Goal: Information Seeking & Learning: Learn about a topic

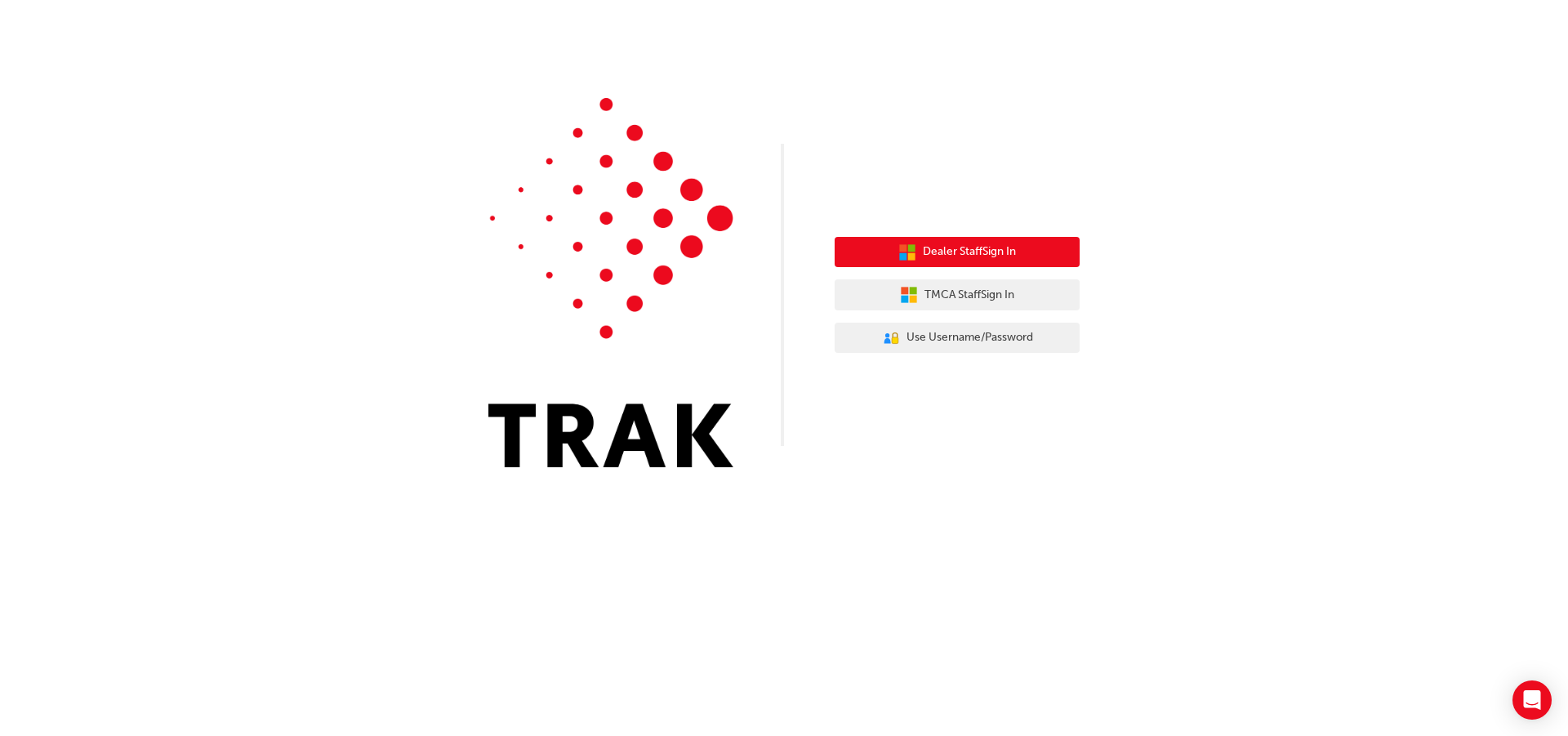
click at [924, 245] on span "Dealer Staff Sign In" at bounding box center [969, 252] width 93 height 19
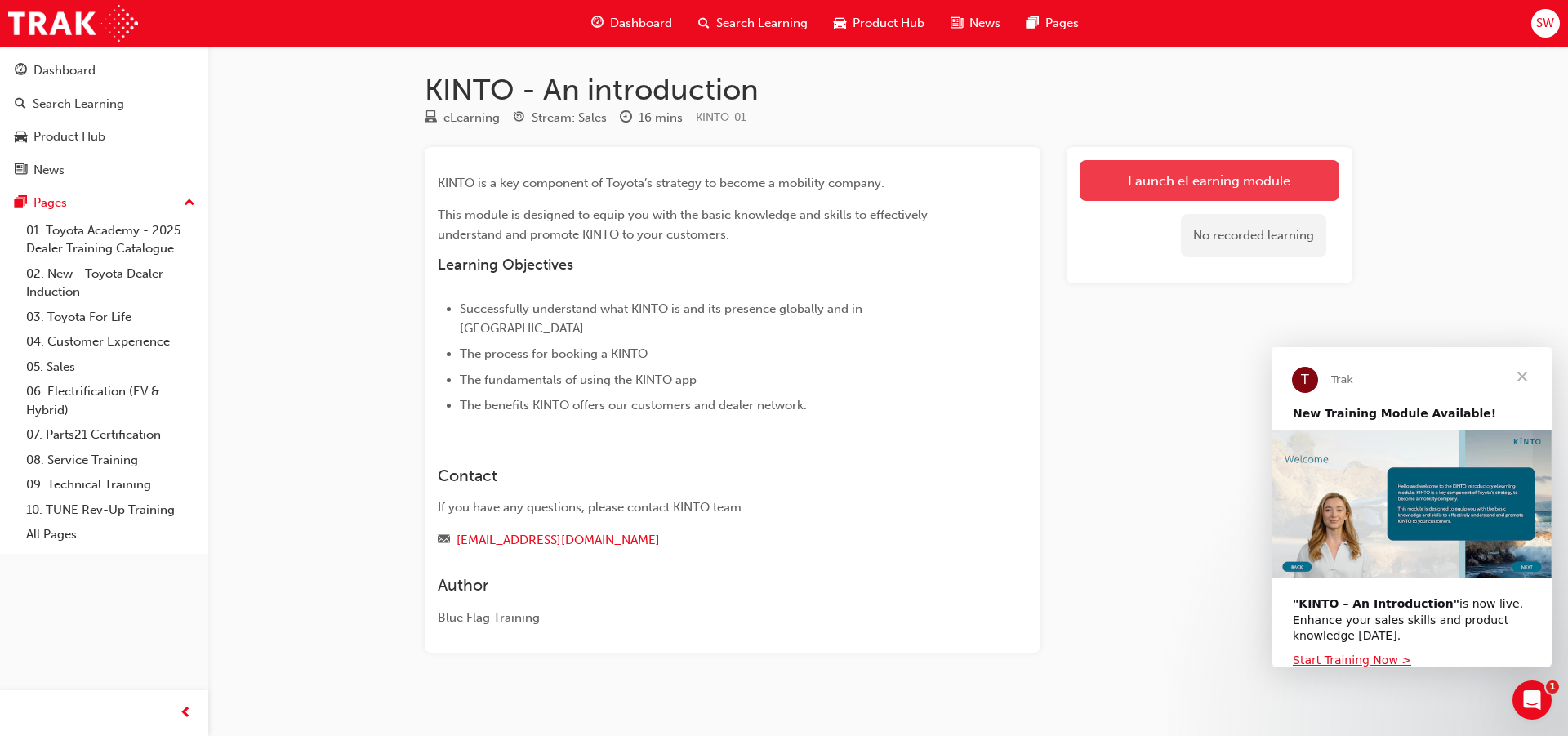
click at [1274, 180] on link "Launch eLearning module" at bounding box center [1210, 180] width 260 height 41
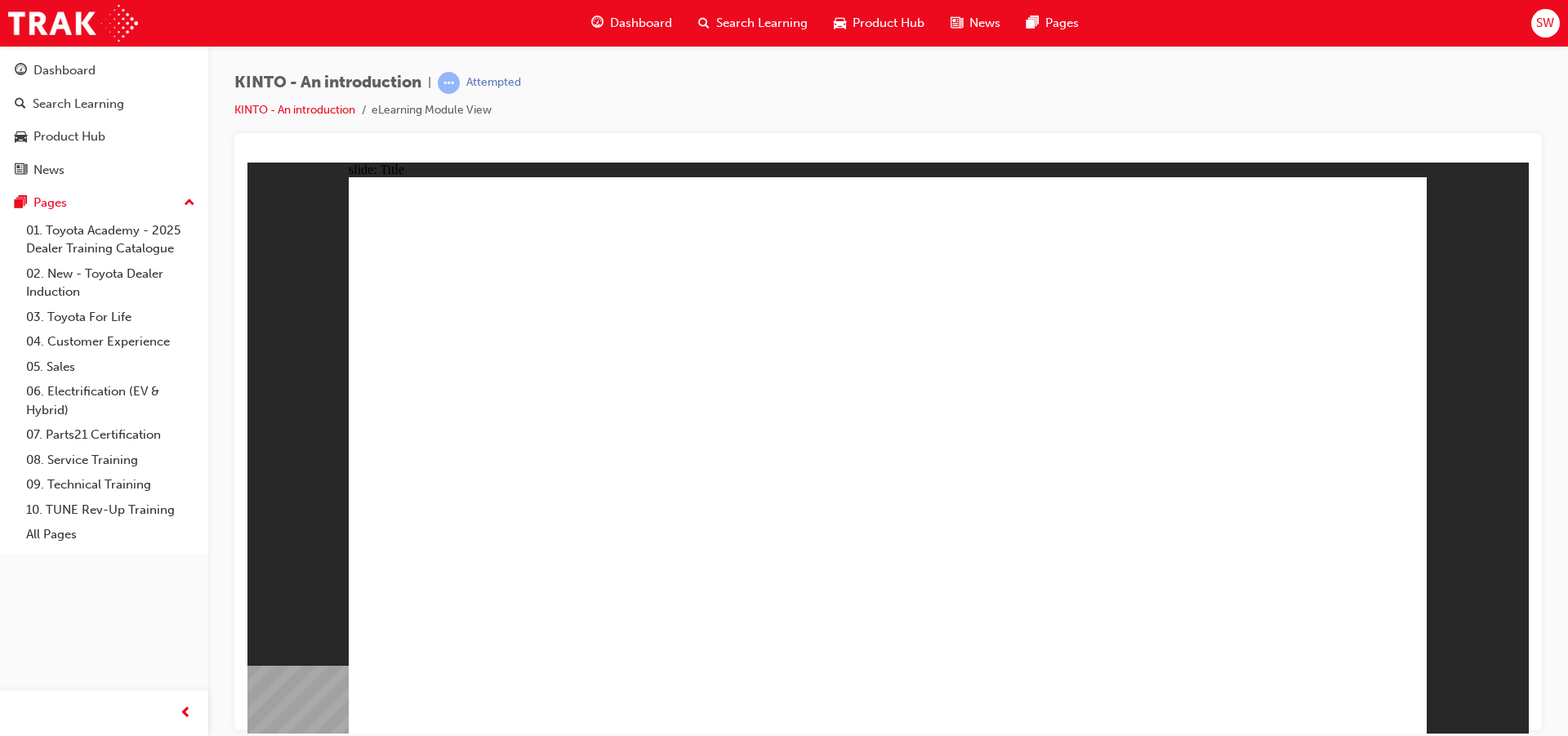
drag, startPoint x: 1549, startPoint y: 316, endPoint x: 1567, endPoint y: 420, distance: 105.5
click at [1567, 420] on div "KINTO - An introduction | Attempted KINTO - An introduction eLearning Module Vi…" at bounding box center [888, 370] width 1360 height 649
drag, startPoint x: 1807, startPoint y: 645, endPoint x: 1158, endPoint y: 569, distance: 653.4
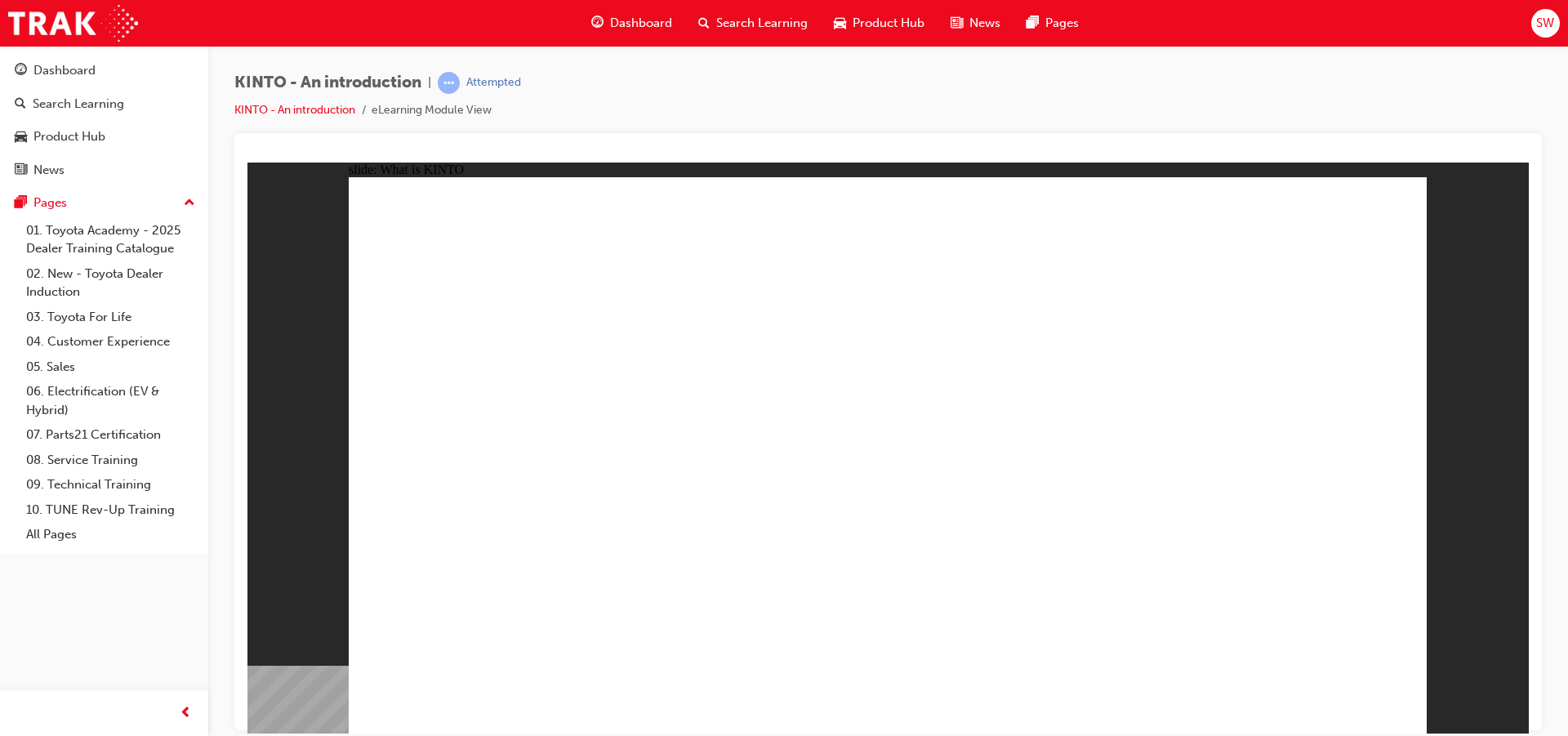
drag, startPoint x: 955, startPoint y: 460, endPoint x: 1036, endPoint y: 469, distance: 81.5
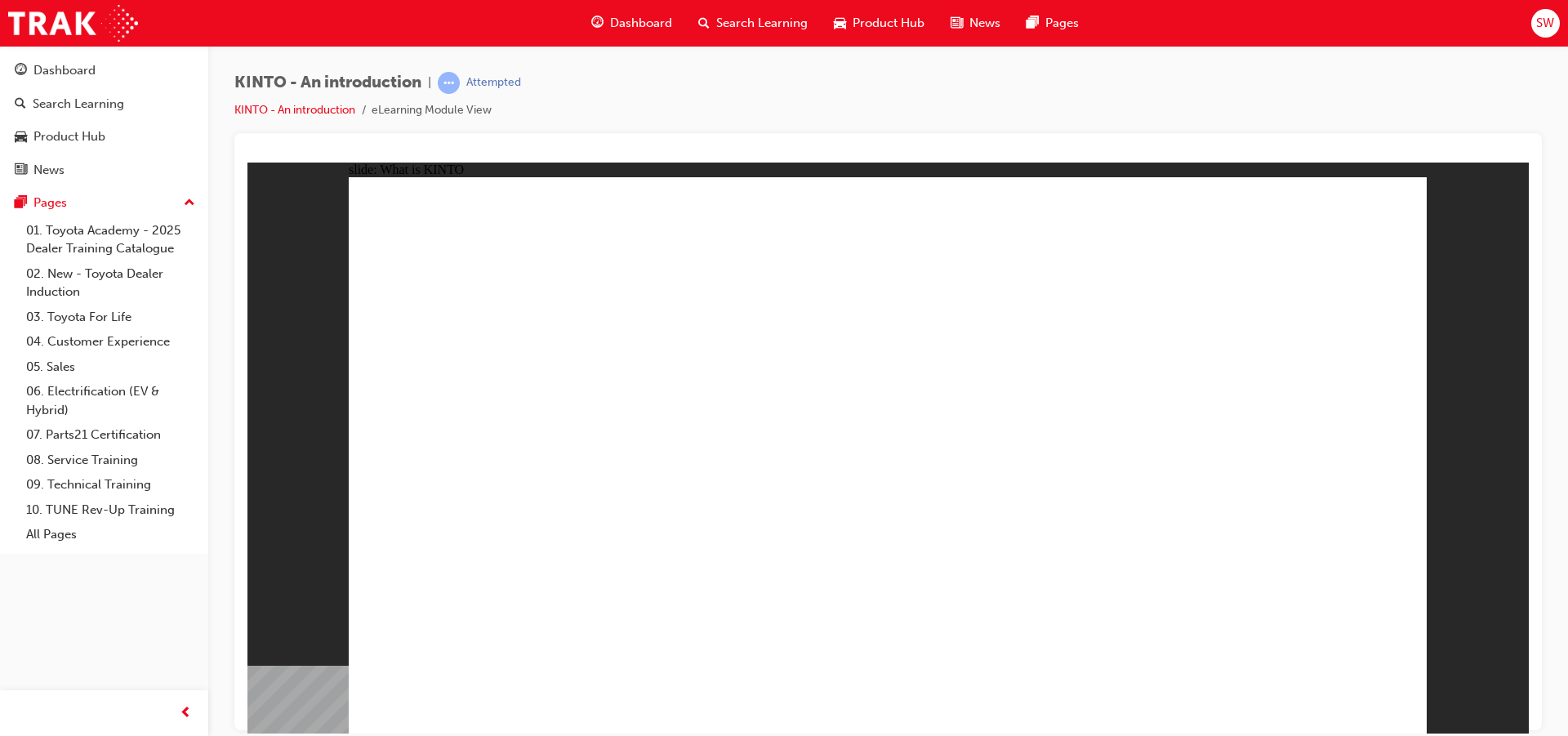
drag, startPoint x: 404, startPoint y: 247, endPoint x: 441, endPoint y: 252, distance: 37.3
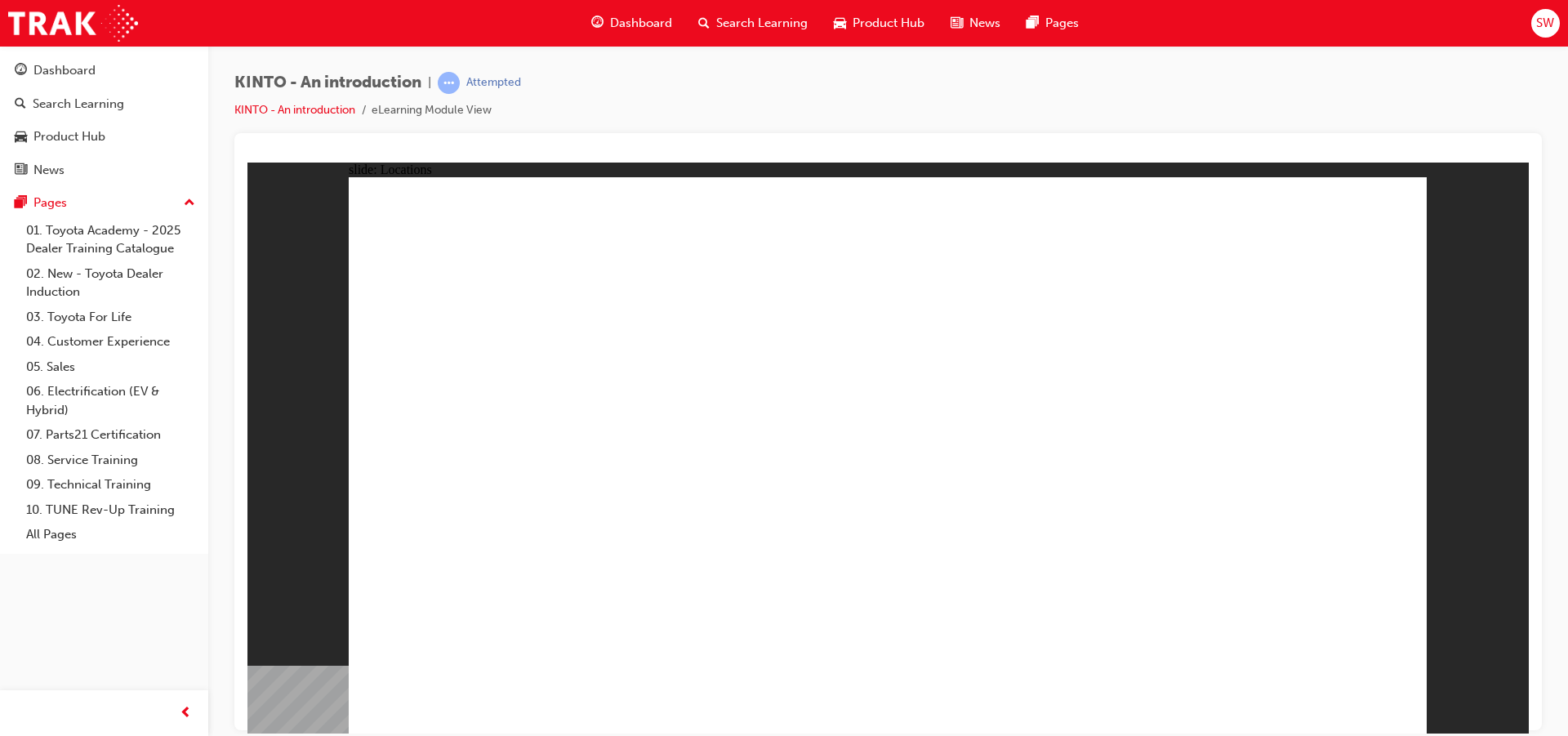
drag, startPoint x: 829, startPoint y: 330, endPoint x: 820, endPoint y: 329, distance: 9.1
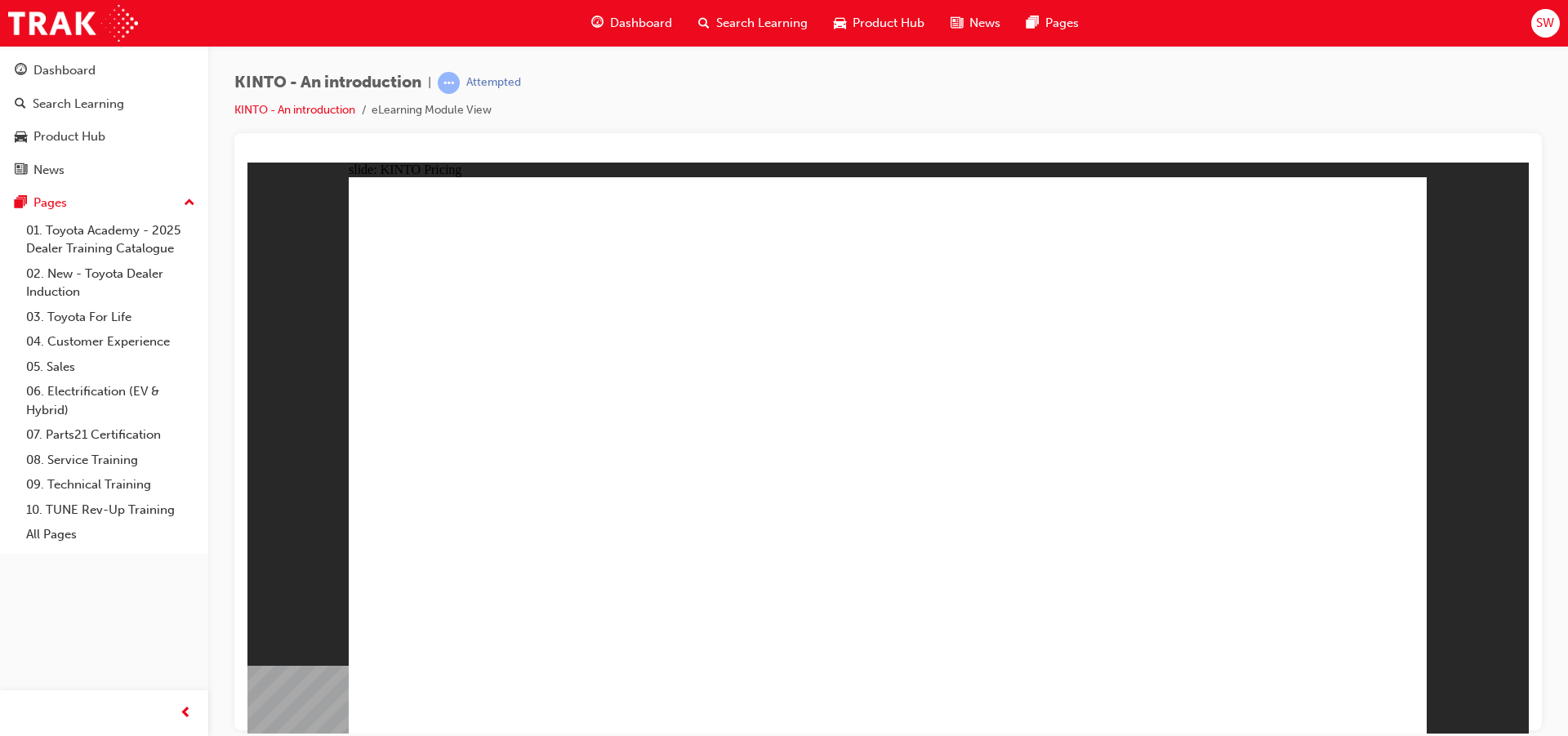
drag, startPoint x: 1117, startPoint y: 696, endPoint x: 1115, endPoint y: 708, distance: 12.2
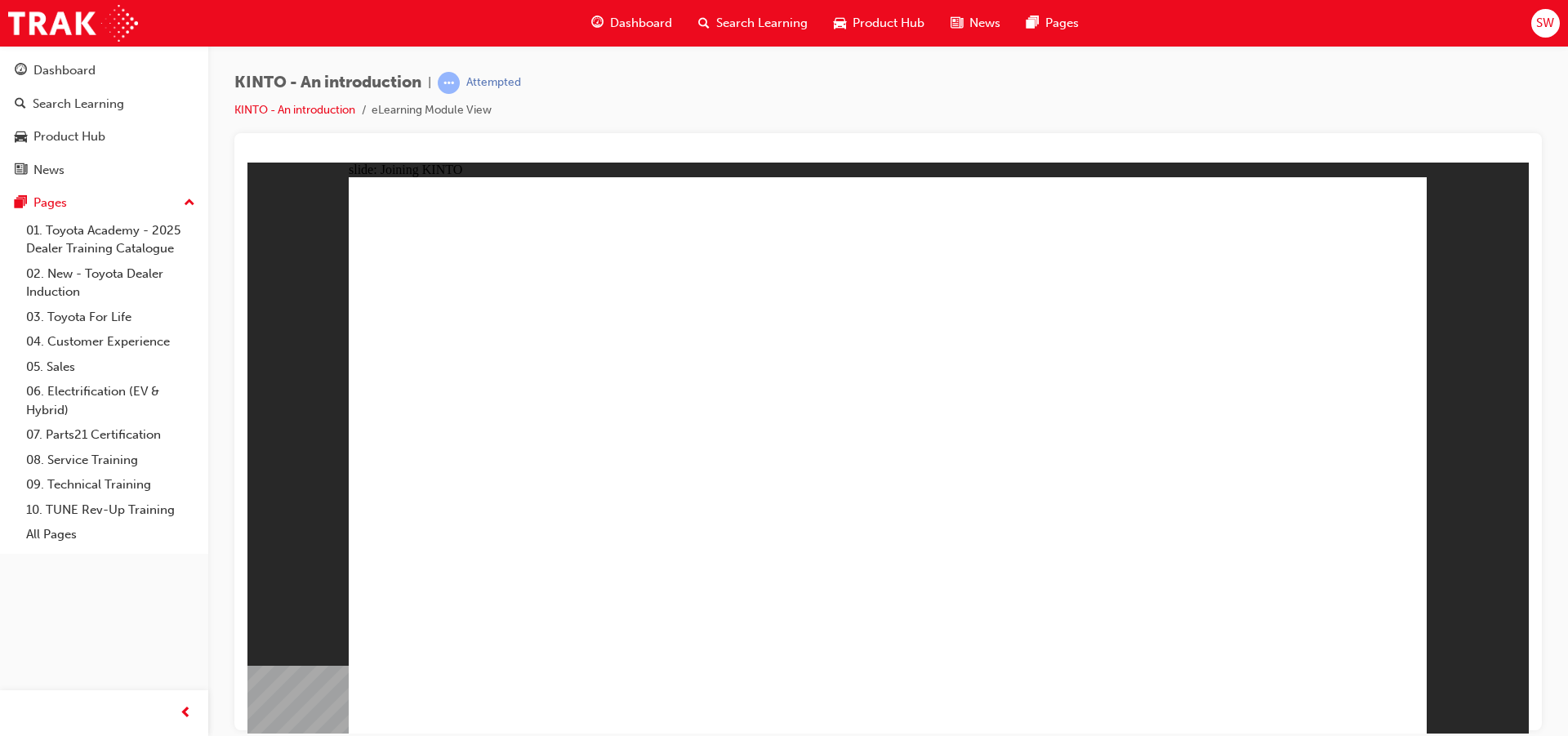
drag, startPoint x: 778, startPoint y: 530, endPoint x: 777, endPoint y: 540, distance: 10.0
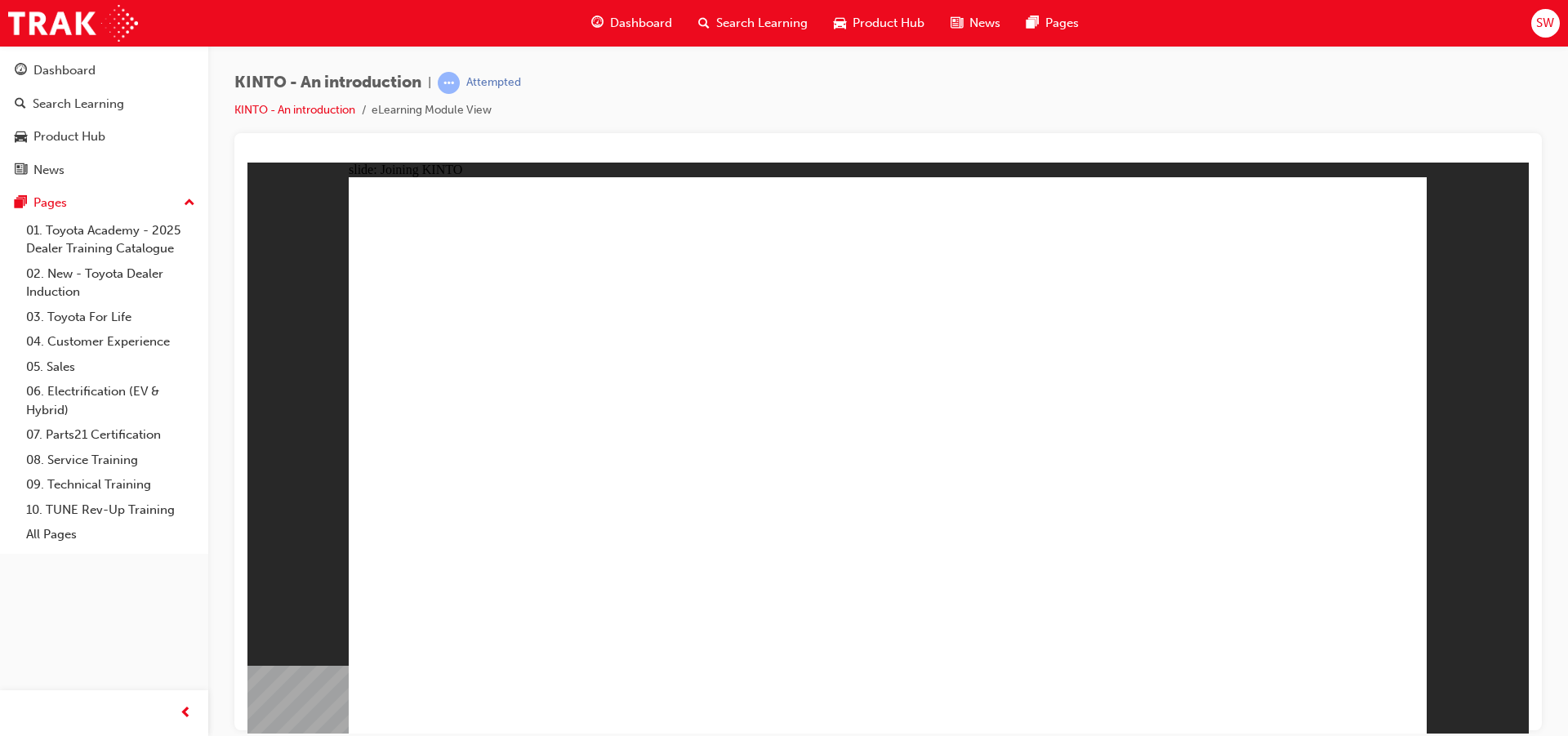
drag, startPoint x: 665, startPoint y: 515, endPoint x: 669, endPoint y: 524, distance: 9.8
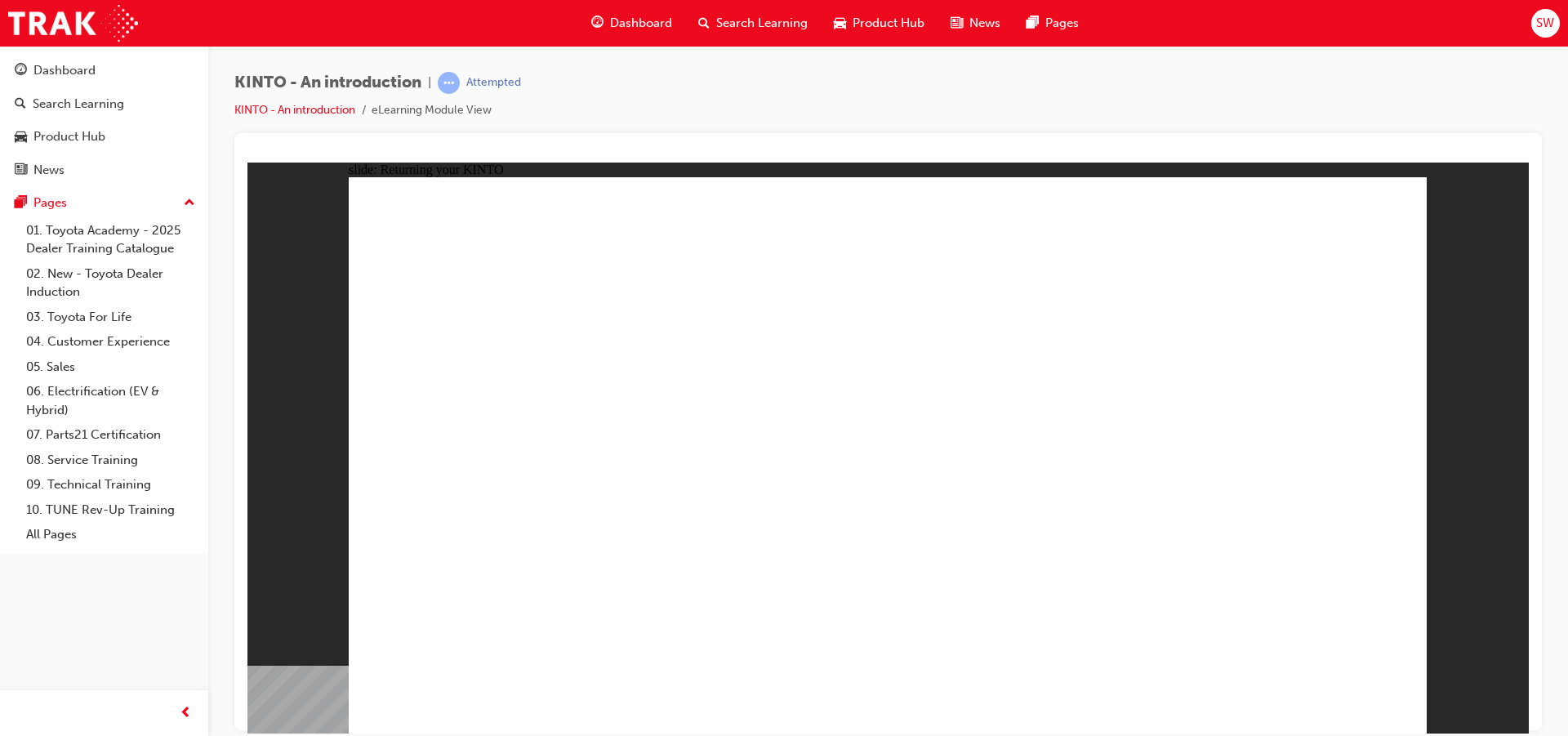
drag, startPoint x: 1375, startPoint y: 678, endPoint x: 1422, endPoint y: 708, distance: 55.8
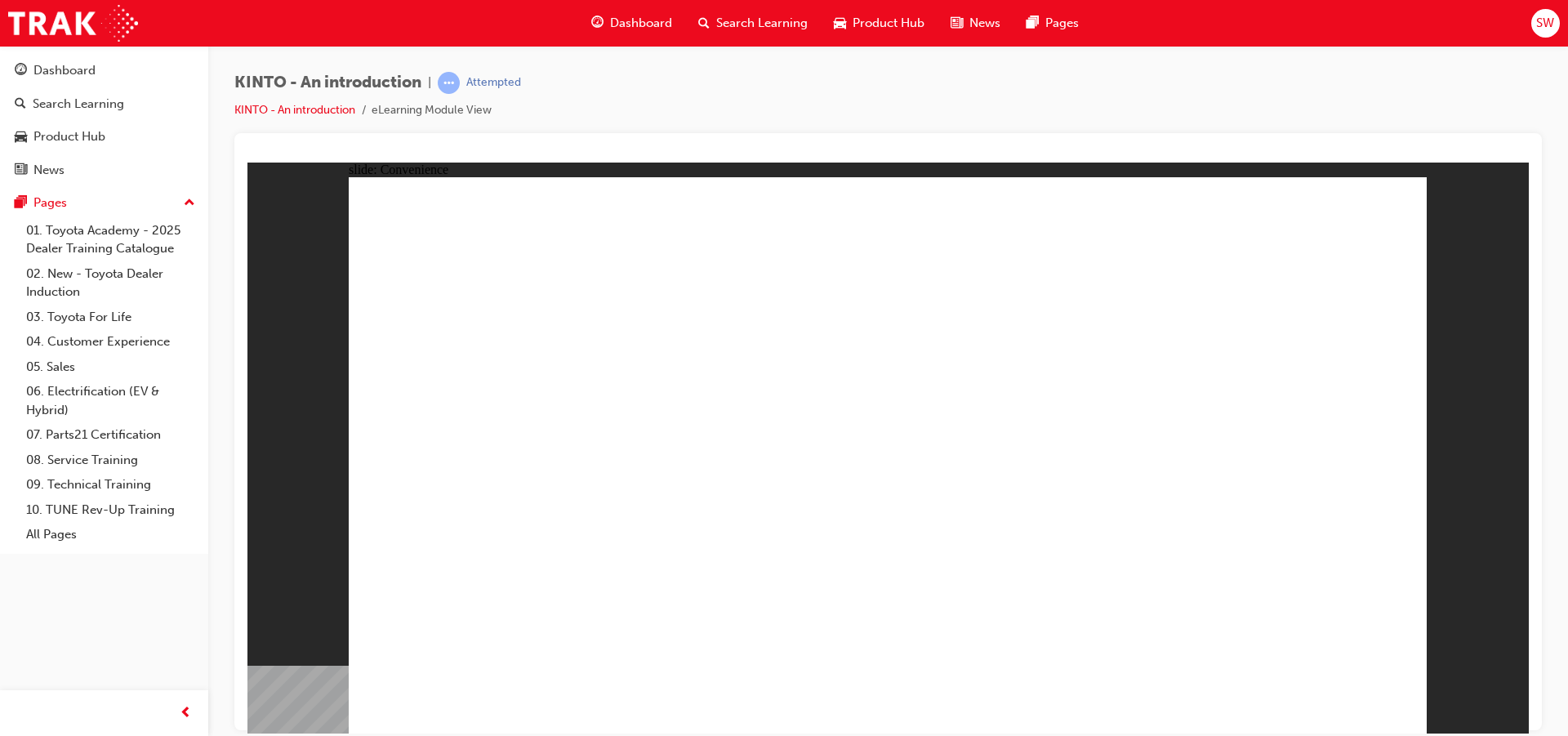
drag, startPoint x: 247, startPoint y: 930, endPoint x: 896, endPoint y: 272, distance: 924.2
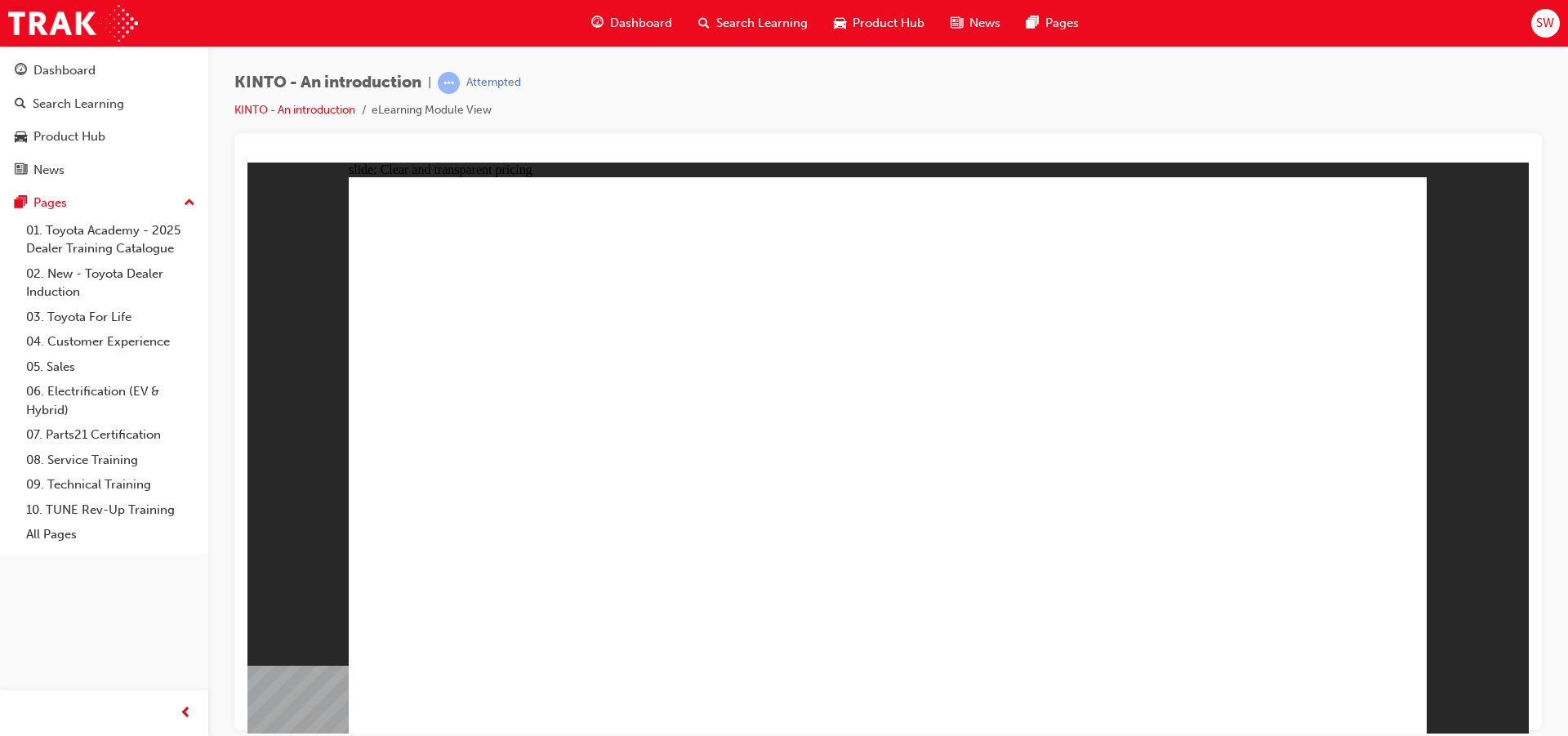
drag, startPoint x: 1052, startPoint y: 667, endPoint x: 1052, endPoint y: 652, distance: 15.0
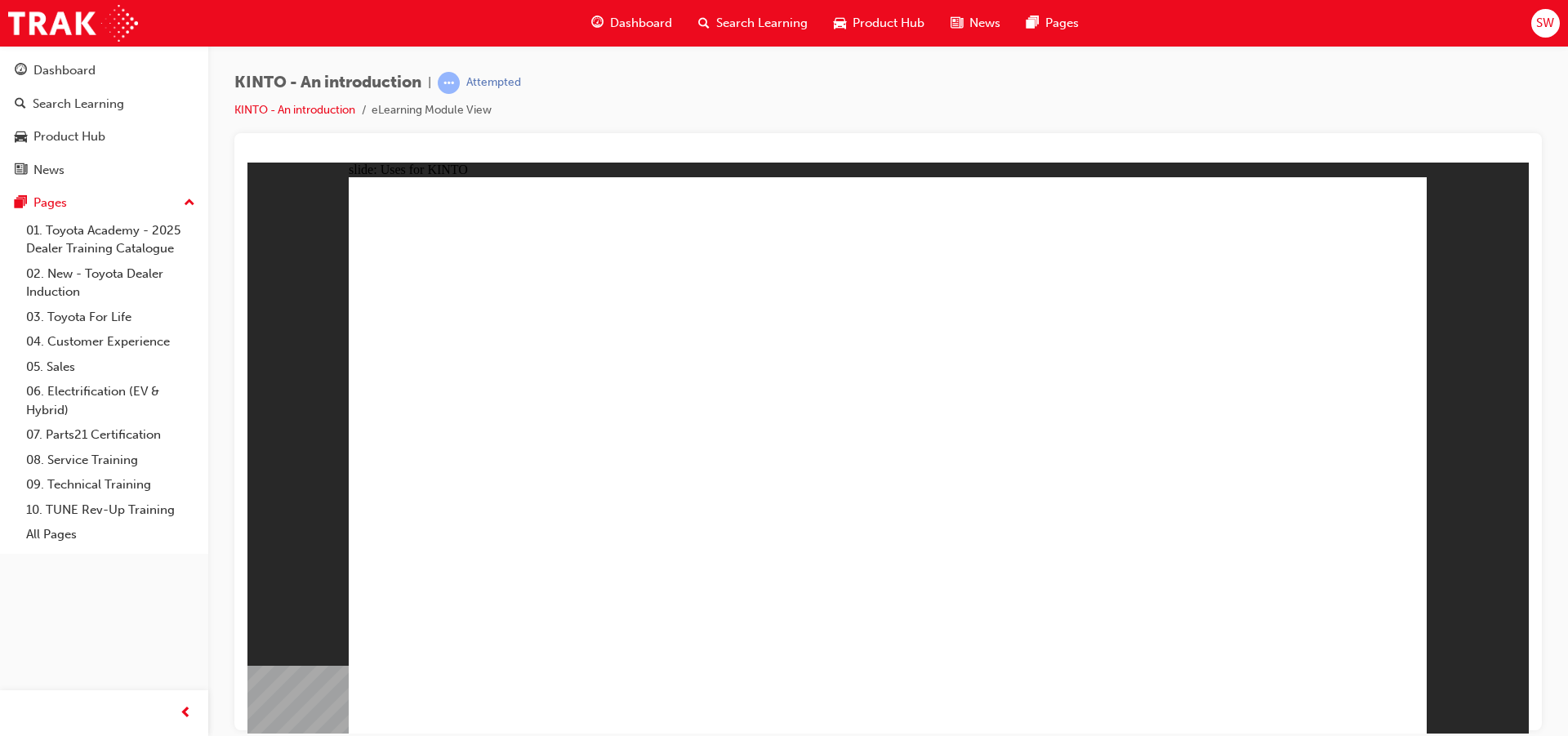
drag, startPoint x: 1106, startPoint y: 275, endPoint x: 1085, endPoint y: 316, distance: 46.1
drag, startPoint x: 1078, startPoint y: 360, endPoint x: 1038, endPoint y: 310, distance: 64.0
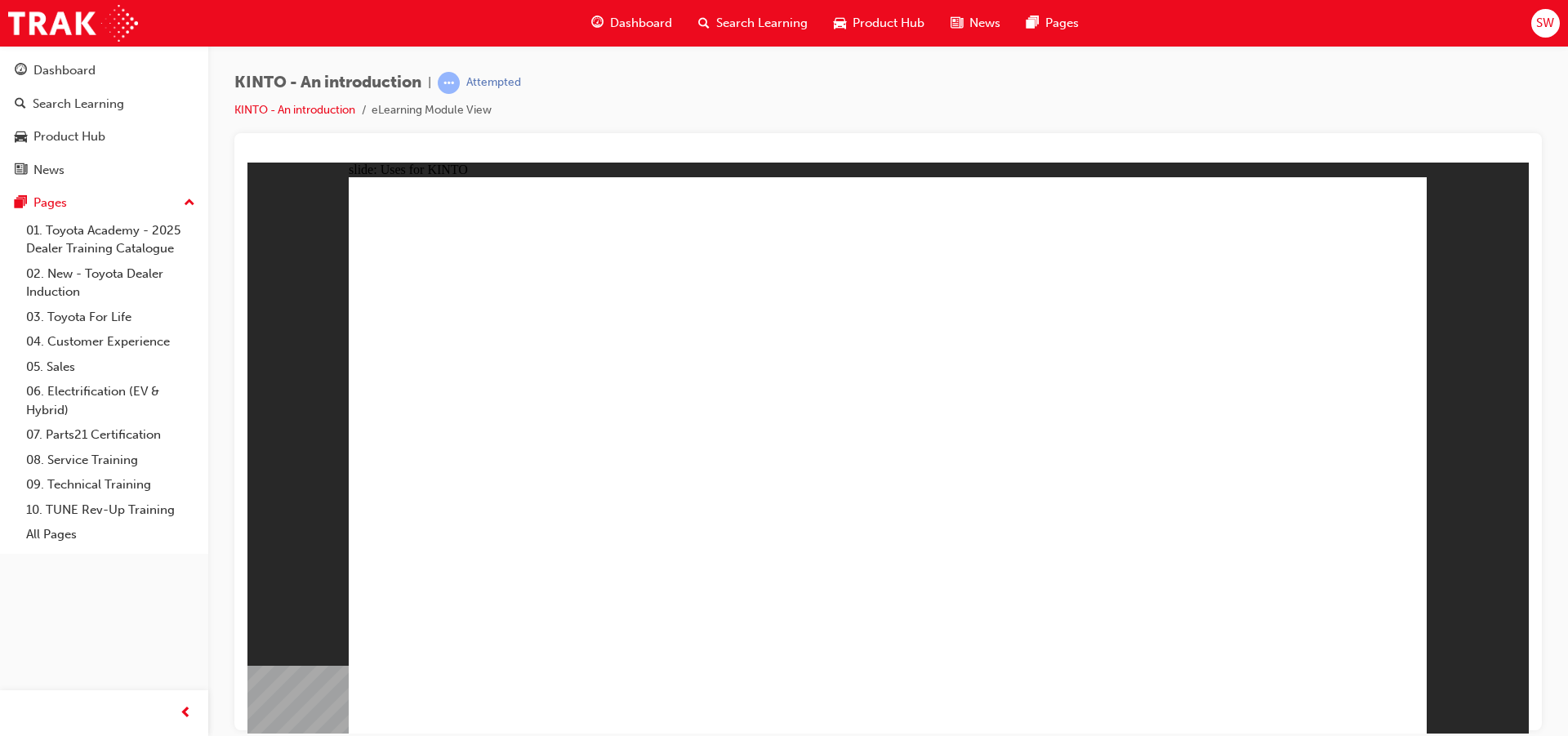
drag, startPoint x: 905, startPoint y: 317, endPoint x: 1124, endPoint y: 290, distance: 220.7
drag, startPoint x: 1124, startPoint y: 290, endPoint x: 1222, endPoint y: 321, distance: 102.8
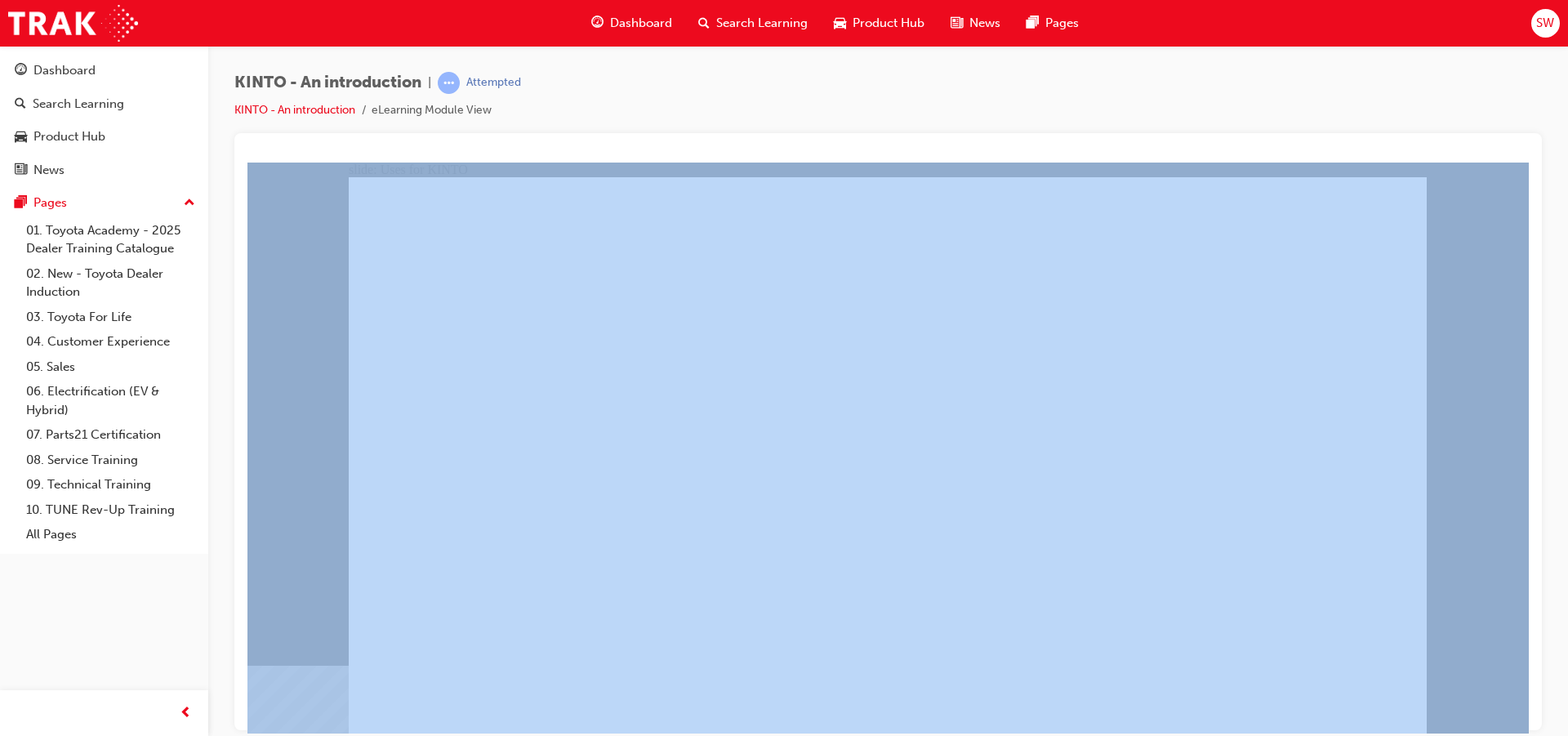
drag, startPoint x: 1567, startPoint y: 743, endPoint x: 1563, endPoint y: 768, distance: 25.3
click at [1563, 735] on html "Your version of Internet Explorer is outdated and not supported. Please upgrade…" at bounding box center [784, 368] width 1568 height 736
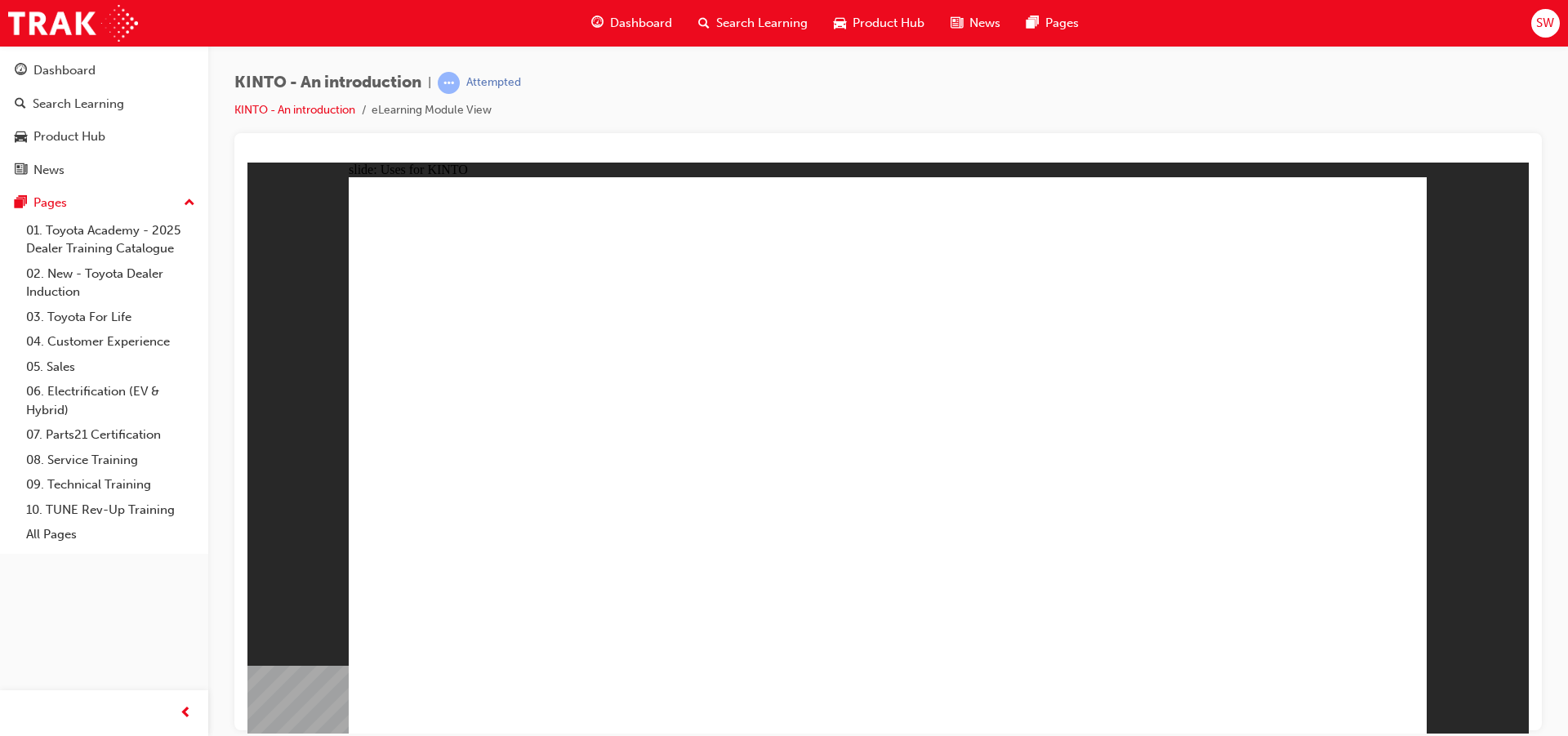
drag, startPoint x: 1444, startPoint y: 626, endPoint x: 1292, endPoint y: 548, distance: 170.8
click at [1292, 548] on div "slide: Uses for KINTO Rectangle 1 Rectangle Uses for KINTO Holiday rental Servi…" at bounding box center [888, 447] width 1282 height 571
drag, startPoint x: 724, startPoint y: 347, endPoint x: 731, endPoint y: 356, distance: 11.4
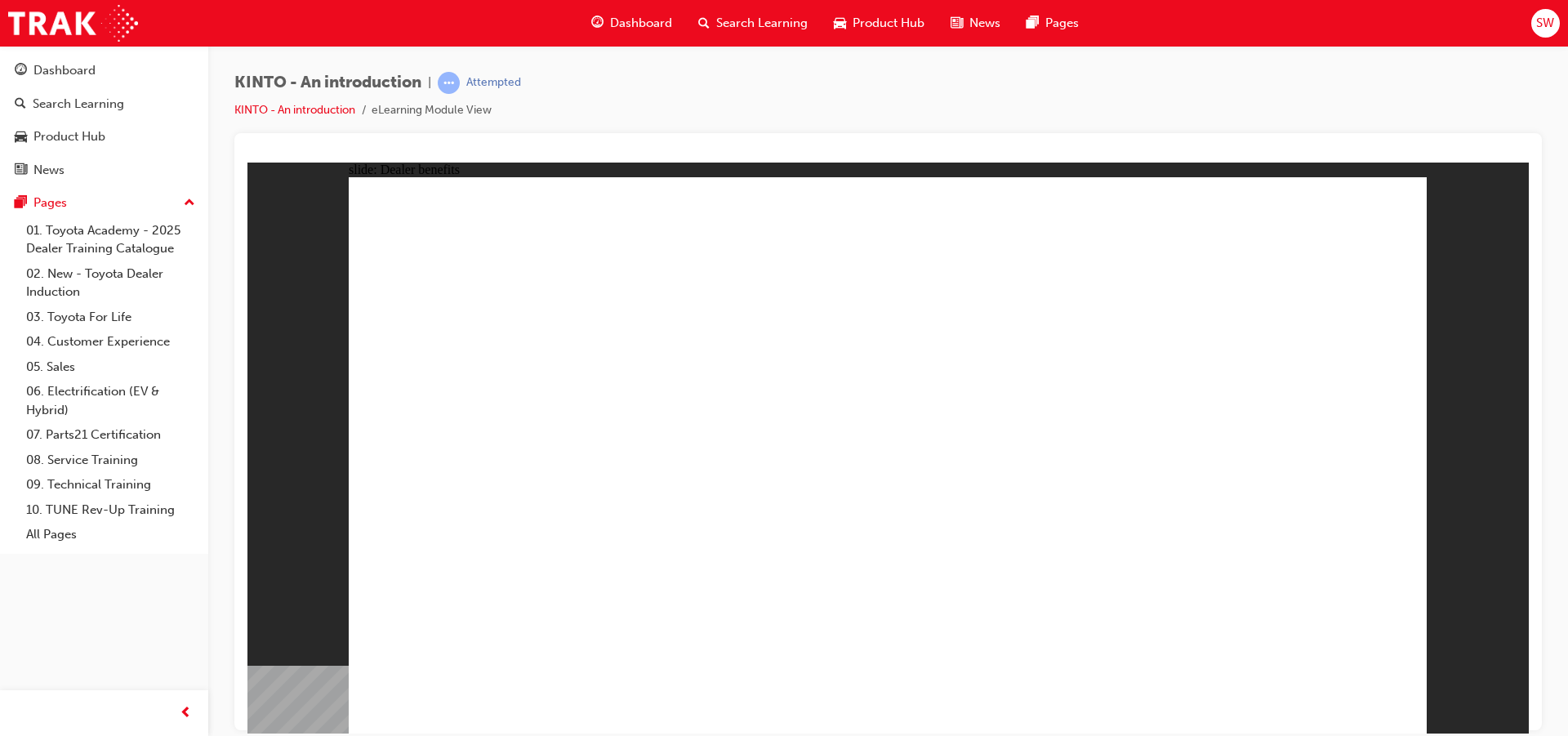
drag, startPoint x: 845, startPoint y: 482, endPoint x: 844, endPoint y: 496, distance: 14.0
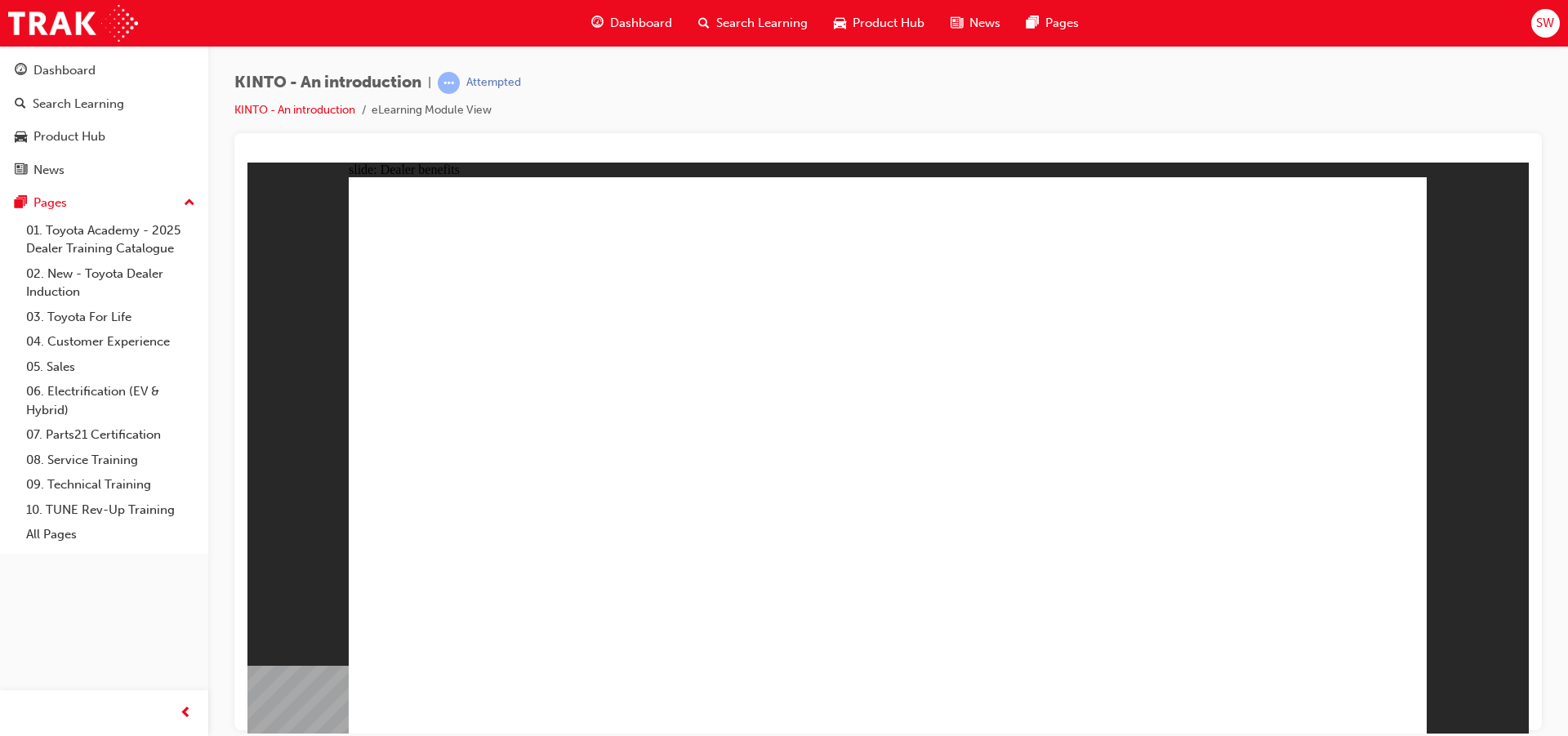
drag, startPoint x: 1387, startPoint y: 678, endPoint x: 1362, endPoint y: 704, distance: 36.1
drag, startPoint x: 1362, startPoint y: 704, endPoint x: 1372, endPoint y: 680, distance: 26.0
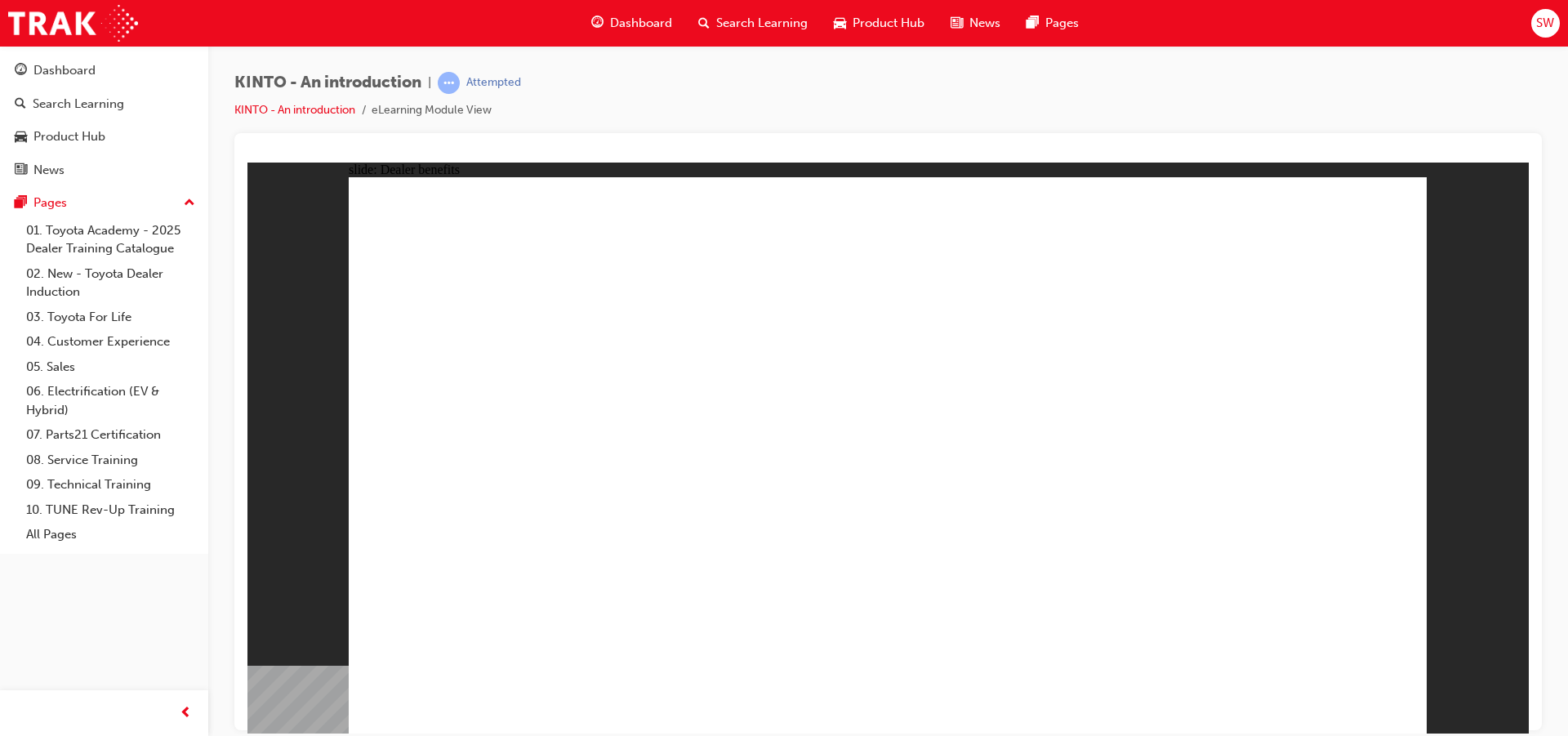
drag, startPoint x: 1313, startPoint y: 624, endPoint x: 1319, endPoint y: 638, distance: 15.2
drag, startPoint x: 1510, startPoint y: 767, endPoint x: 1515, endPoint y: 686, distance: 81.2
click at [1515, 713] on div "slide: Dealer benefits Group 1 Sales Tool: • Offer an extended test drive • Use…" at bounding box center [888, 447] width 1282 height 571
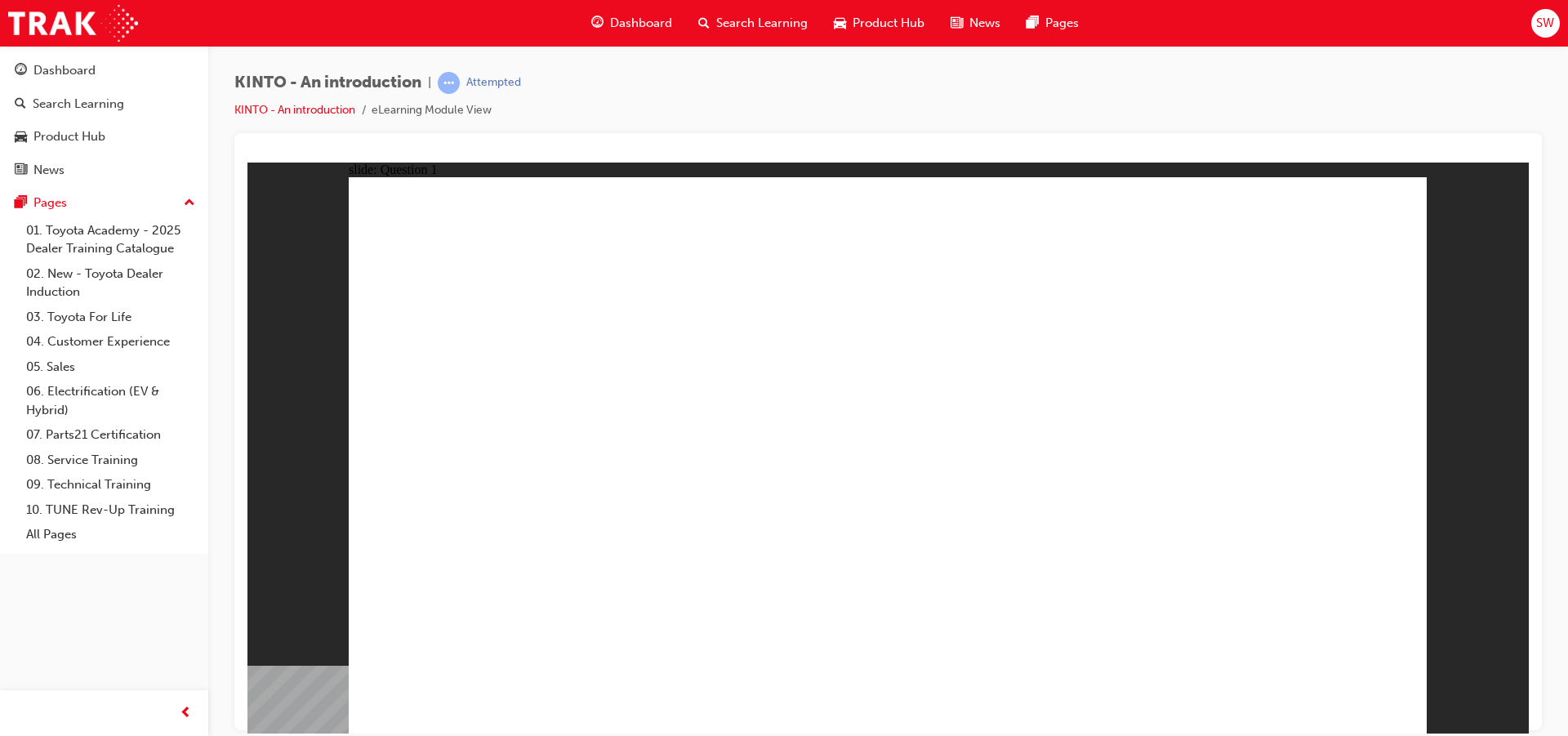
radio input "true"
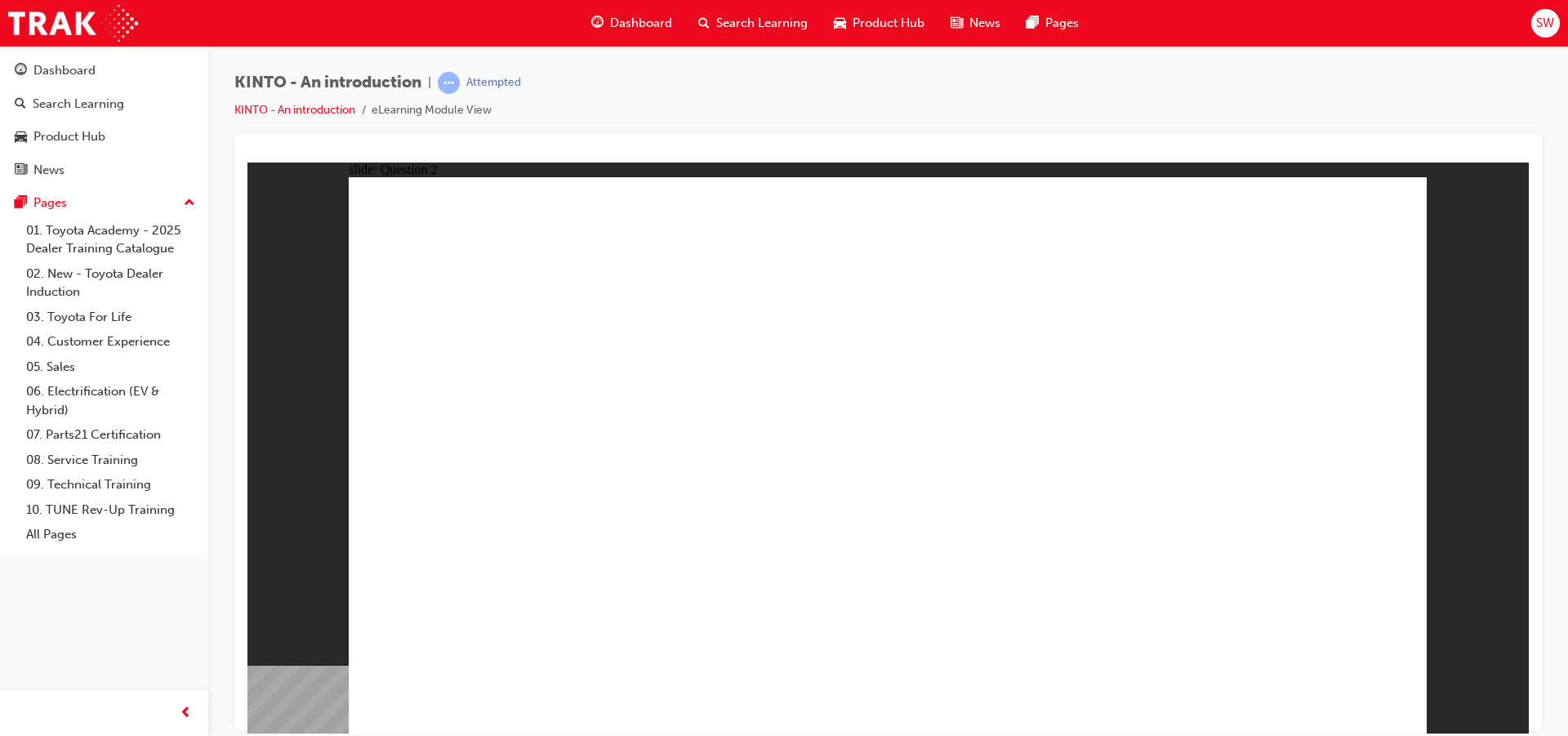
checkbox input "true"
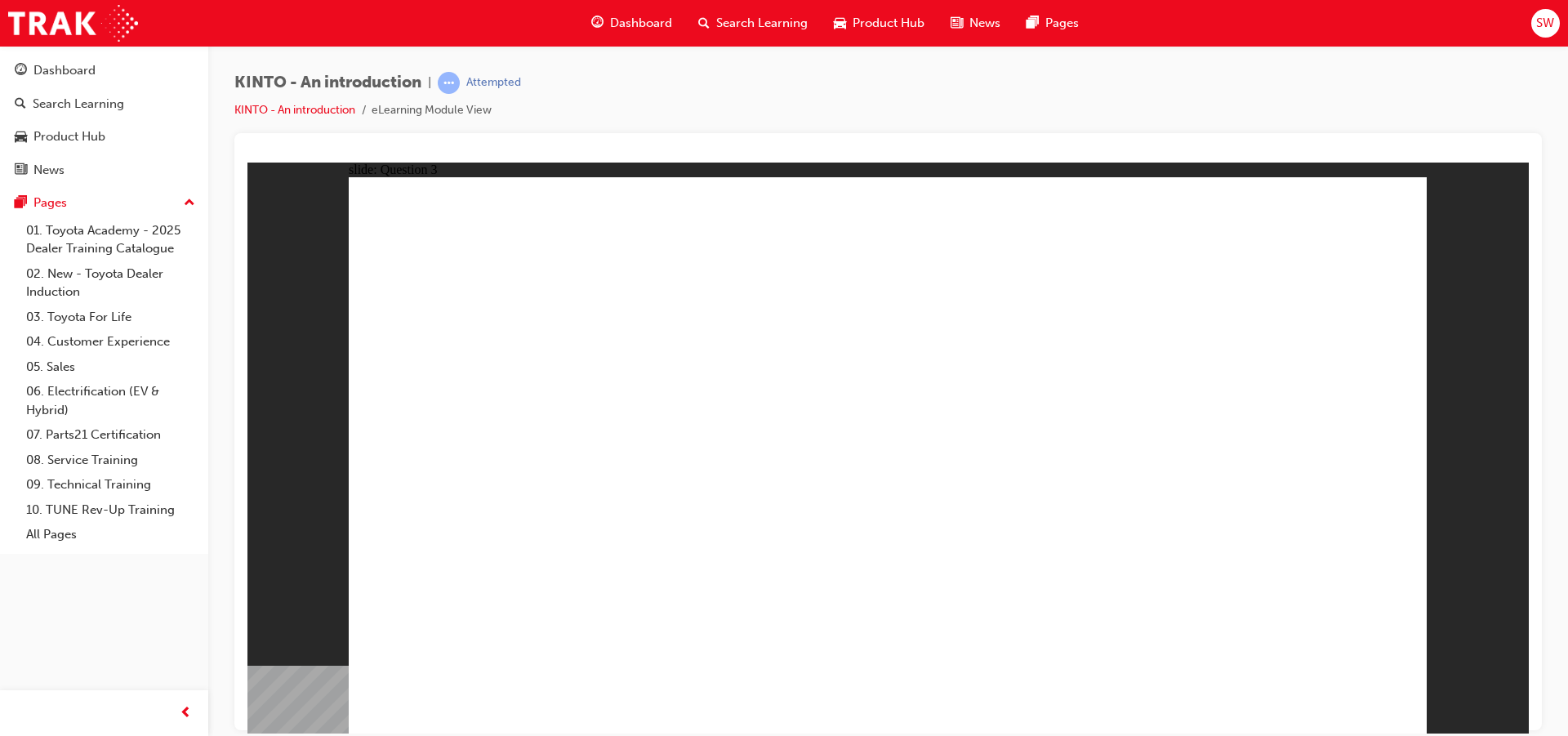
radio input "true"
drag, startPoint x: 1135, startPoint y: 487, endPoint x: 551, endPoint y: 593, distance: 593.5
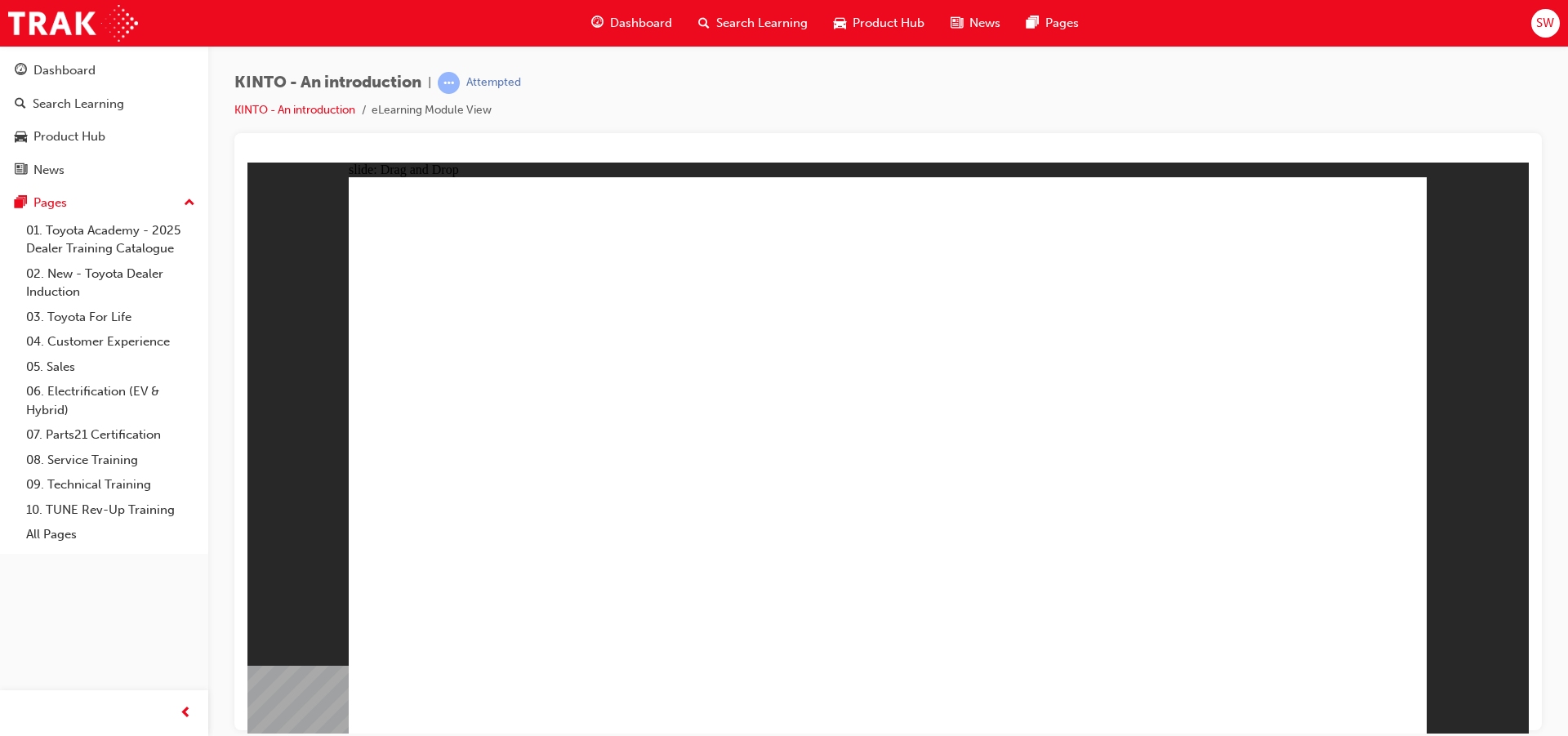
drag, startPoint x: 470, startPoint y: 473, endPoint x: 661, endPoint y: 585, distance: 221.4
drag, startPoint x: 840, startPoint y: 488, endPoint x: 829, endPoint y: 598, distance: 110.5
drag, startPoint x: 709, startPoint y: 488, endPoint x: 1116, endPoint y: 630, distance: 431.1
drag, startPoint x: 1220, startPoint y: 491, endPoint x: 1214, endPoint y: 590, distance: 99.2
drag, startPoint x: 895, startPoint y: 601, endPoint x: 713, endPoint y: 600, distance: 182.0
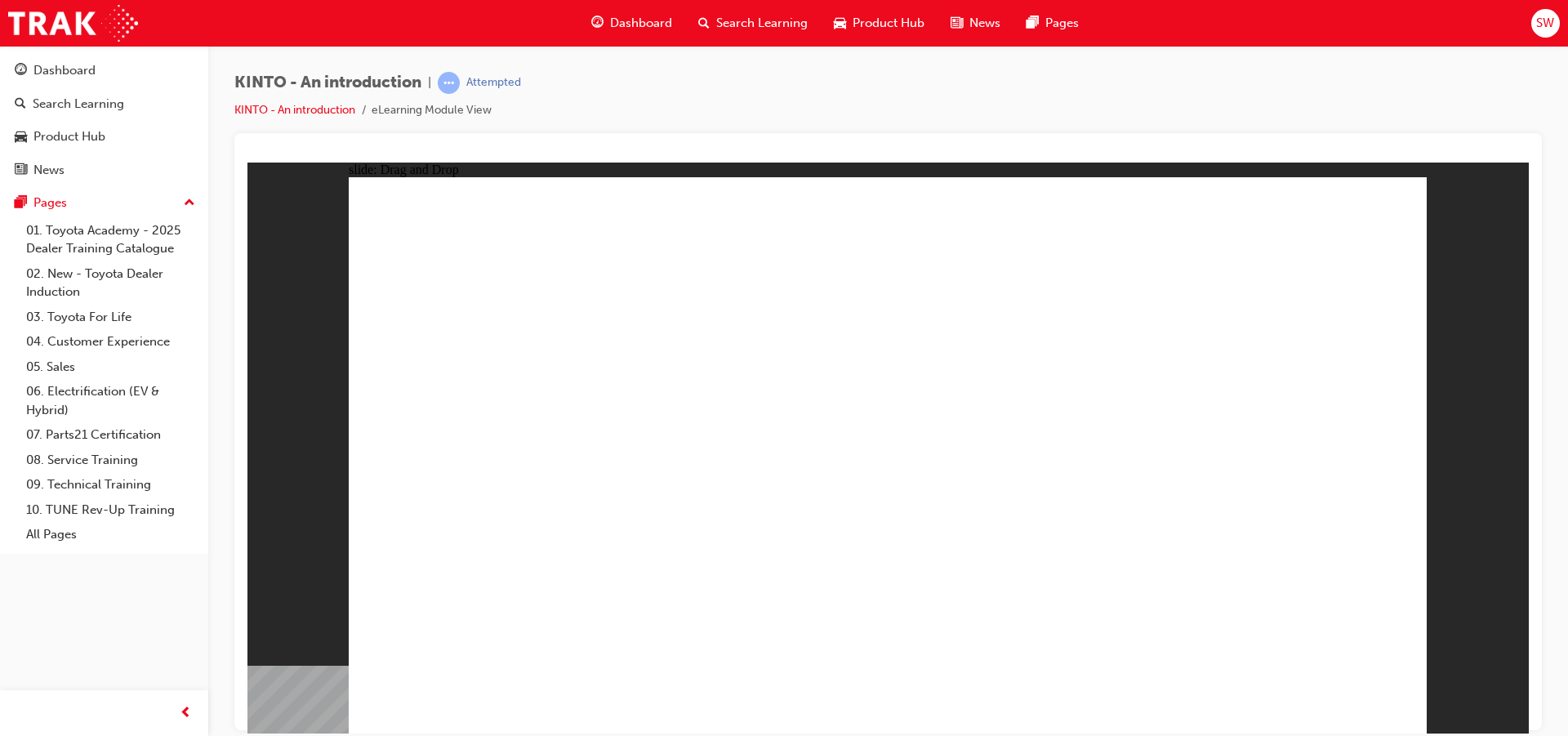
drag, startPoint x: 730, startPoint y: 608, endPoint x: 699, endPoint y: 515, distance: 98.0
drag, startPoint x: 680, startPoint y: 599, endPoint x: 850, endPoint y: 600, distance: 170.0
drag, startPoint x: 712, startPoint y: 516, endPoint x: 734, endPoint y: 638, distance: 124.0
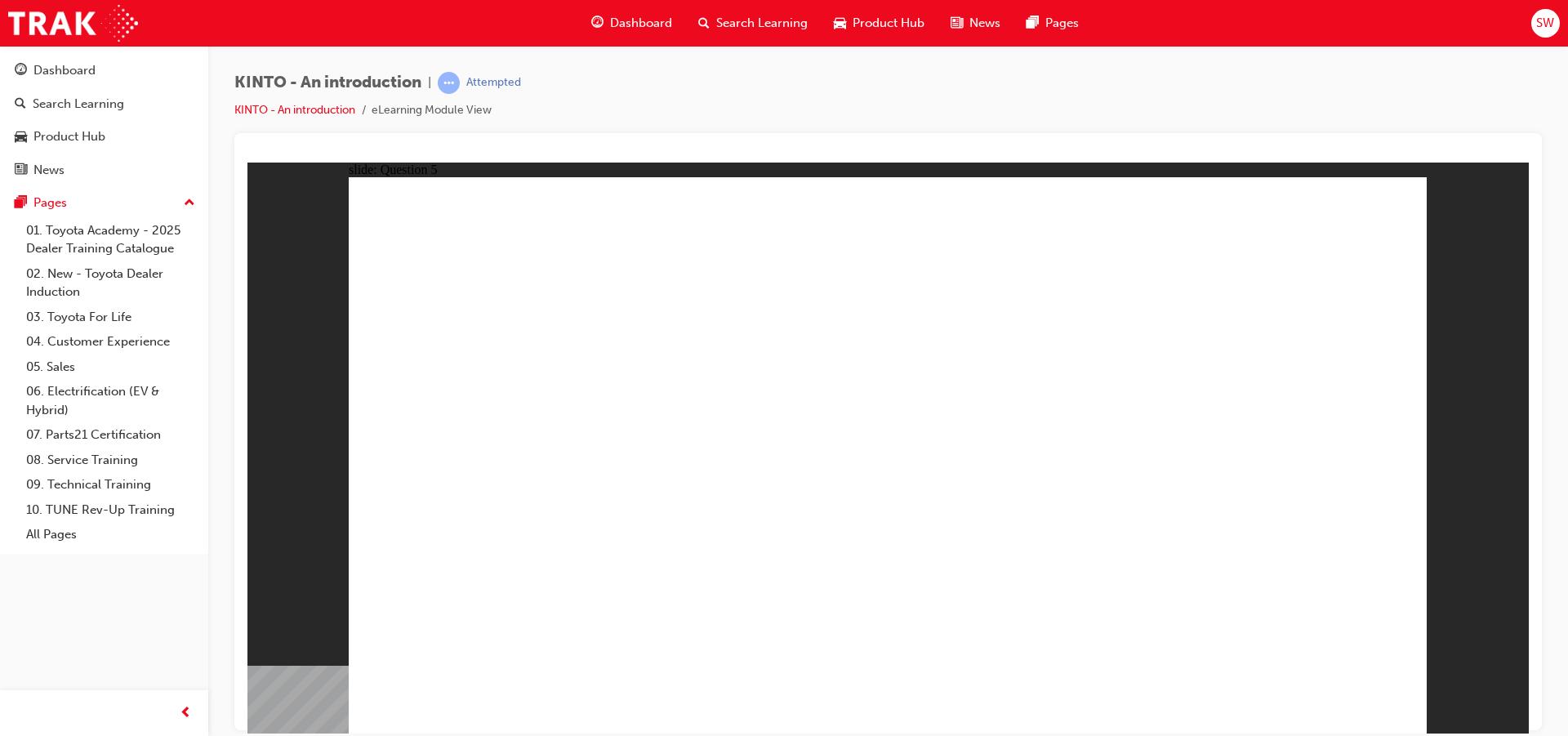
radio input "true"
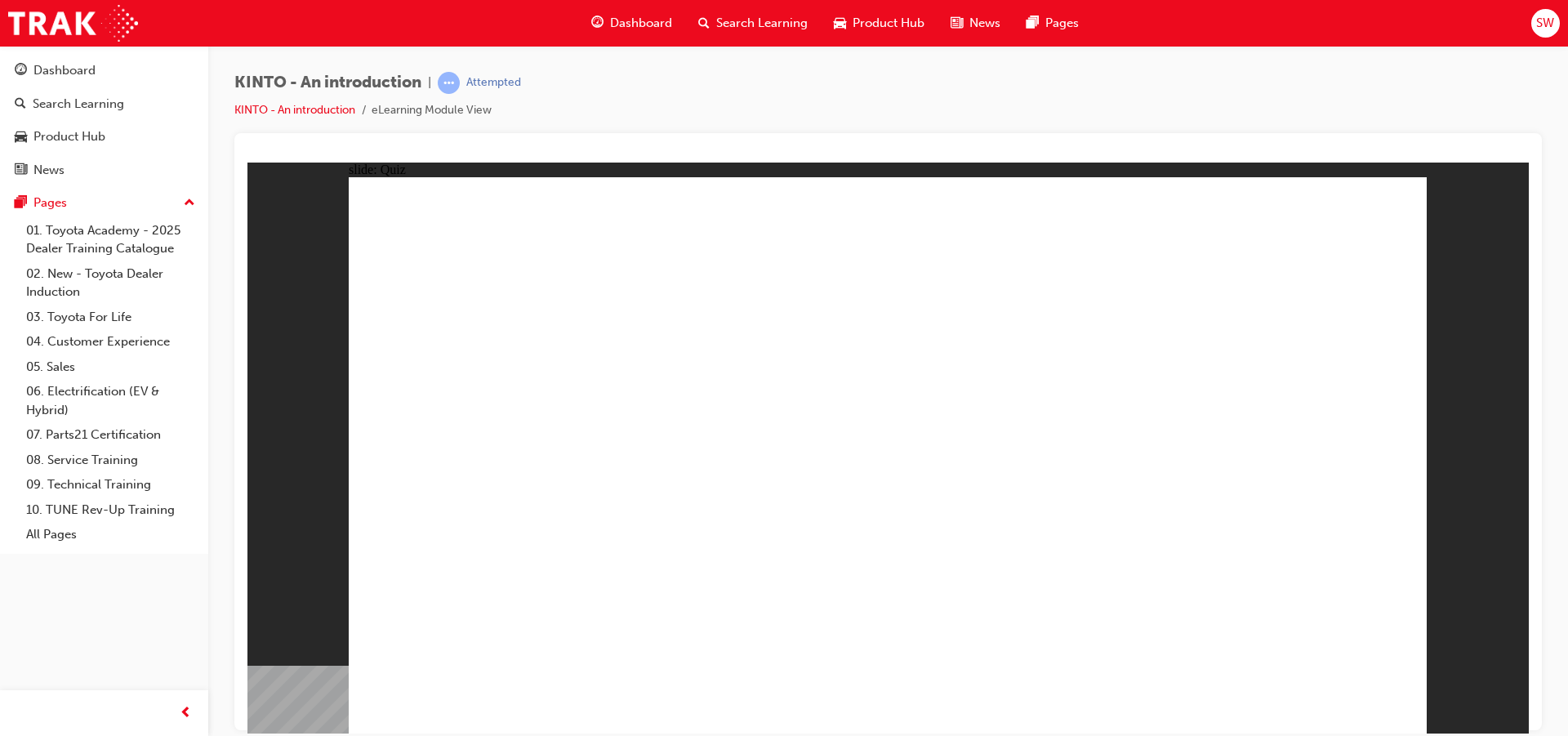
radio input "true"
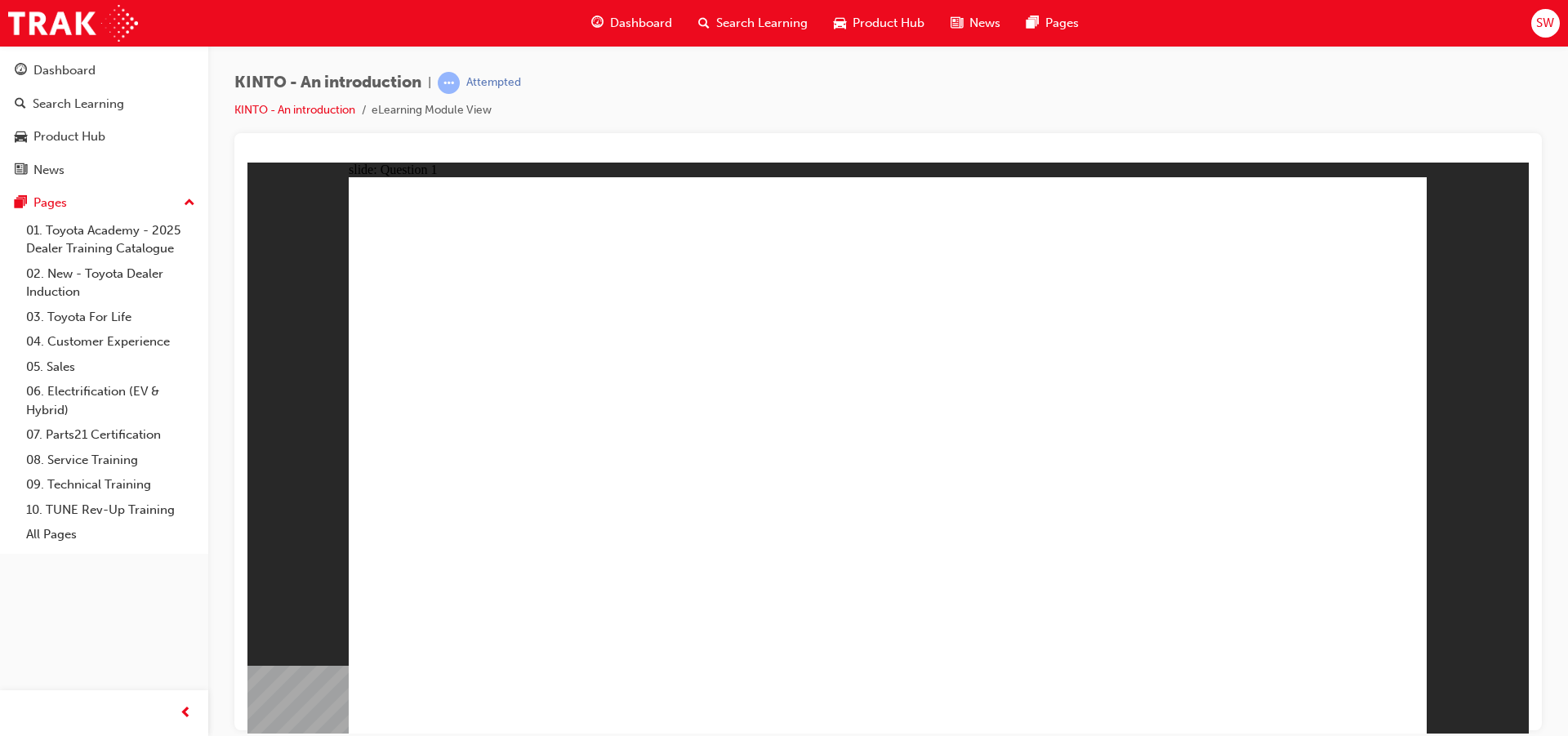
checkbox input "true"
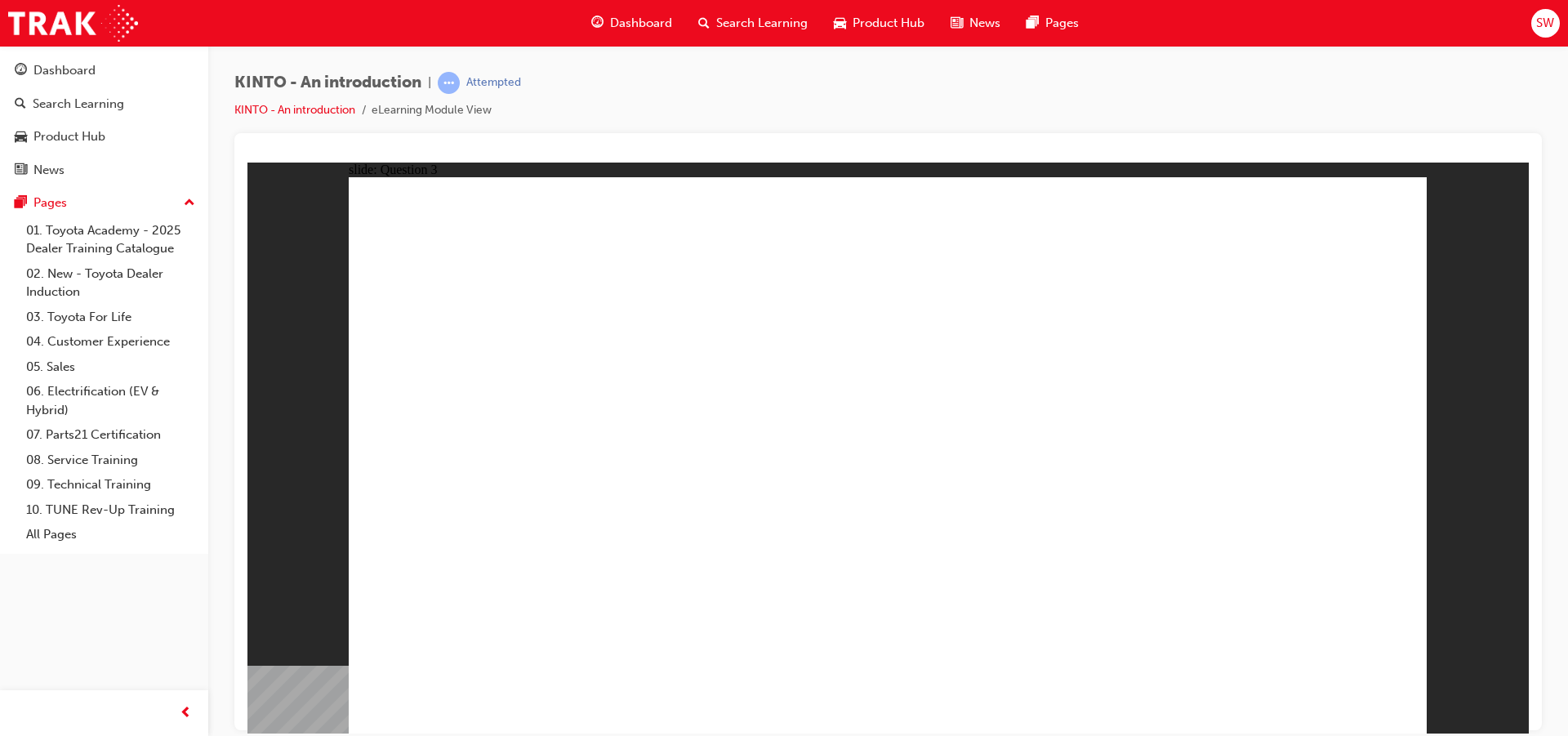
radio input "true"
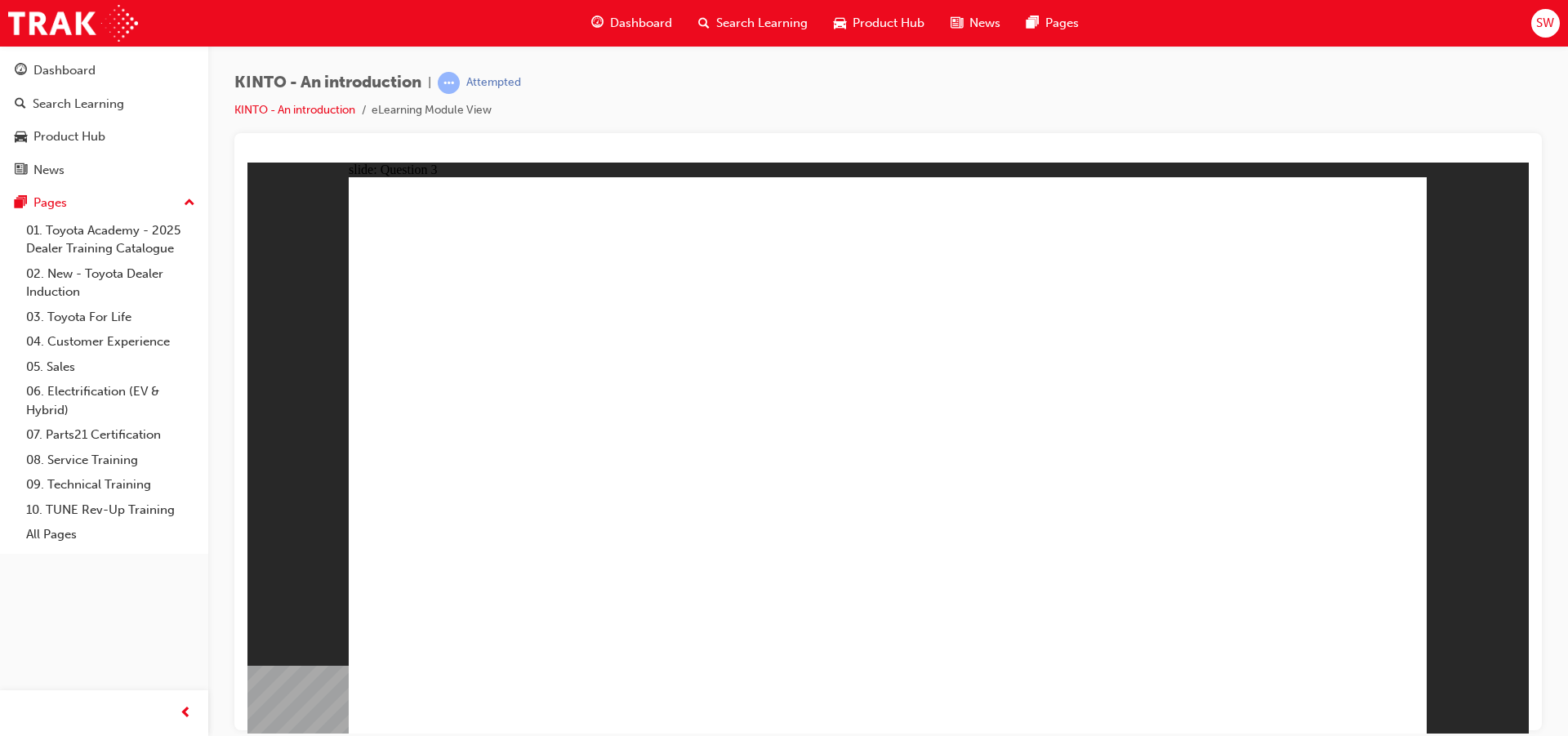
drag, startPoint x: 1102, startPoint y: 489, endPoint x: 512, endPoint y: 607, distance: 601.7
drag, startPoint x: 508, startPoint y: 489, endPoint x: 704, endPoint y: 616, distance: 233.5
drag, startPoint x: 663, startPoint y: 490, endPoint x: 850, endPoint y: 624, distance: 230.1
drag, startPoint x: 1308, startPoint y: 458, endPoint x: 1113, endPoint y: 569, distance: 224.4
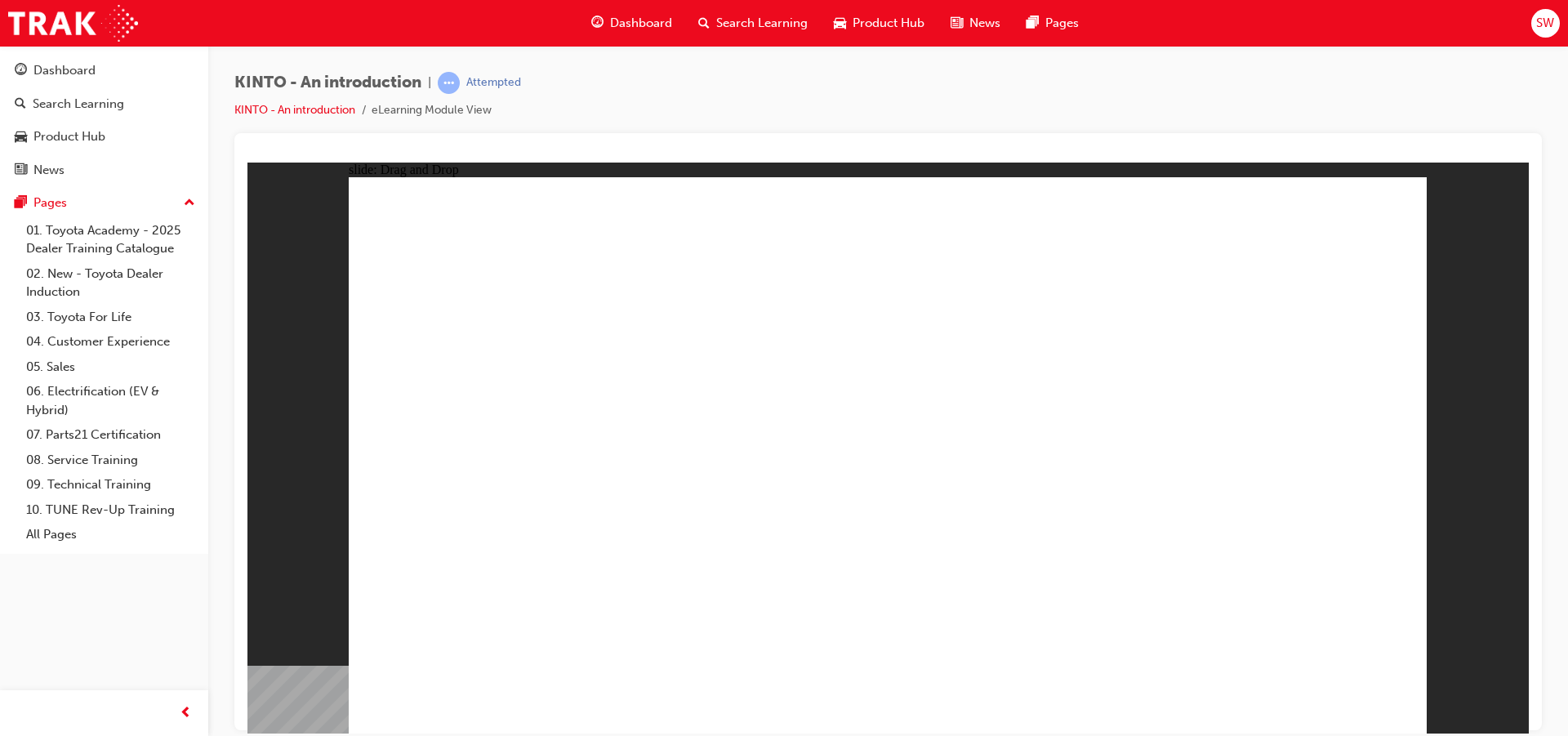
drag, startPoint x: 937, startPoint y: 478, endPoint x: 1333, endPoint y: 622, distance: 421.4
radio input "true"
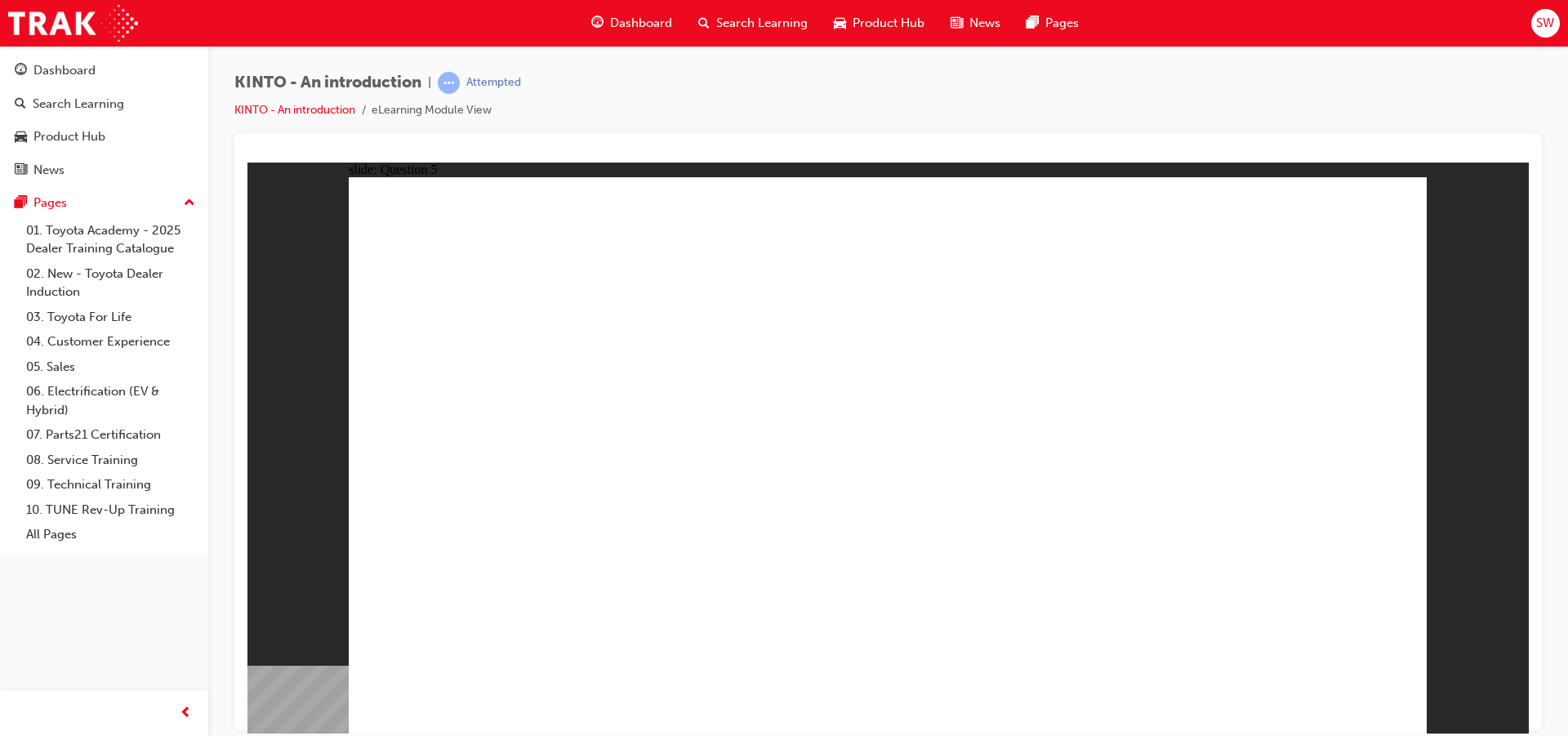
radio input "true"
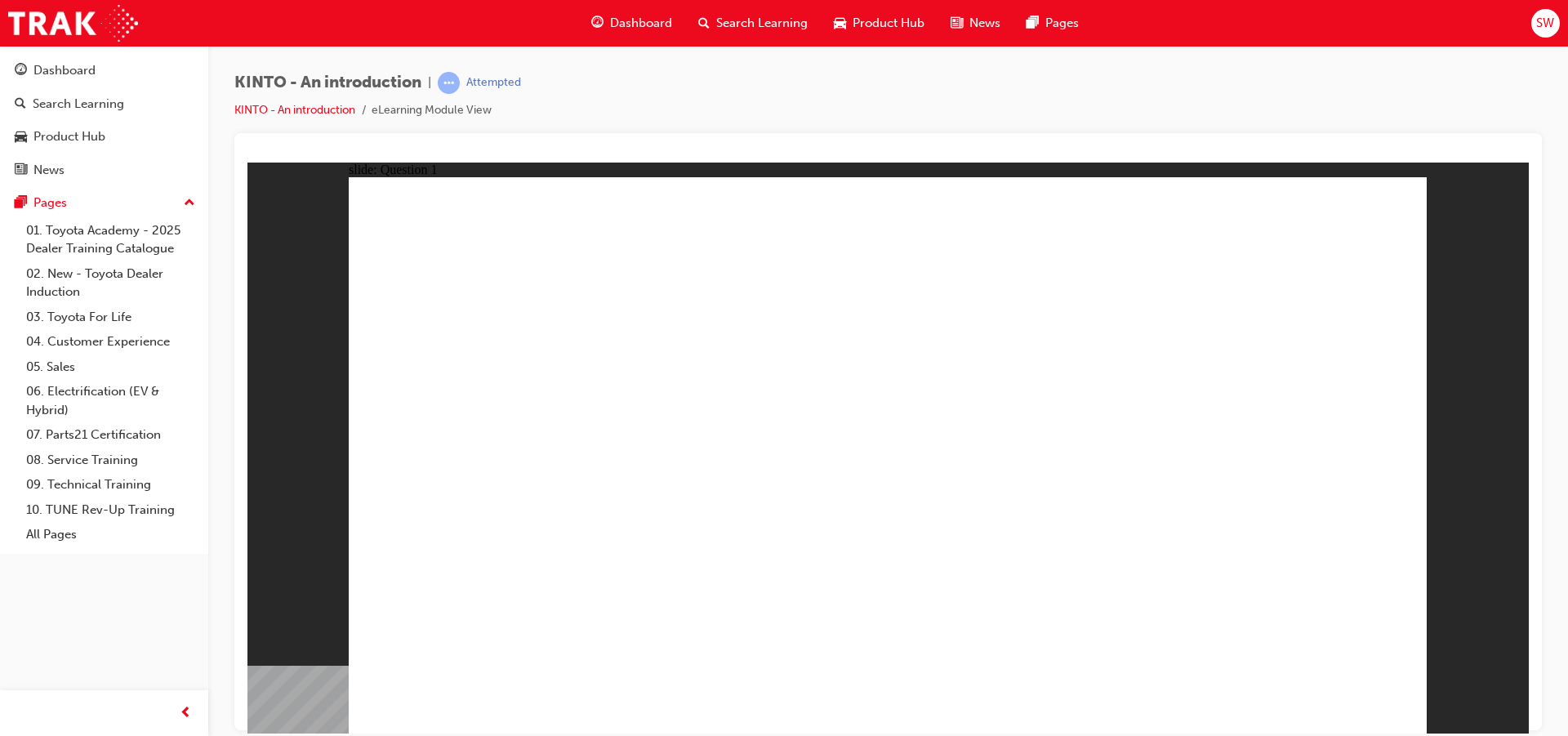
checkbox input "true"
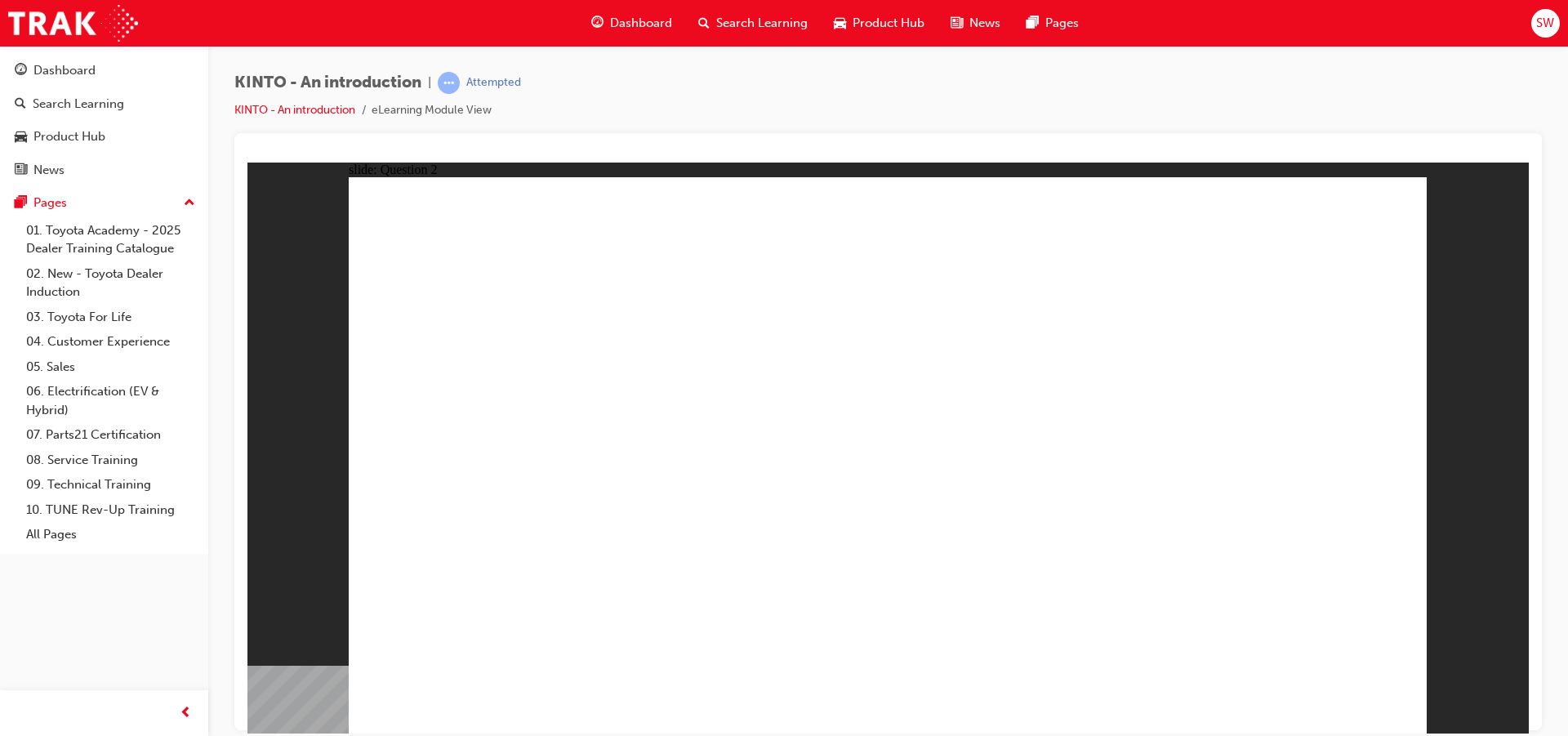
checkbox input "true"
checkbox input "false"
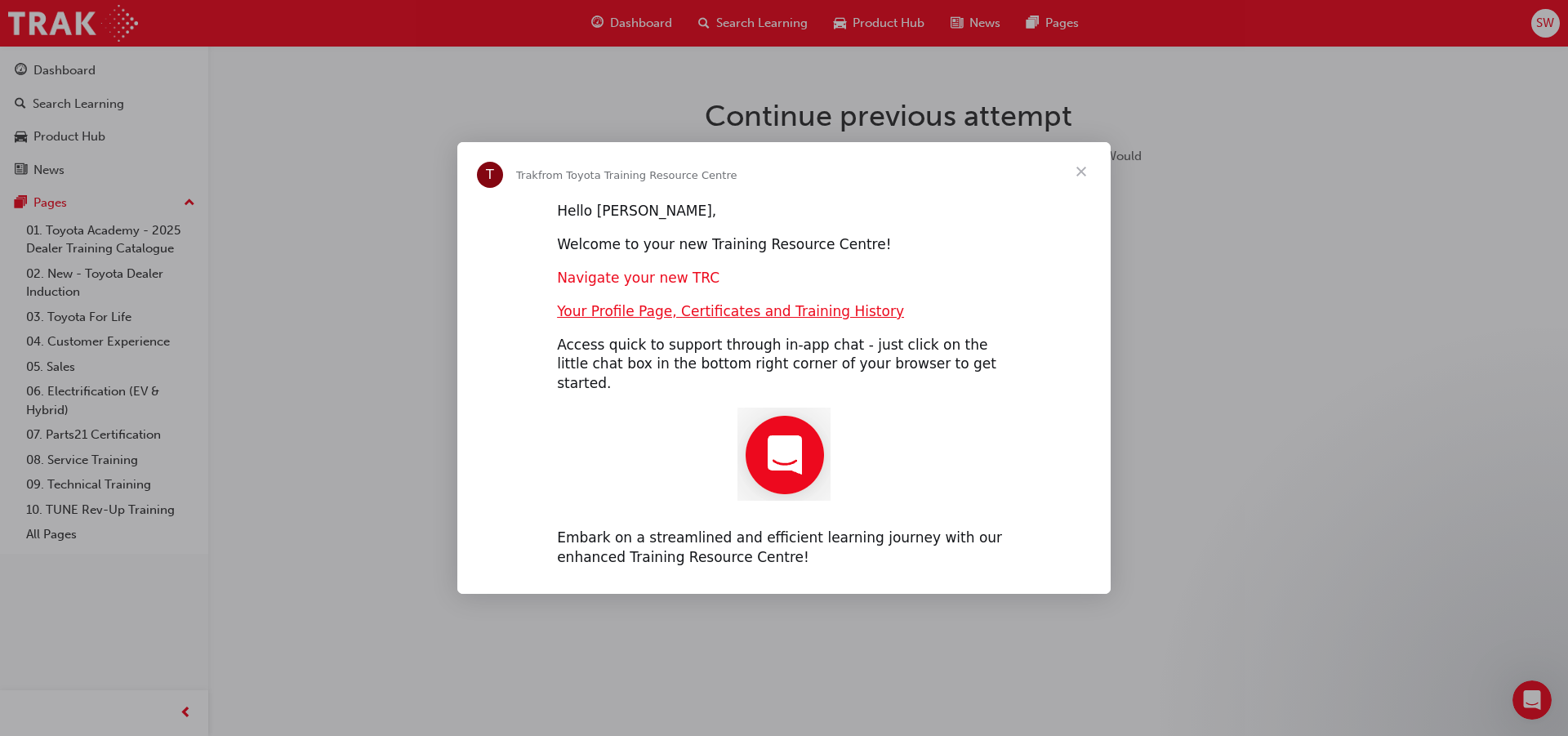
click at [669, 286] on link "Navigate your new TRC" at bounding box center [638, 277] width 163 height 16
click at [1071, 186] on span "Close" at bounding box center [1081, 172] width 59 height 59
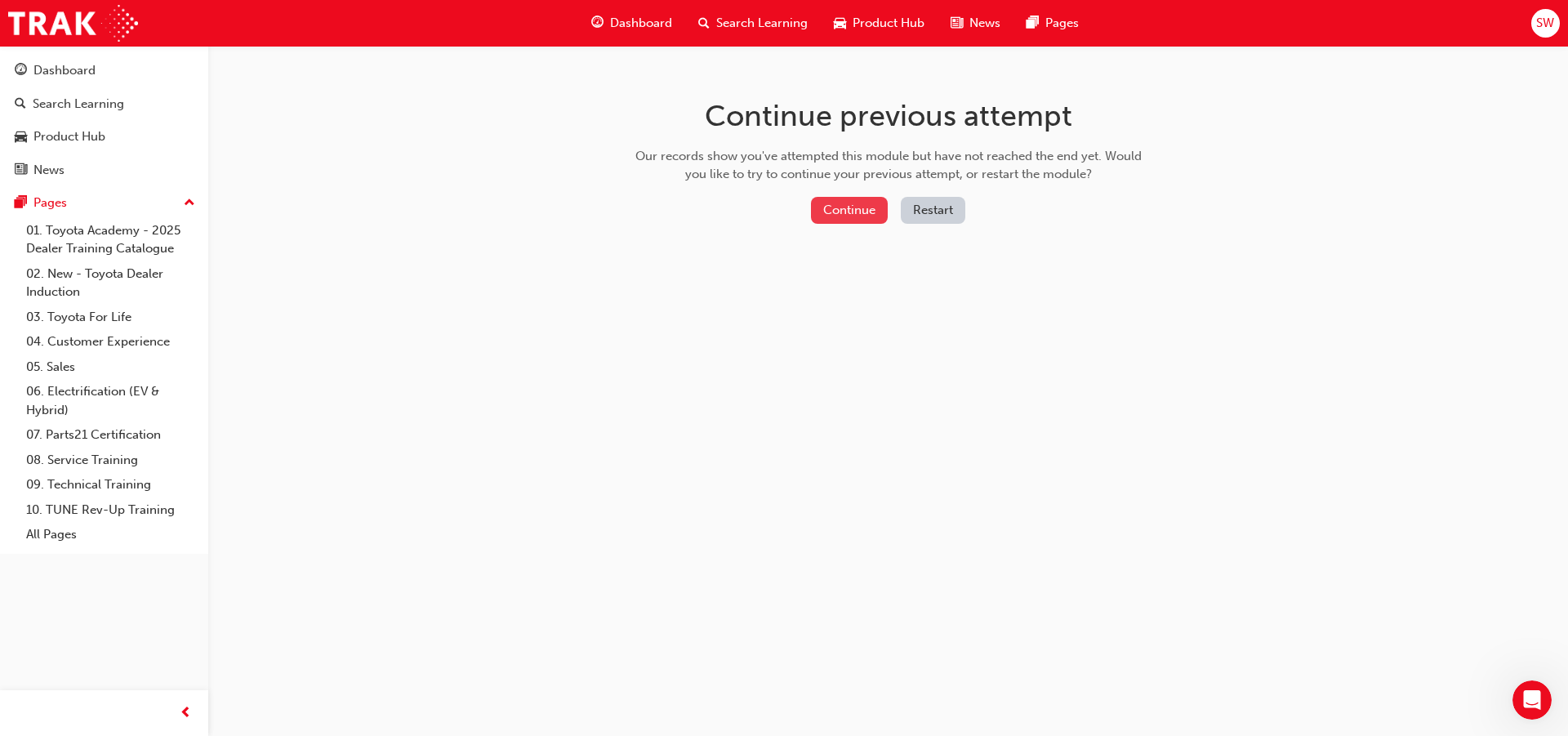
click at [866, 205] on button "Continue" at bounding box center [849, 210] width 76 height 27
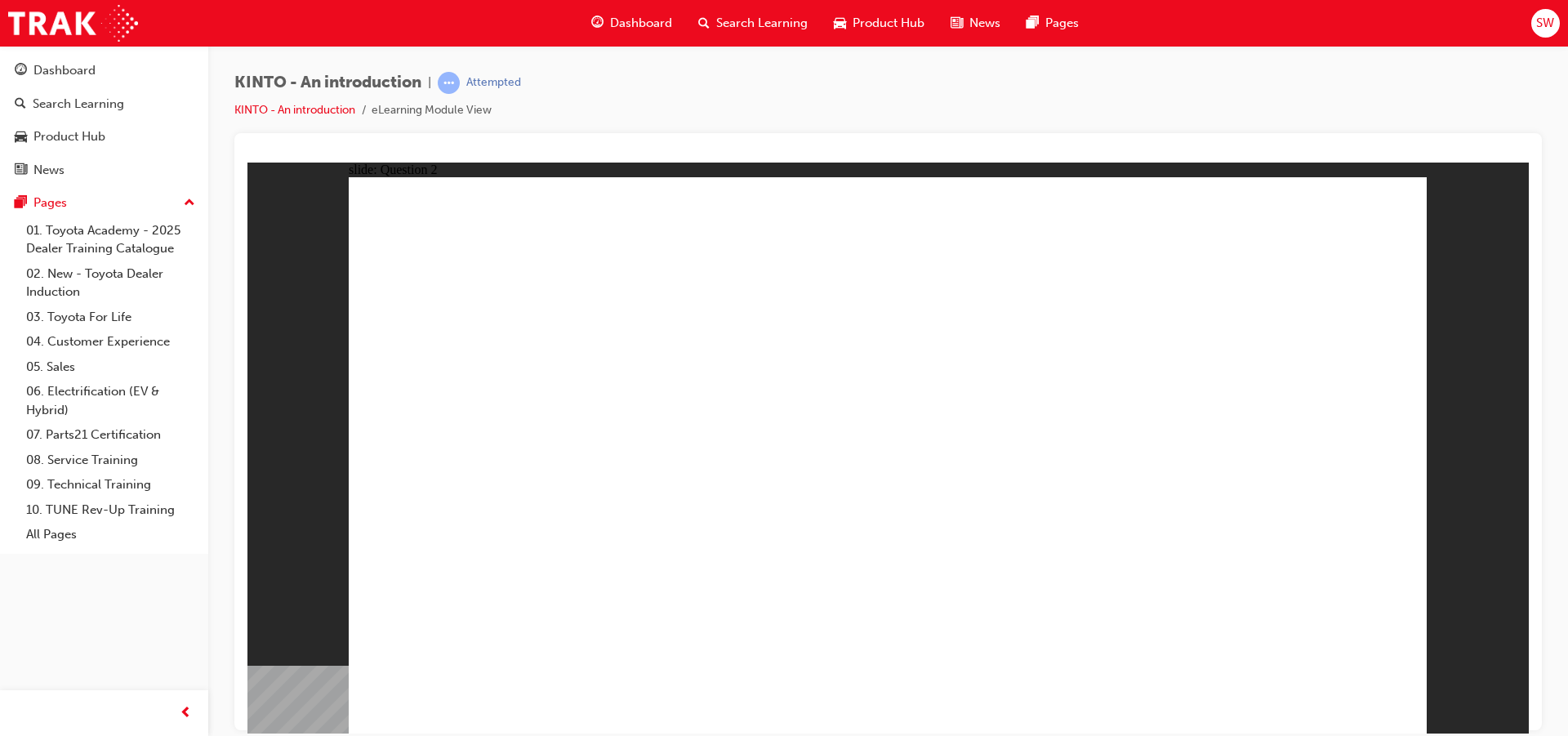
checkbox input "true"
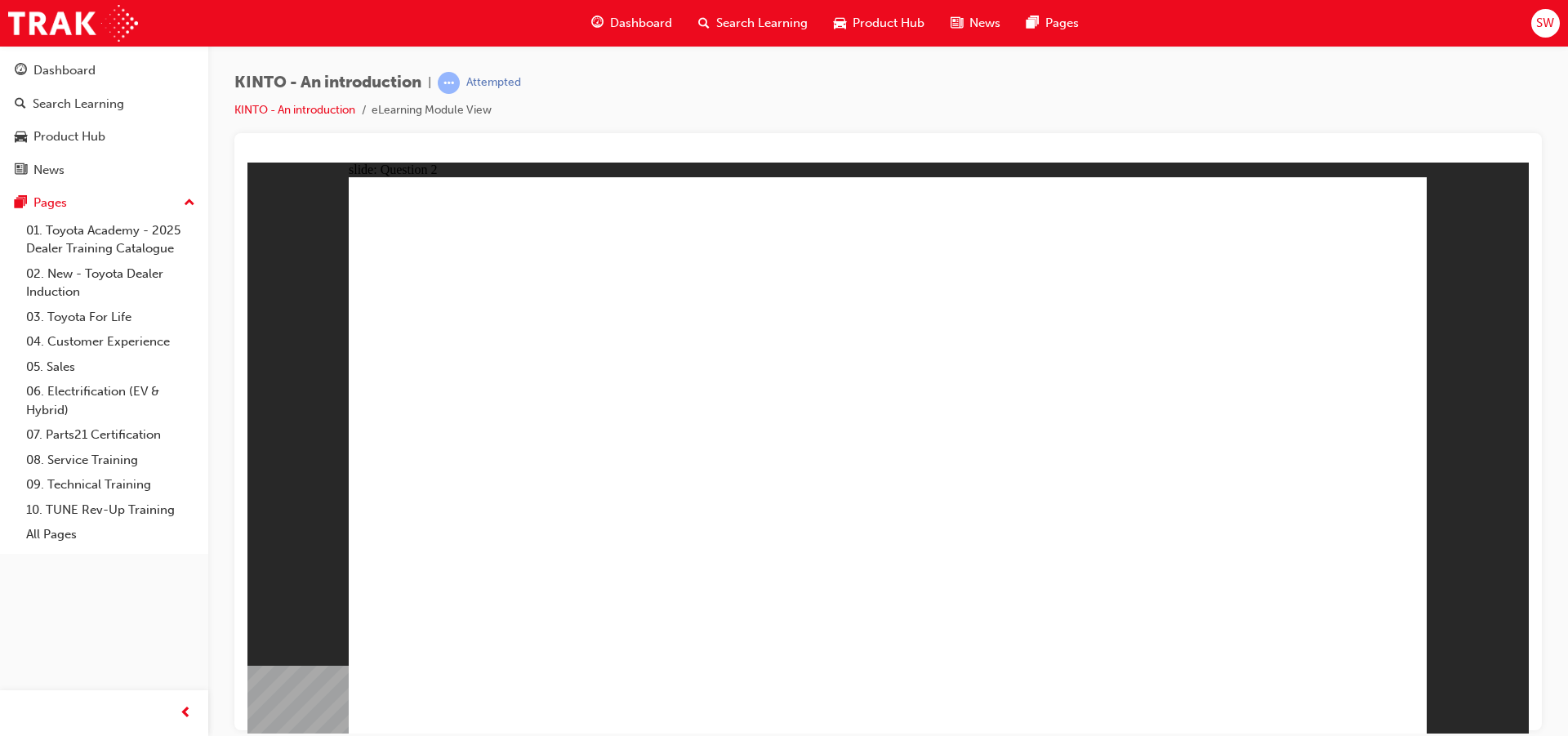
radio input "true"
drag, startPoint x: 1072, startPoint y: 466, endPoint x: 470, endPoint y: 588, distance: 614.2
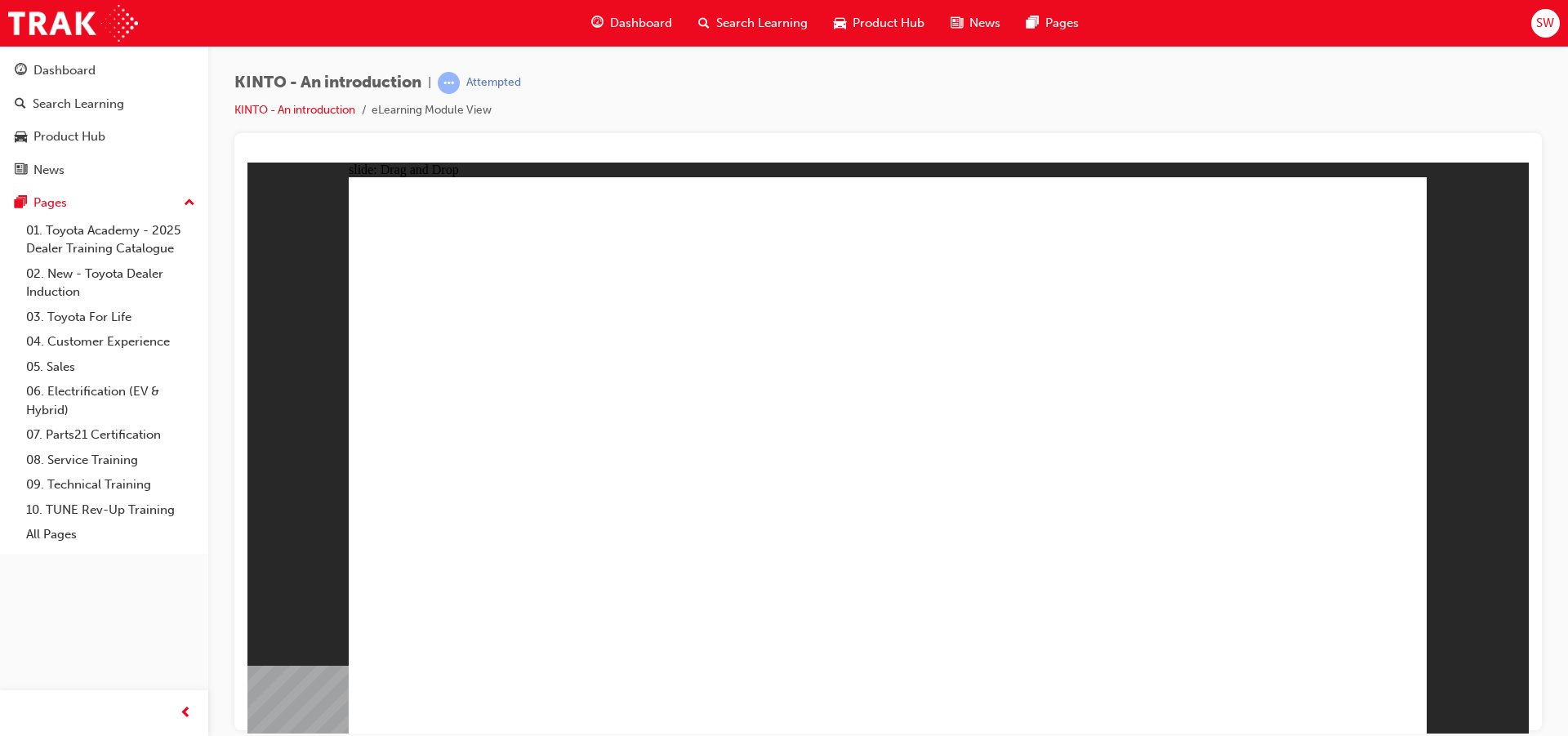
drag, startPoint x: 1281, startPoint y: 484, endPoint x: 692, endPoint y: 611, distance: 602.5
drag, startPoint x: 516, startPoint y: 470, endPoint x: 897, endPoint y: 588, distance: 398.9
drag, startPoint x: 875, startPoint y: 520, endPoint x: 1049, endPoint y: 627, distance: 204.3
drag, startPoint x: 723, startPoint y: 492, endPoint x: 1346, endPoint y: 643, distance: 641.0
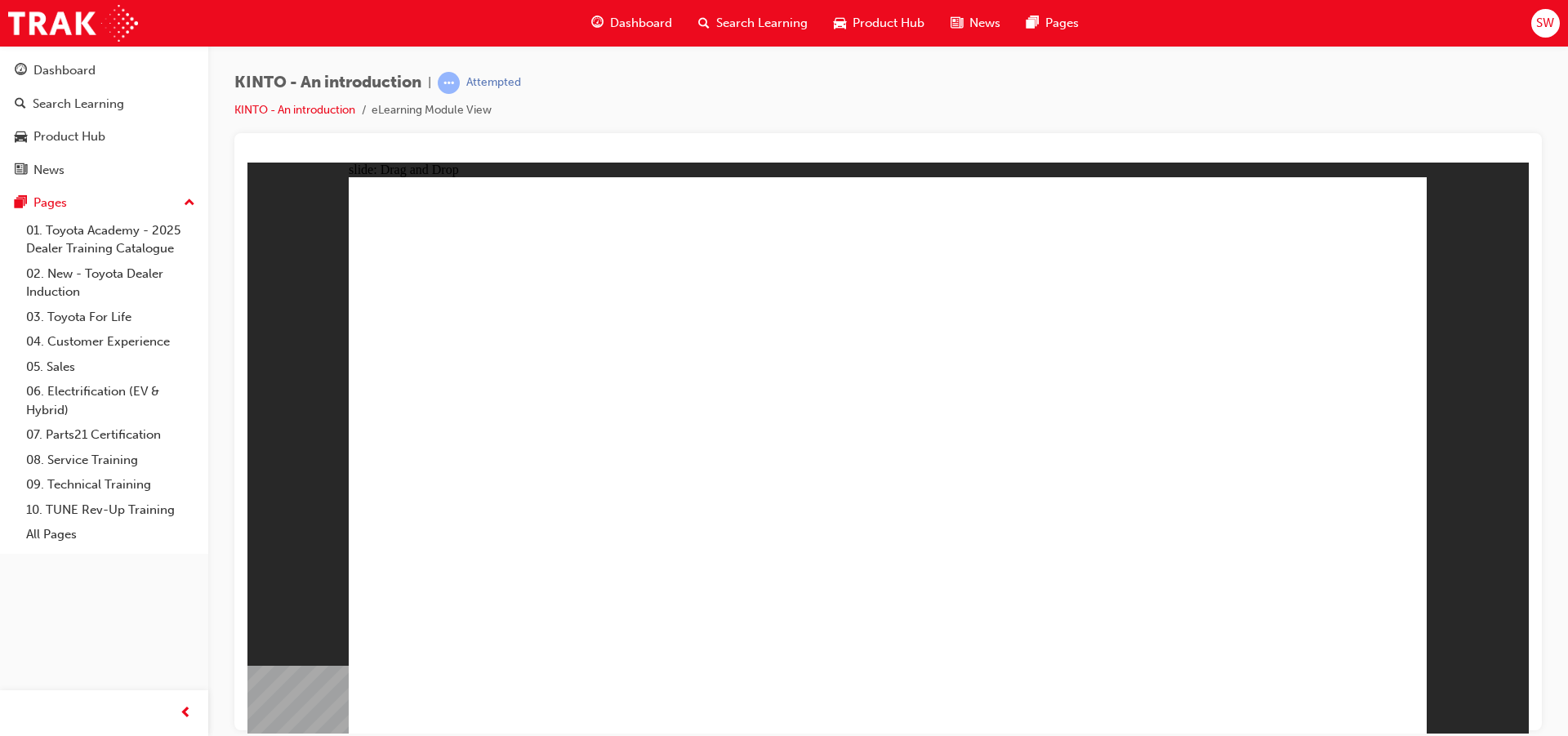
radio input "true"
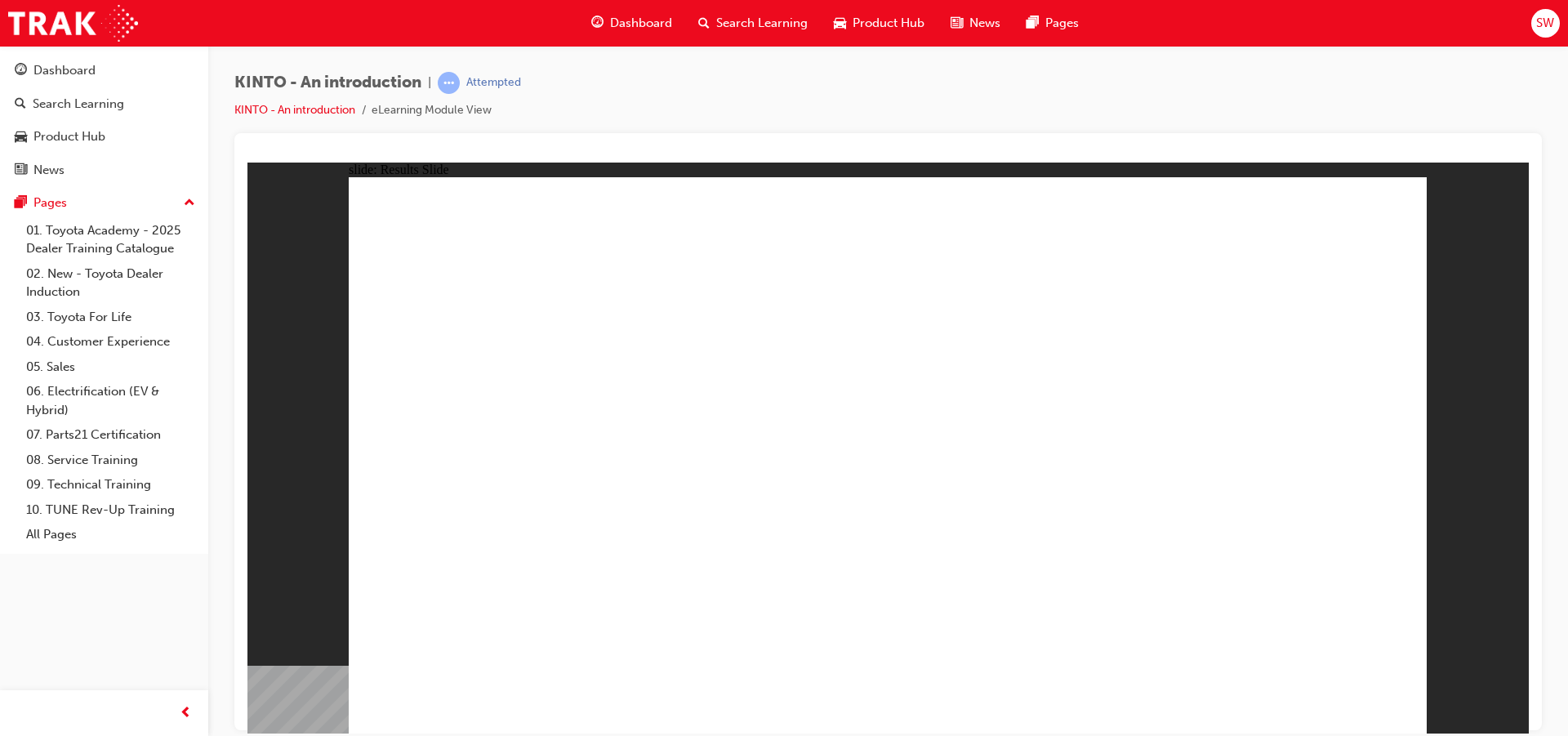
radio input "true"
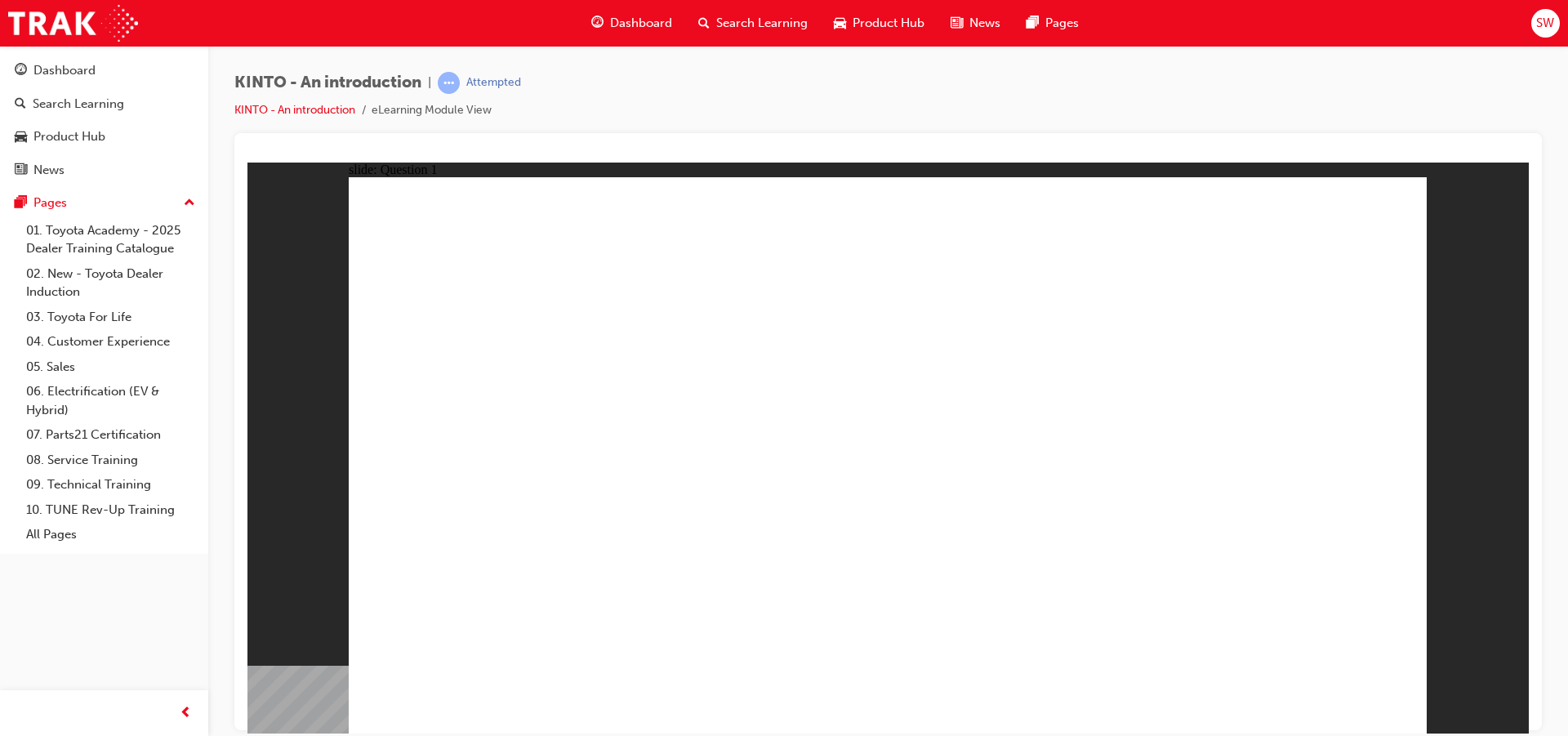
checkbox input "true"
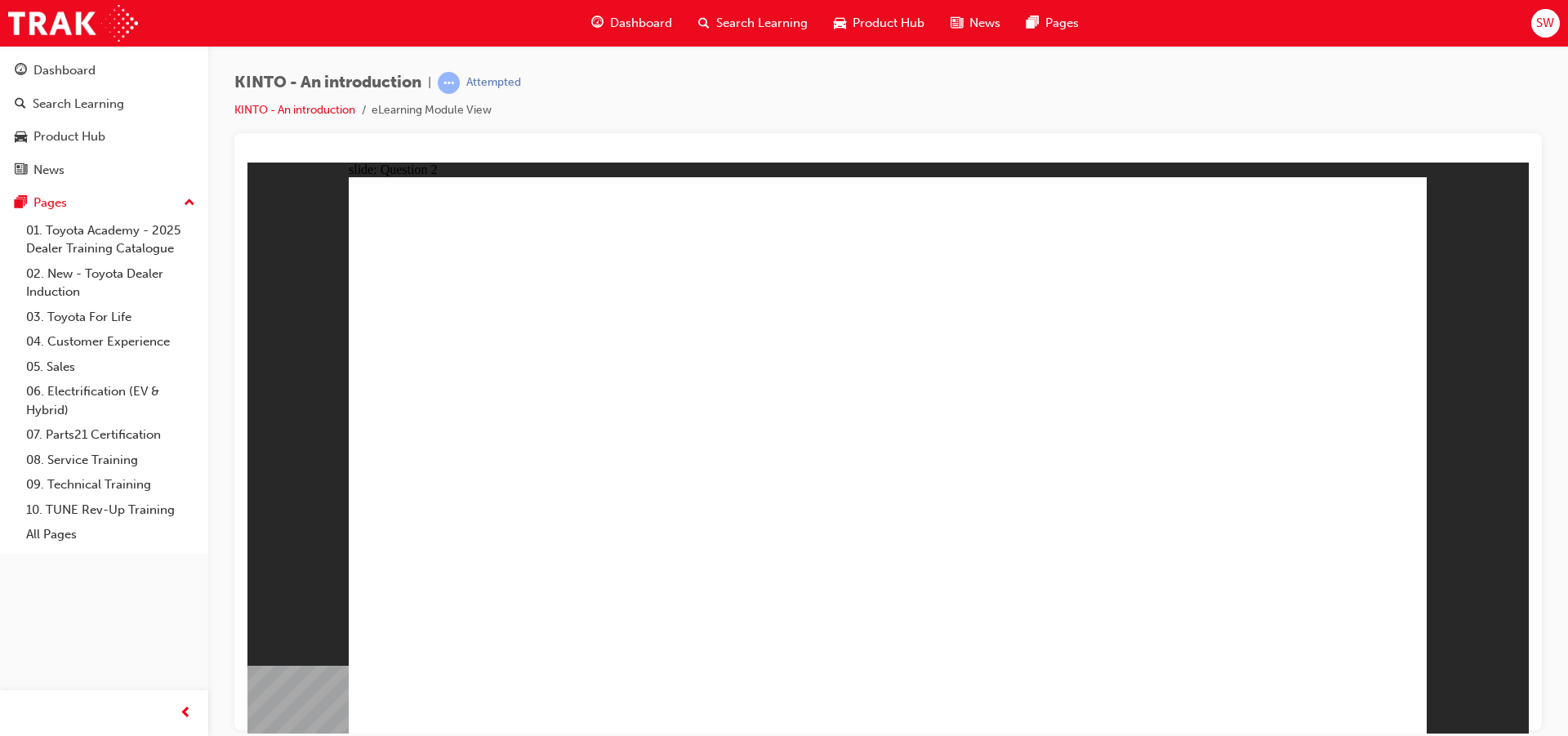
radio input "true"
click at [1470, 730] on div "slide: Question 3 Rectangle 1 Question 3 Rectangle 1 Keeps customers in Toyota …" at bounding box center [888, 447] width 1282 height 571
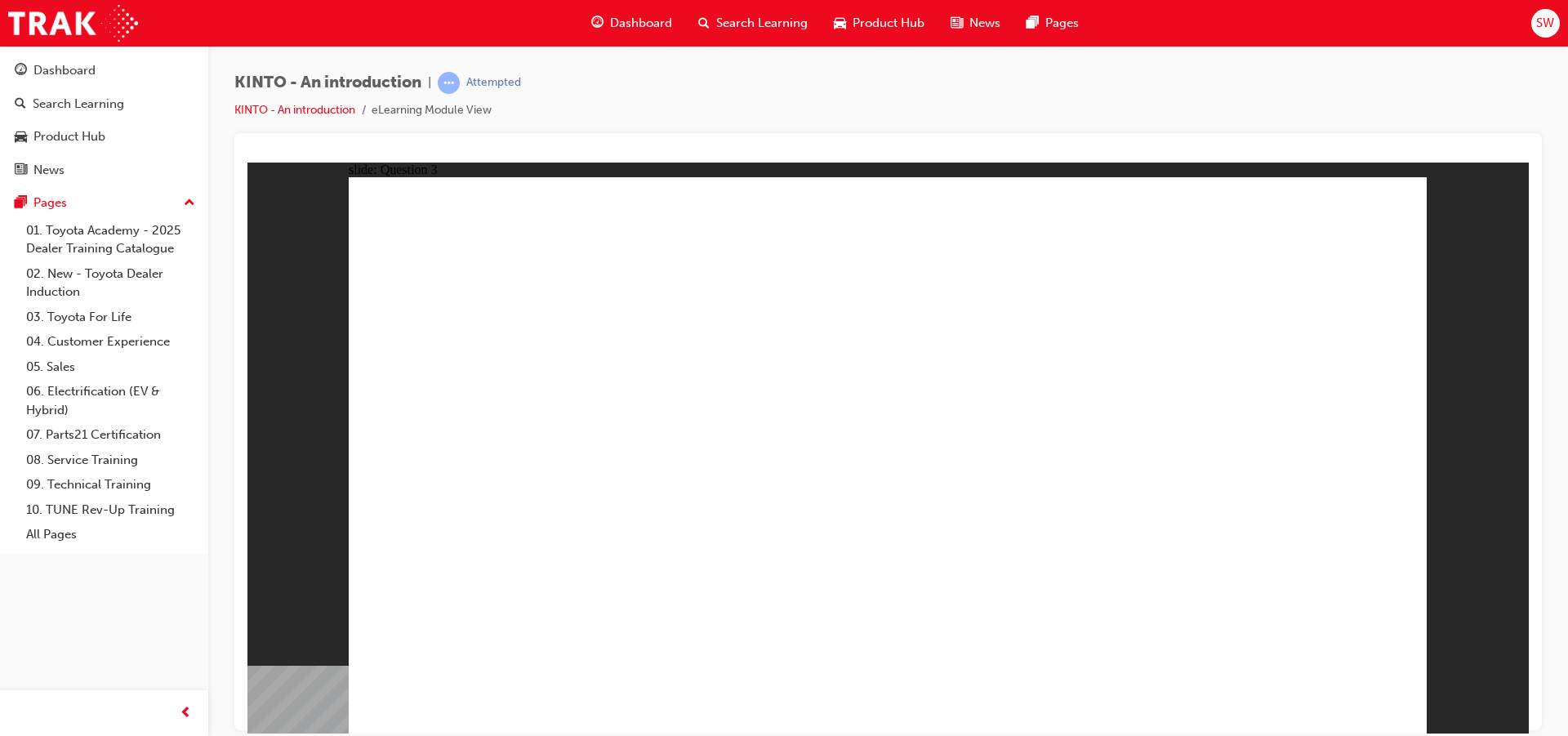
drag, startPoint x: 1077, startPoint y: 474, endPoint x: 488, endPoint y: 623, distance: 607.6
drag, startPoint x: 869, startPoint y: 518, endPoint x: 685, endPoint y: 626, distance: 213.4
drag, startPoint x: 478, startPoint y: 488, endPoint x: 863, endPoint y: 627, distance: 409.3
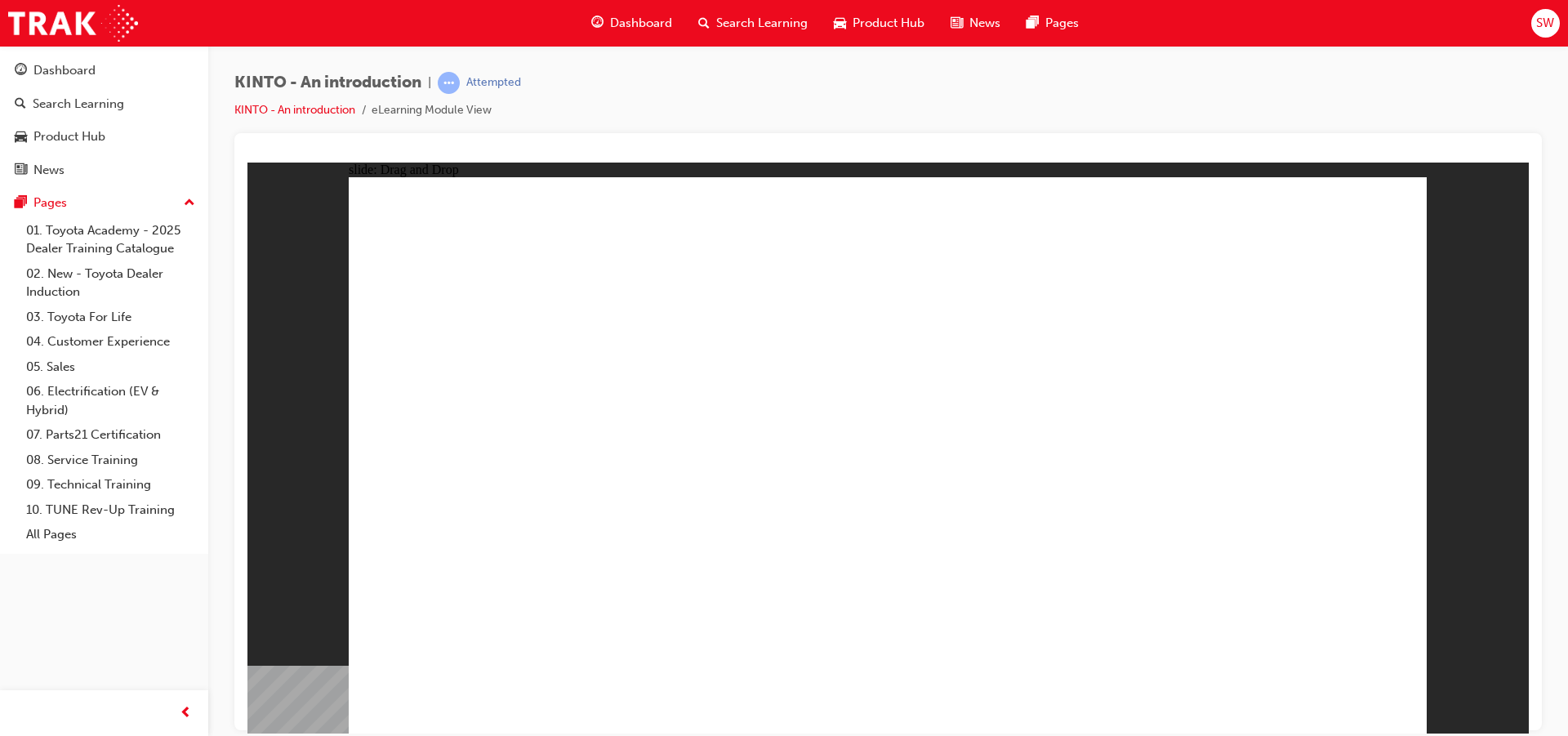
drag, startPoint x: 1291, startPoint y: 501, endPoint x: 1101, endPoint y: 607, distance: 217.6
drag, startPoint x: 756, startPoint y: 485, endPoint x: 1322, endPoint y: 648, distance: 589.0
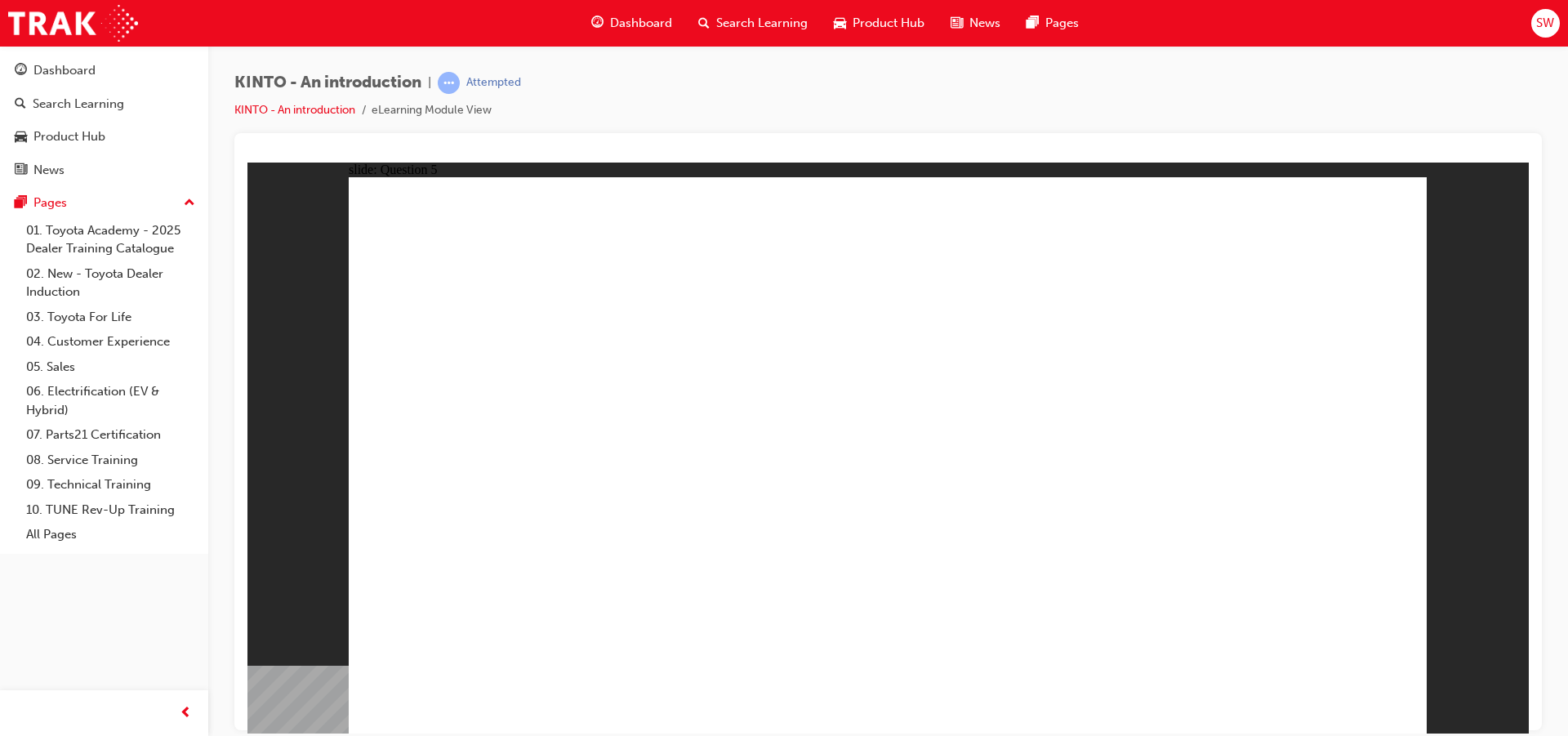
radio input "true"
drag, startPoint x: 884, startPoint y: 561, endPoint x: 880, endPoint y: 548, distance: 13.6
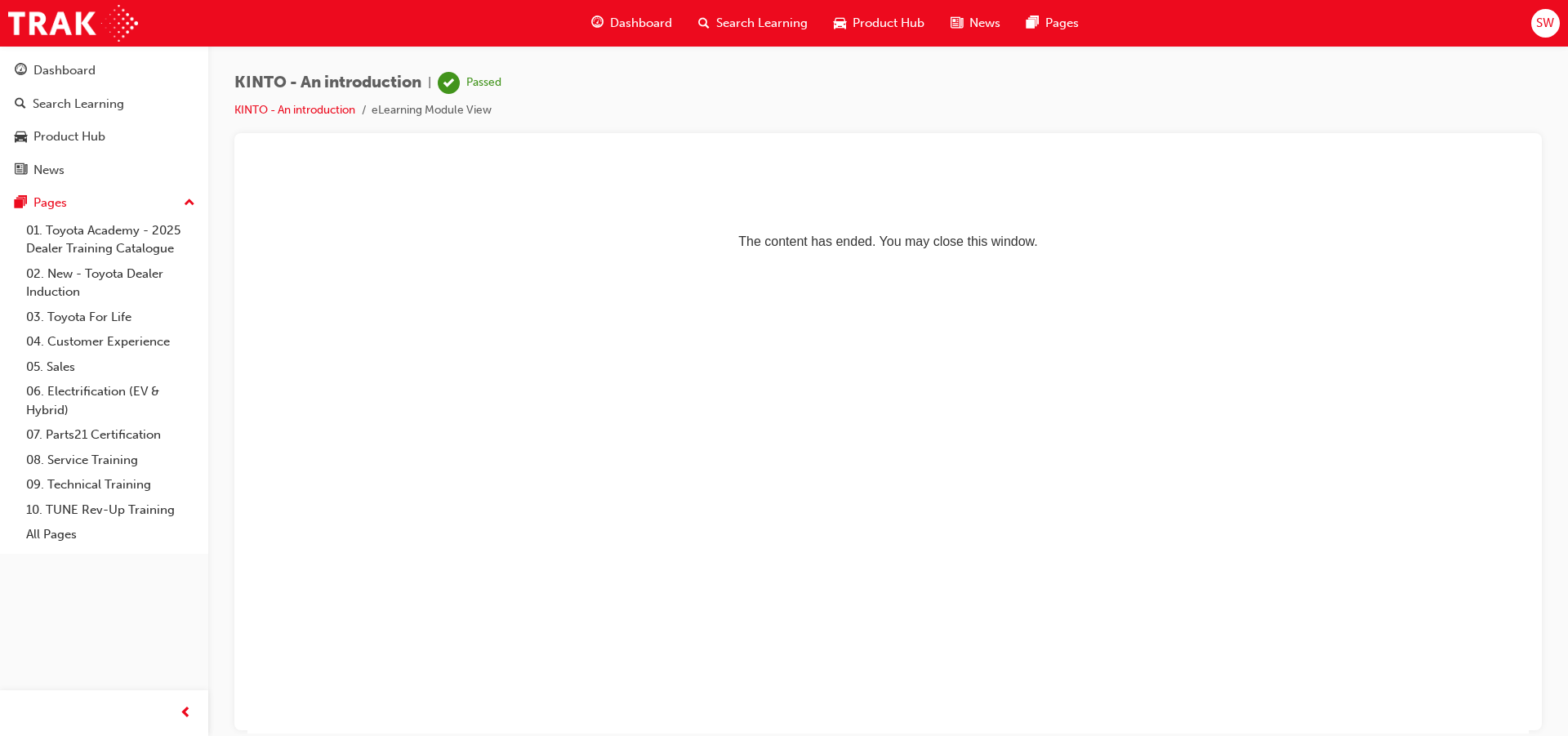
click at [948, 261] on html "The content has ended. You may close this window." at bounding box center [888, 212] width 1282 height 100
click at [109, 276] on link "02. New - Toyota Dealer Induction" at bounding box center [110, 283] width 182 height 44
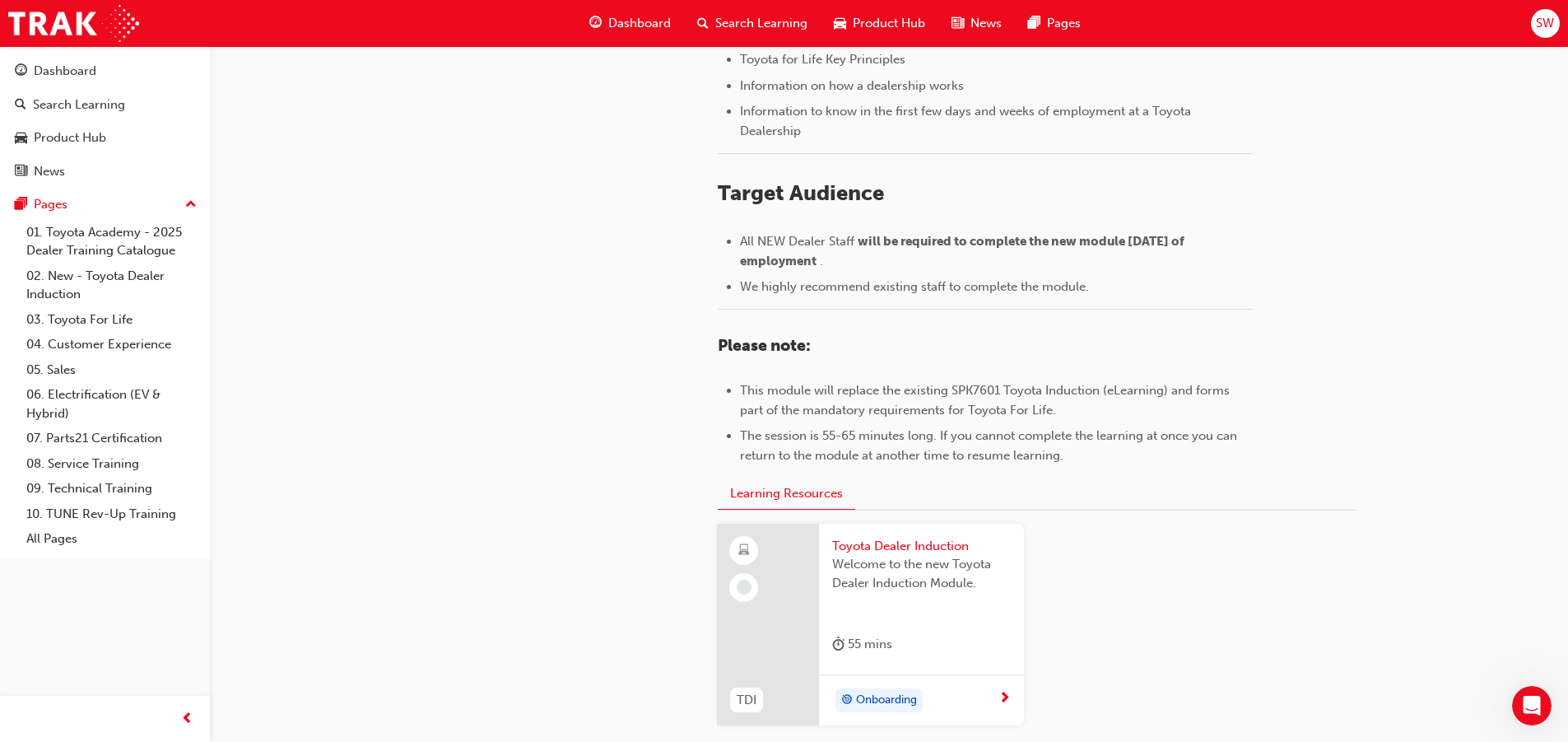
scroll to position [733, 0]
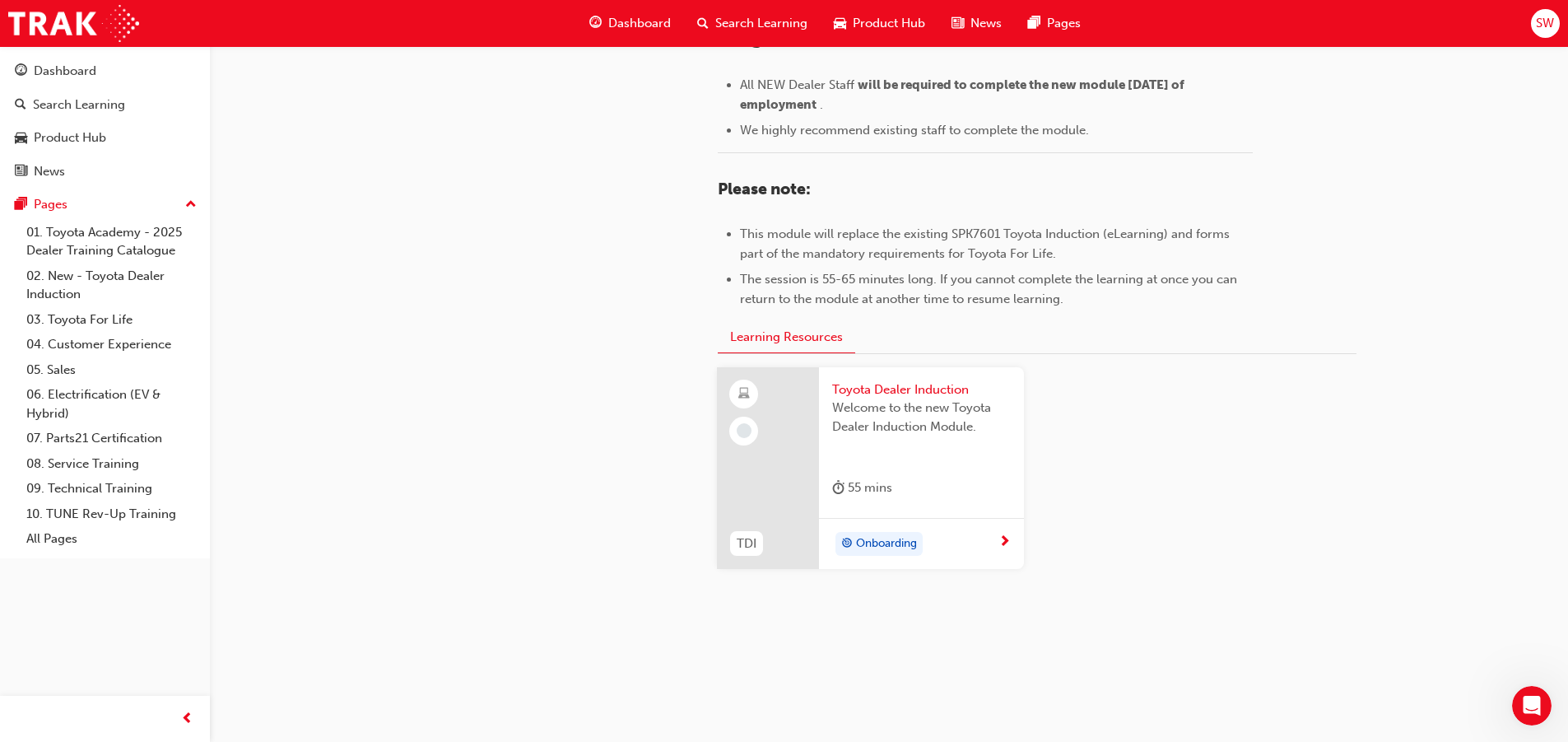
click at [945, 553] on div "Onboarding" at bounding box center [916, 545] width 167 height 25
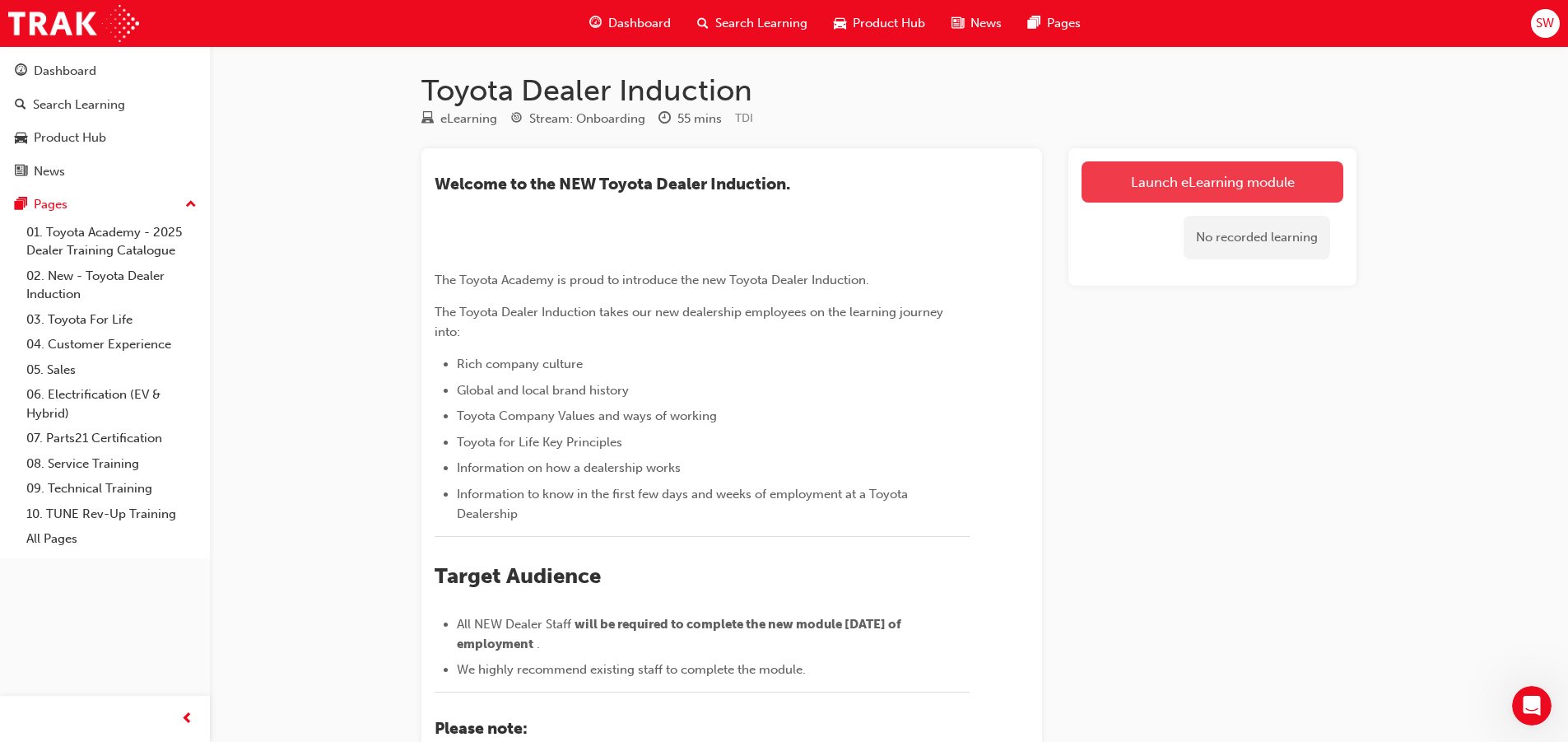
click at [1169, 189] on link "Launch eLearning module" at bounding box center [1212, 182] width 262 height 41
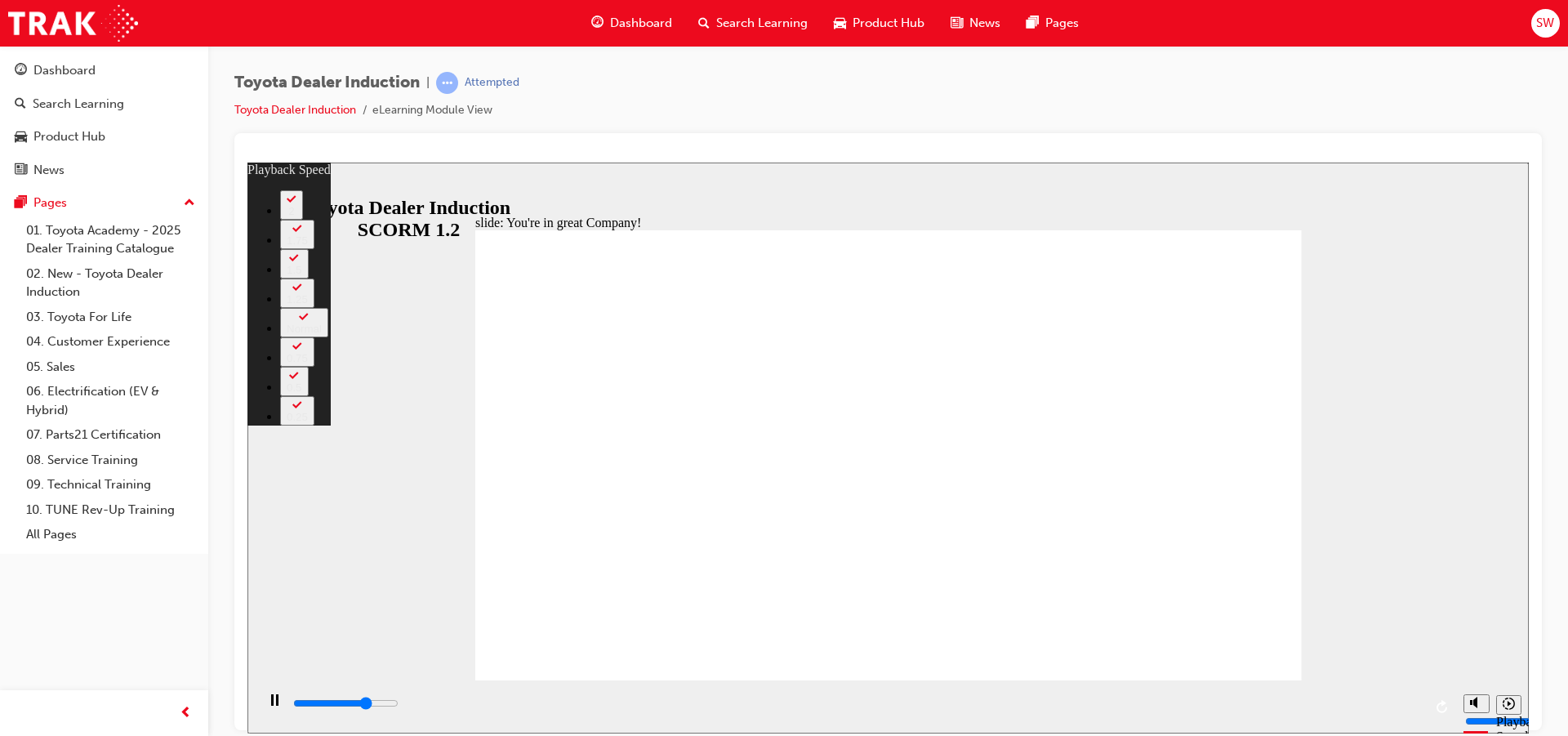
type input "5400"
type input "0"
type input "5700"
type input "0"
type input "5900"
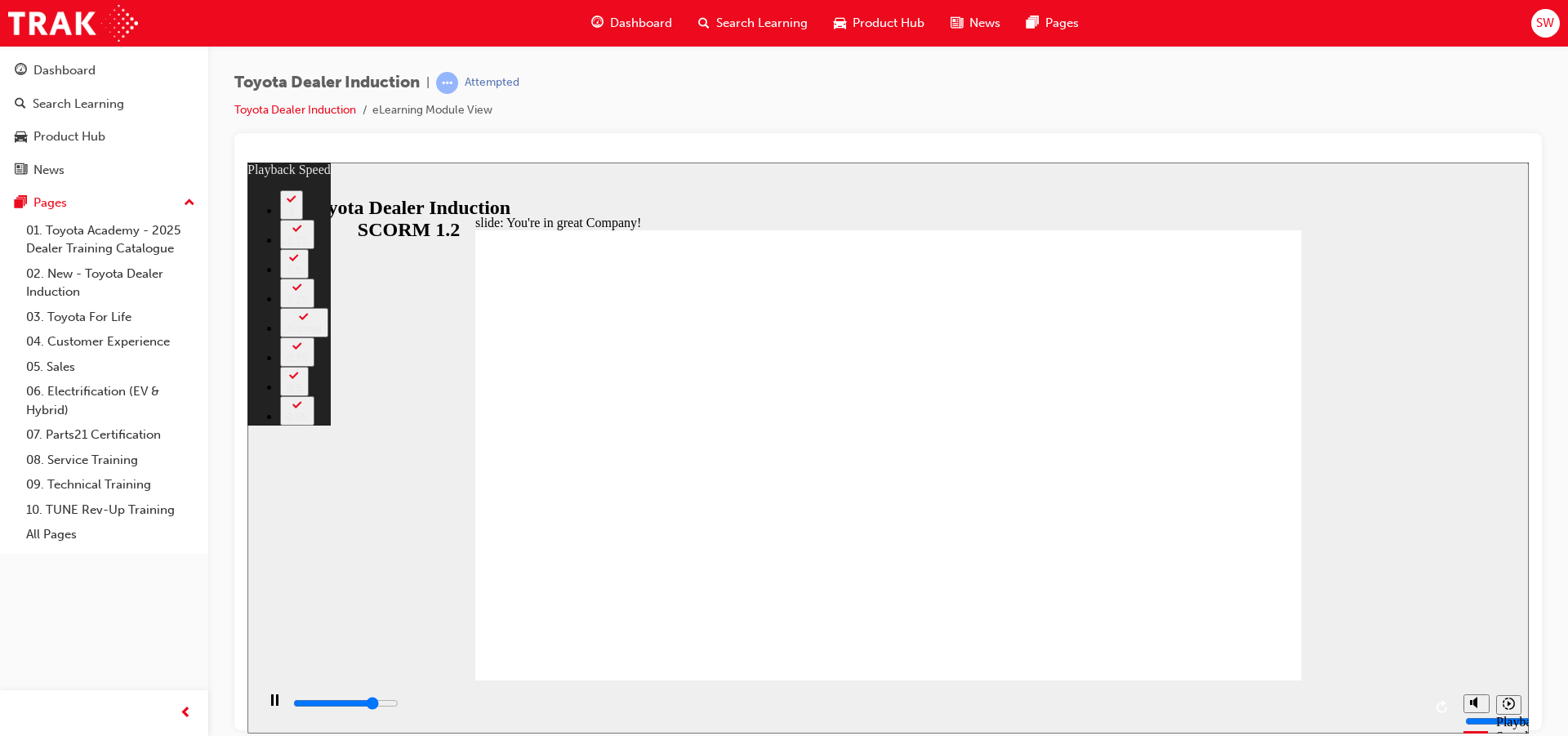
type input "1"
type input "6200"
type input "1"
type input "6500"
type input "1"
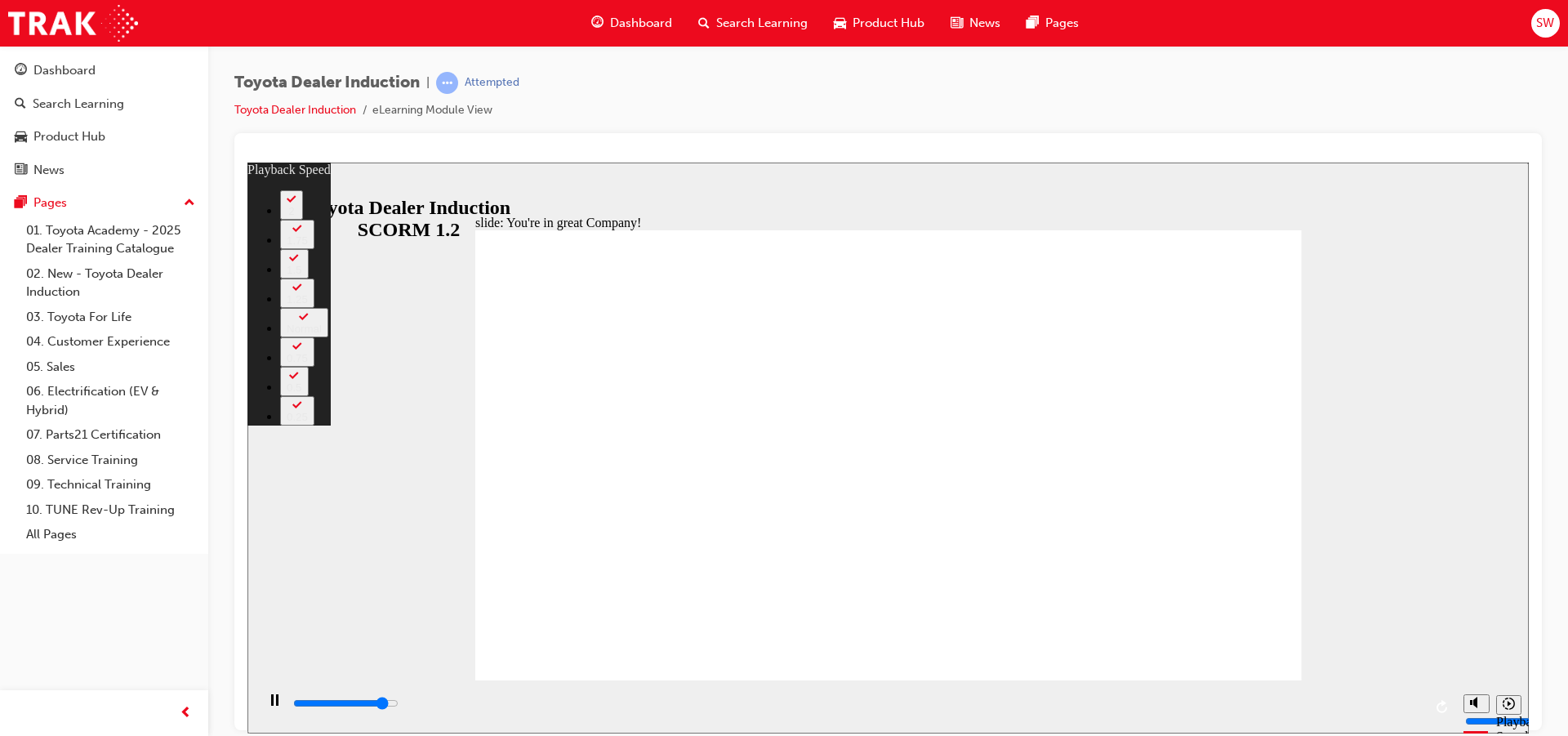
type input "6700"
type input "1"
type input "7000"
type input "2"
type input "7300"
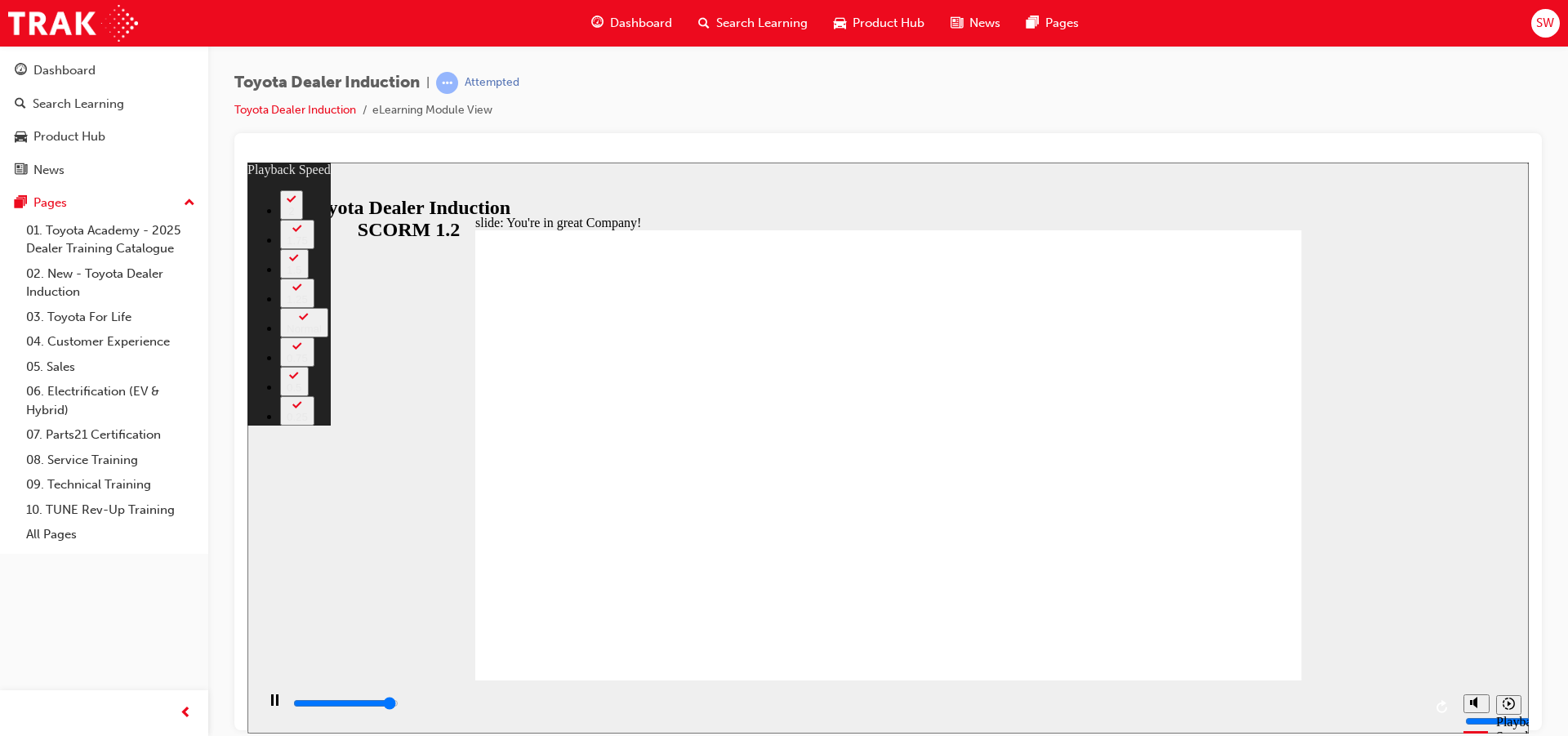
type input "2"
type input "7500"
type input "156"
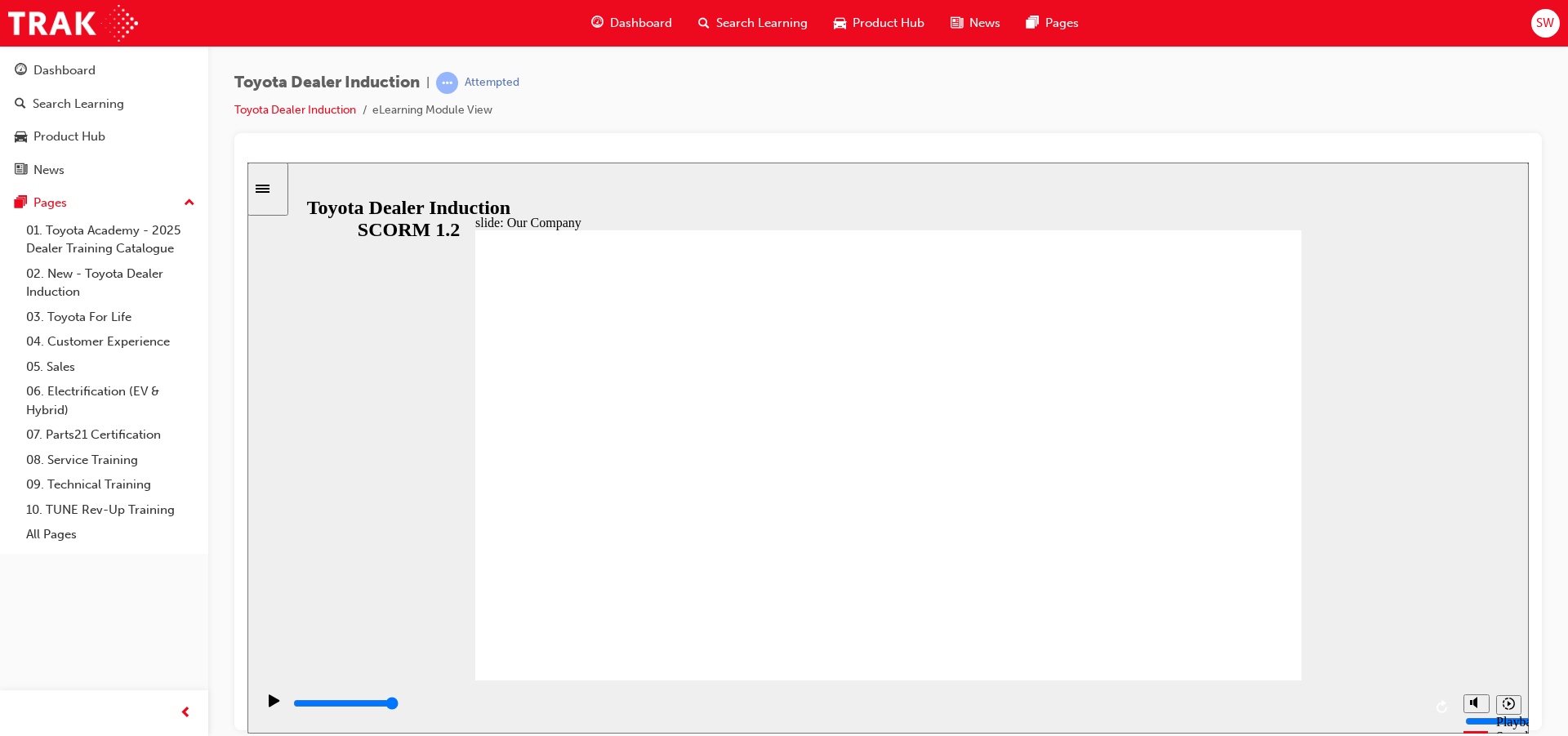
type input "8300"
drag, startPoint x: 908, startPoint y: 591, endPoint x: 926, endPoint y: 591, distance: 18.0
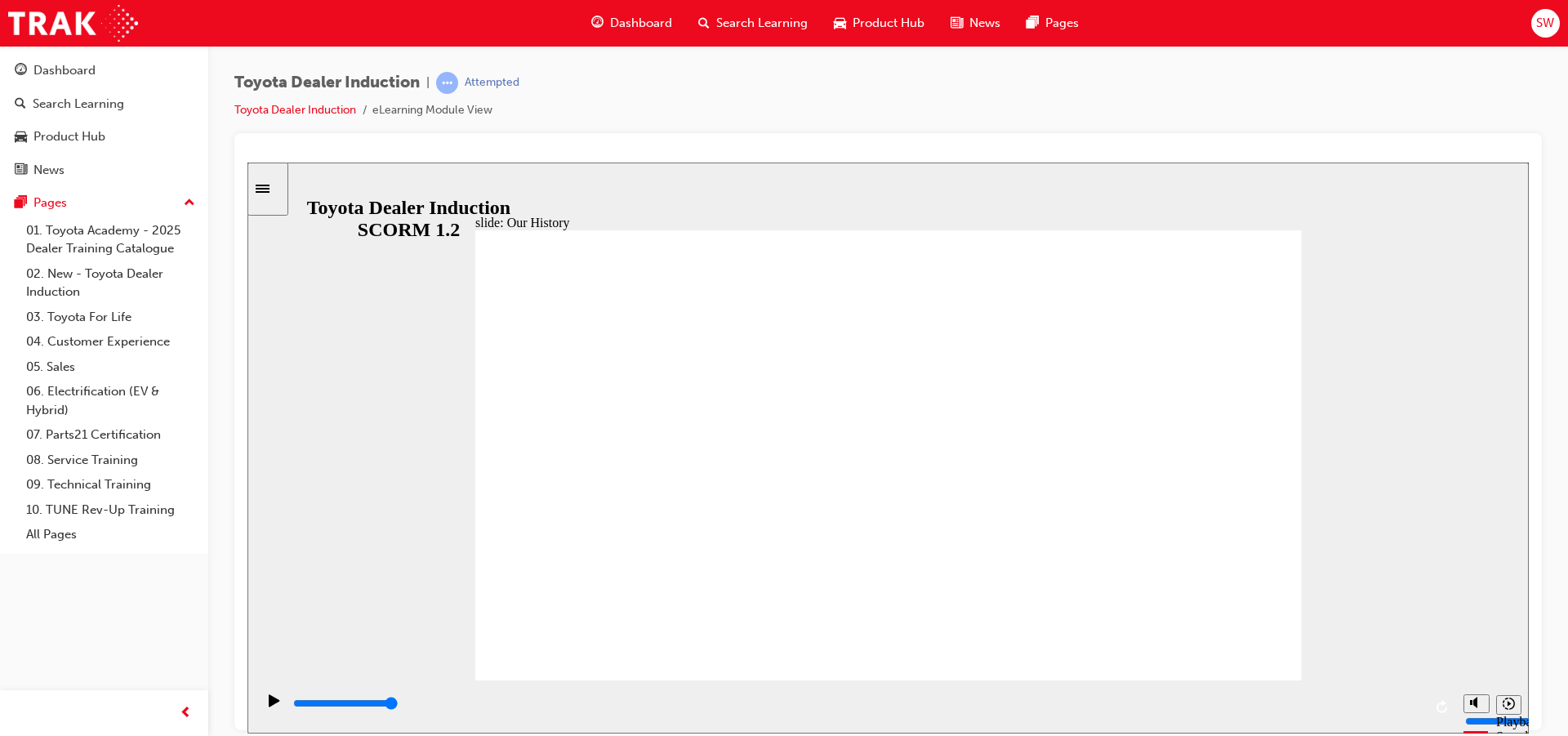
drag, startPoint x: 880, startPoint y: 596, endPoint x: 900, endPoint y: 596, distance: 20.0
drag, startPoint x: 925, startPoint y: 639, endPoint x: 1021, endPoint y: 636, distance: 96.0
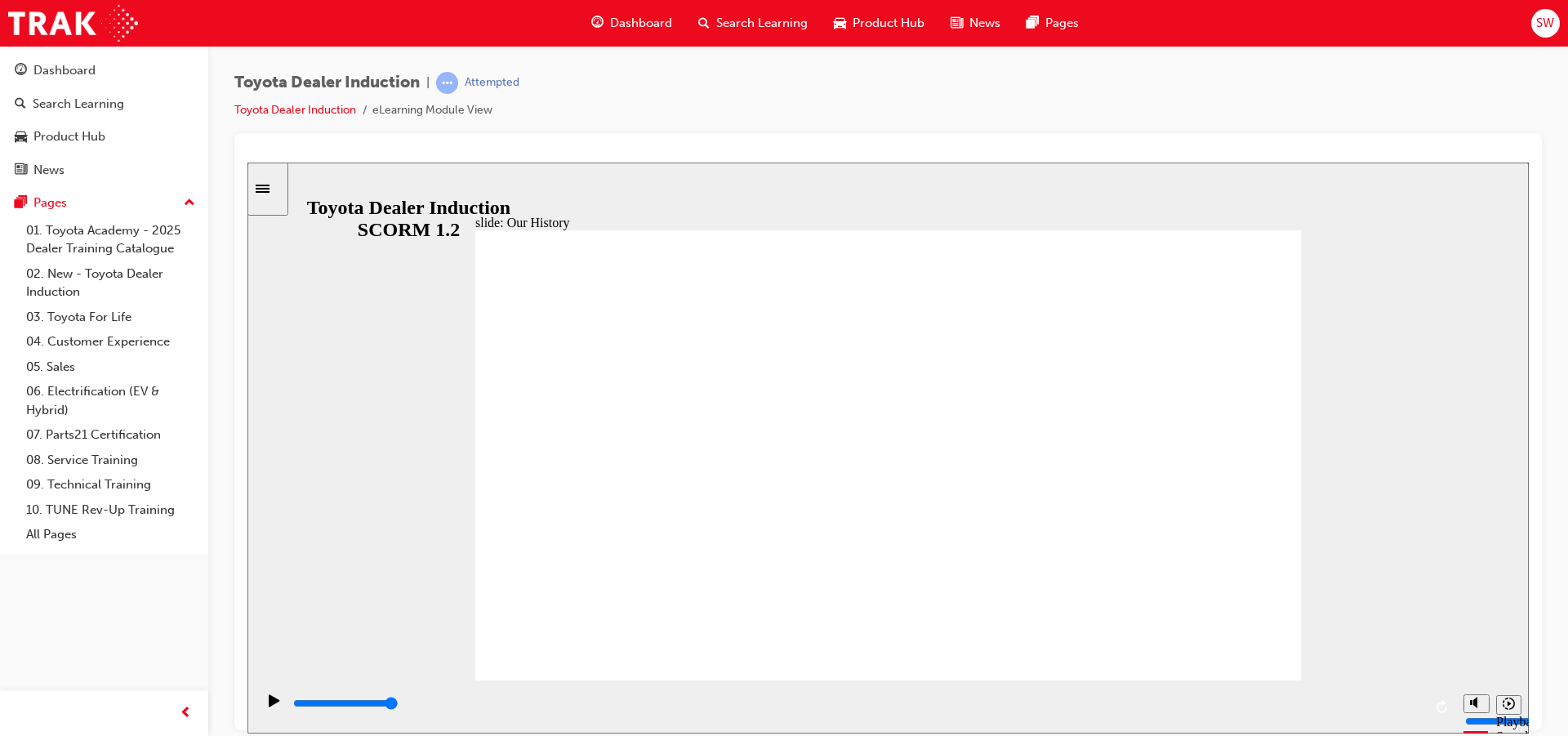
drag, startPoint x: 645, startPoint y: 588, endPoint x: 852, endPoint y: 607, distance: 207.9
drag, startPoint x: 877, startPoint y: 587, endPoint x: 762, endPoint y: 582, distance: 115.1
drag, startPoint x: 650, startPoint y: 591, endPoint x: 713, endPoint y: 589, distance: 63.0
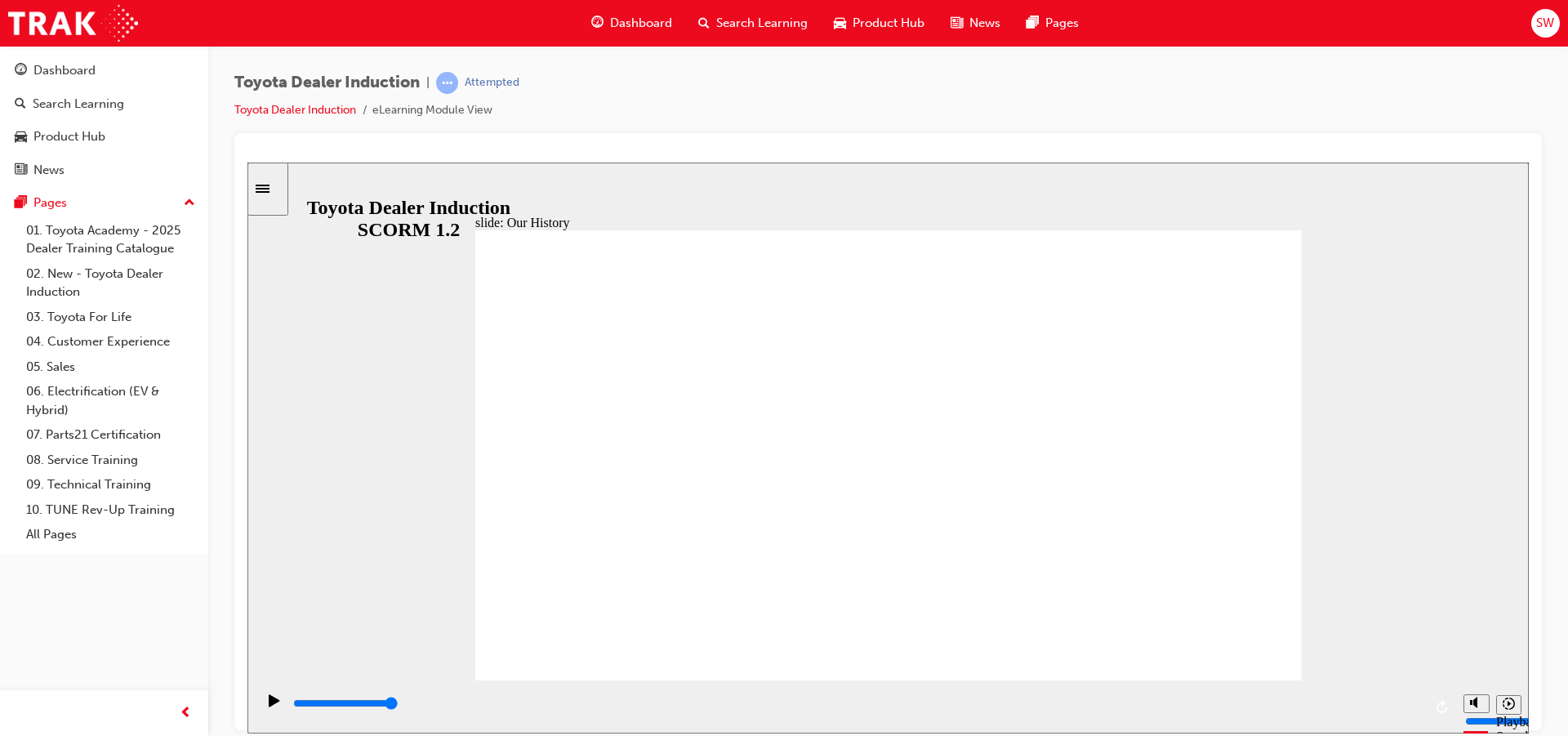
type input "2"
drag, startPoint x: 871, startPoint y: 590, endPoint x: 1052, endPoint y: 627, distance: 184.7
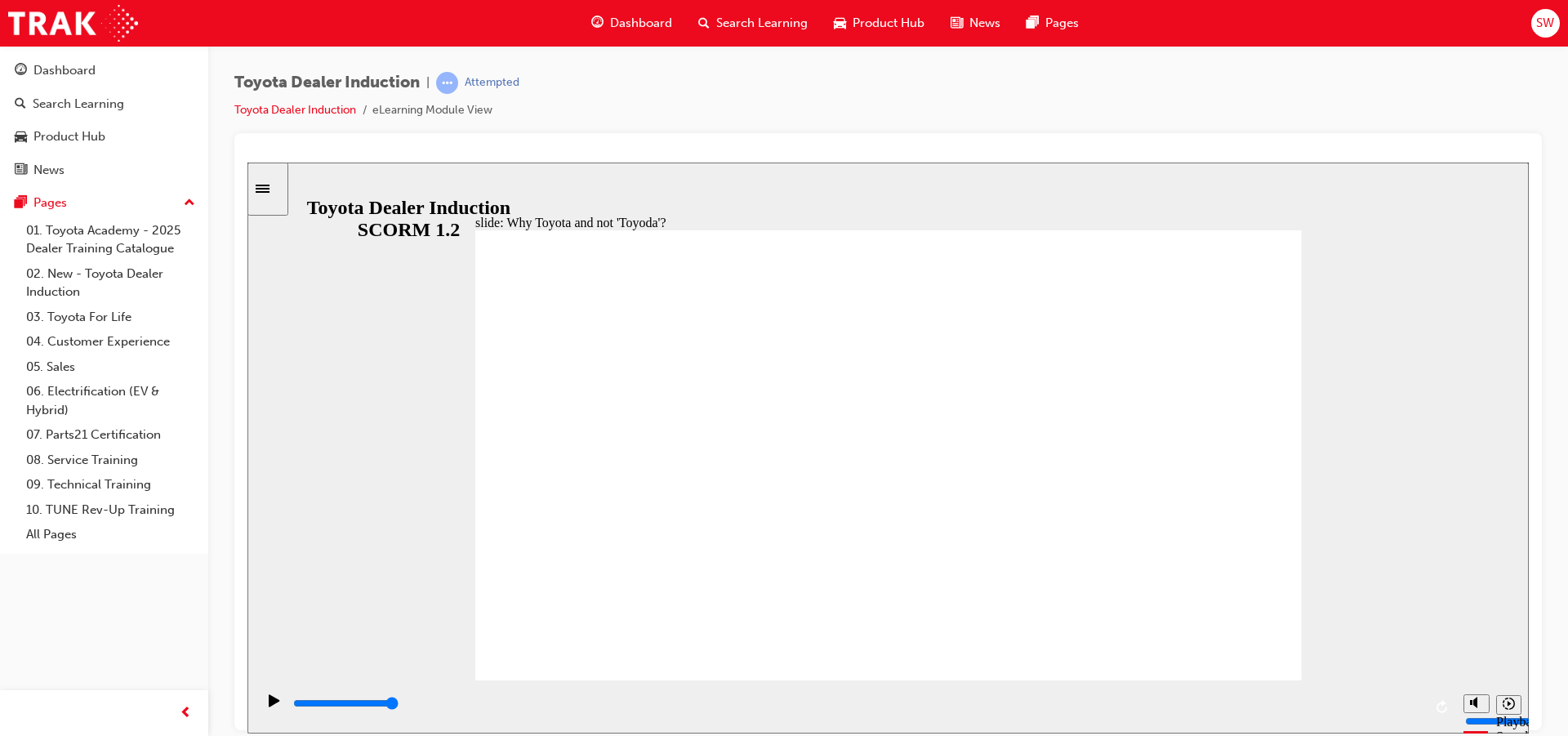
drag, startPoint x: 1028, startPoint y: 527, endPoint x: 1024, endPoint y: 535, distance: 8.9
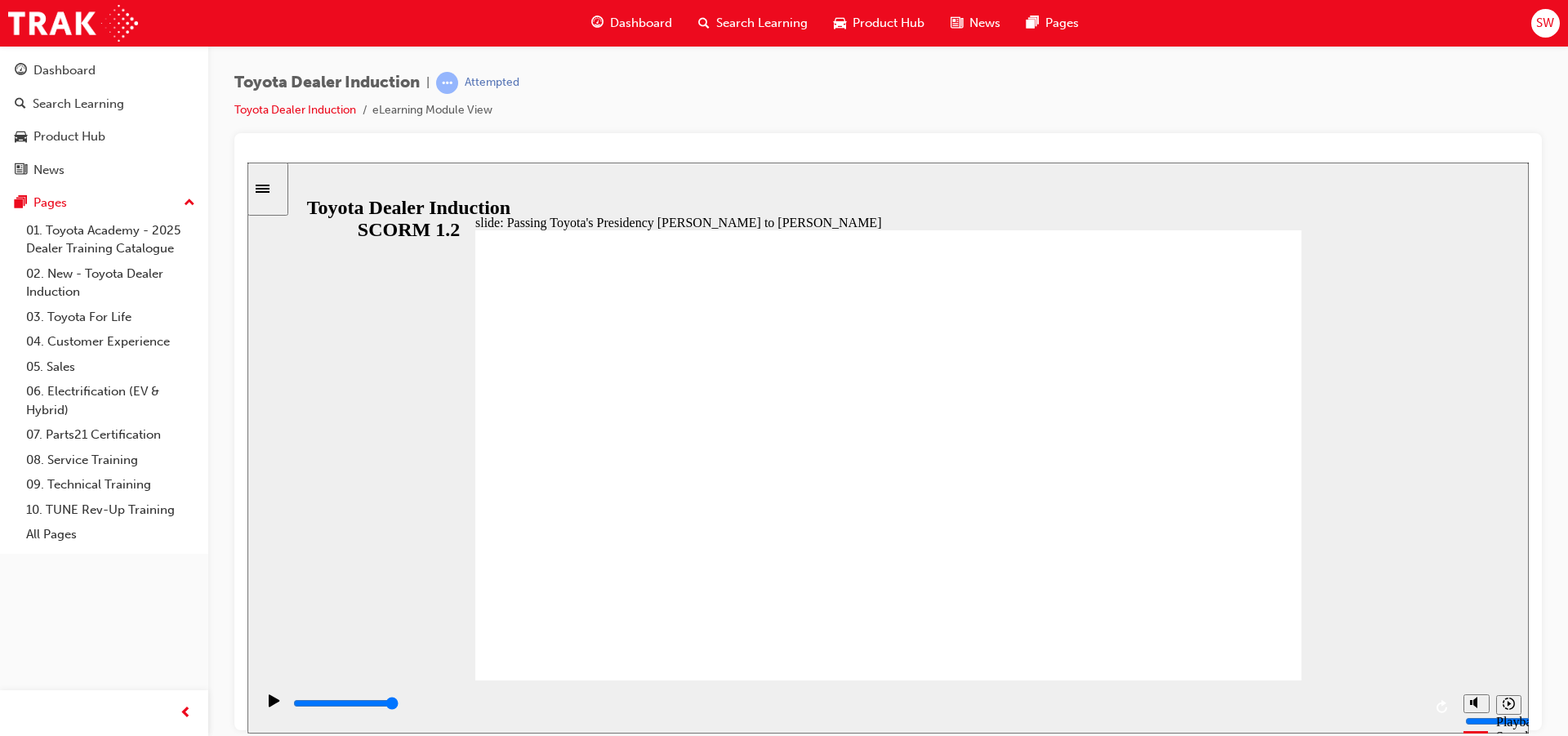
type input "5000"
radio input "true"
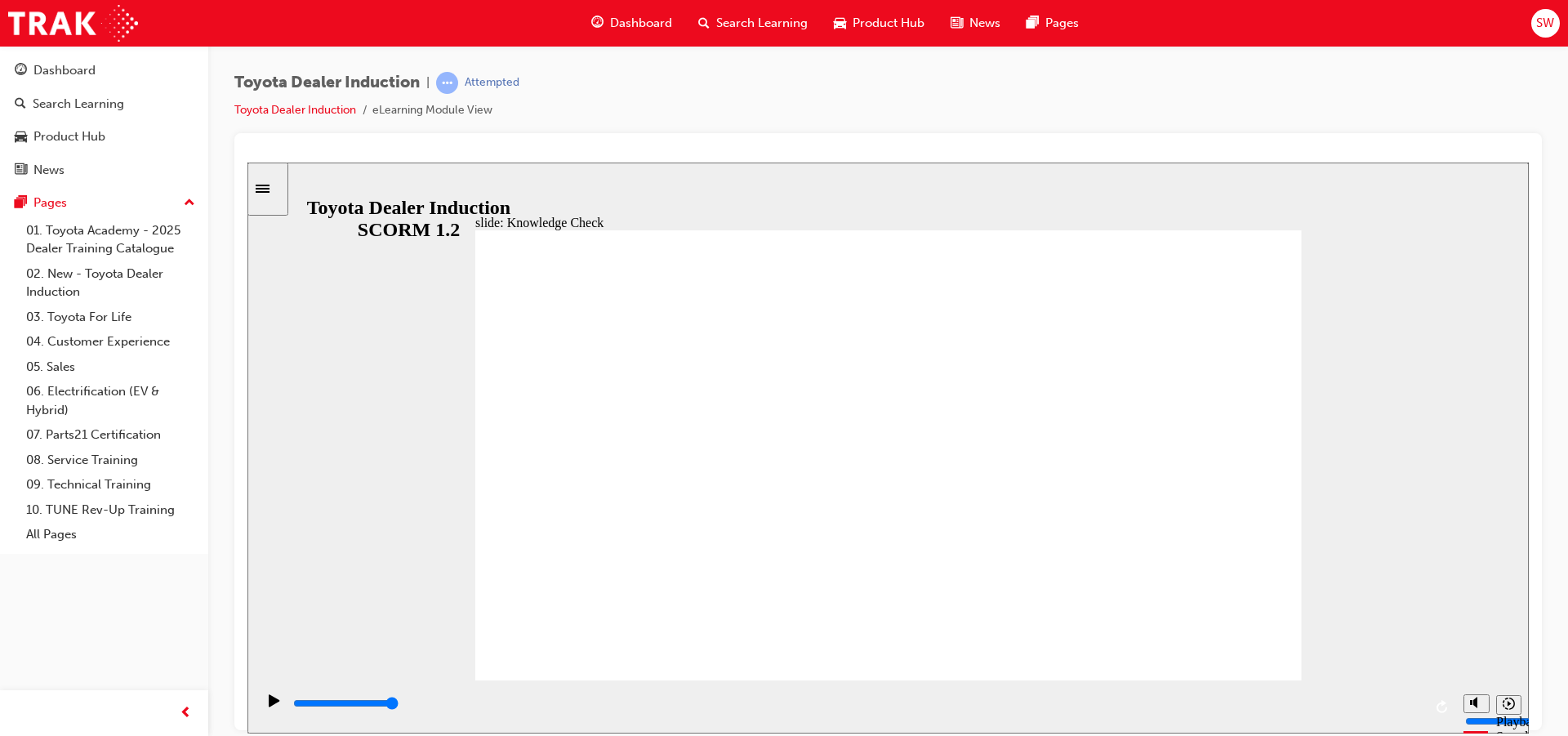
type input "5000"
radio input "true"
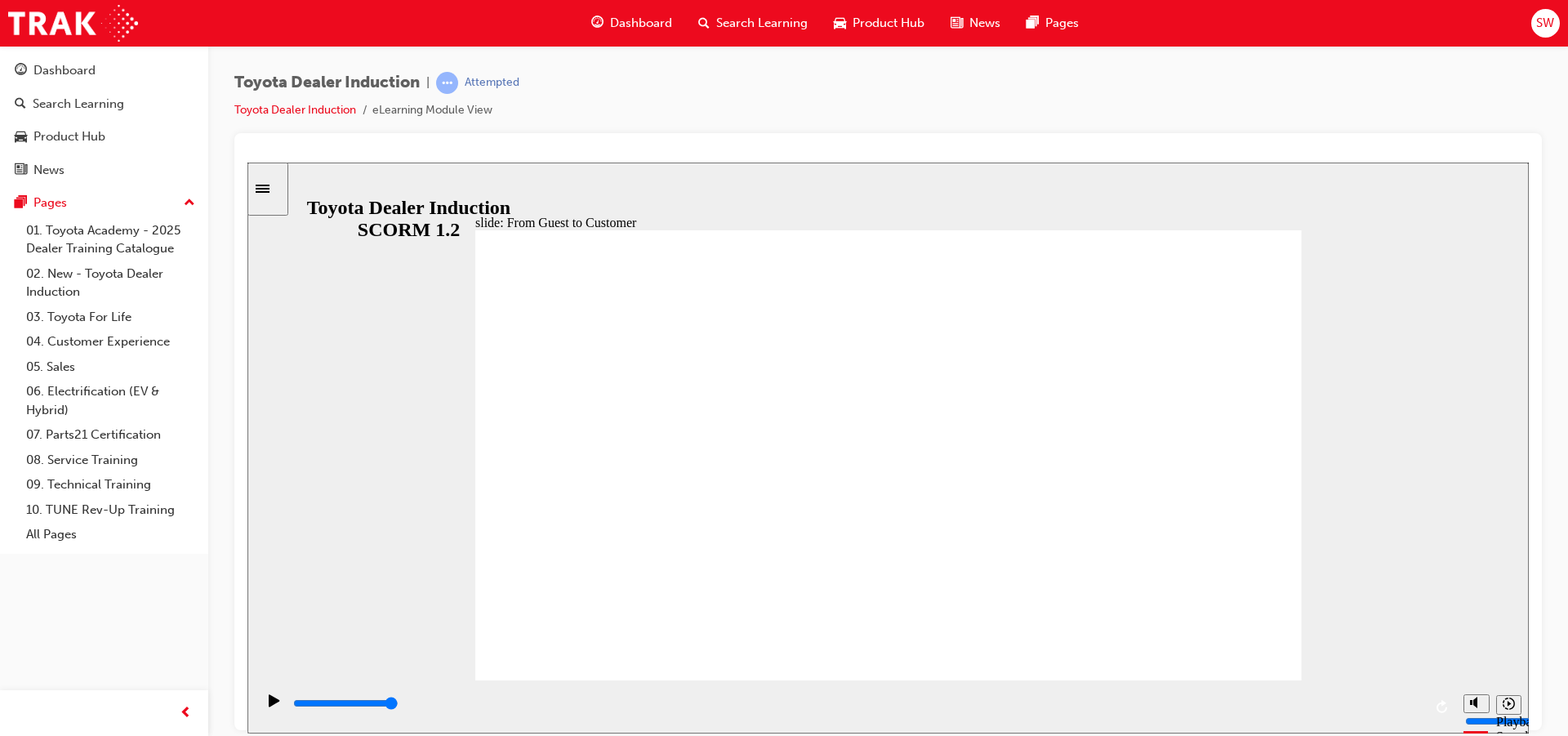
drag, startPoint x: 1221, startPoint y: 643, endPoint x: 1286, endPoint y: 660, distance: 67.2
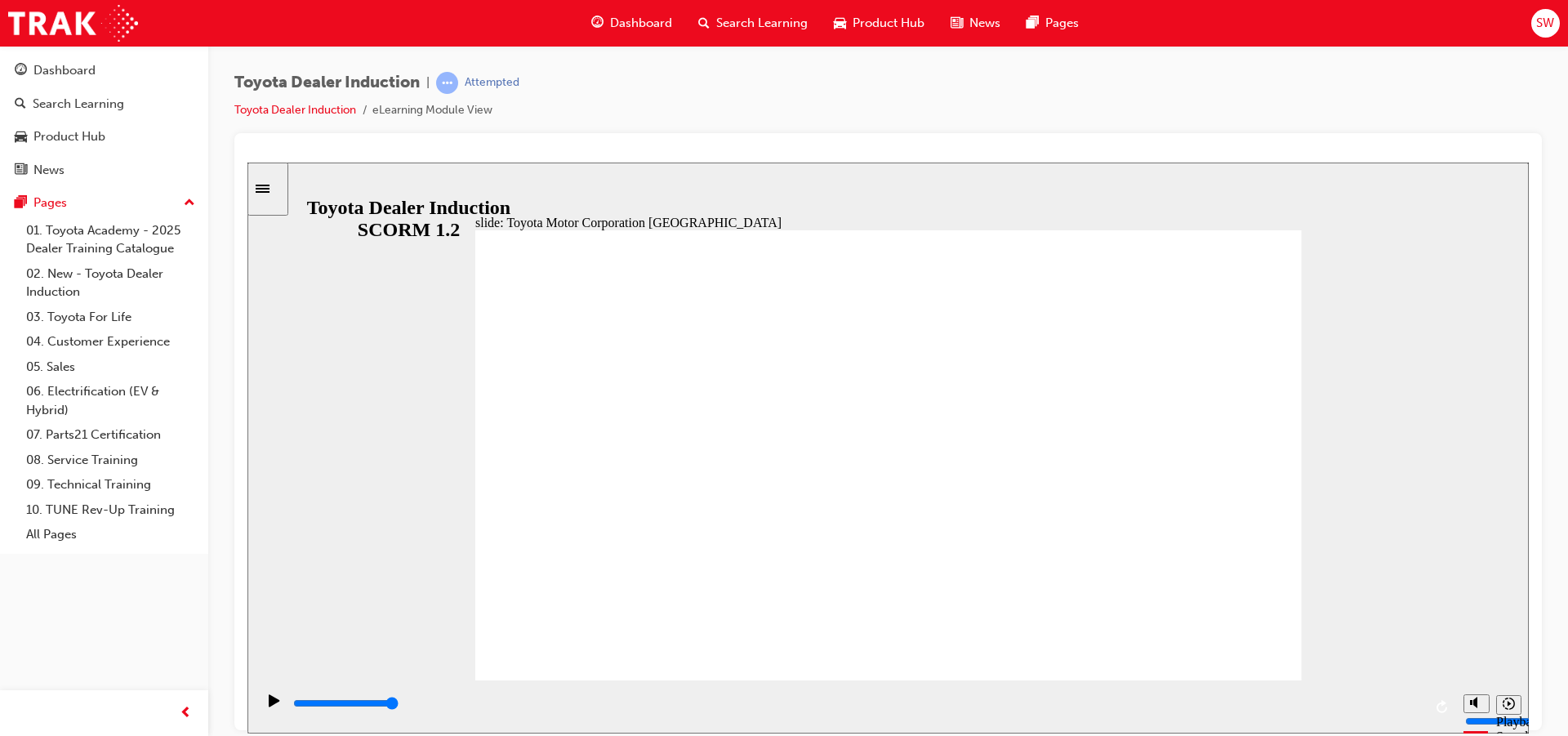
drag, startPoint x: 1222, startPoint y: 656, endPoint x: 1222, endPoint y: 616, distance: 40.0
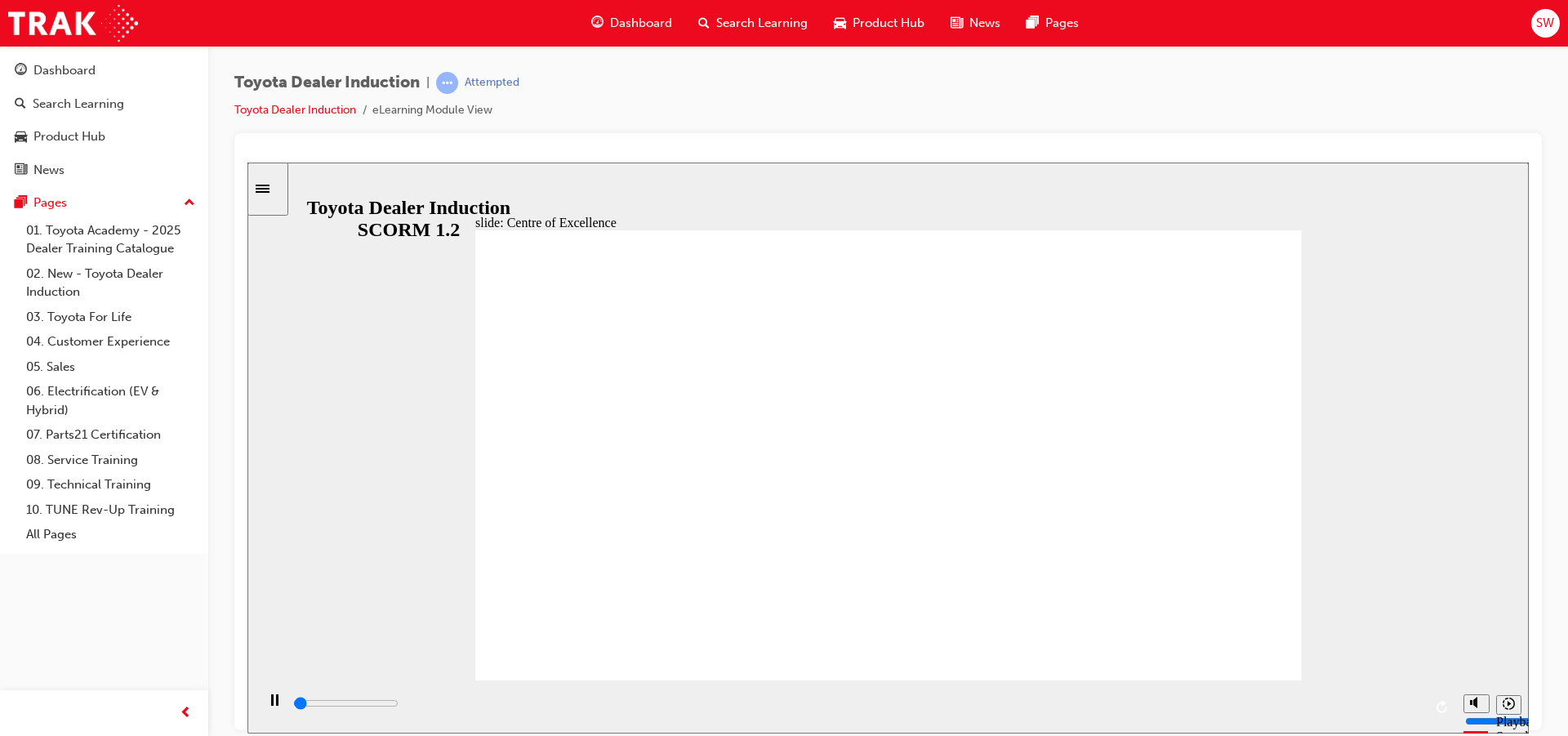
type input "15300"
drag, startPoint x: 987, startPoint y: 452, endPoint x: 1028, endPoint y: 456, distance: 41.2
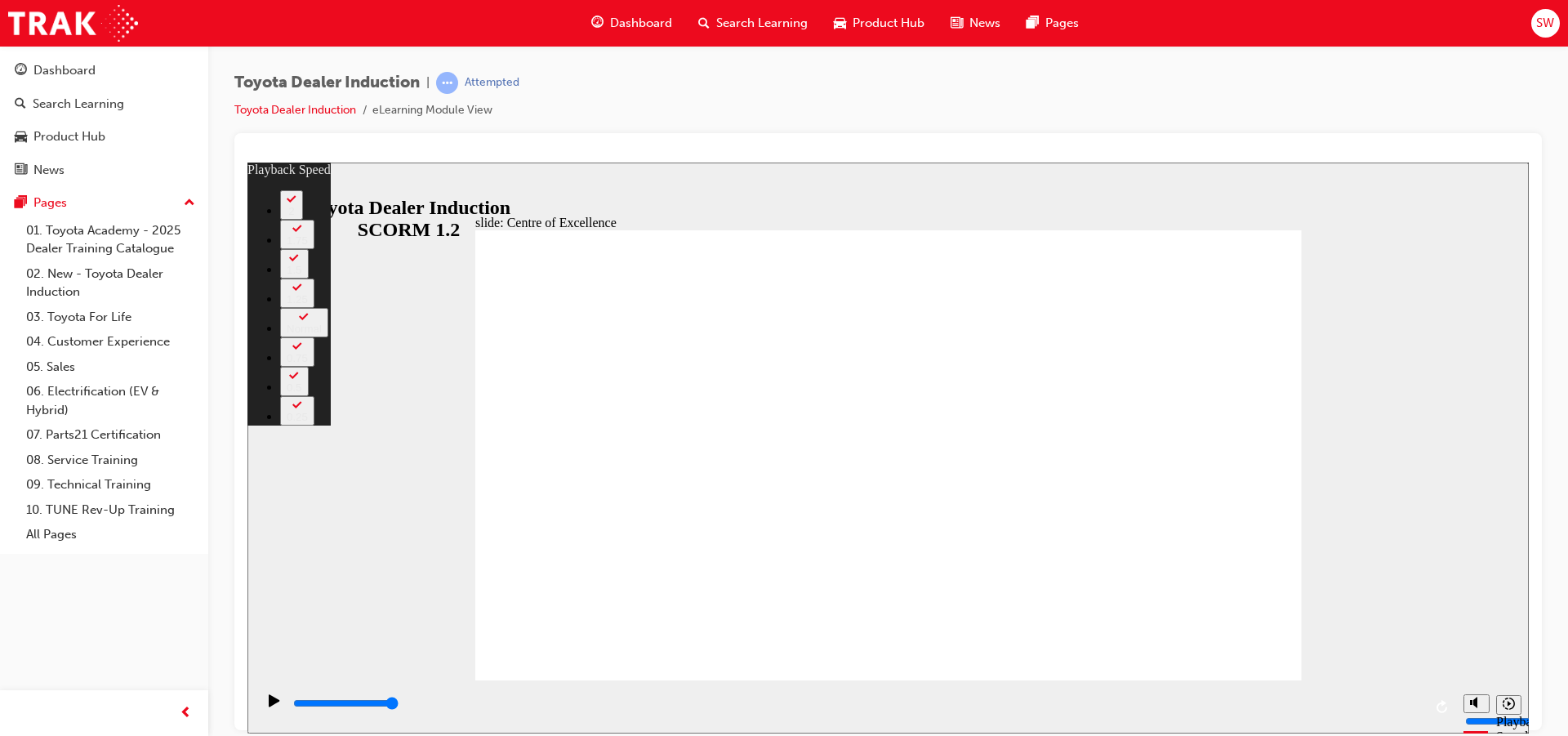
type input "248"
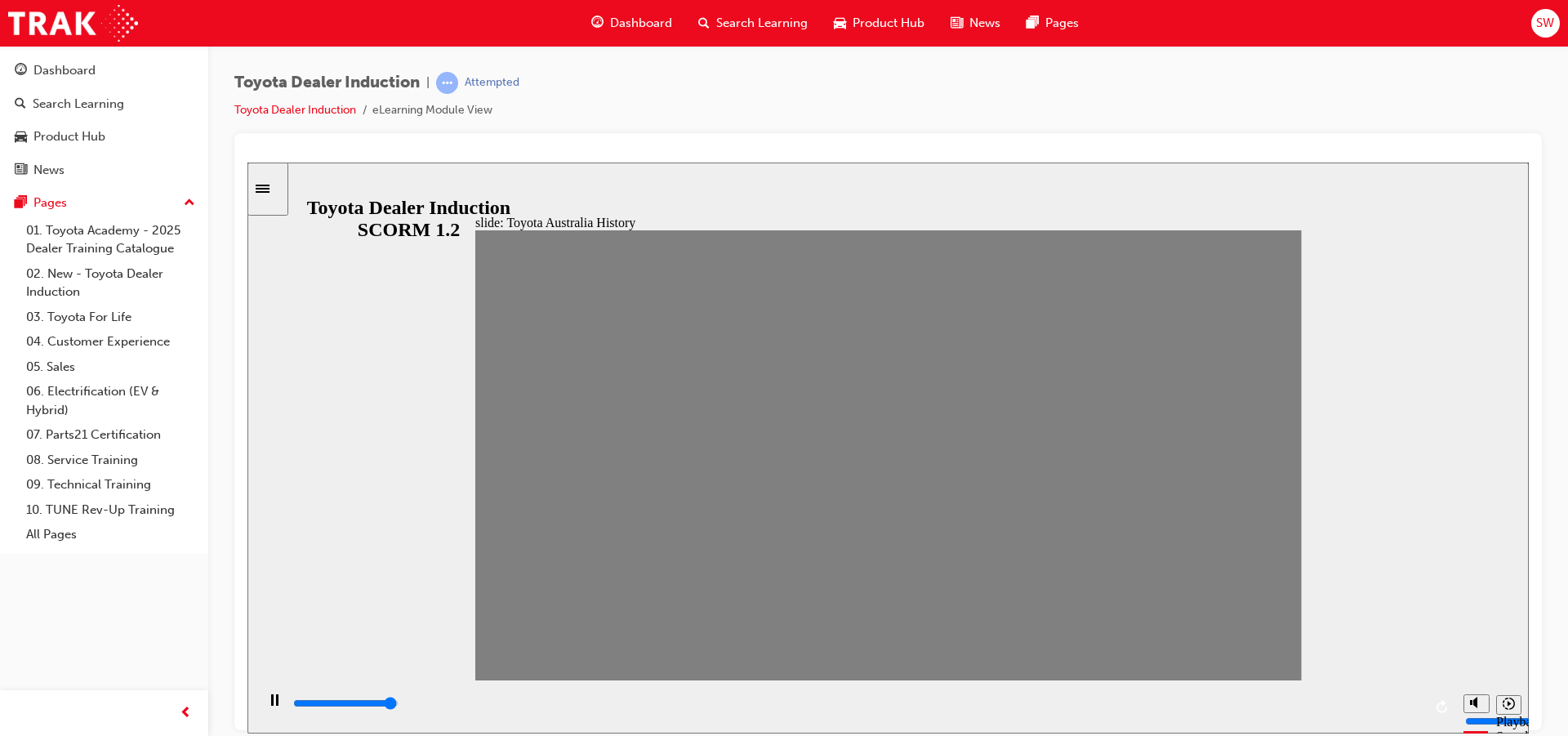
drag, startPoint x: 1222, startPoint y: 631, endPoint x: 800, endPoint y: 551, distance: 429.5
type input "100"
type input "1"
drag, startPoint x: 516, startPoint y: 468, endPoint x: 524, endPoint y: 462, distance: 10.0
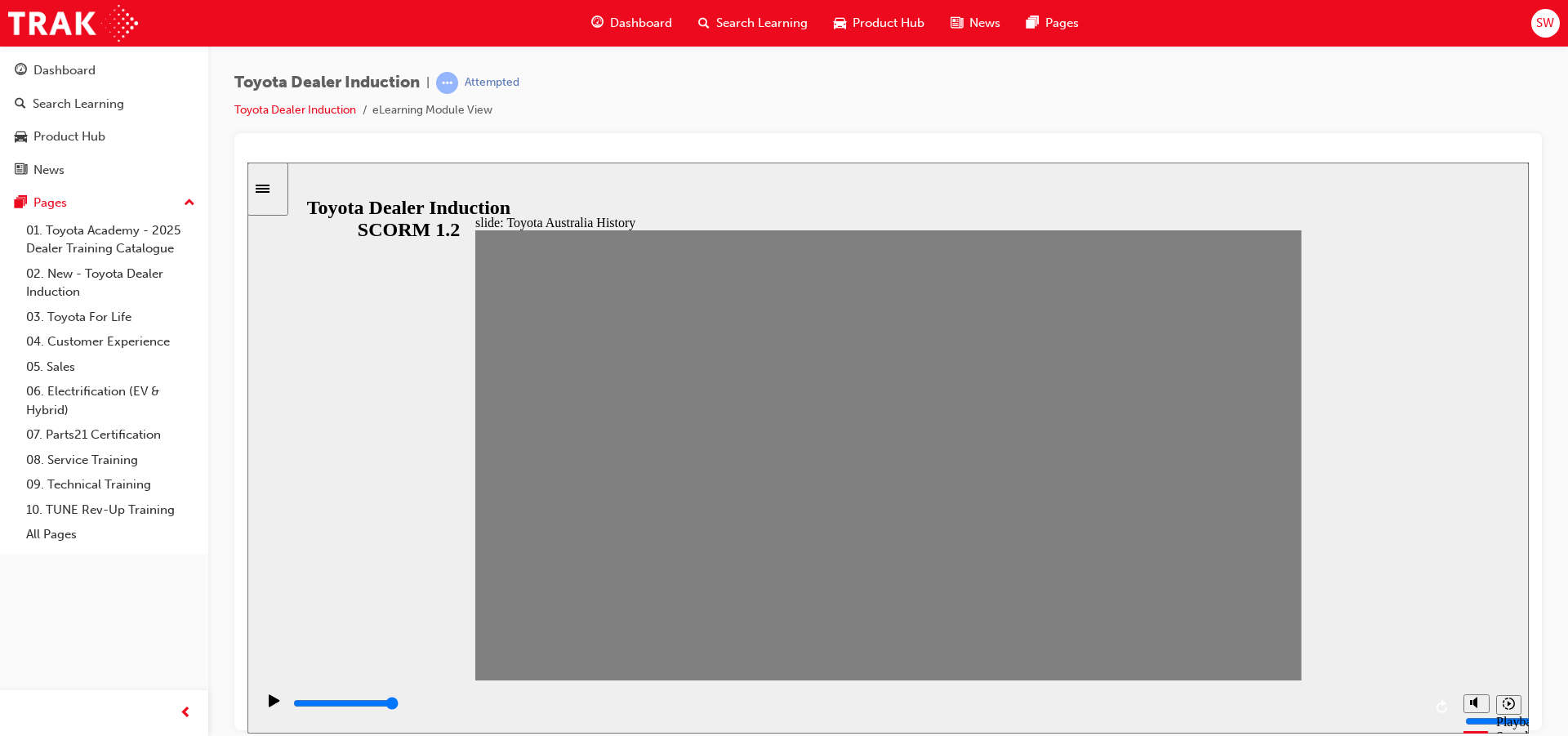
type input "0"
type input "2"
drag, startPoint x: 546, startPoint y: 469, endPoint x: 576, endPoint y: 468, distance: 30.0
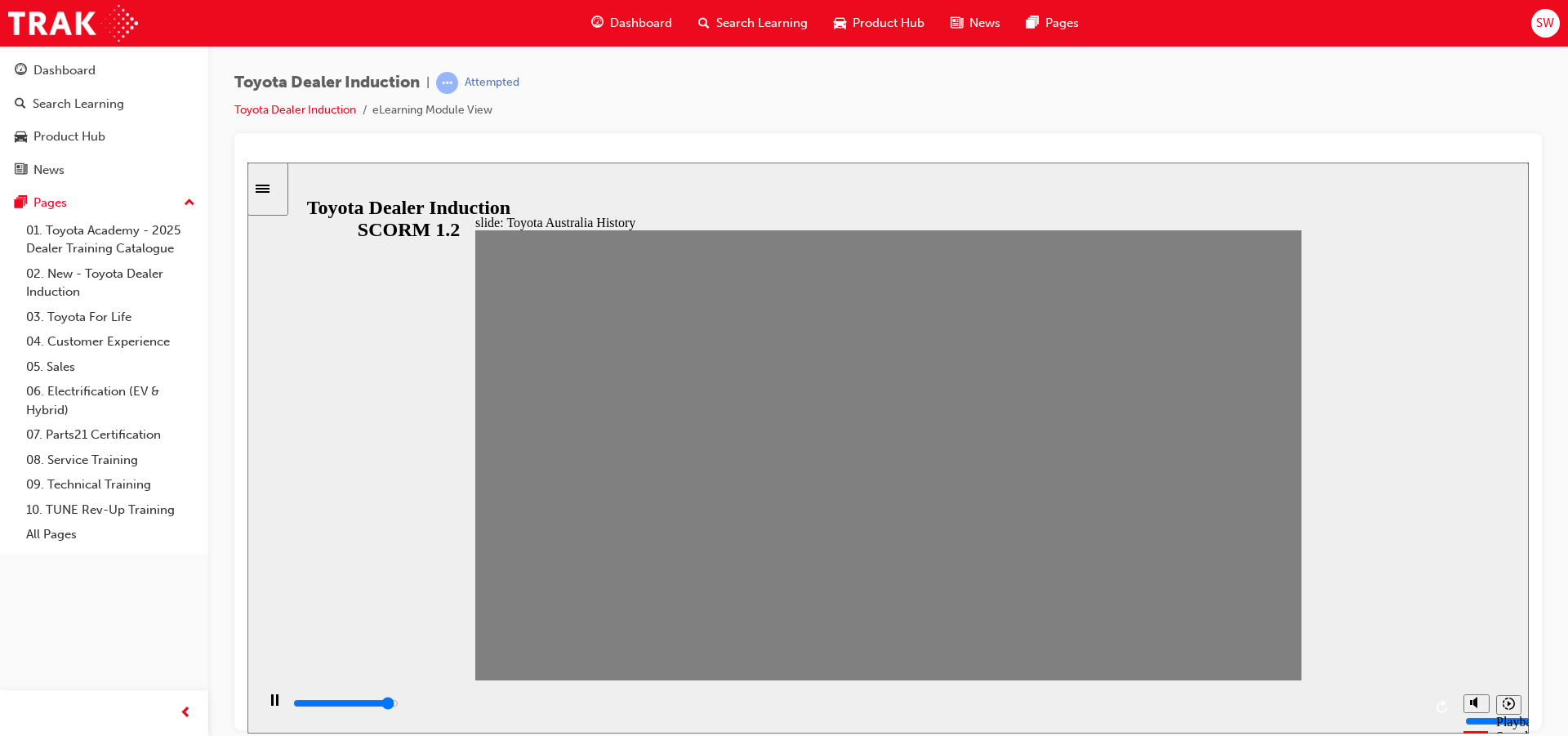
type input "100"
type input "3"
drag, startPoint x: 576, startPoint y: 468, endPoint x: 605, endPoint y: 464, distance: 29.3
type input "100"
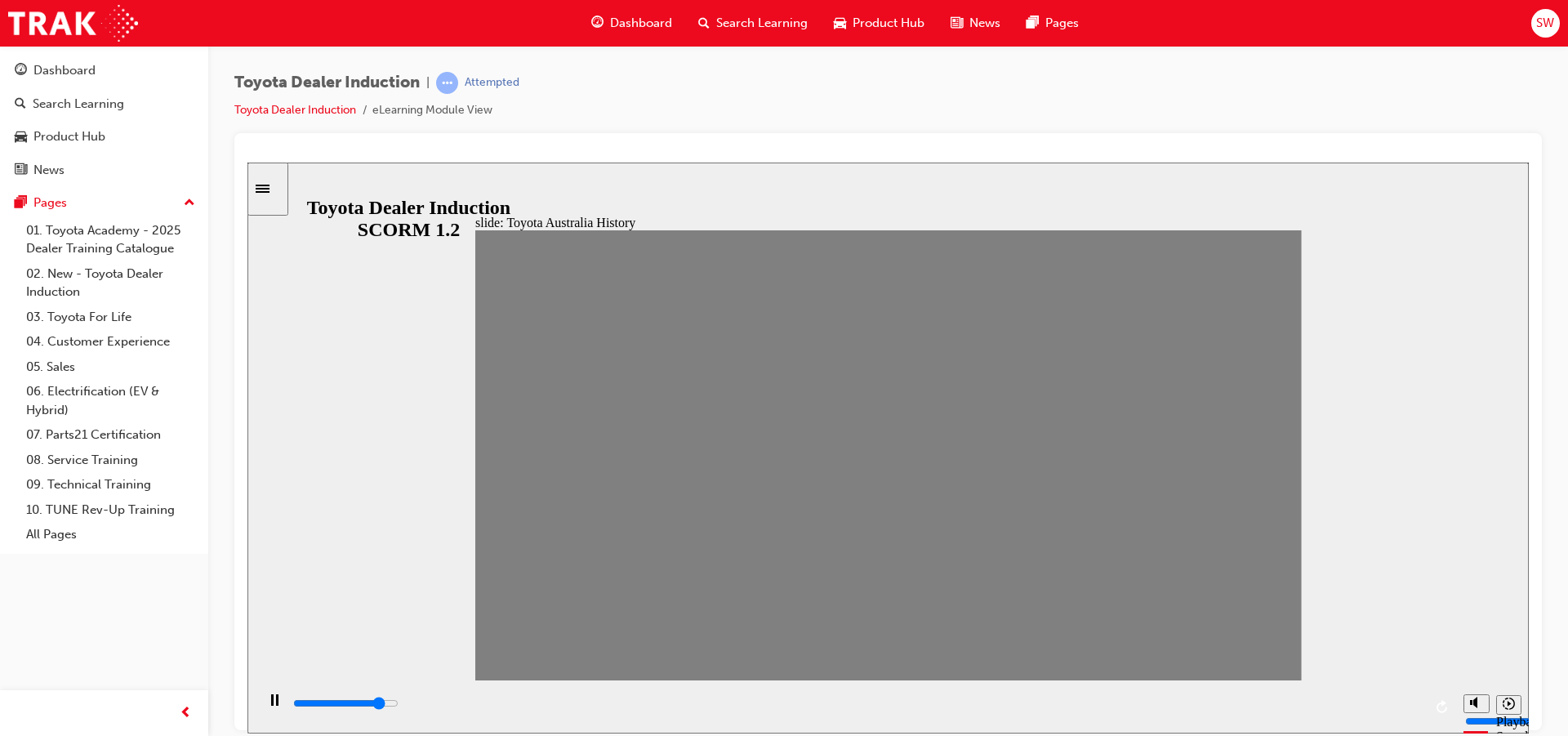
type input "4"
drag, startPoint x: 605, startPoint y: 464, endPoint x: 660, endPoint y: 460, distance: 55.1
type input "0"
type input "5"
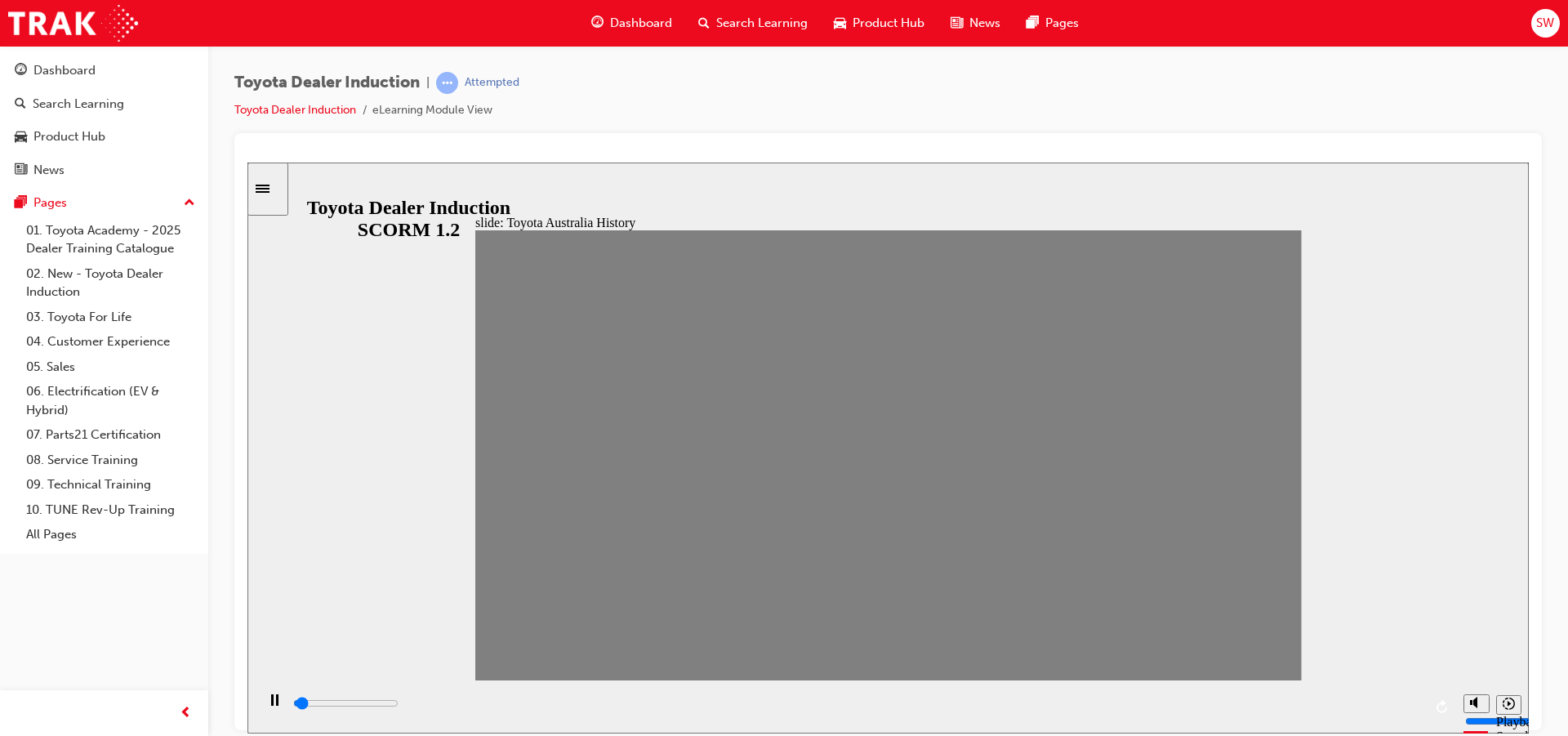
drag, startPoint x: 660, startPoint y: 460, endPoint x: 714, endPoint y: 473, distance: 55.5
drag, startPoint x: 707, startPoint y: 469, endPoint x: 727, endPoint y: 469, distance: 20.0
drag, startPoint x: 727, startPoint y: 469, endPoint x: 756, endPoint y: 475, distance: 29.6
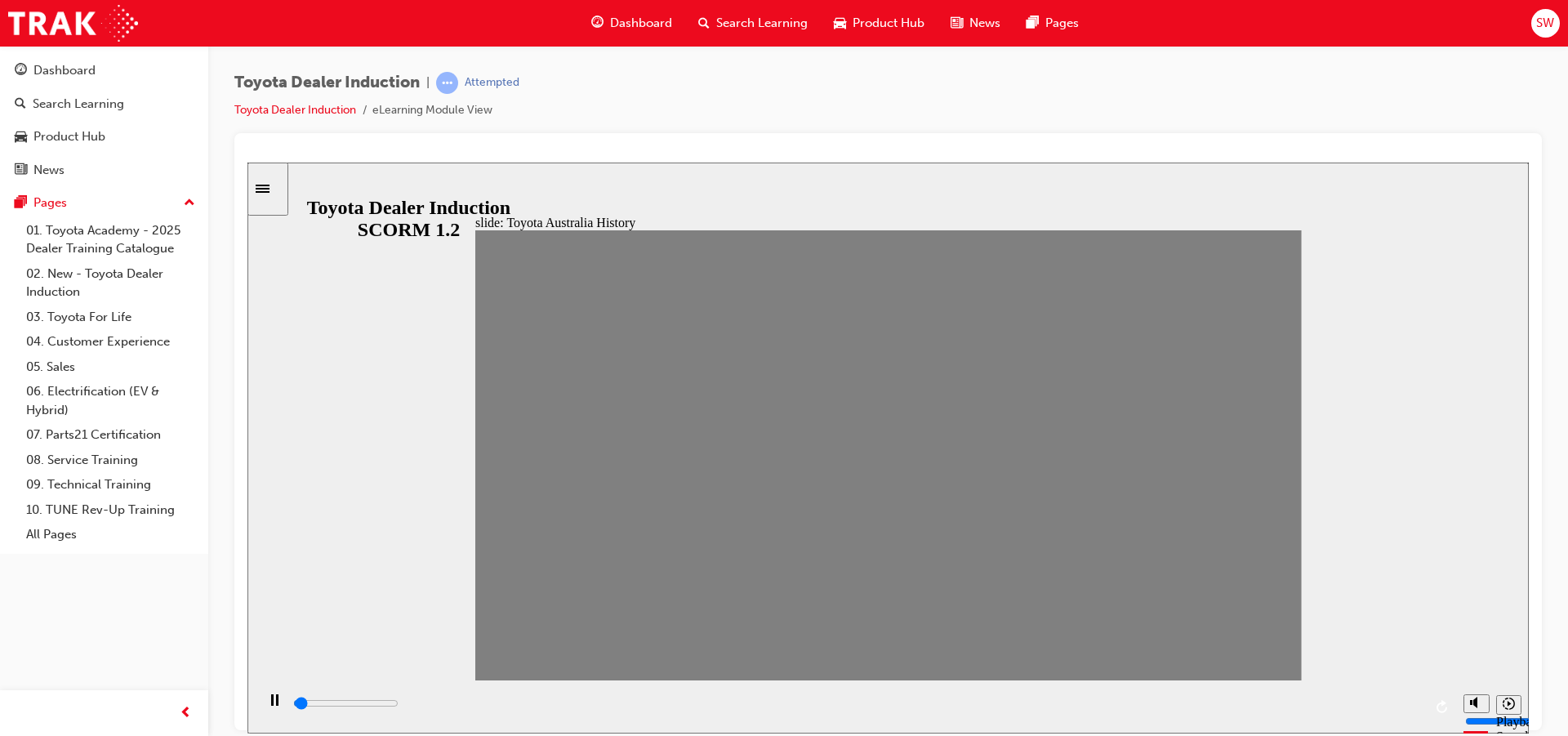
drag, startPoint x: 756, startPoint y: 475, endPoint x: 783, endPoint y: 472, distance: 27.2
drag, startPoint x: 809, startPoint y: 458, endPoint x: 860, endPoint y: 464, distance: 51.4
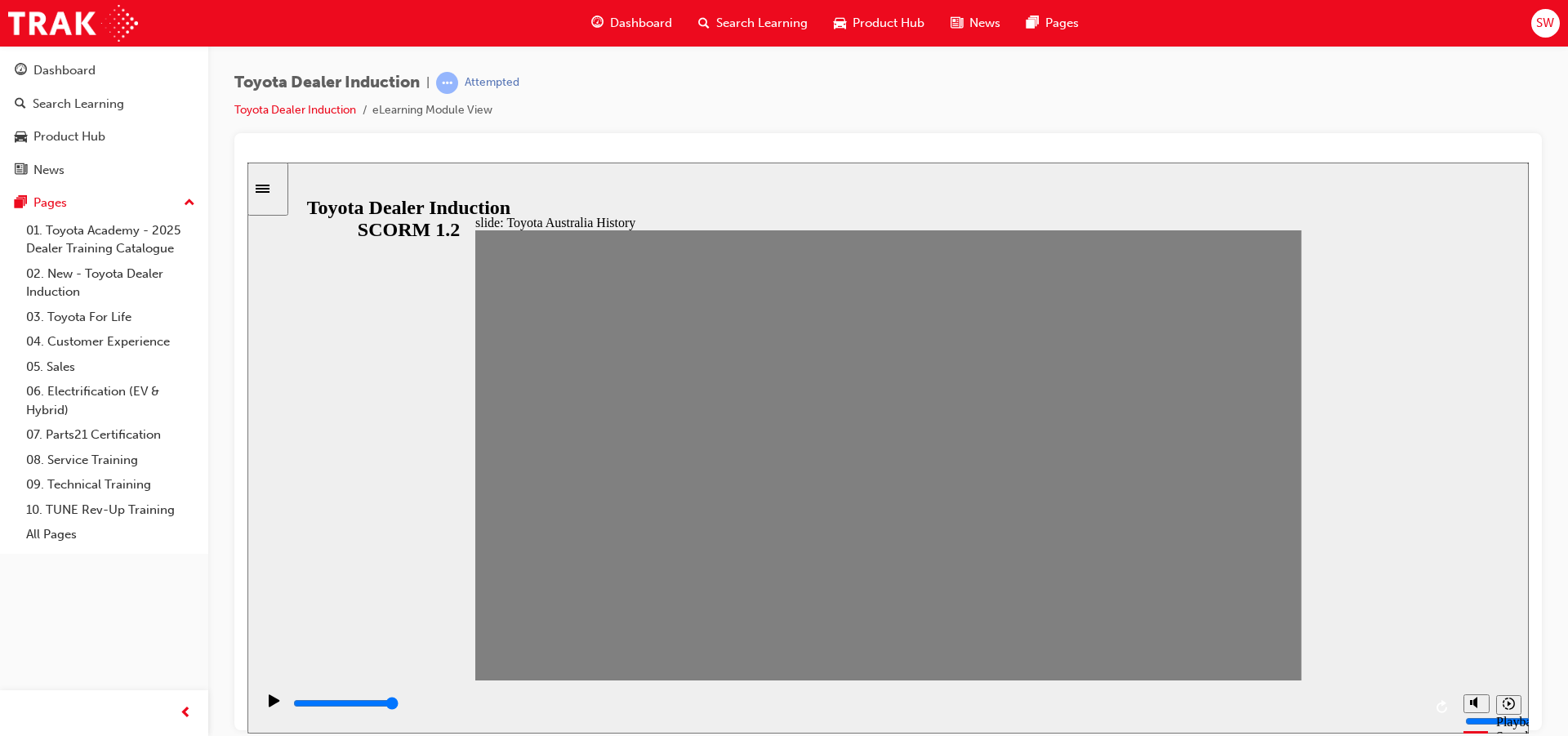
drag, startPoint x: 846, startPoint y: 468, endPoint x: 871, endPoint y: 465, distance: 25.2
drag, startPoint x: 865, startPoint y: 465, endPoint x: 917, endPoint y: 466, distance: 52.0
drag, startPoint x: 890, startPoint y: 468, endPoint x: 936, endPoint y: 467, distance: 46.0
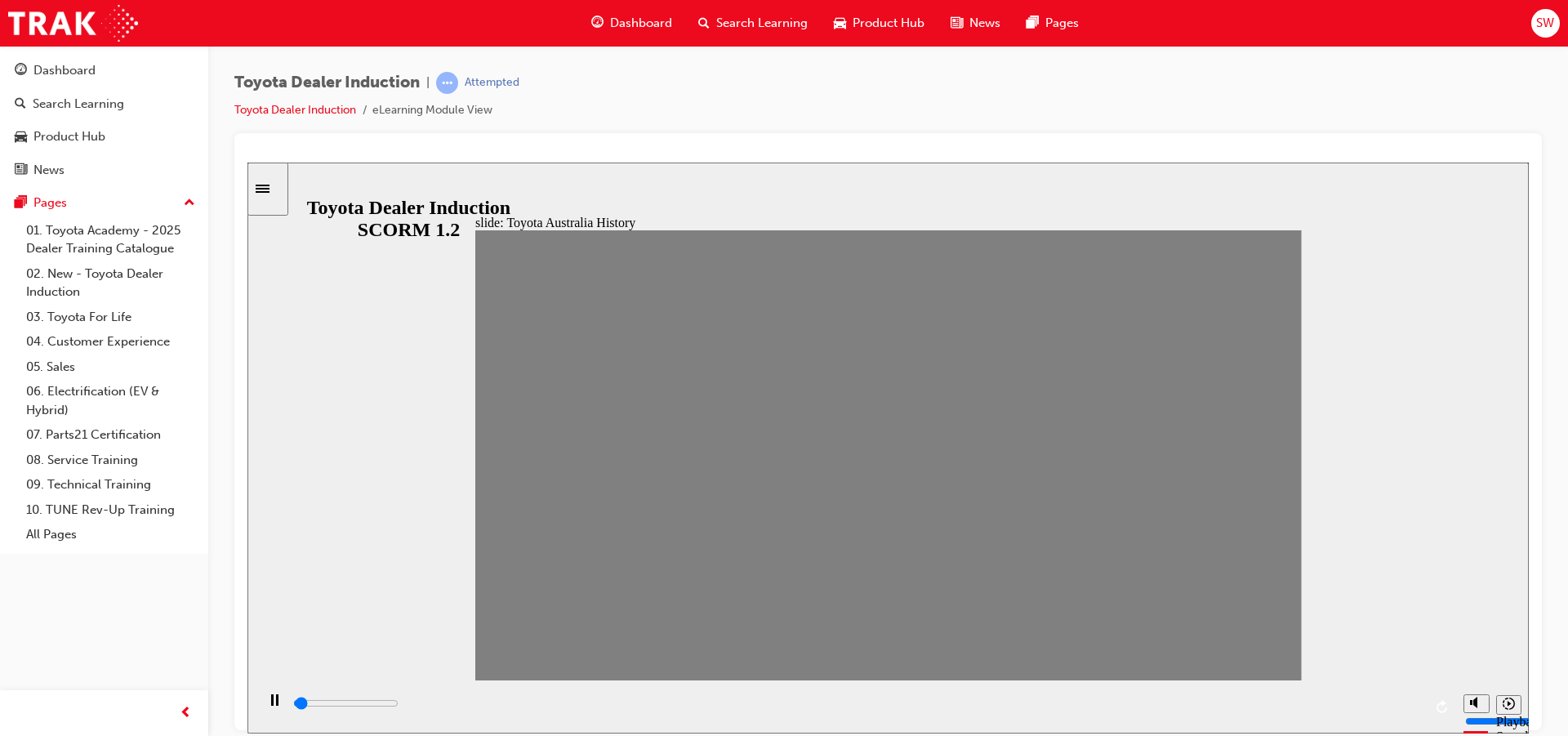
drag, startPoint x: 930, startPoint y: 464, endPoint x: 971, endPoint y: 476, distance: 42.7
drag, startPoint x: 964, startPoint y: 475, endPoint x: 1000, endPoint y: 484, distance: 37.1
drag, startPoint x: 996, startPoint y: 468, endPoint x: 1034, endPoint y: 478, distance: 39.3
drag, startPoint x: 1032, startPoint y: 463, endPoint x: 1072, endPoint y: 467, distance: 40.2
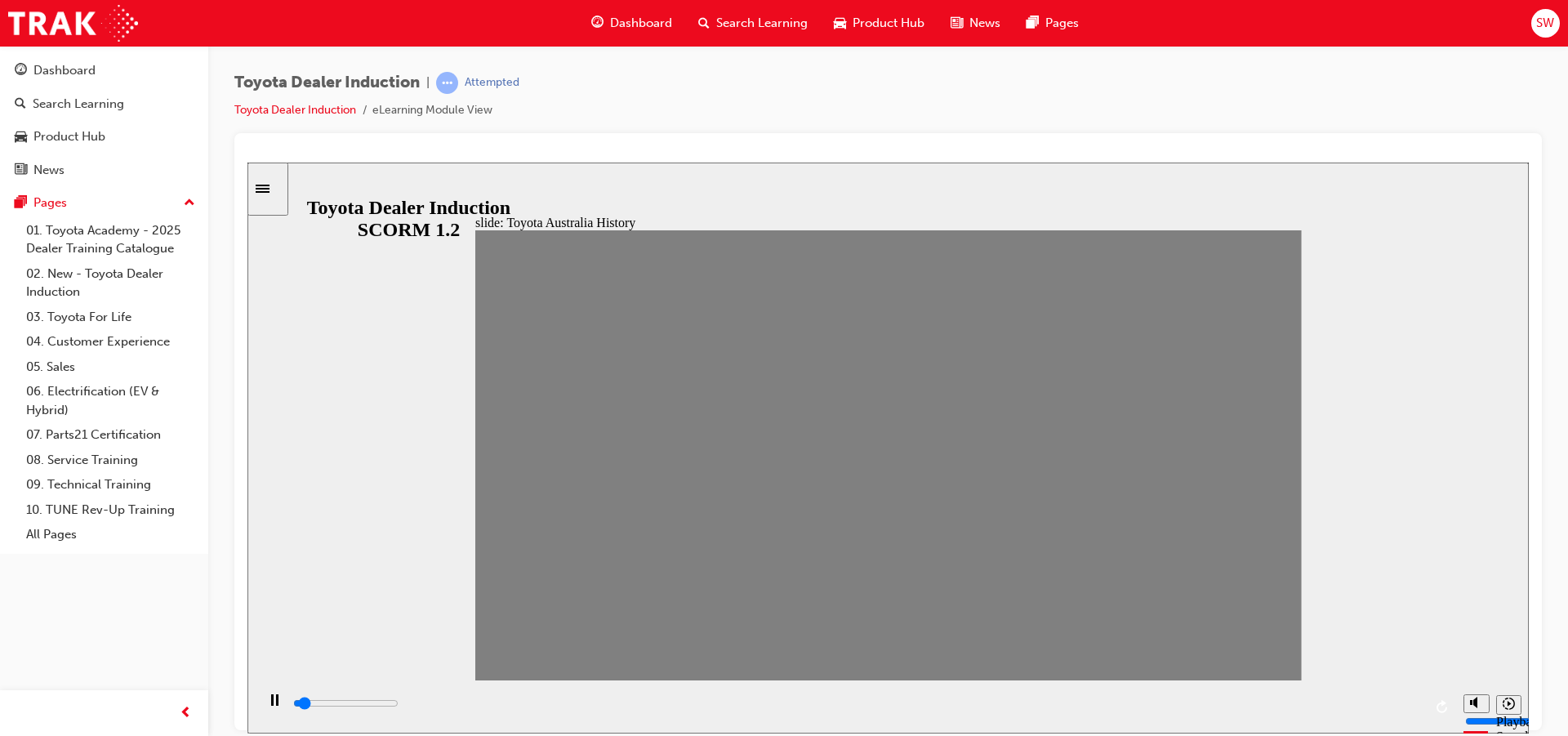
drag, startPoint x: 1069, startPoint y: 466, endPoint x: 1101, endPoint y: 468, distance: 32.1
drag, startPoint x: 1094, startPoint y: 463, endPoint x: 1073, endPoint y: 458, distance: 21.6
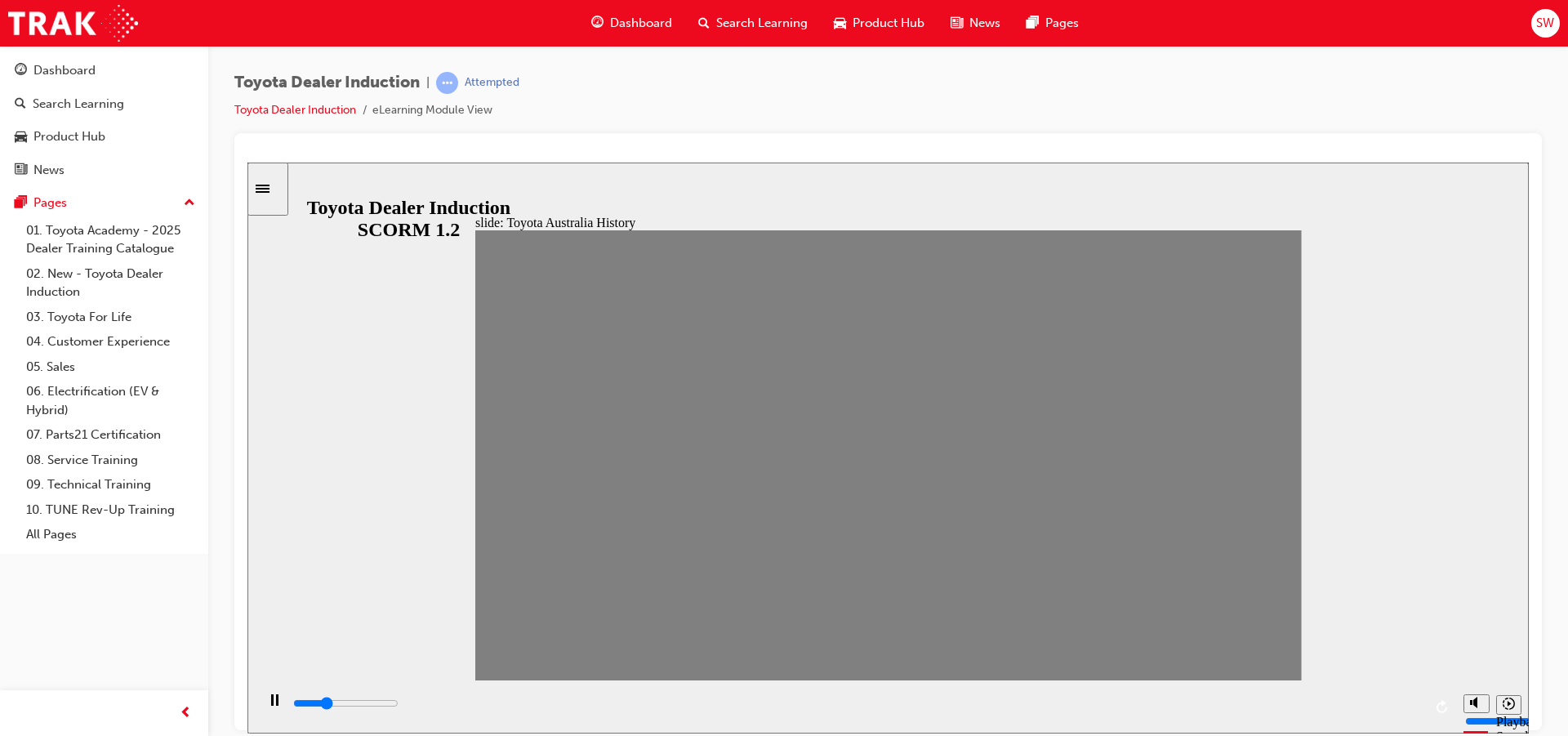
type input "100"
type input "15"
drag, startPoint x: 1100, startPoint y: 463, endPoint x: 1082, endPoint y: 468, distance: 18.7
type input "100"
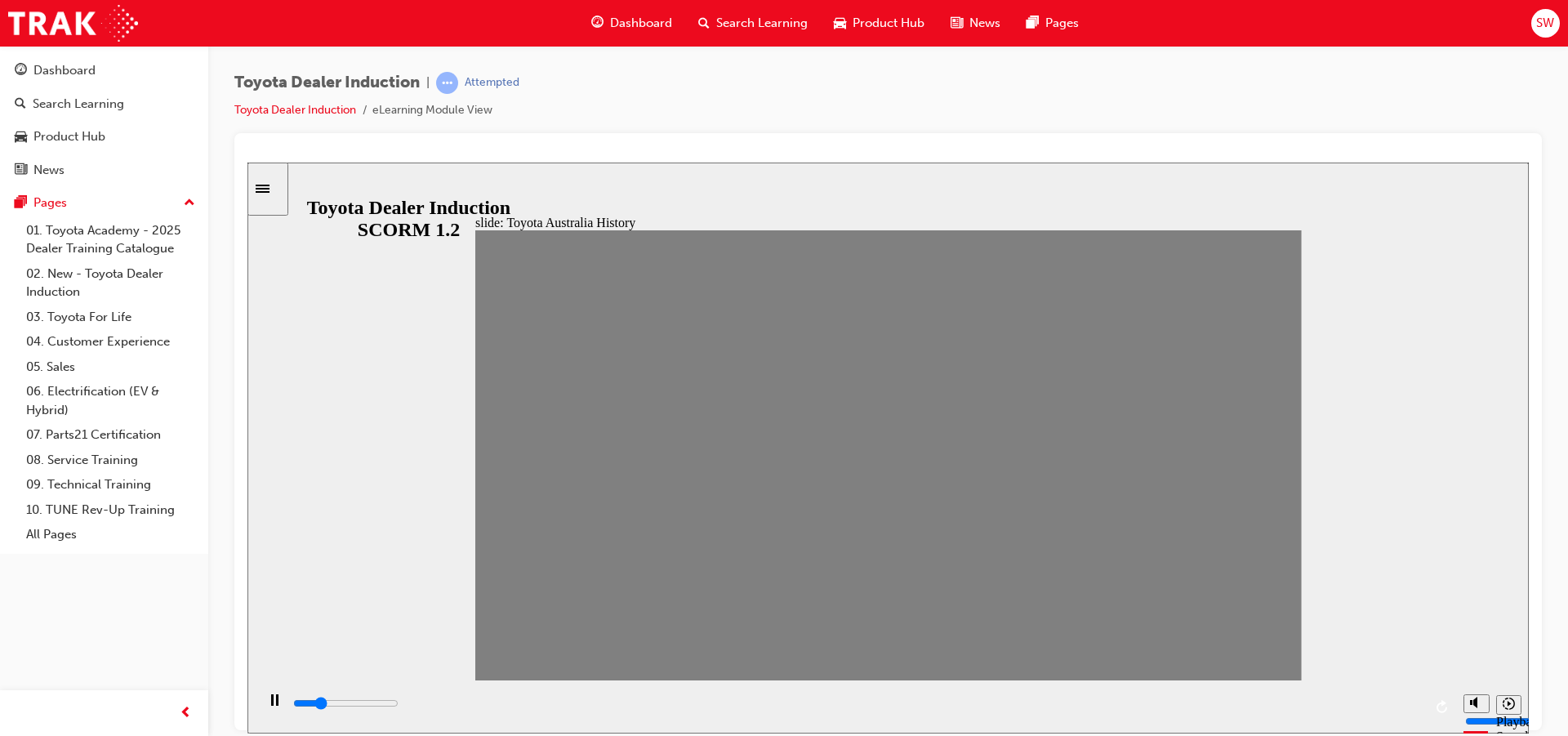
type input "16"
drag, startPoint x: 1082, startPoint y: 468, endPoint x: 1114, endPoint y: 467, distance: 32.0
drag, startPoint x: 1105, startPoint y: 463, endPoint x: 1137, endPoint y: 465, distance: 32.1
drag, startPoint x: 1142, startPoint y: 460, endPoint x: 1191, endPoint y: 468, distance: 49.6
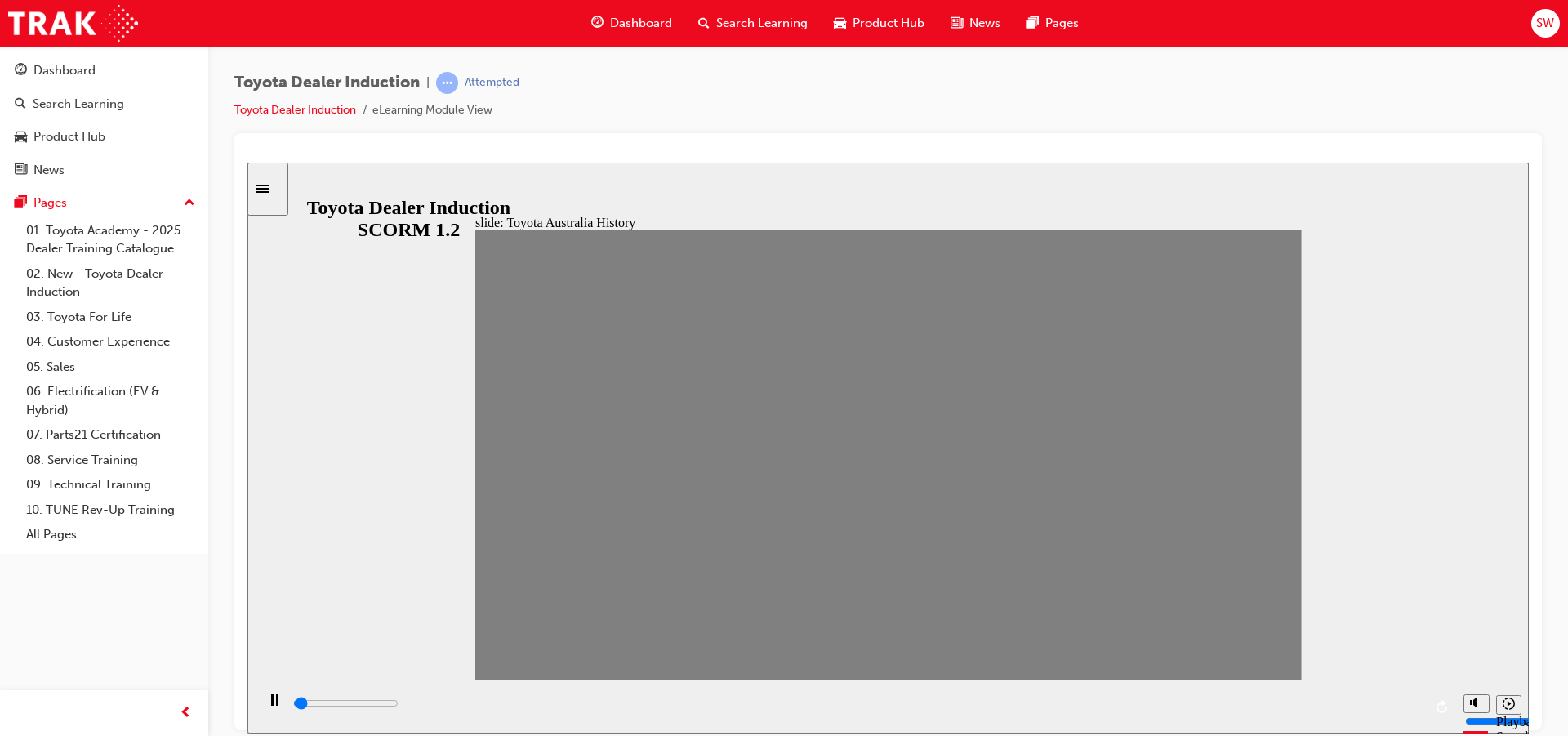
drag, startPoint x: 1183, startPoint y: 458, endPoint x: 1208, endPoint y: 462, distance: 25.3
drag, startPoint x: 1212, startPoint y: 466, endPoint x: 1242, endPoint y: 461, distance: 30.4
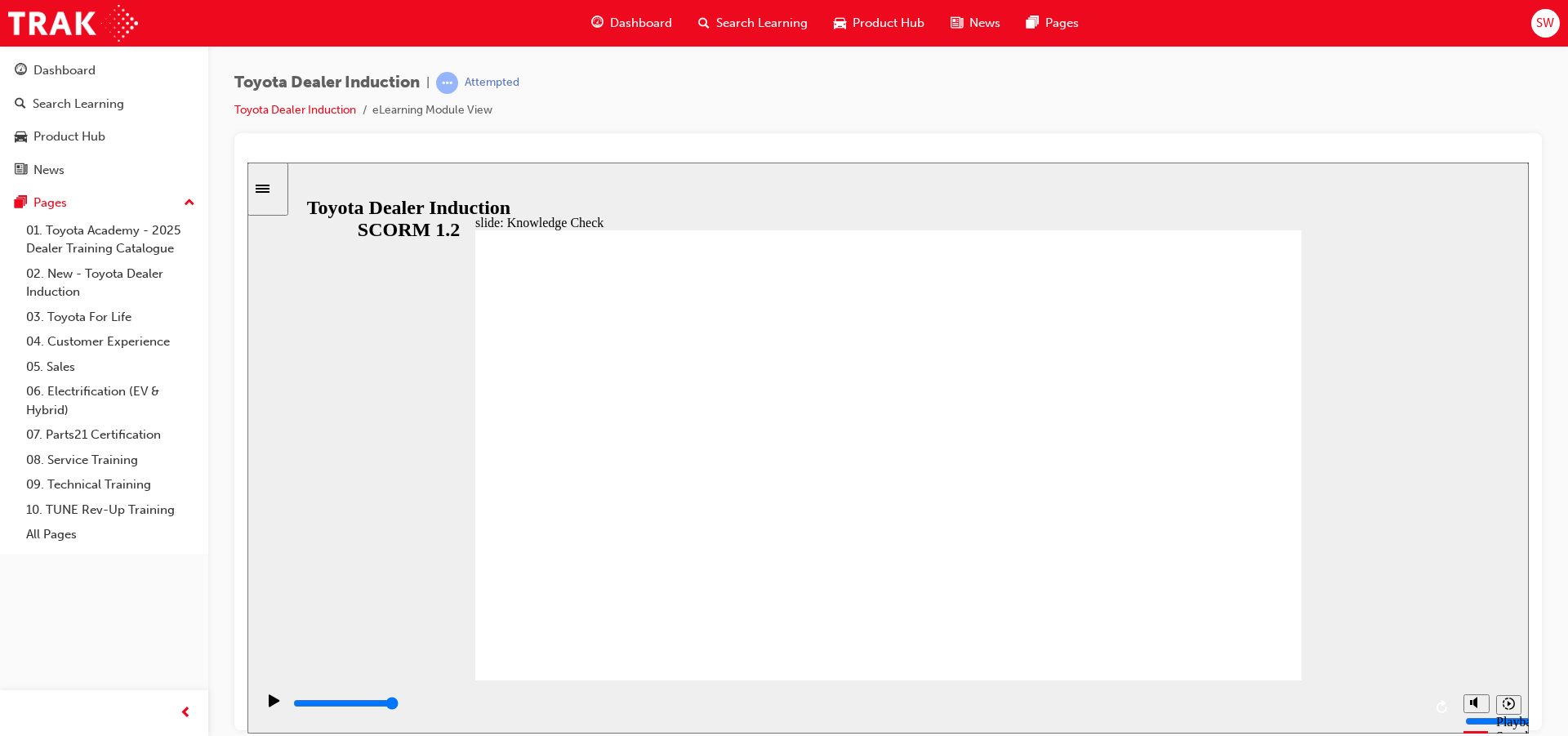
type input "5000"
radio input "true"
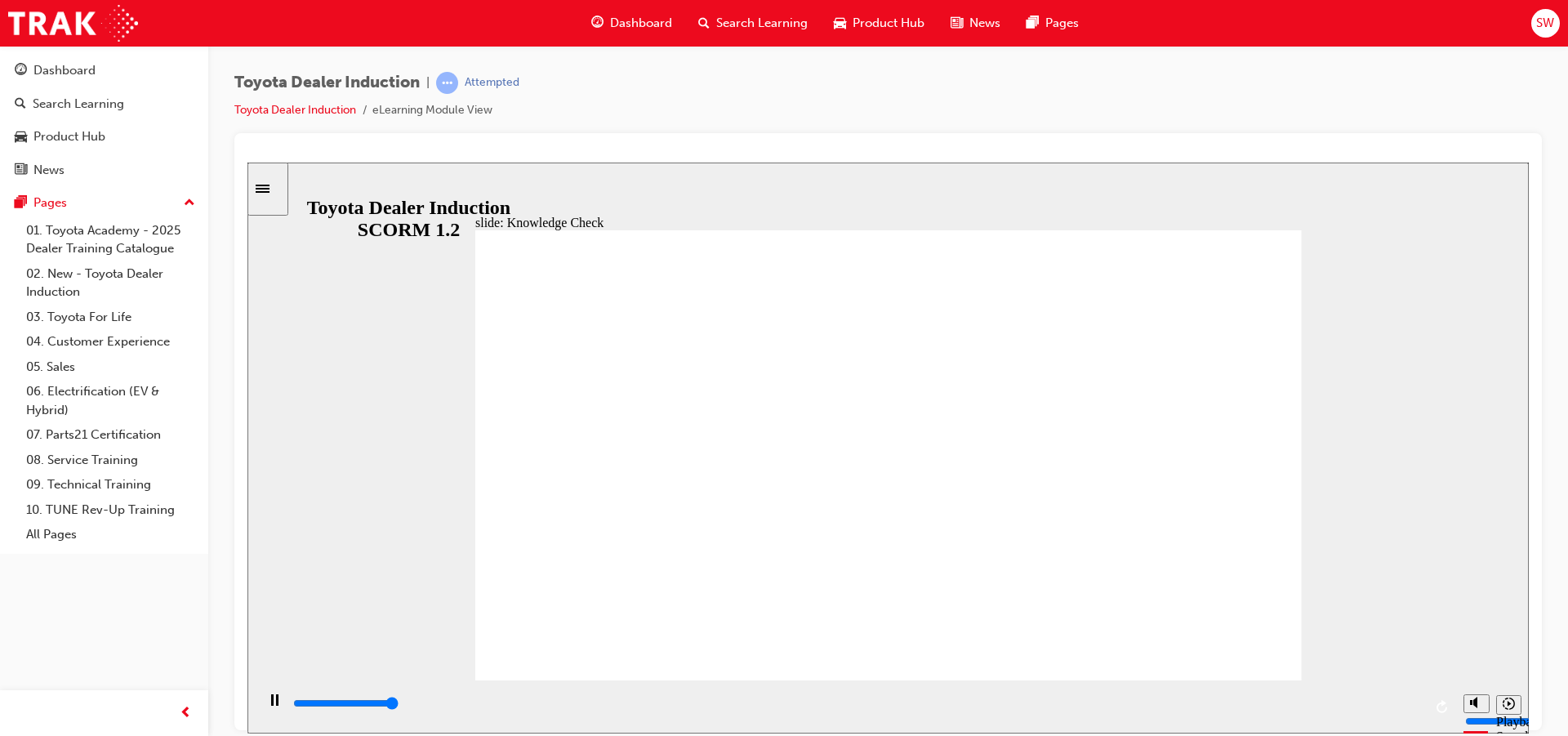
type input "5000"
radio input "true"
type input "5000"
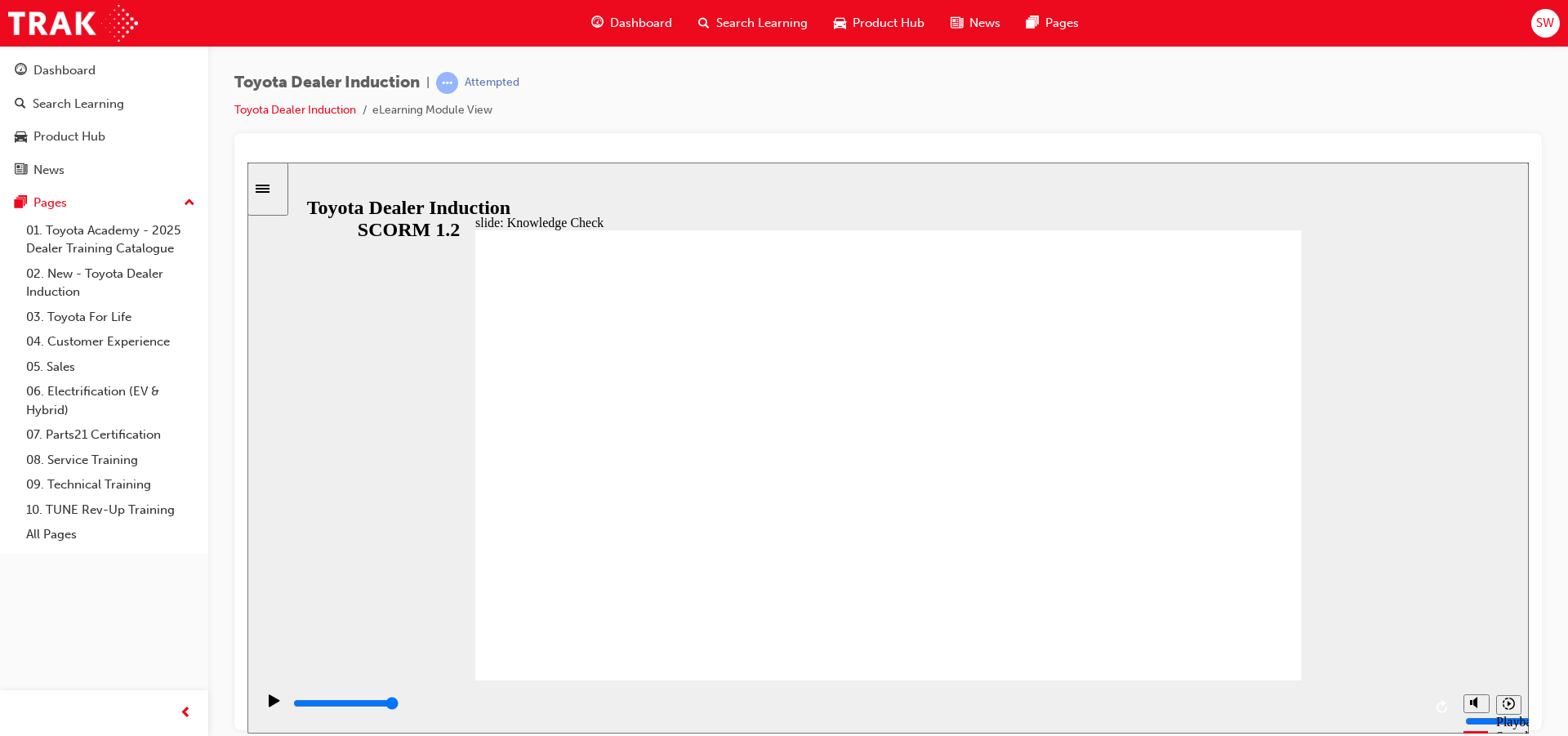
radio input "true"
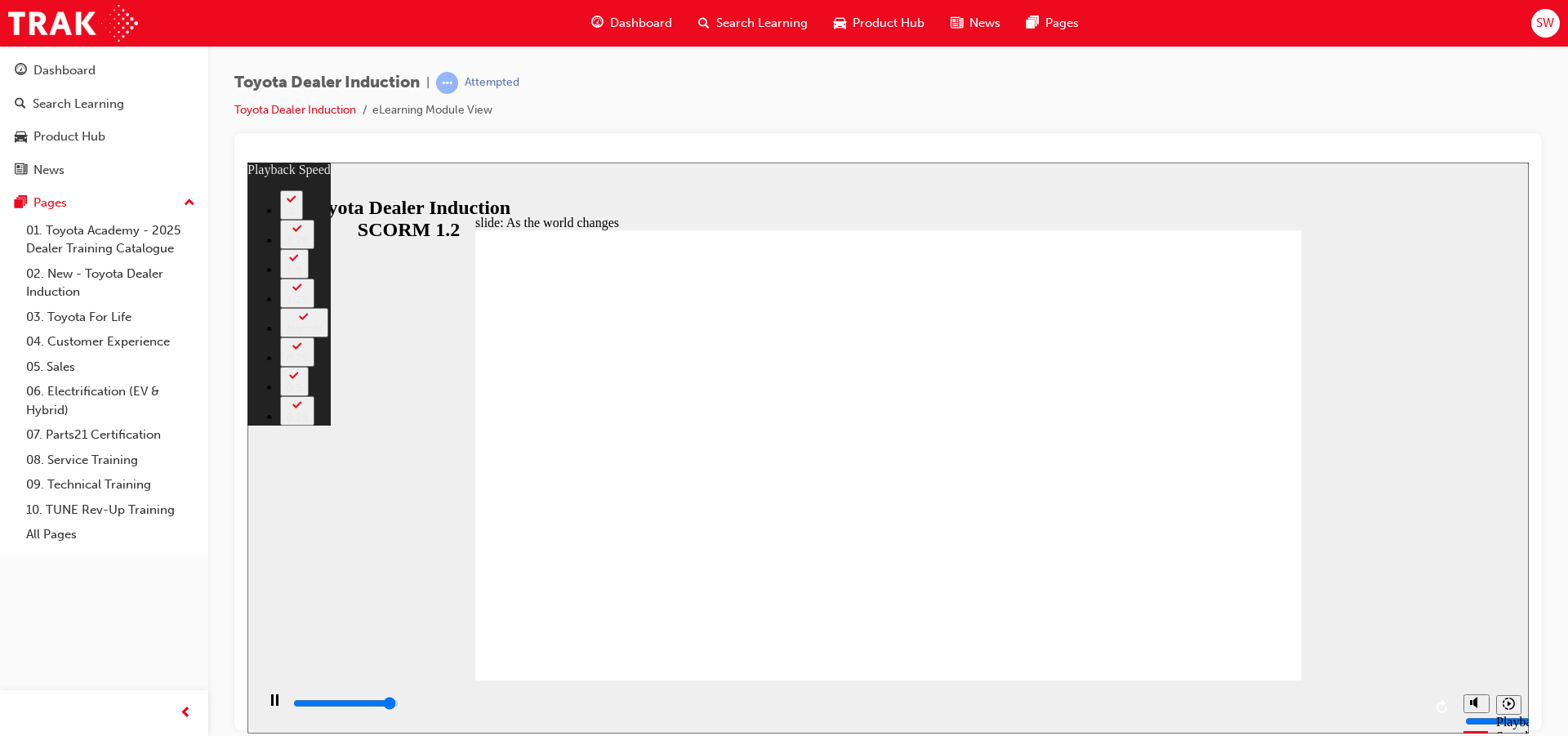
type input "9000"
type input "0"
type input "9200"
type input "128"
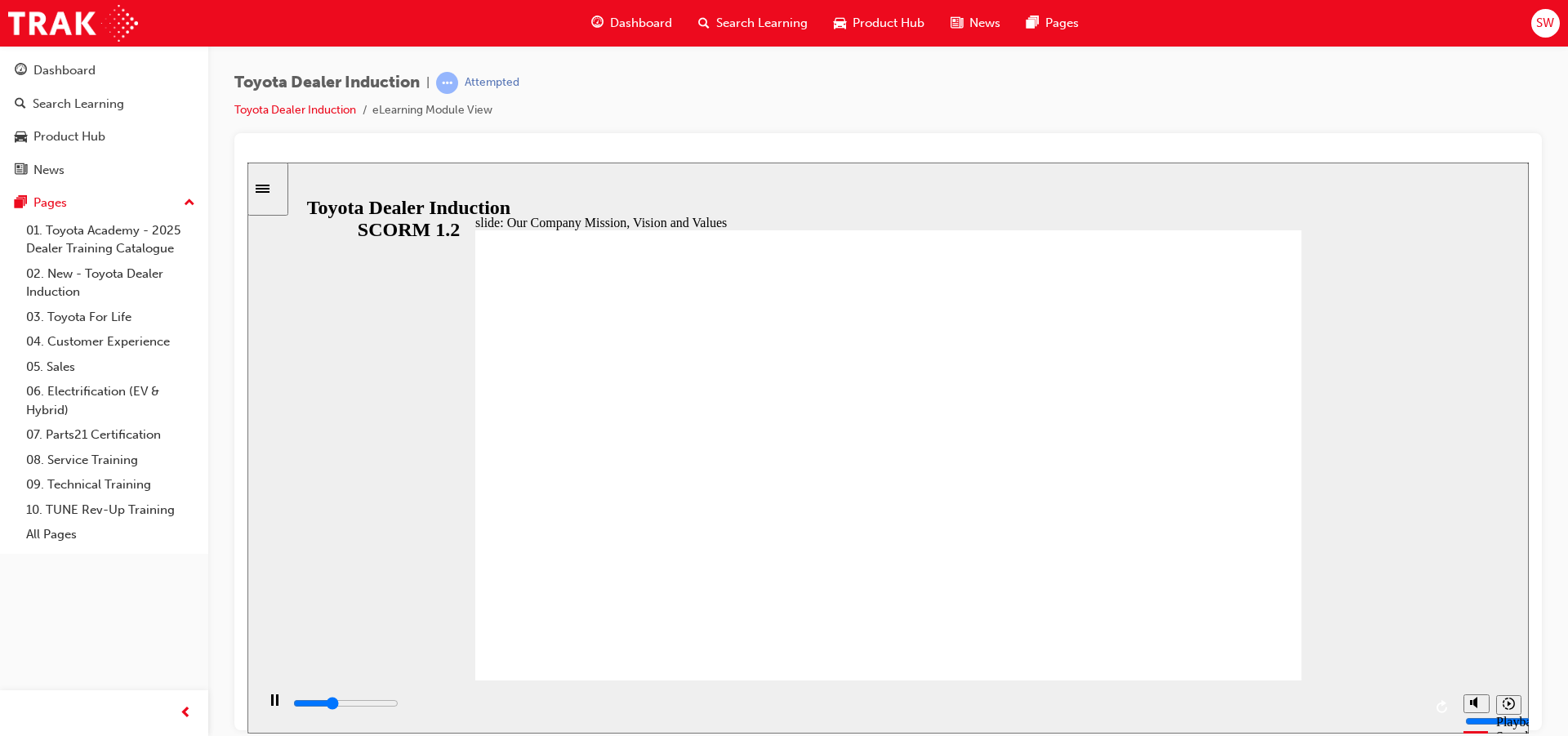
drag, startPoint x: 404, startPoint y: 702, endPoint x: 1244, endPoint y: 724, distance: 840.3
click at [1244, 724] on div "playback controls" at bounding box center [856, 706] width 1200 height 53
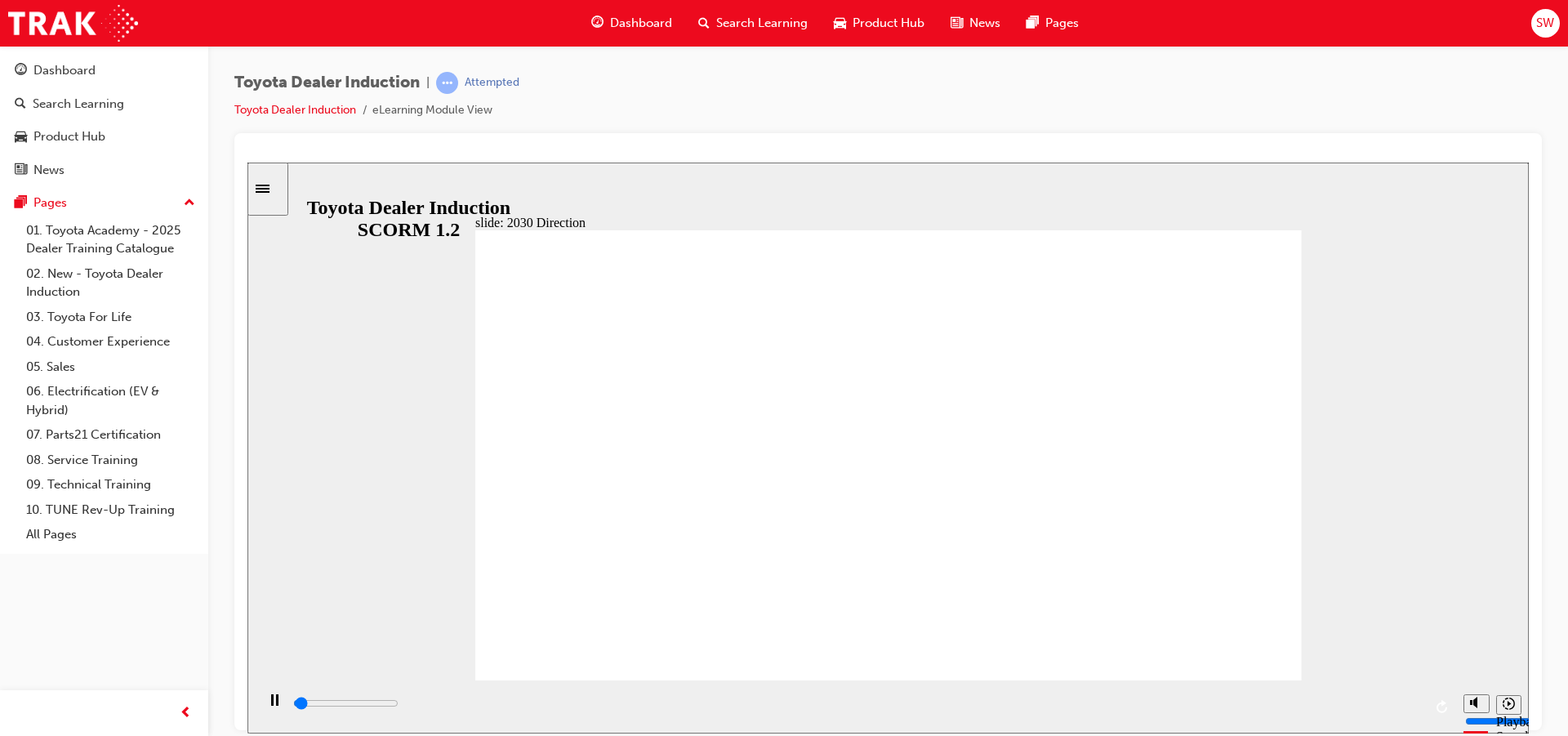
type input "900"
type input "5000"
type input "s"
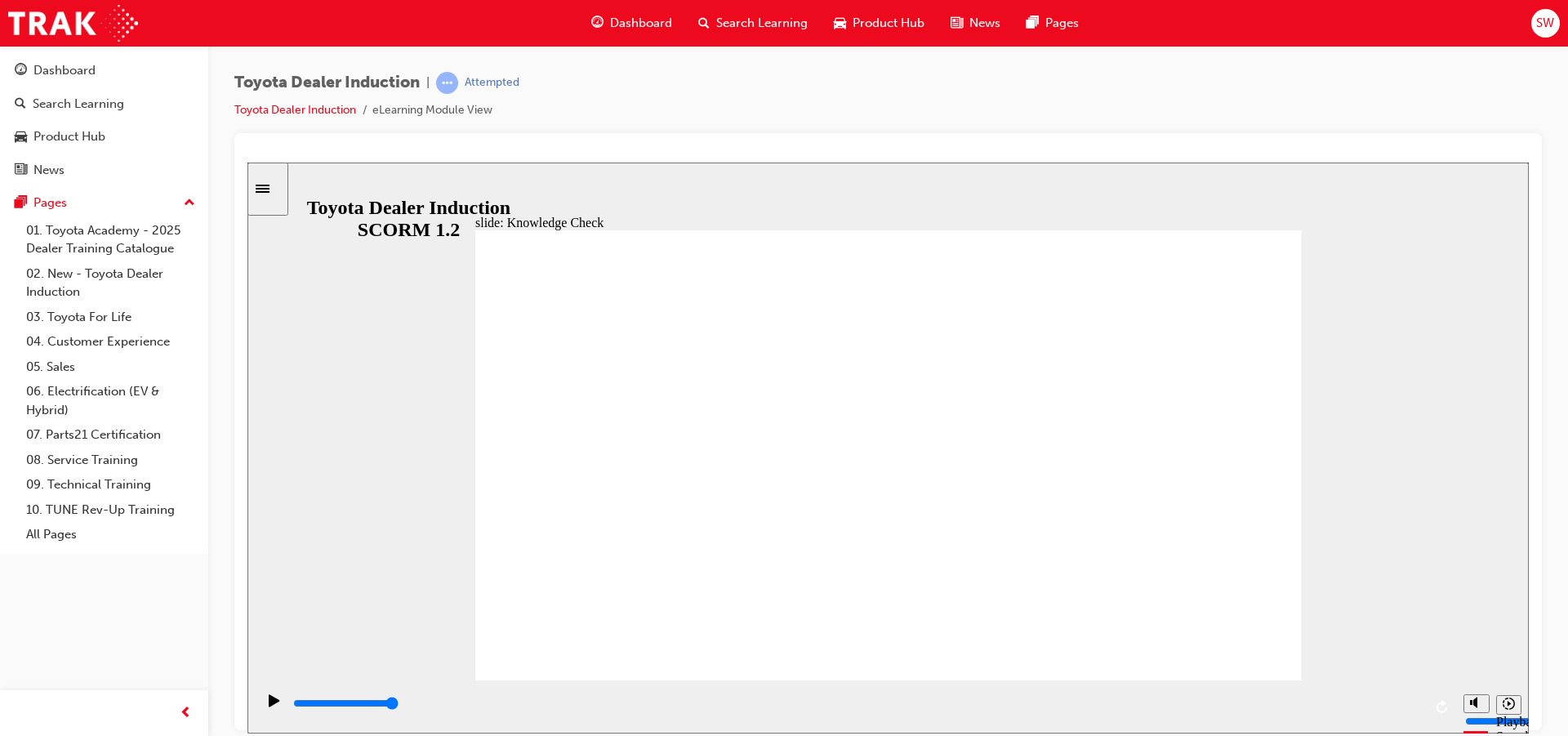
type input "s"
type input "se"
type input "ser"
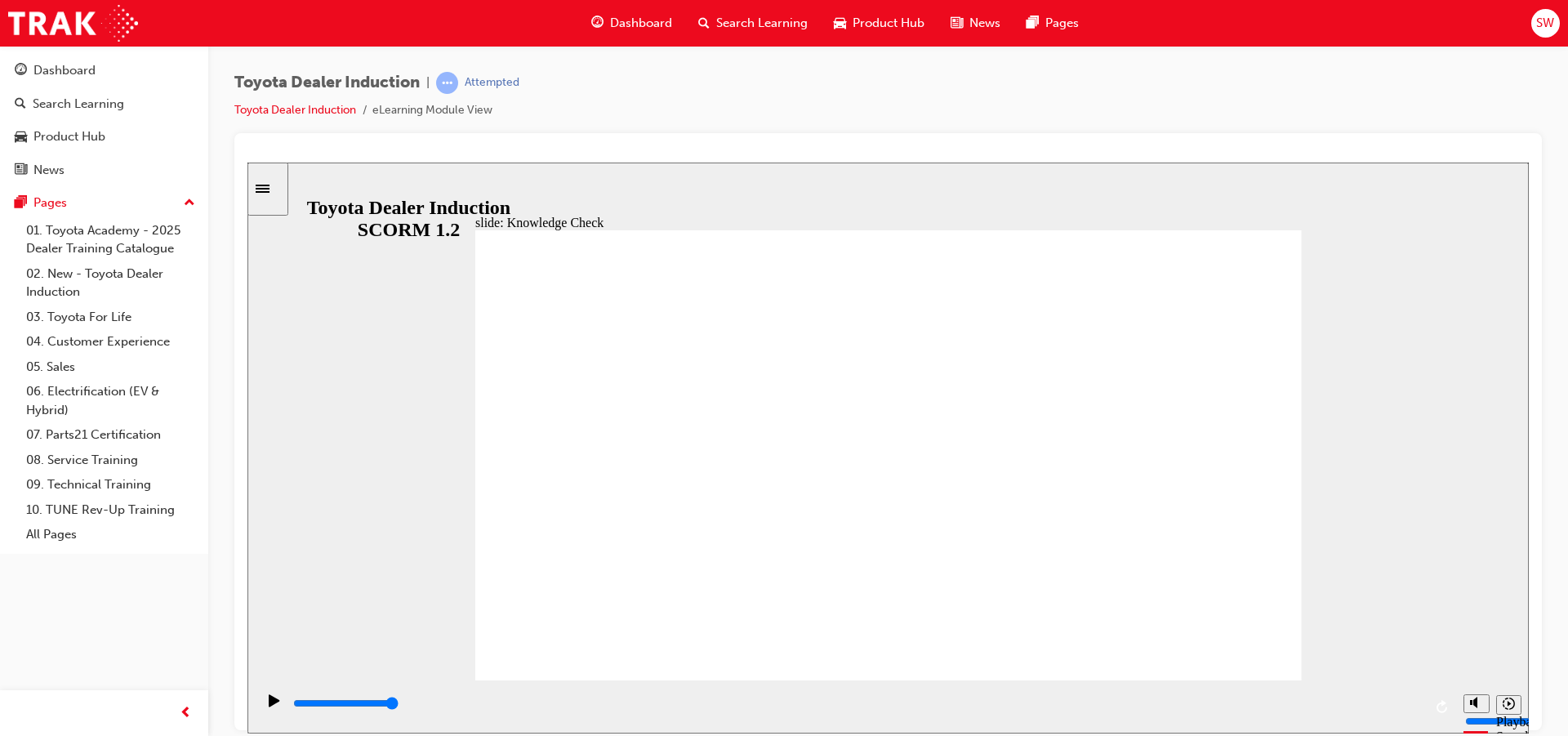
type input "serv"
type input "servi"
type input "servic"
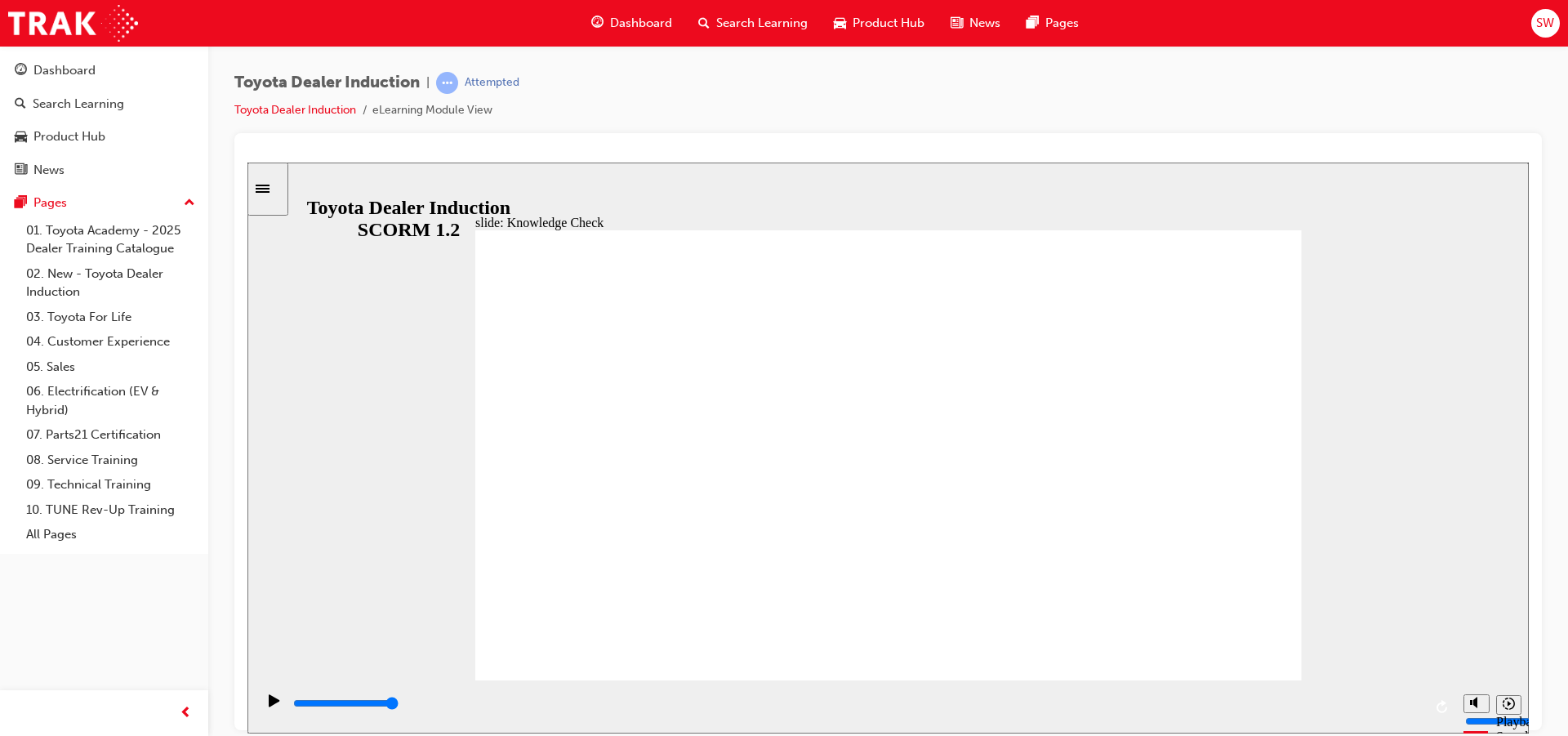
type input "servic"
type input "service"
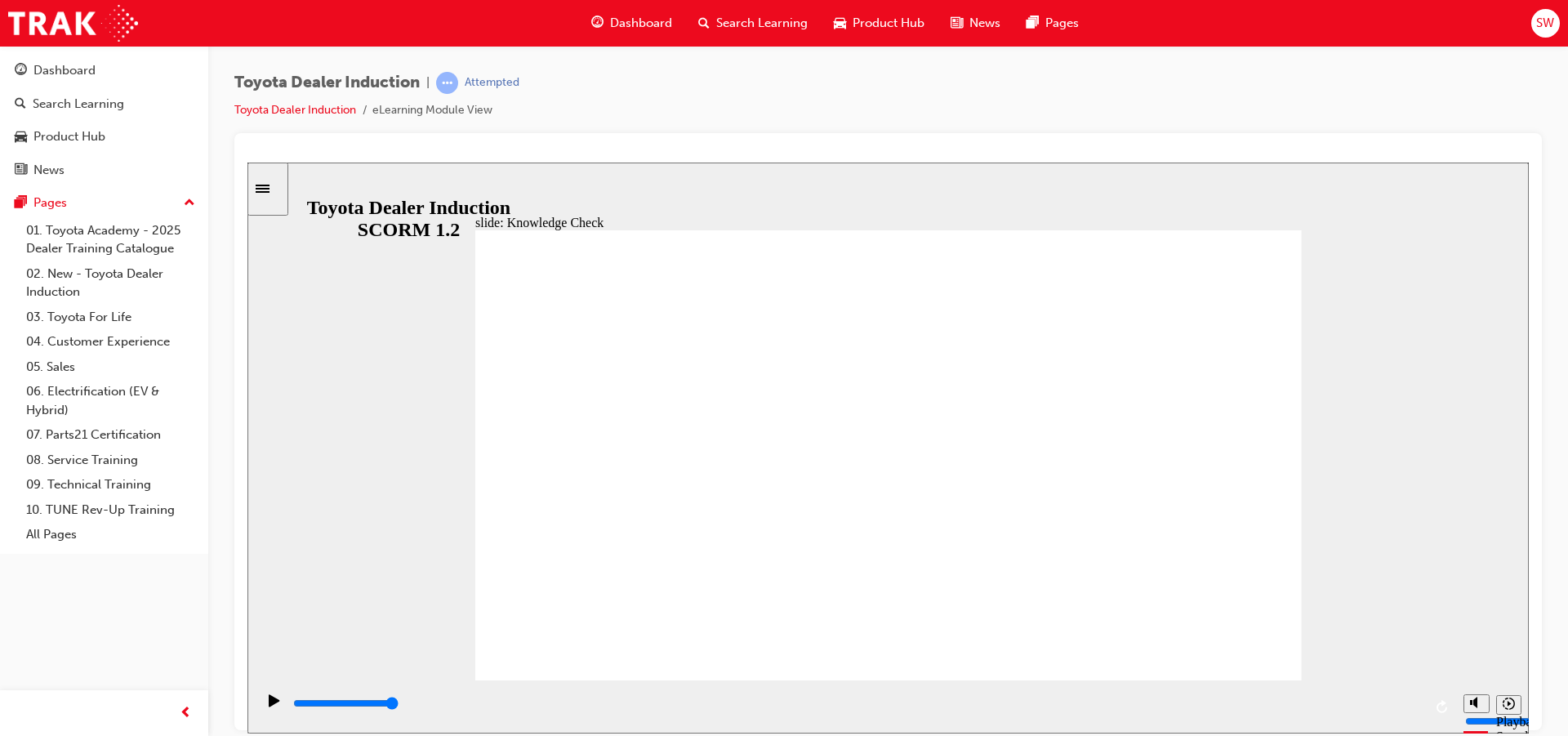
type input "service"
type input "5000"
type input "f"
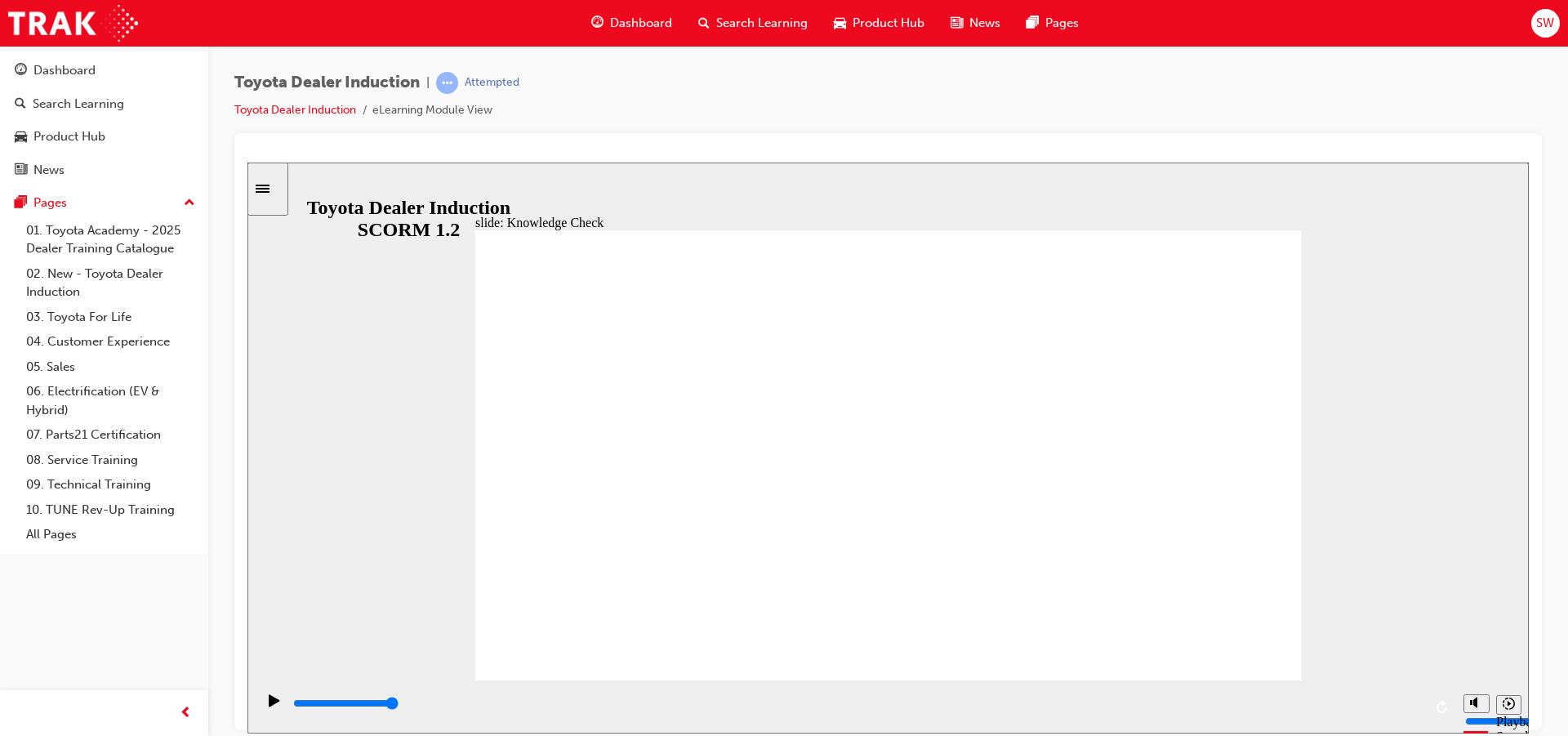
type input "fr"
type input "fre"
type input "free"
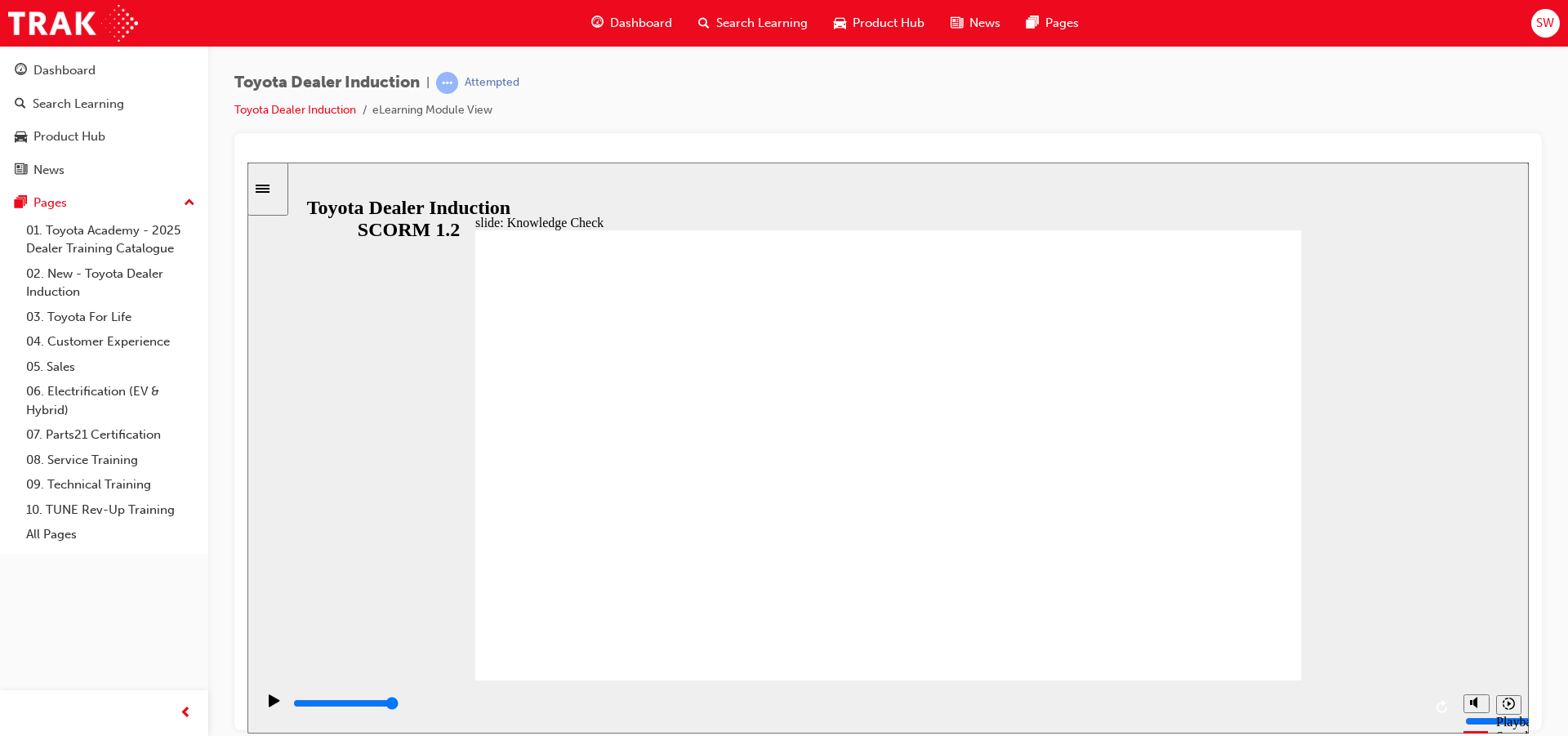
type input "free"
drag, startPoint x: 1110, startPoint y: 457, endPoint x: 827, endPoint y: 377, distance: 294.1
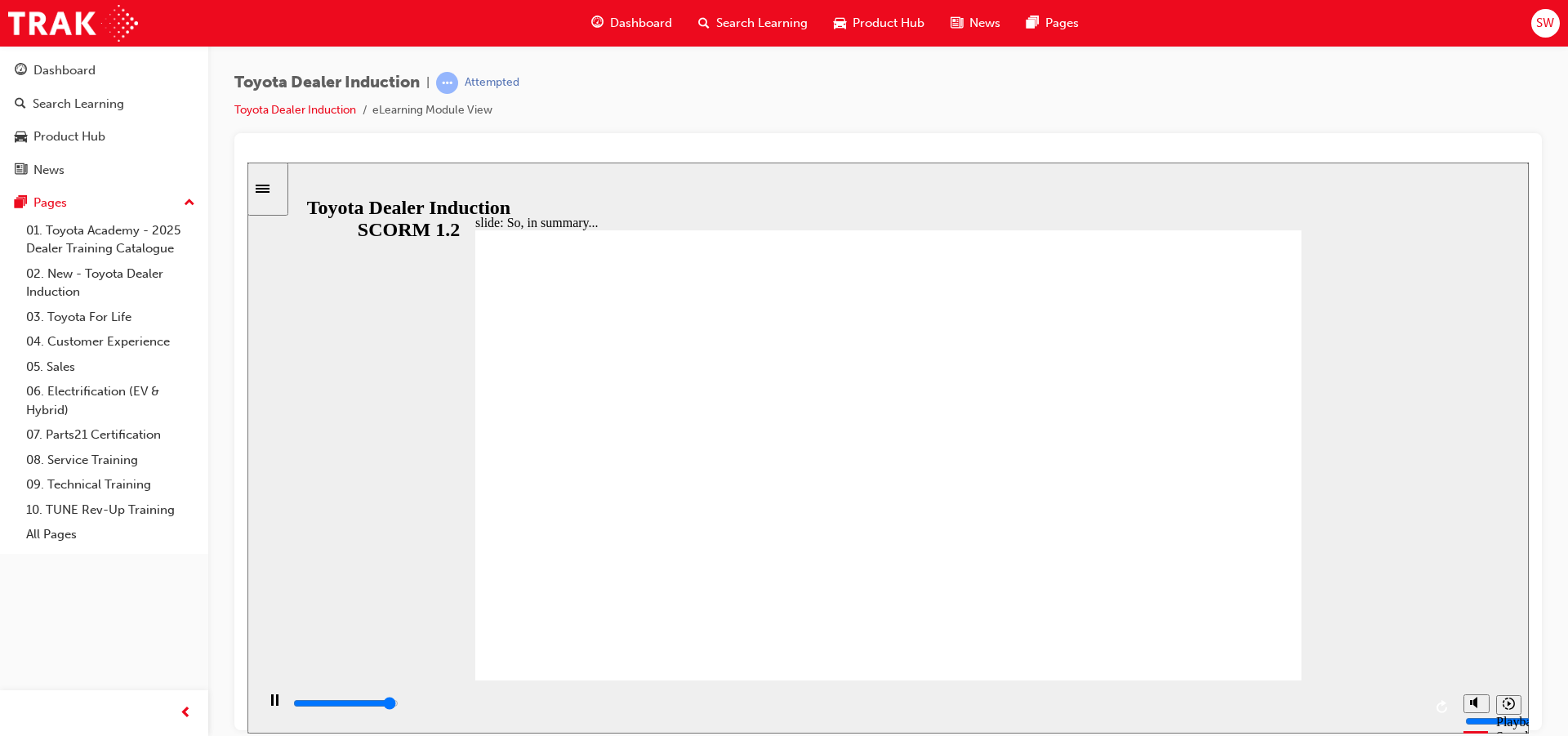
type input "6500"
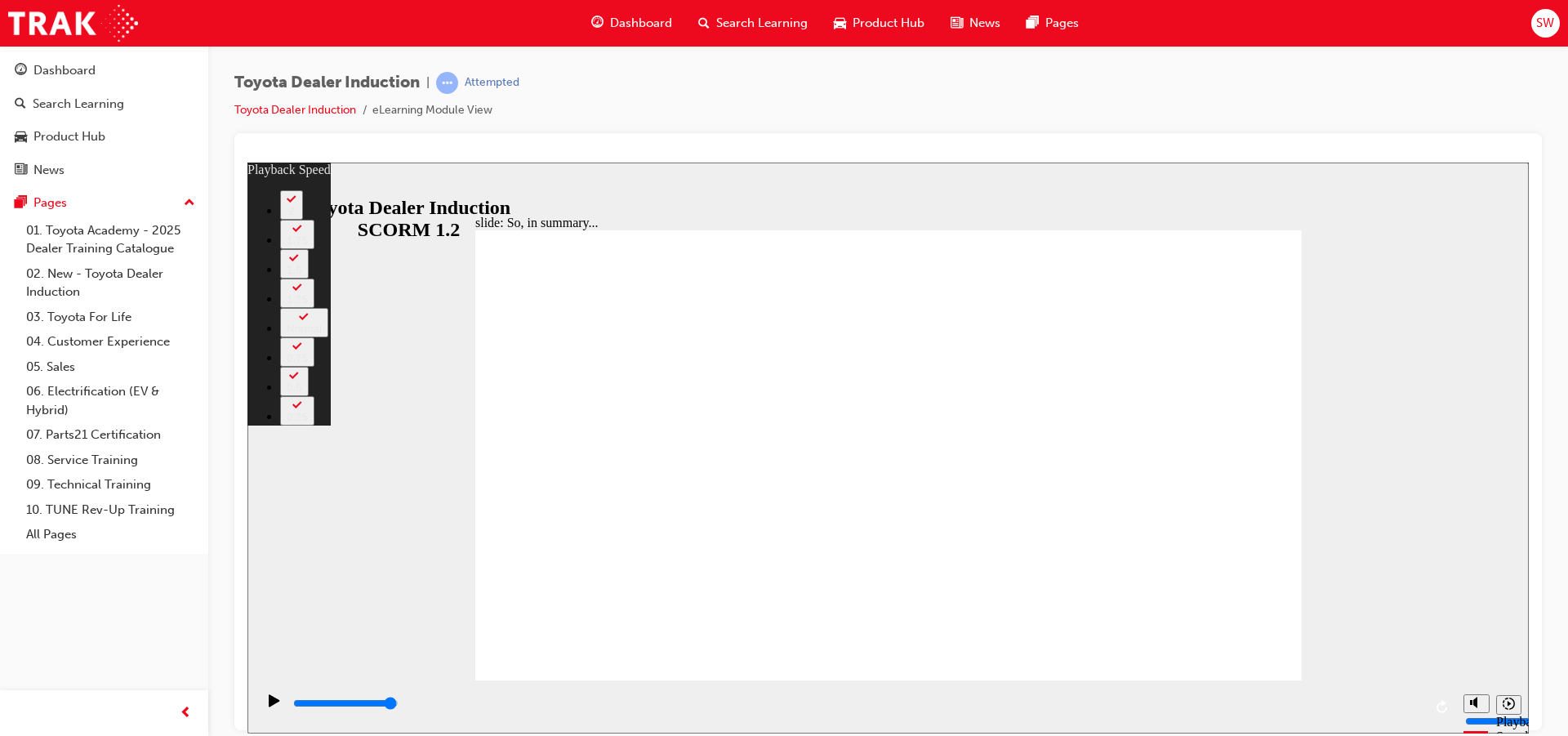
type input "128"
drag, startPoint x: 1194, startPoint y: 624, endPoint x: 1221, endPoint y: 653, distance: 39.6
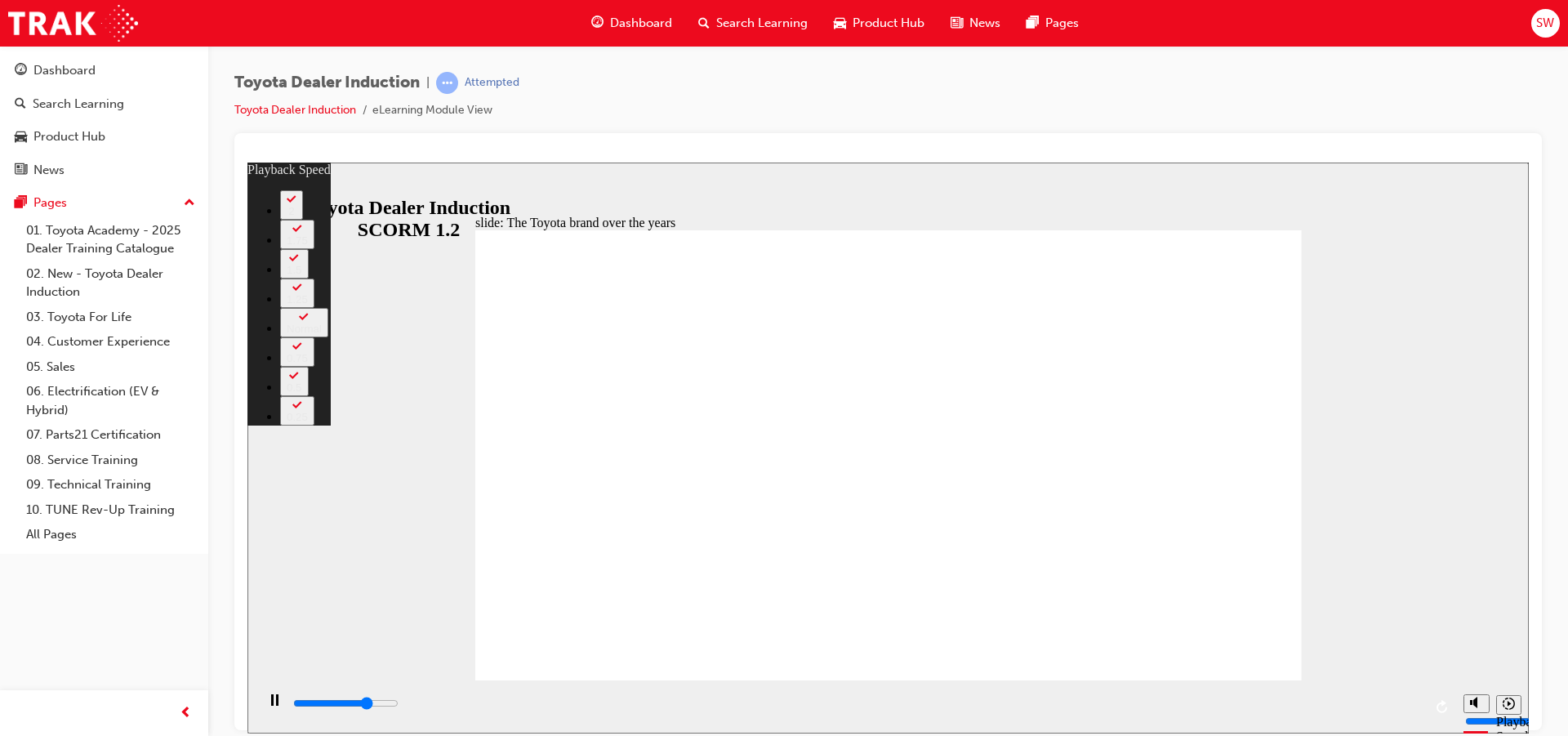
type input "6100"
type input "0"
type input "6400"
type input "1"
type input "6700"
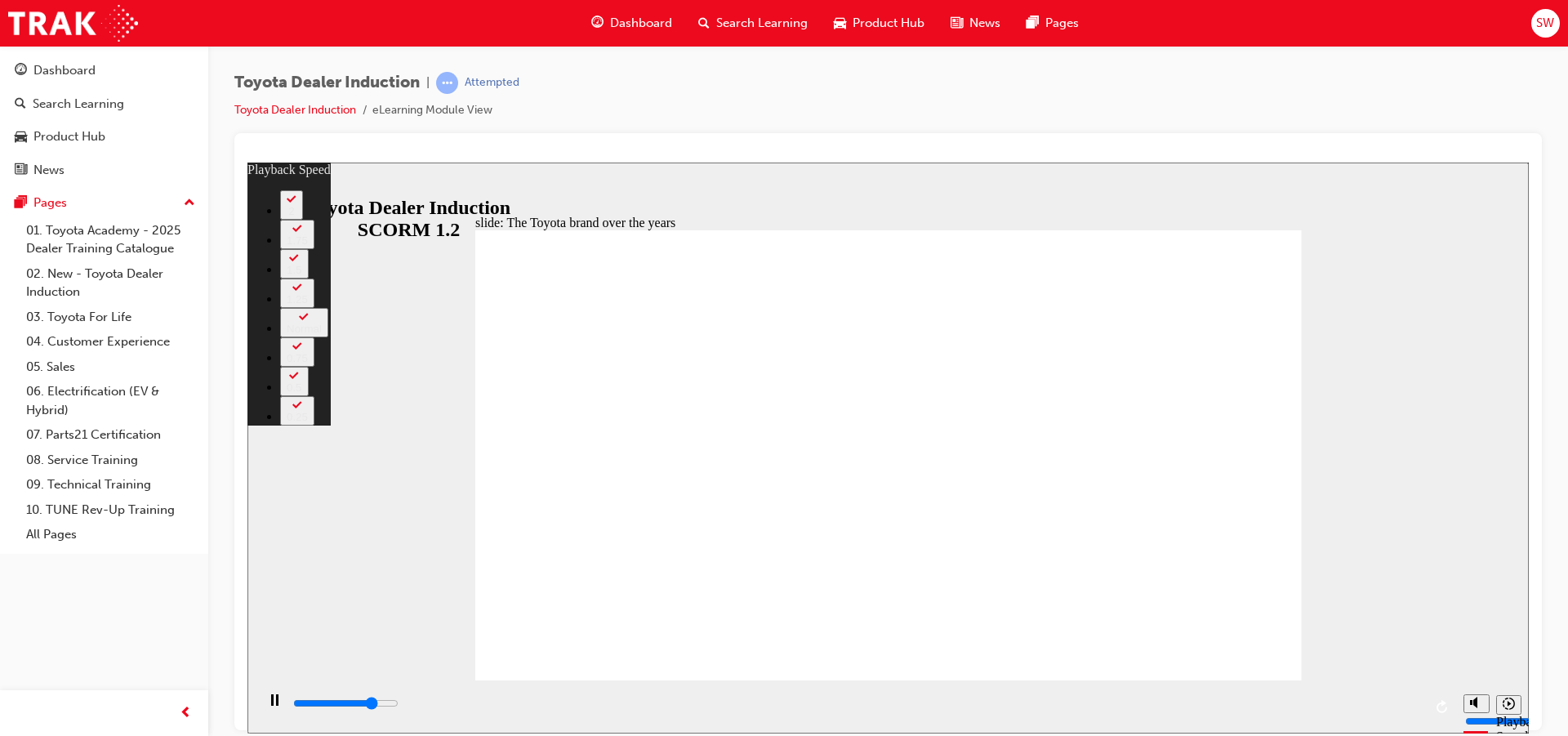
type input "1"
type input "6900"
type input "1"
type input "7200"
type input "1"
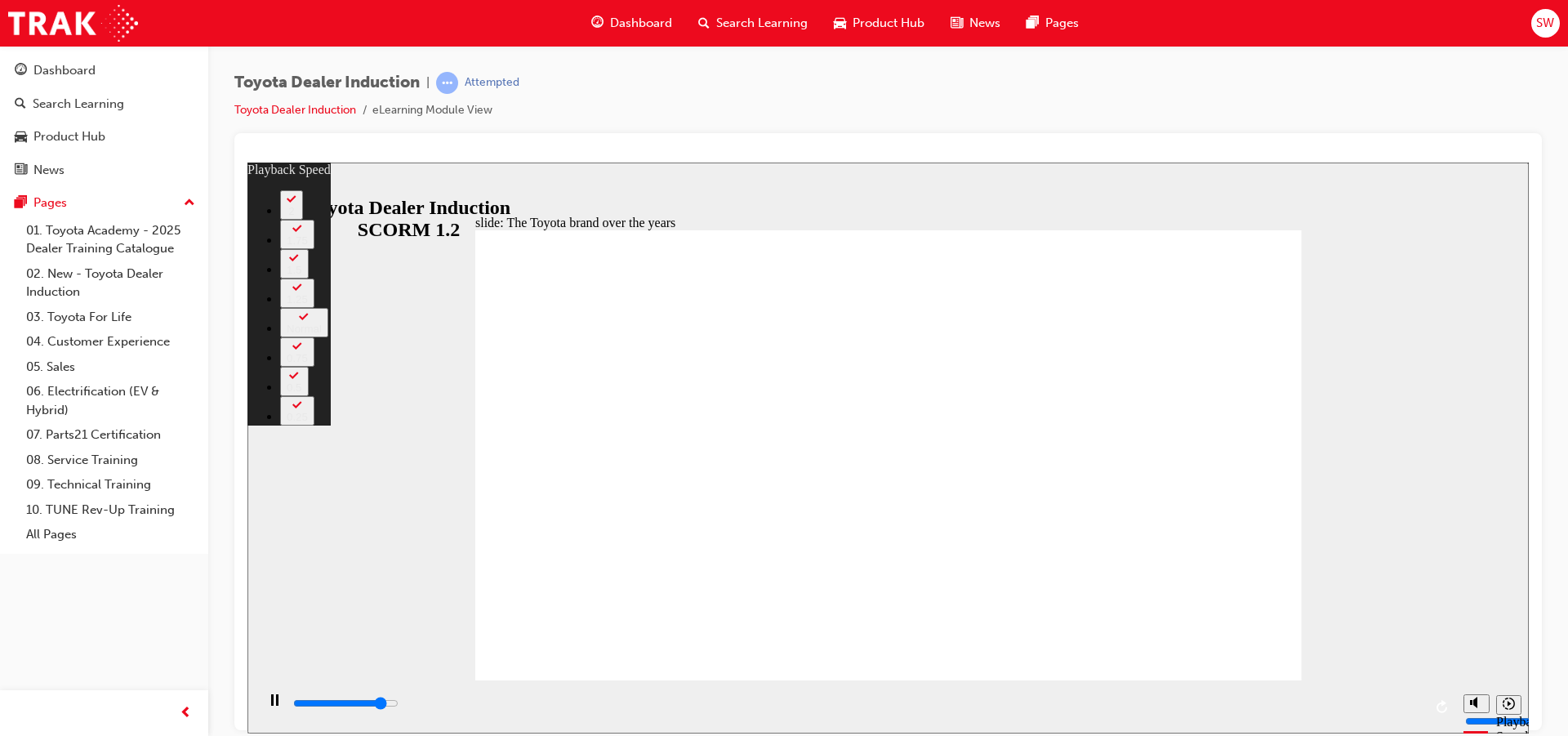
type input "7400"
type input "2"
type input "7700"
type input "2"
type input "8000"
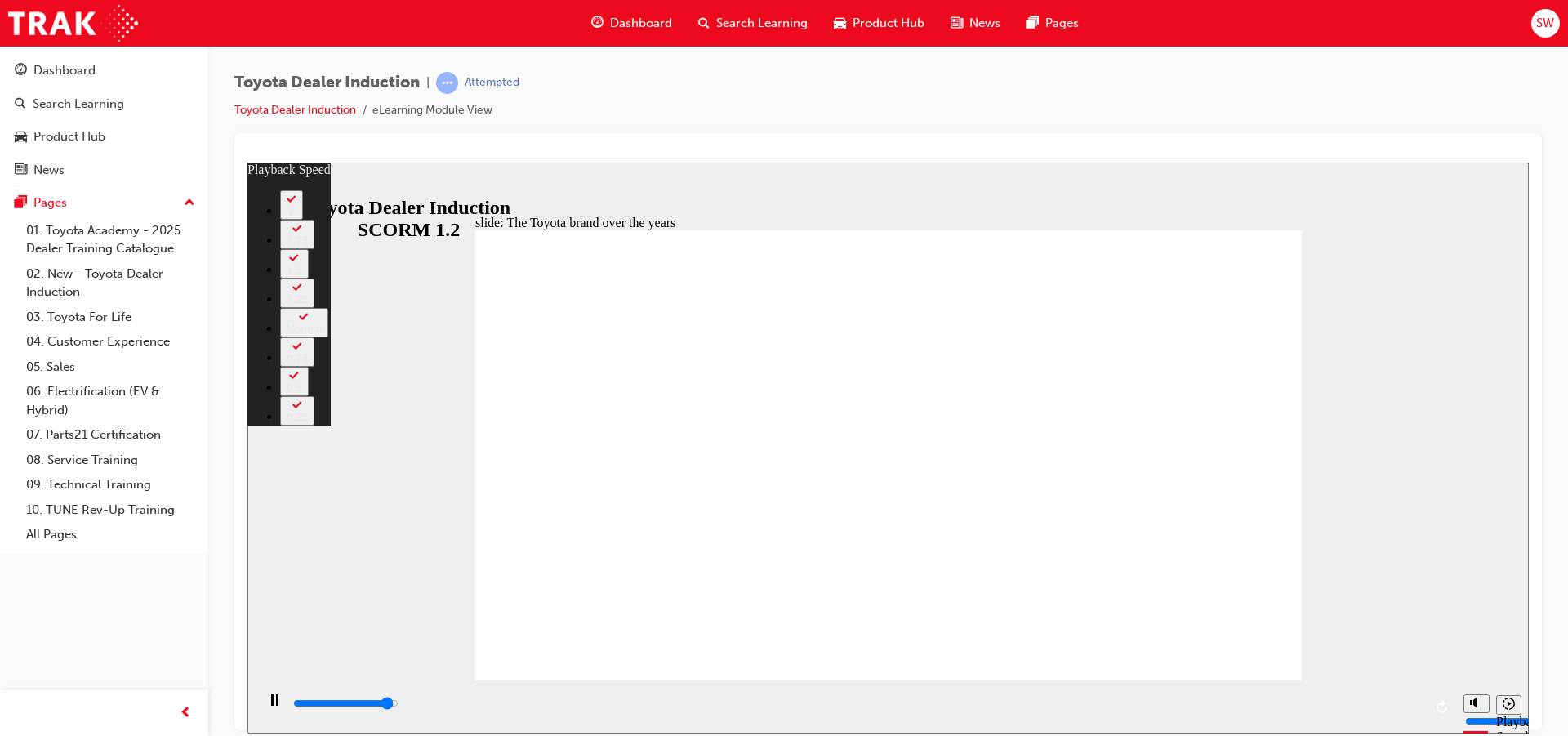
type input "2"
type input "8200"
type input "2"
type input "8400"
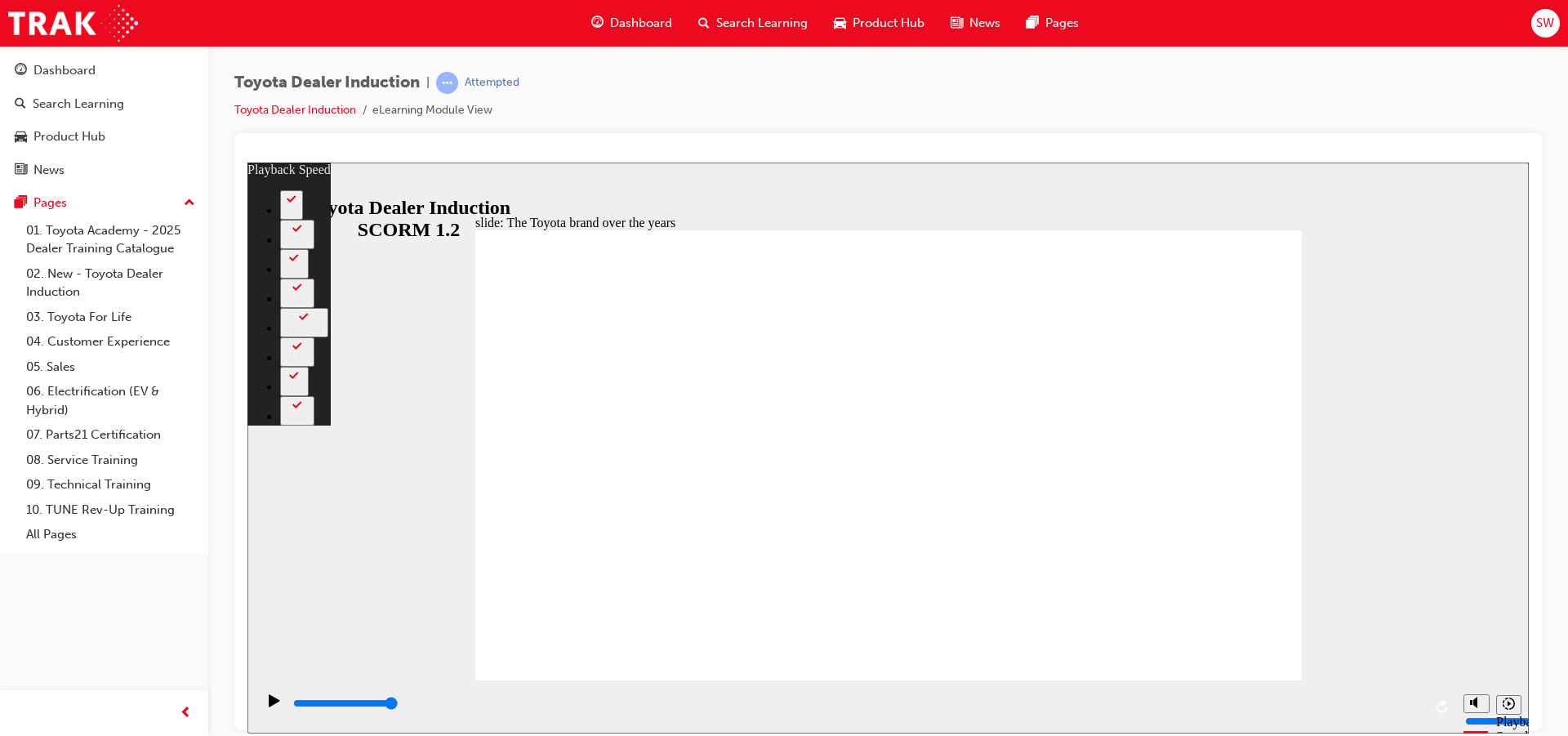
type input "165"
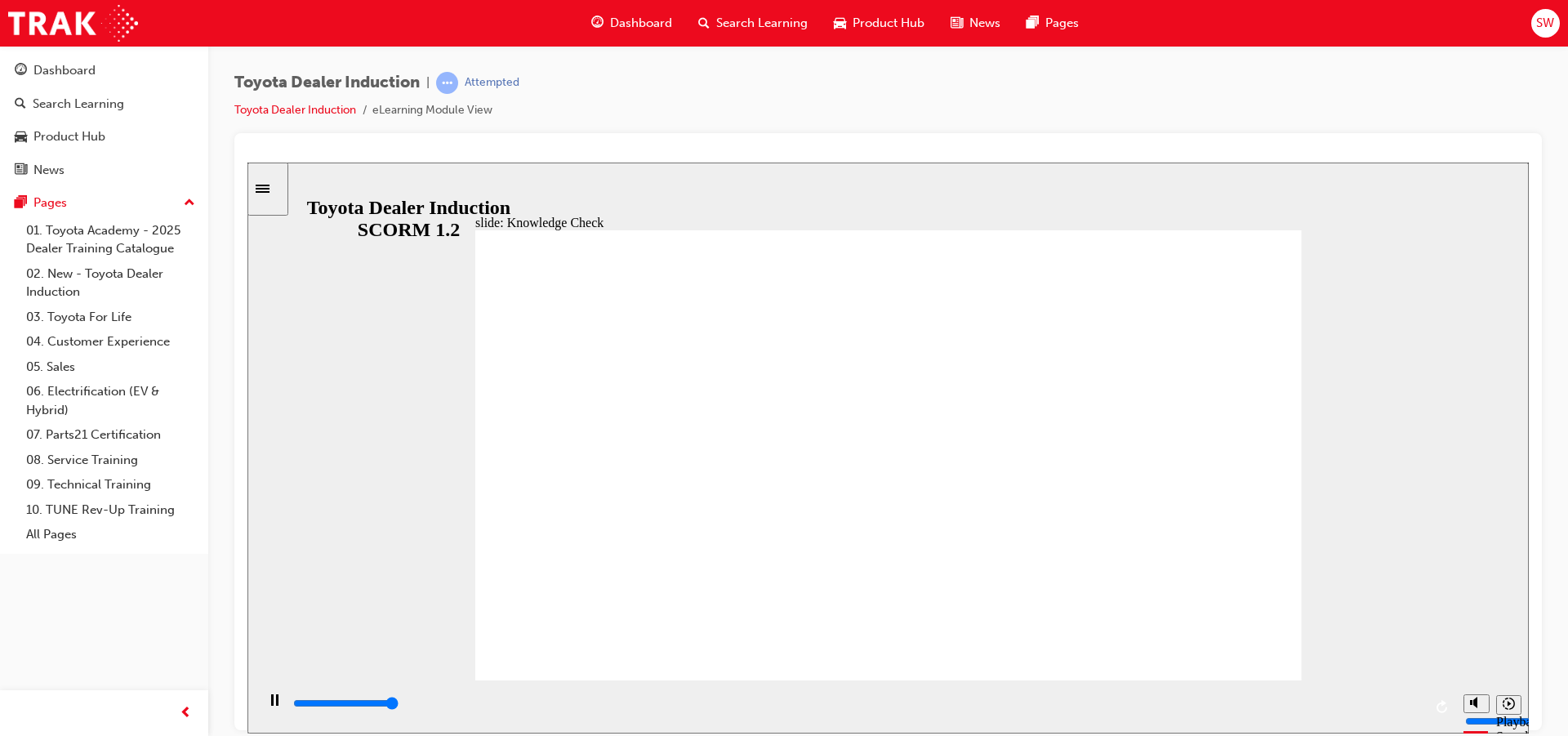
type input "5000"
radio input "true"
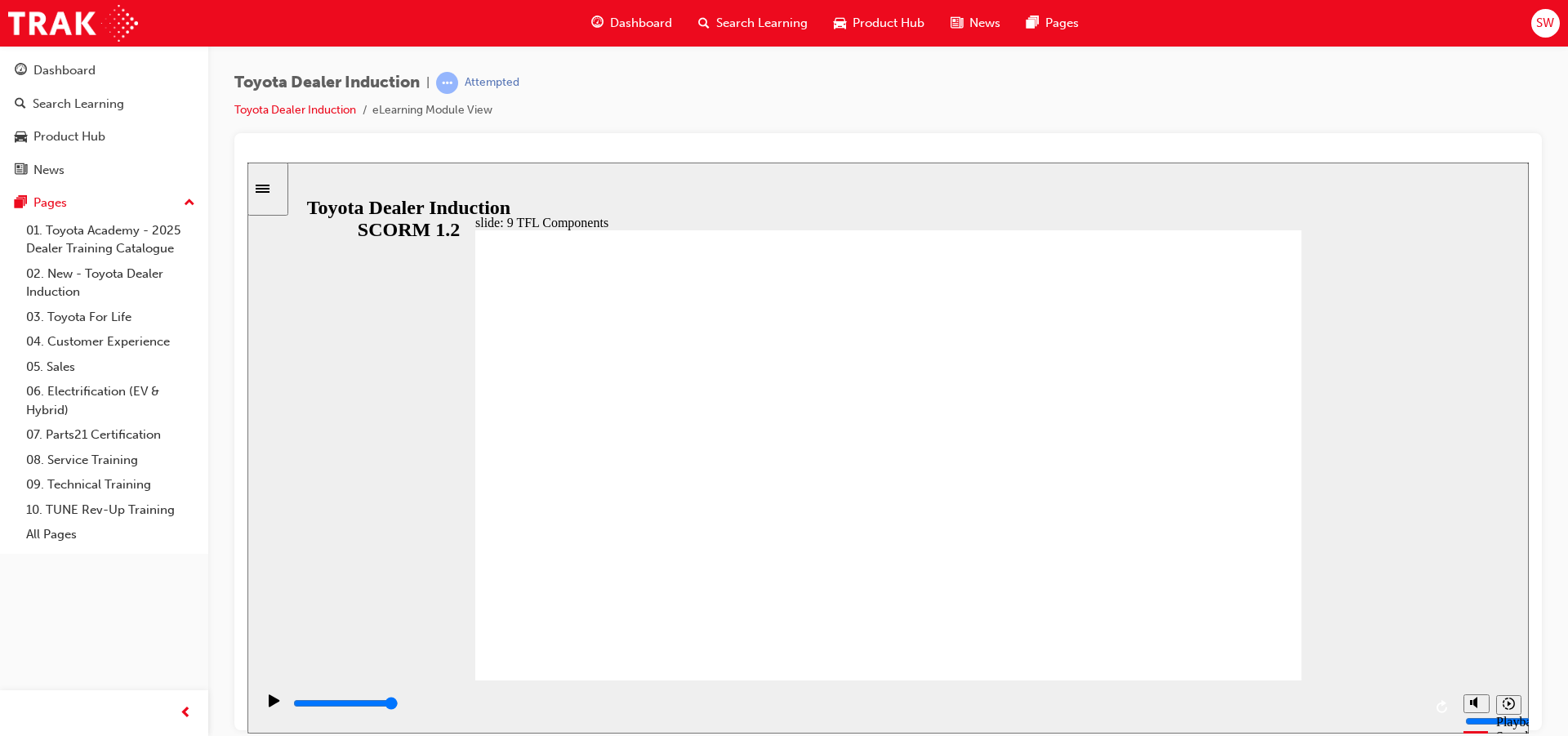
drag, startPoint x: 1245, startPoint y: 429, endPoint x: 1252, endPoint y: 440, distance: 13.0
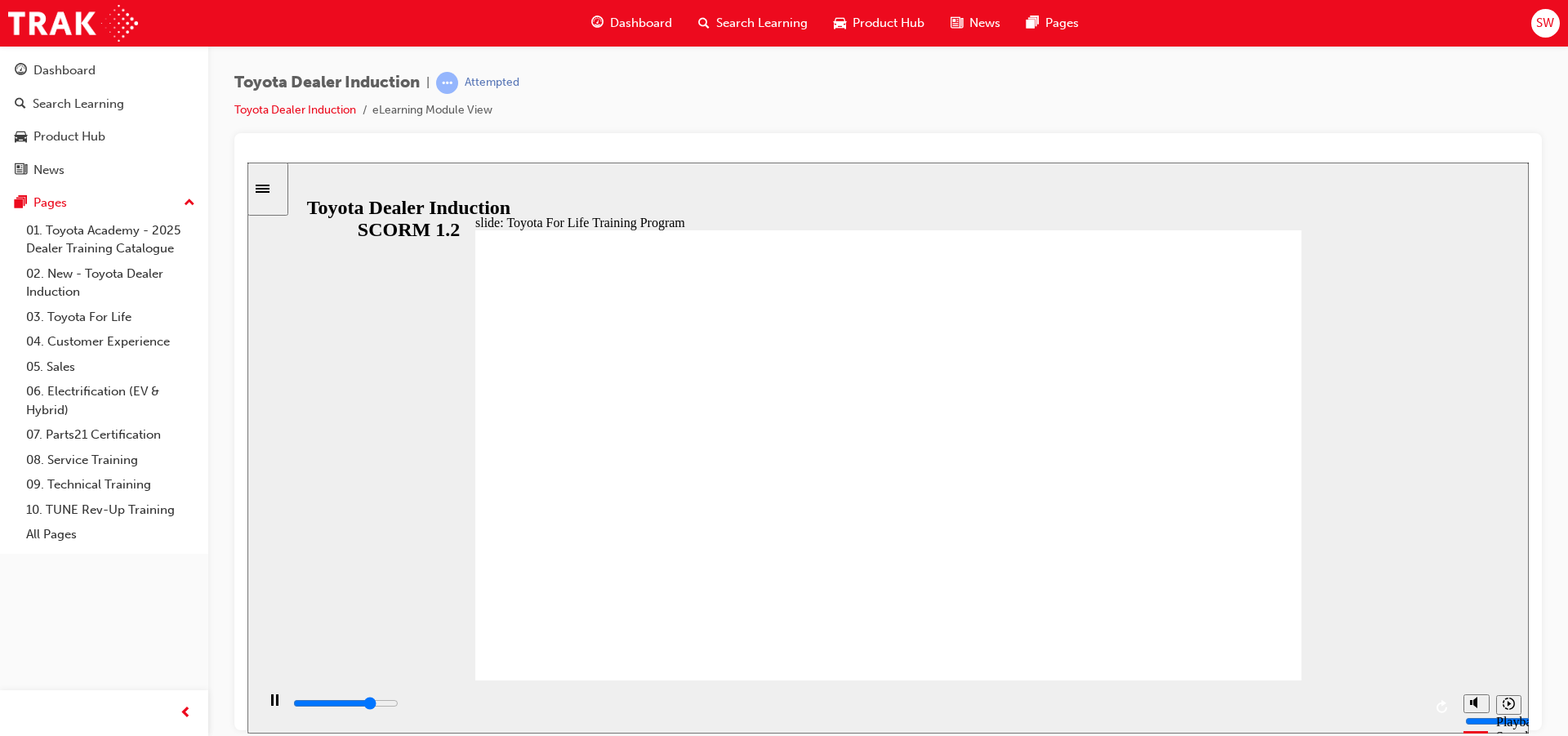
drag, startPoint x: 1396, startPoint y: 691, endPoint x: 1478, endPoint y: 443, distance: 261.2
click at [1478, 443] on div "slide: TFL Training Course Name & Codes TFL Resources Each Region has a dedicat…" at bounding box center [888, 447] width 1282 height 571
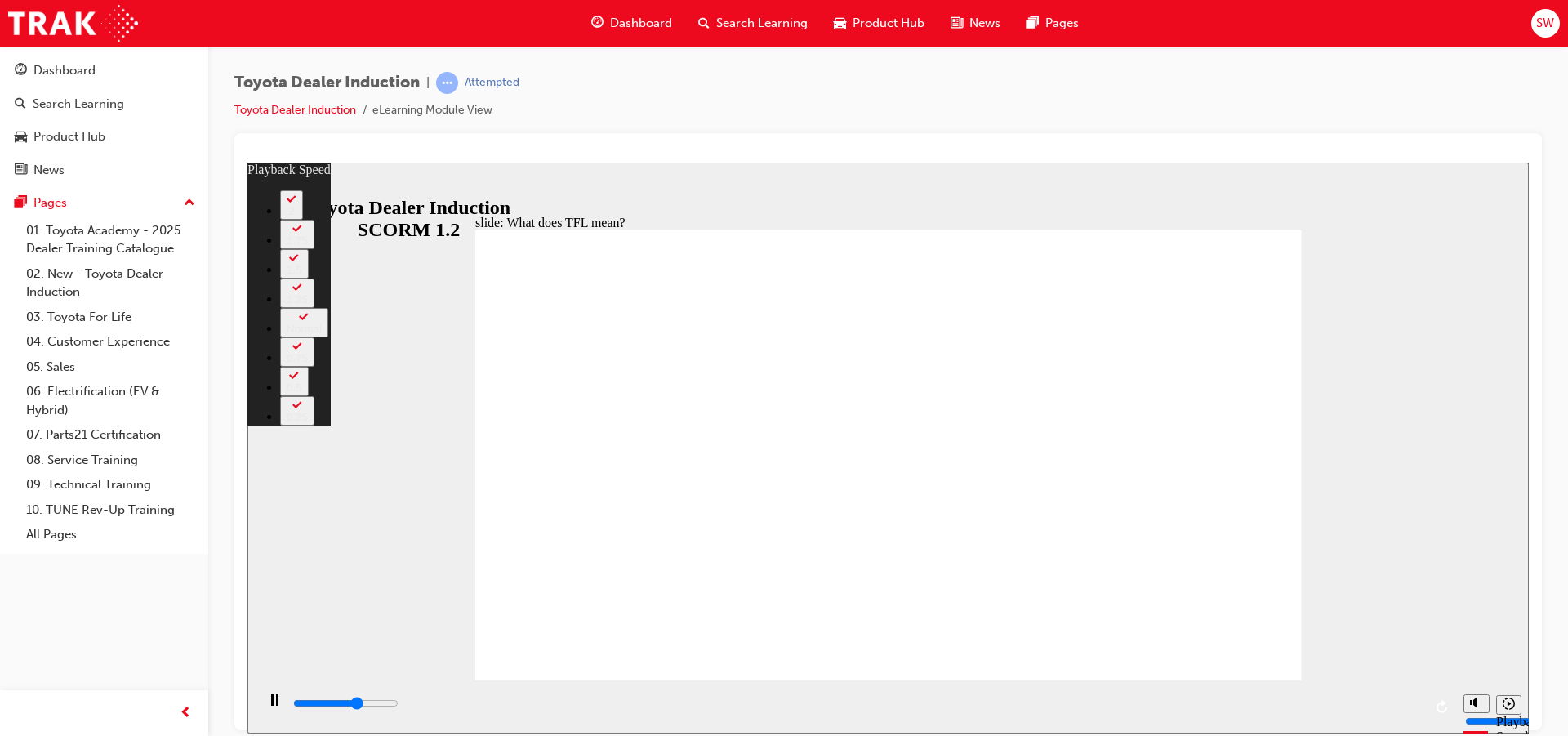
type input "6700"
type input "0"
type input "6900"
type input "0"
type input "7200"
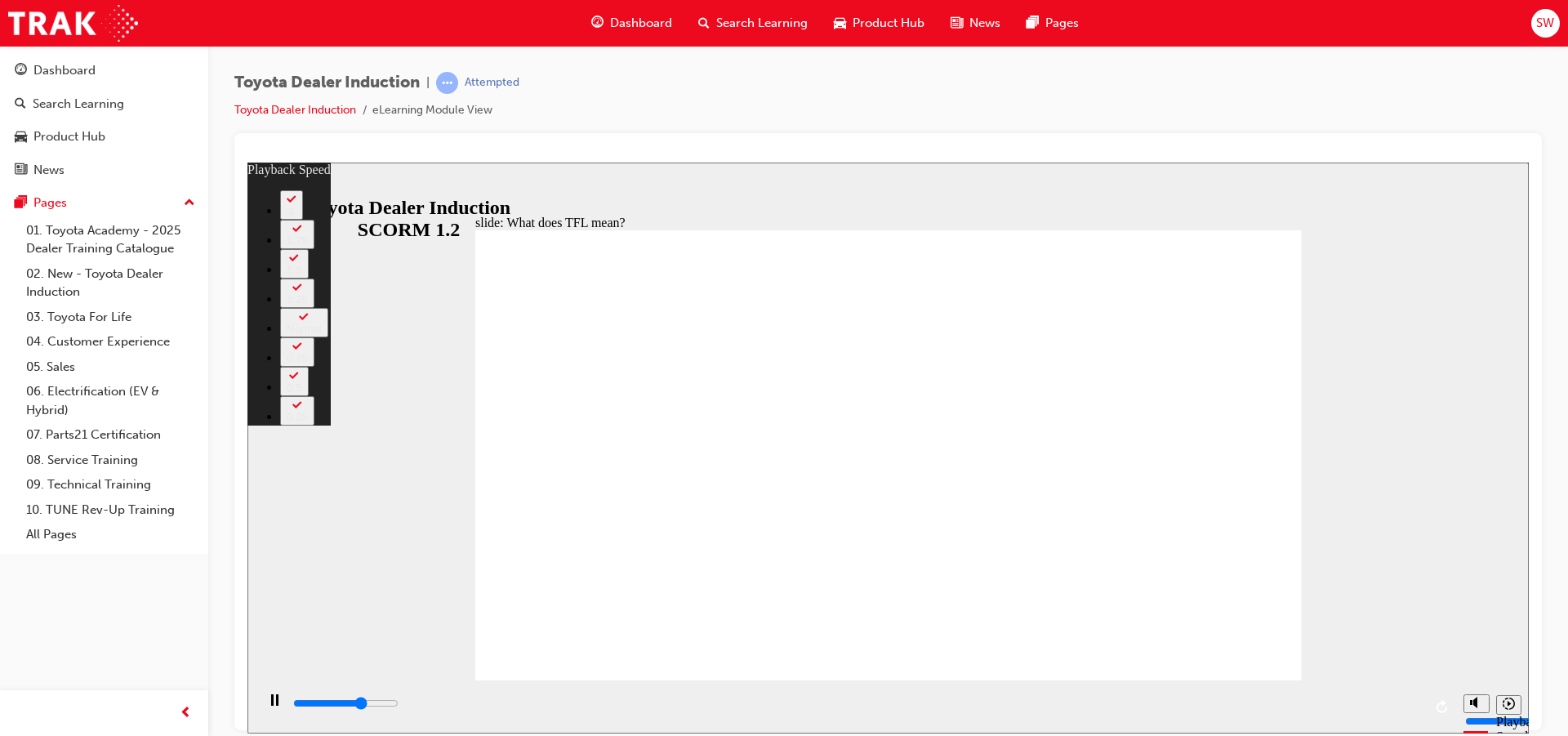
type input "1"
type input "7500"
type input "1"
type input "7700"
type input "1"
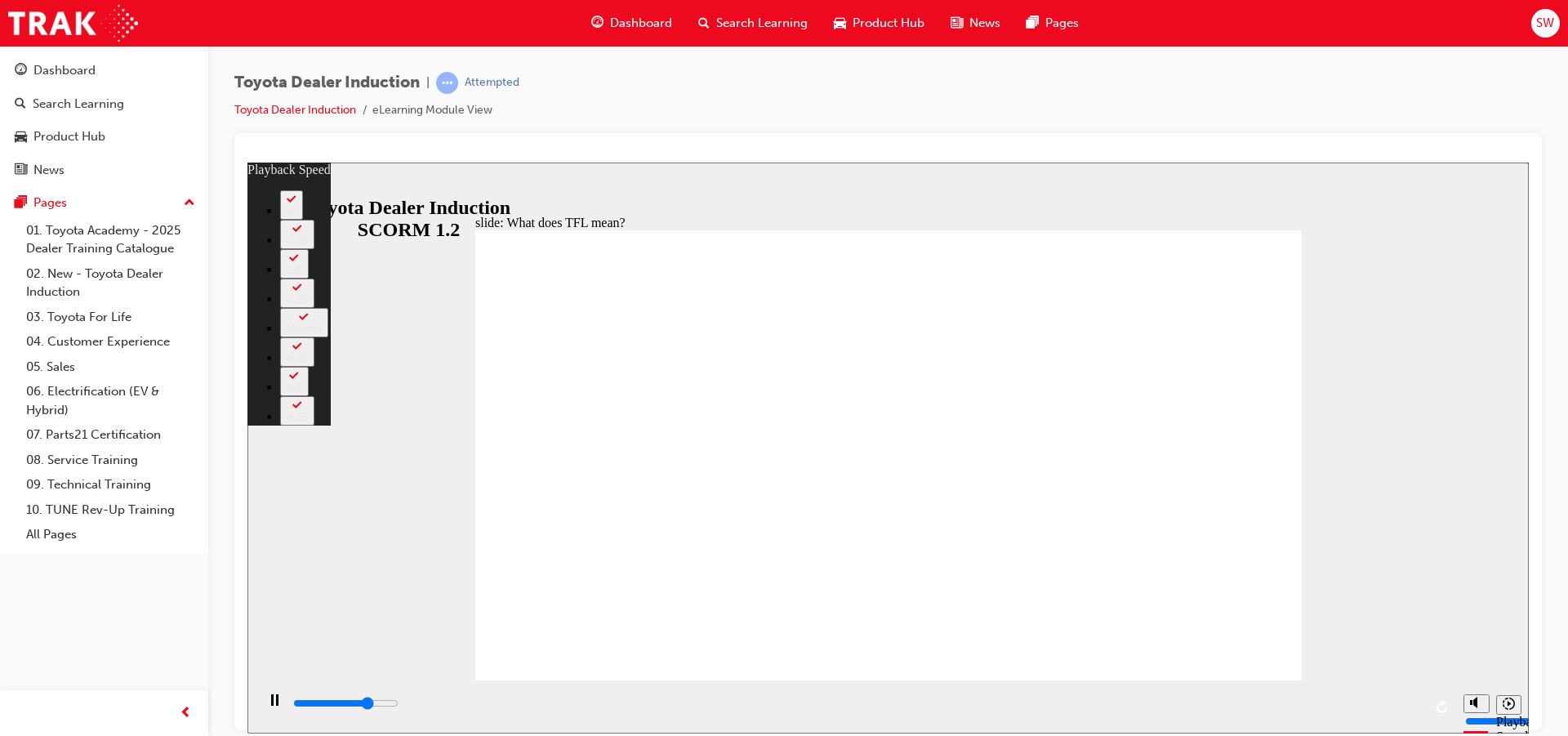
type input "8000"
type input "1"
type input "8300"
type input "2"
type input "8500"
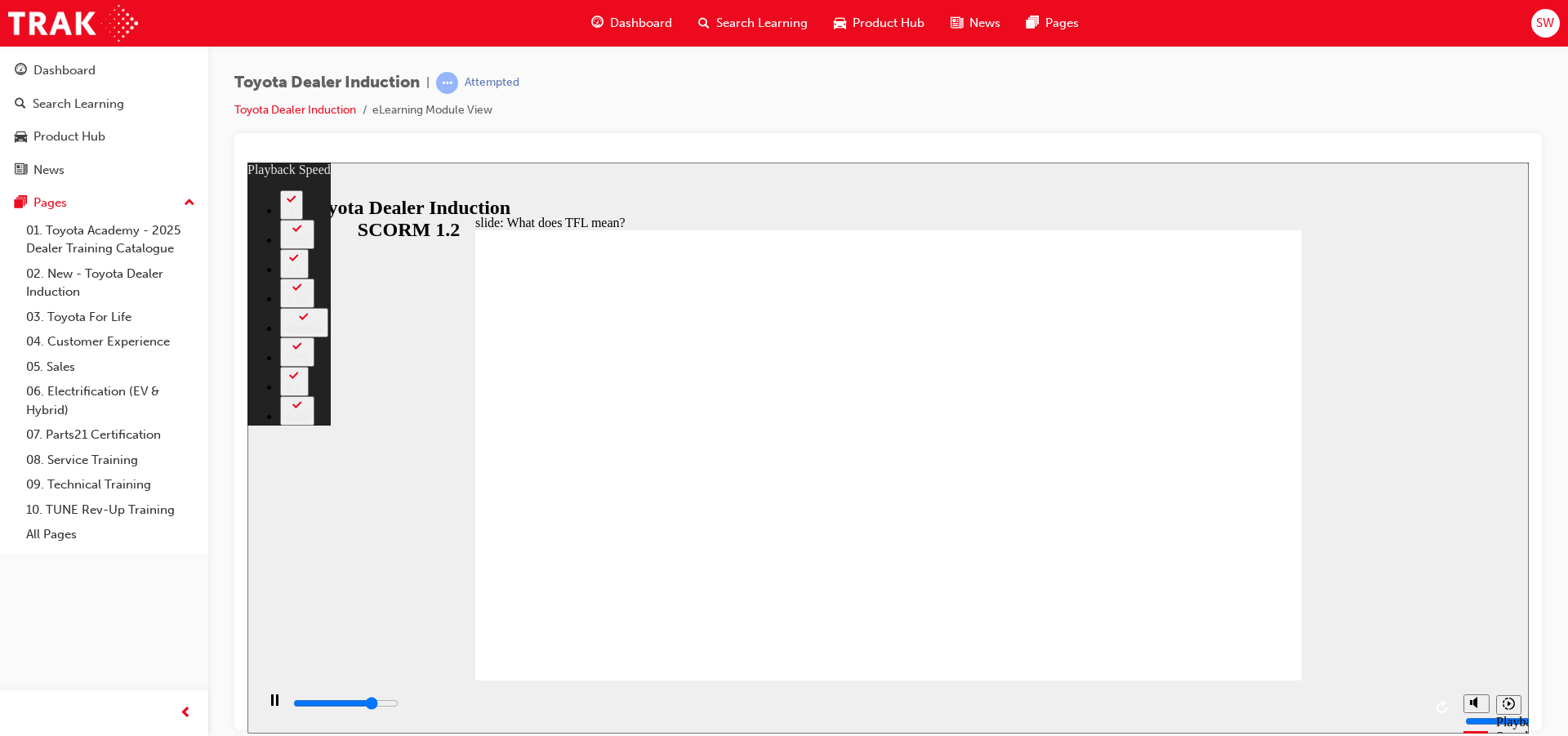
type input "2"
type input "8800"
type input "2"
type input "9100"
type input "2"
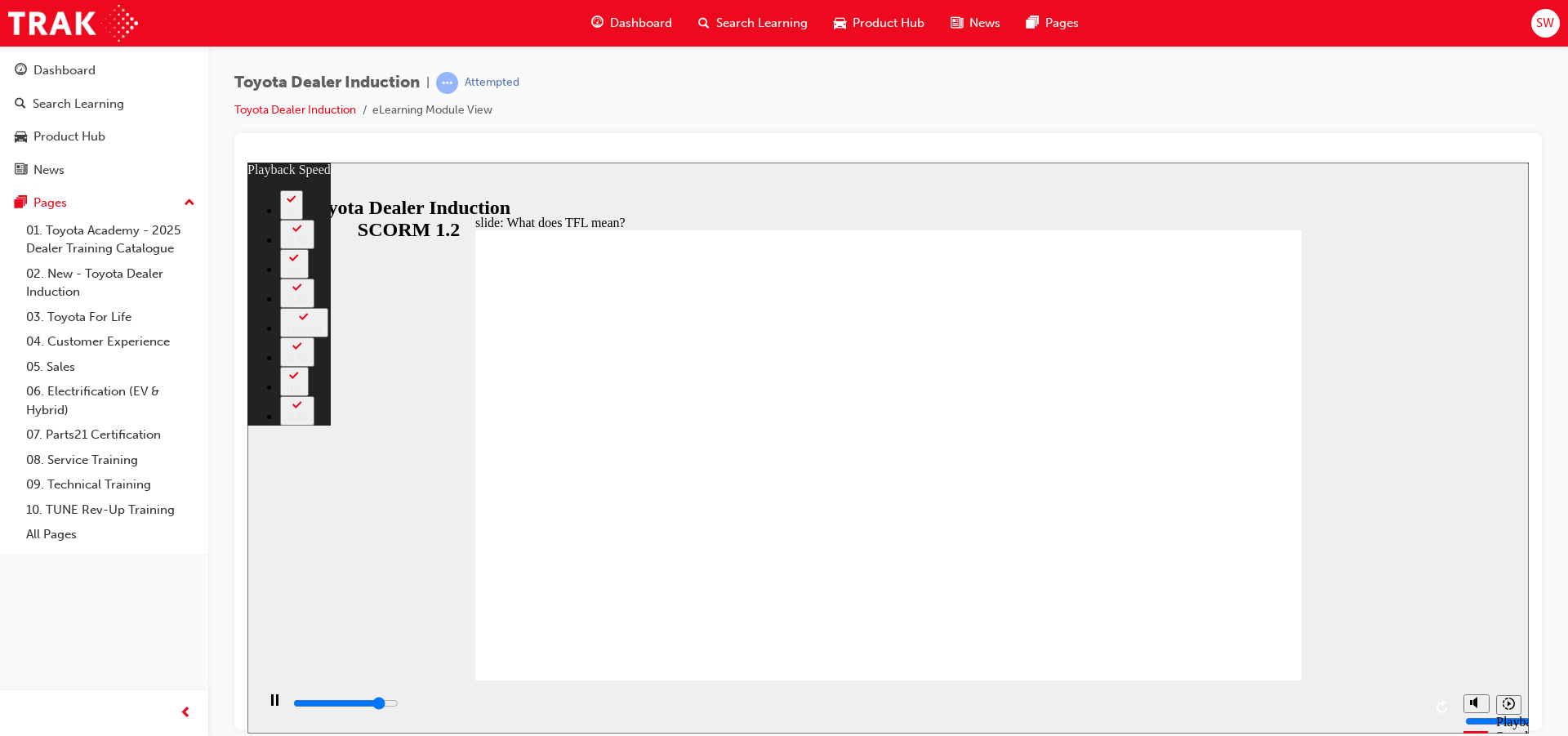
type input "9300"
type input "3"
type input "9600"
type input "3"
type input "9900"
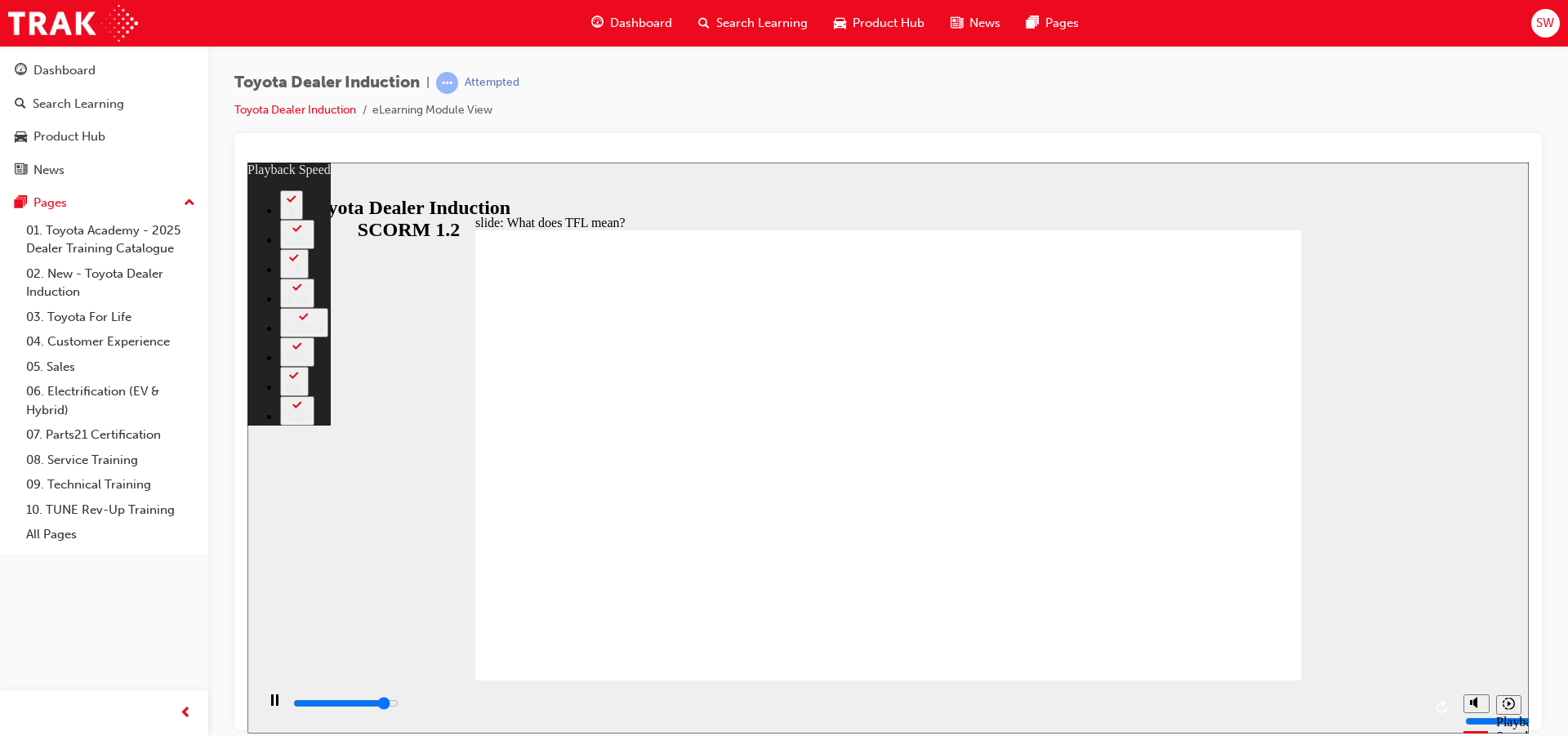
type input "3"
type input "10100"
type input "3"
type input "10400"
type input "4"
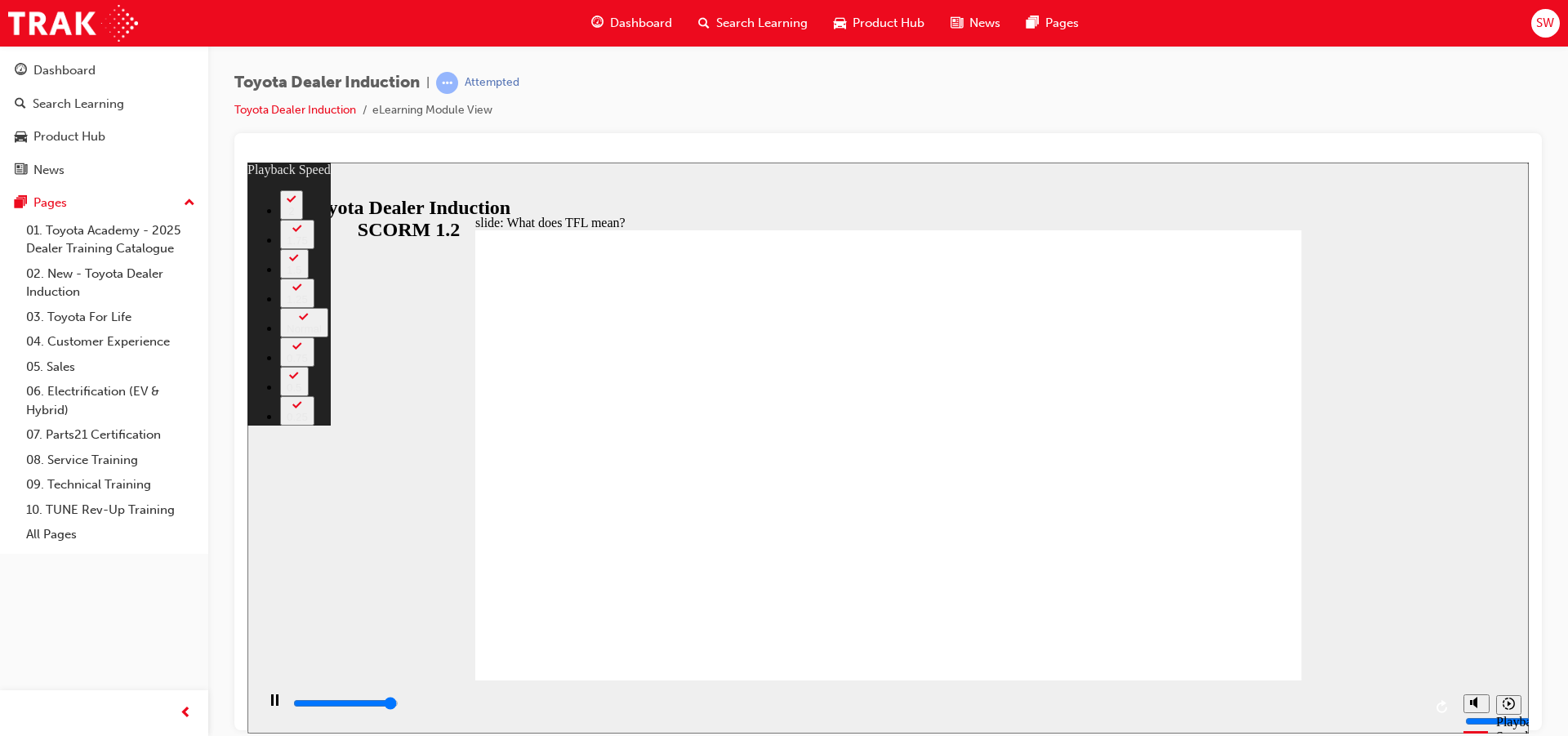
type input "10700"
type input "4"
type input "10800"
type input "139"
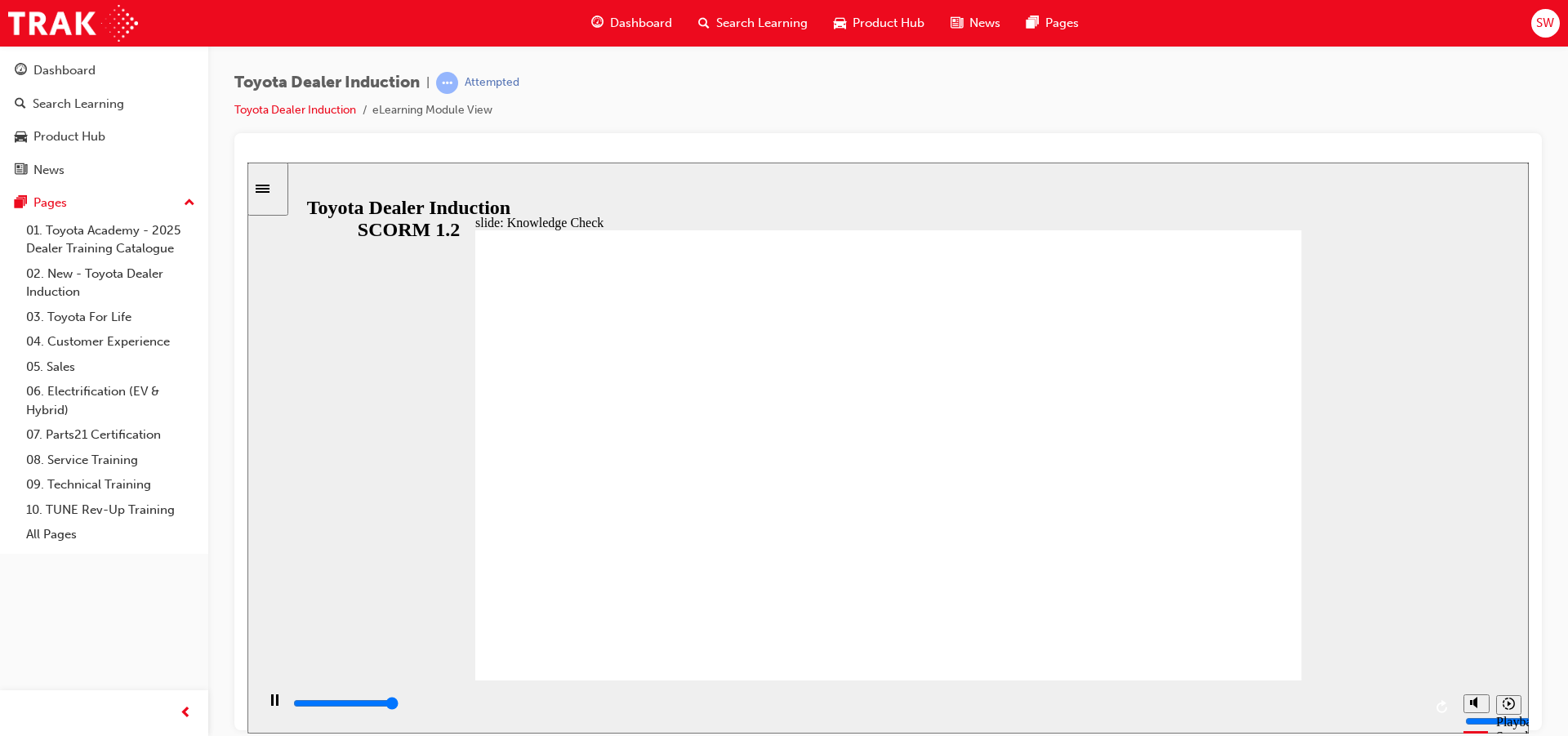
type input "5000"
radio input "true"
click at [1255, 691] on div "playback controls" at bounding box center [856, 706] width 1200 height 53
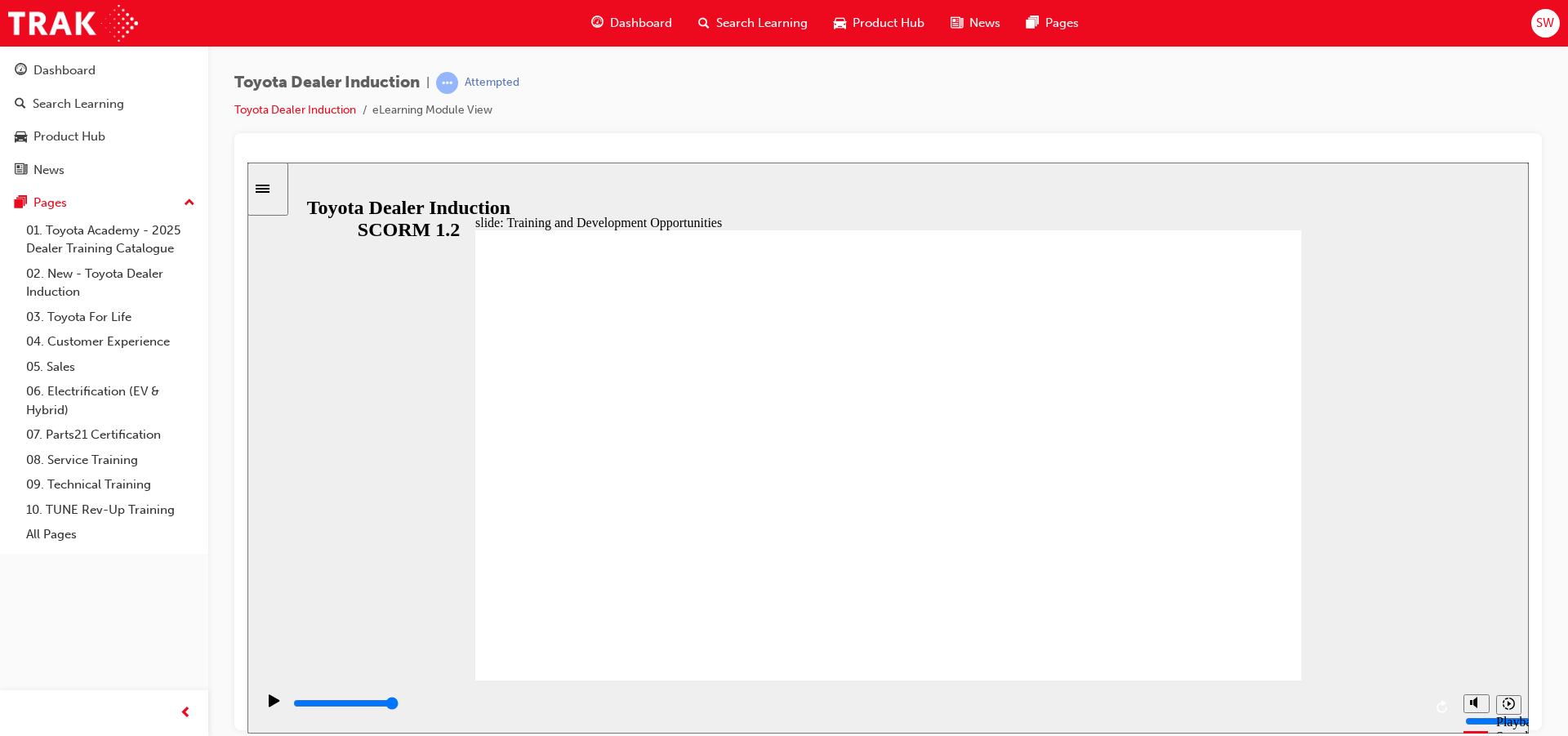
drag, startPoint x: 909, startPoint y: 284, endPoint x: 972, endPoint y: 428, distance: 157.2
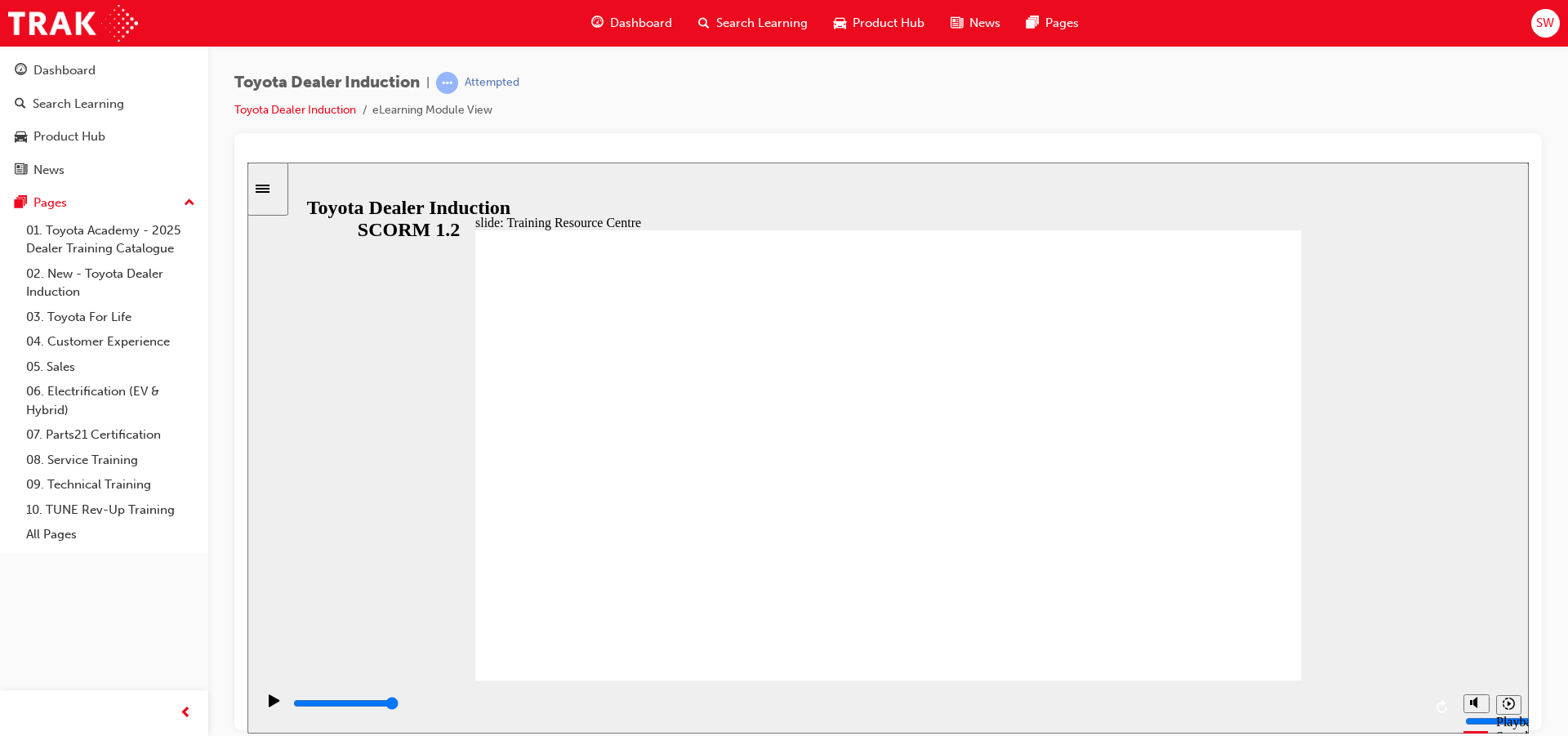
type input "5000"
radio input "true"
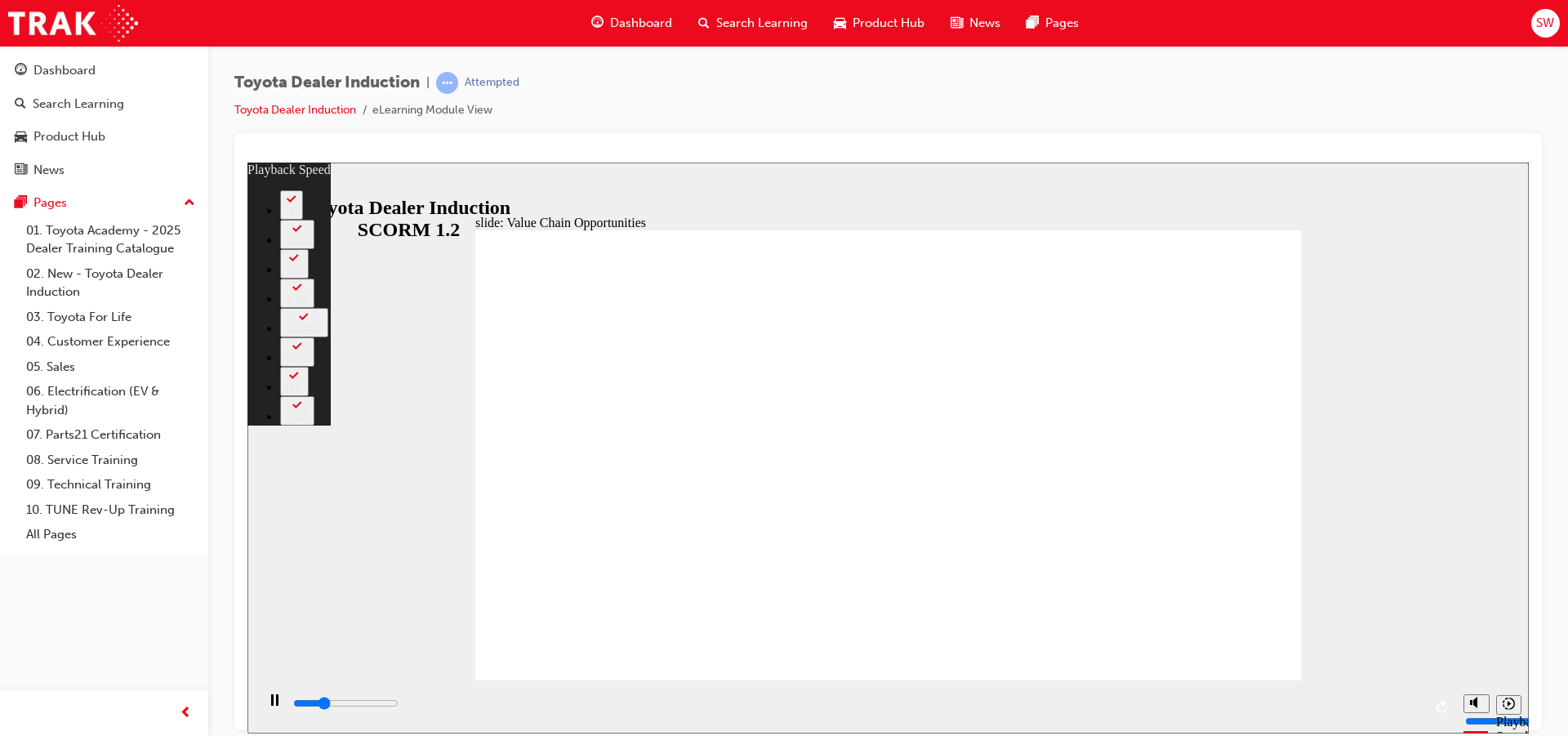
type input "3000"
type input "0"
type input "3200"
type input "0"
type input "3500"
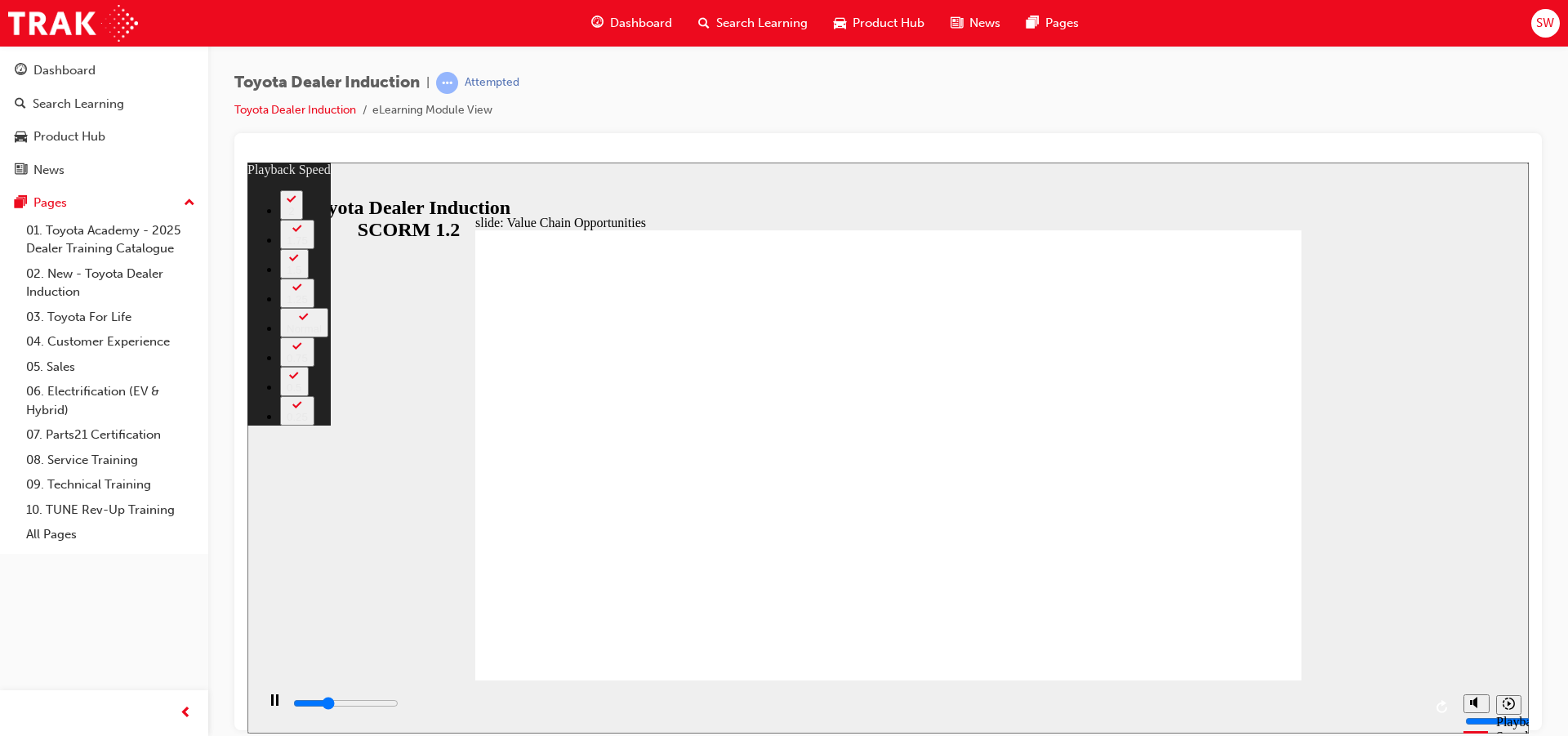
type input "1"
type input "3700"
type input "1"
type input "4000"
type input "1"
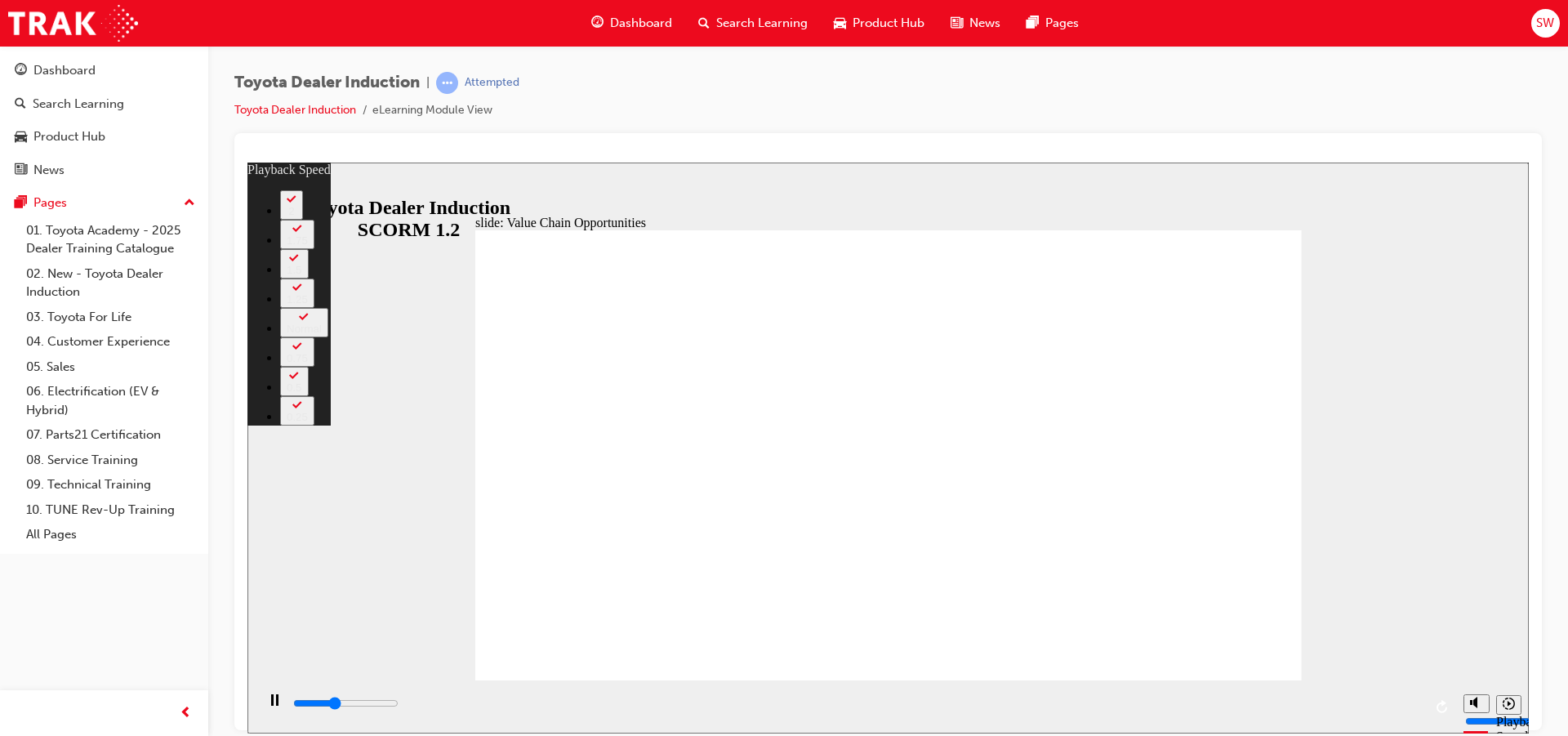
type input "4300"
type input "1"
type input "4500"
type input "2"
type input "4800"
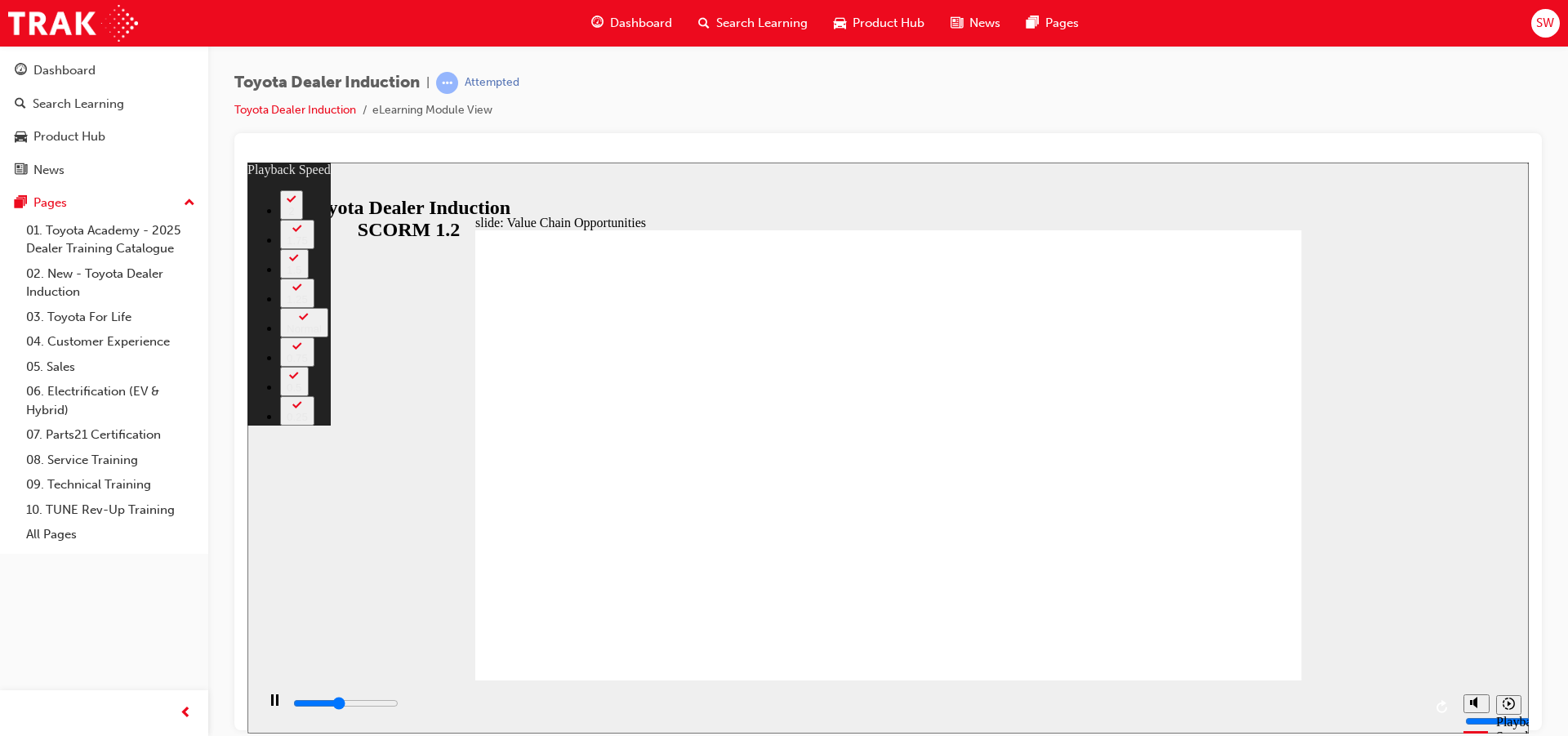
type input "2"
type input "5100"
type input "2"
type input "5400"
type input "2"
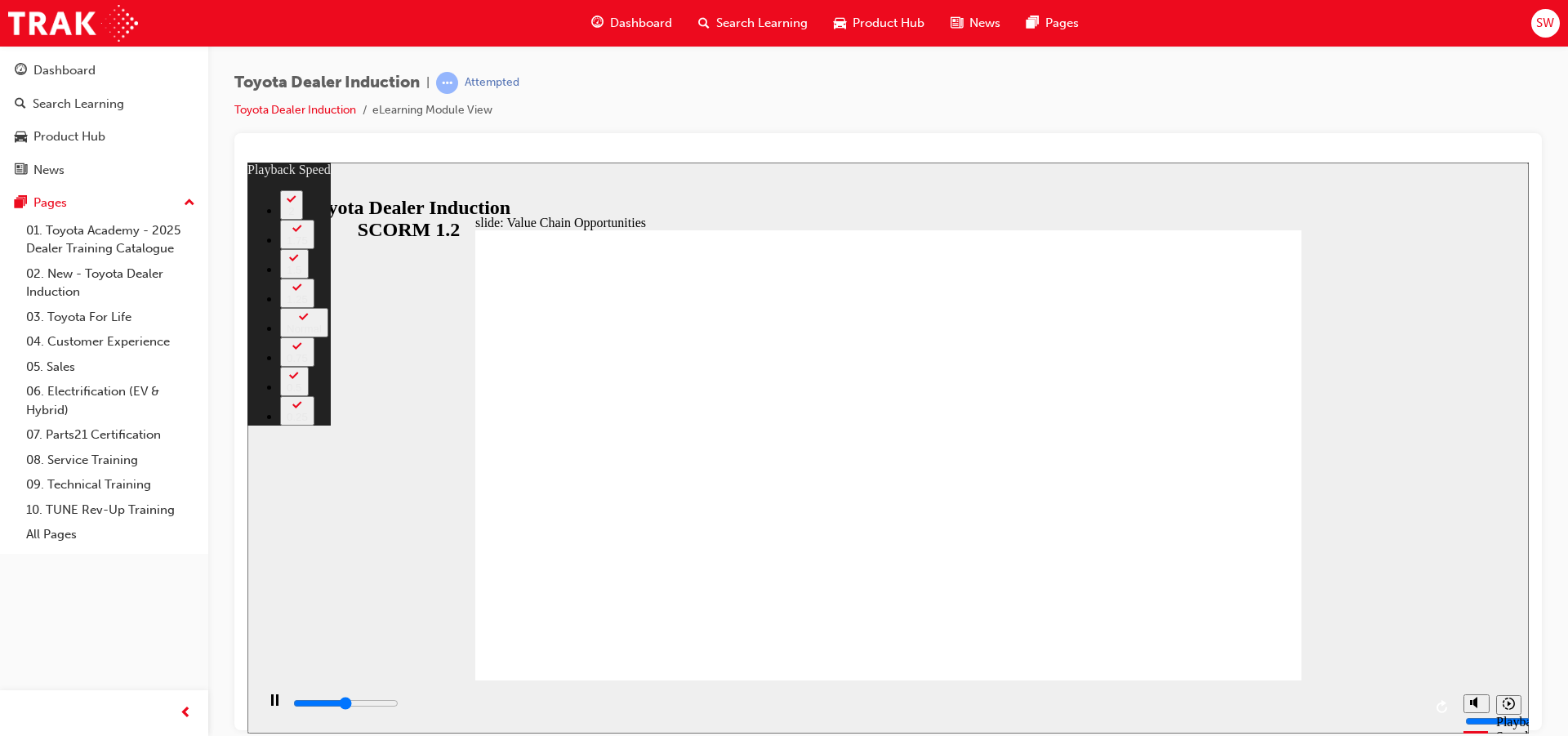
type input "5600"
type input "3"
type input "5900"
type input "3"
type input "6100"
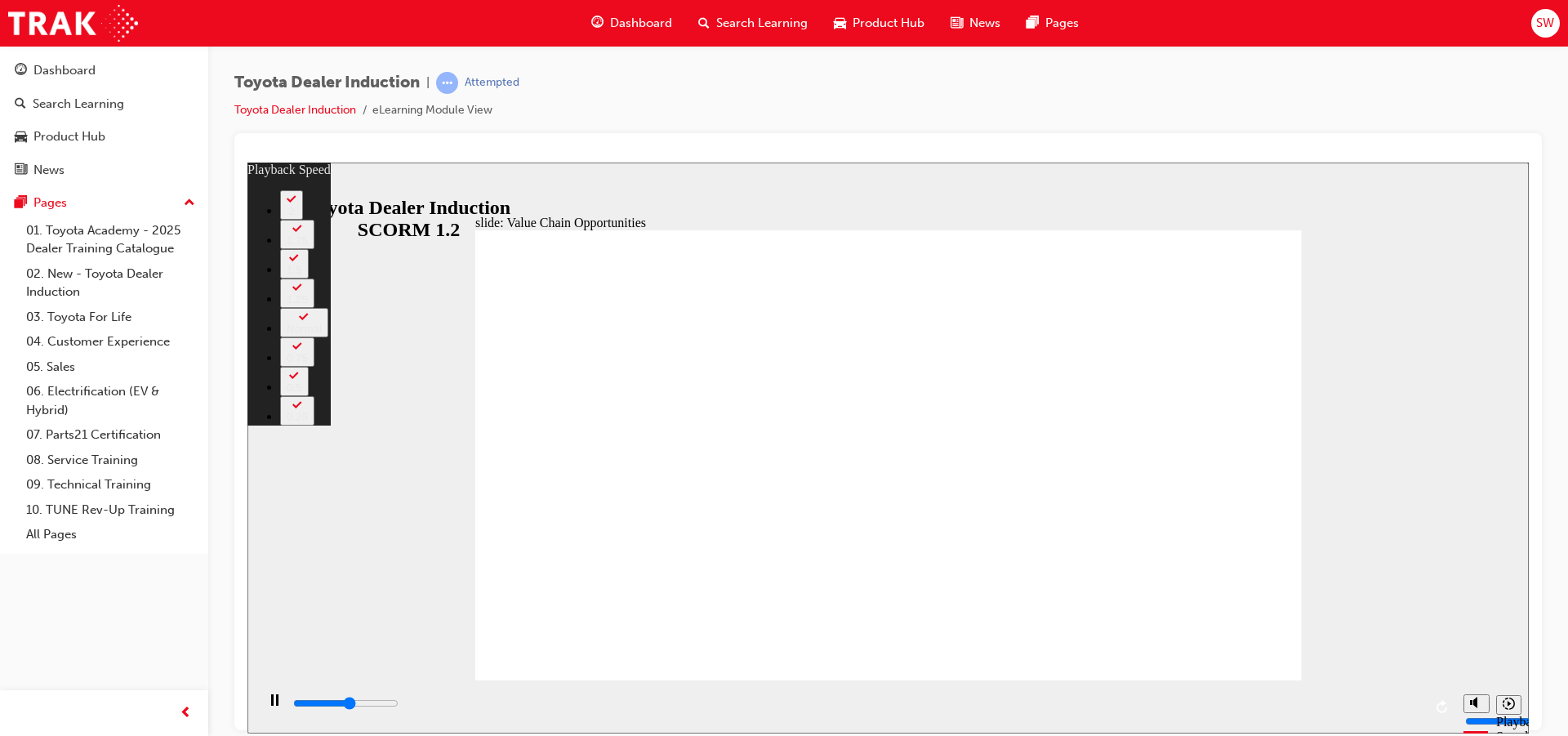
type input "3"
type input "6400"
type input "4"
type input "6700"
type input "4"
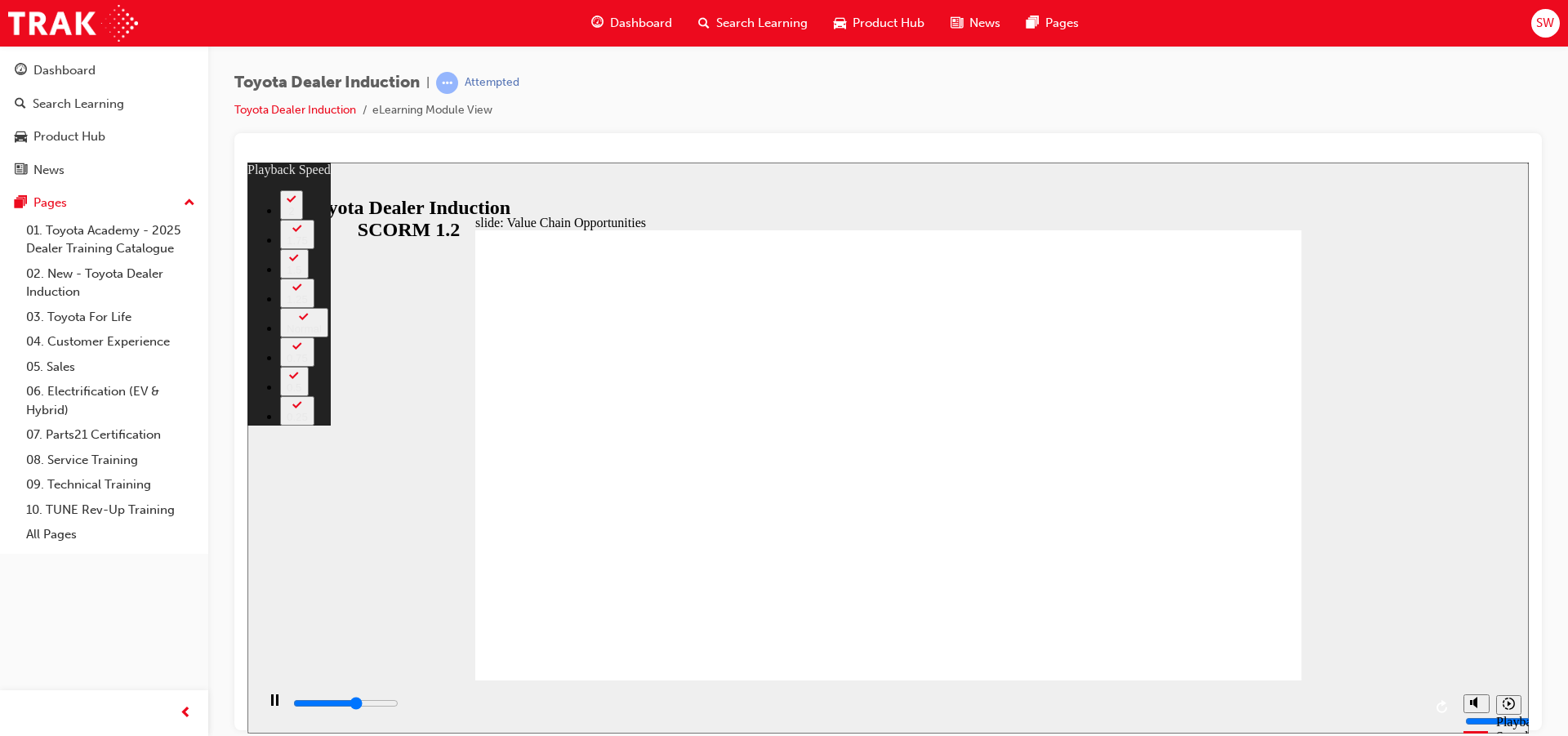
type input "7000"
type input "4"
type input "7200"
type input "4"
type input "7500"
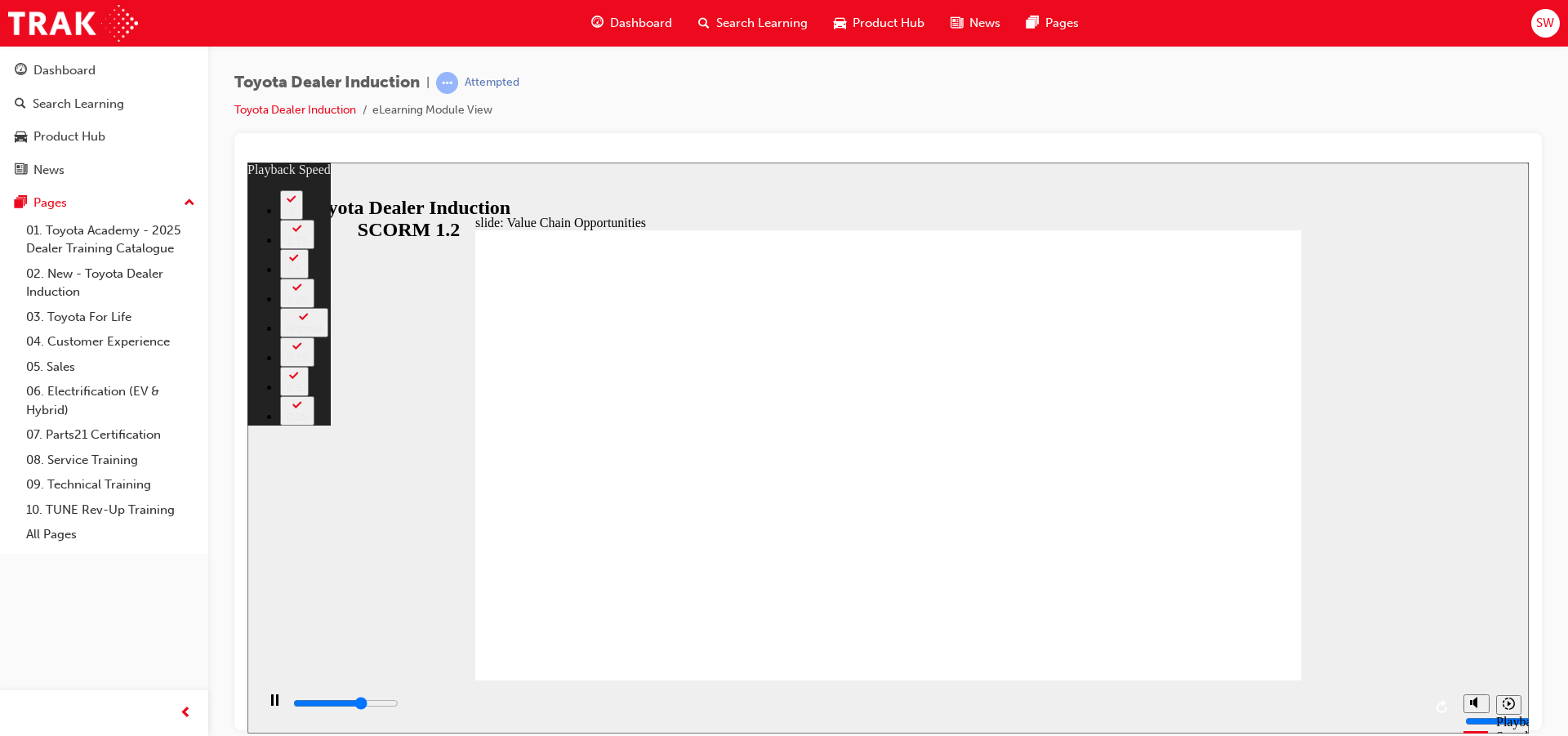
type input "5"
type input "7800"
type input "5"
type input "8000"
type input "5"
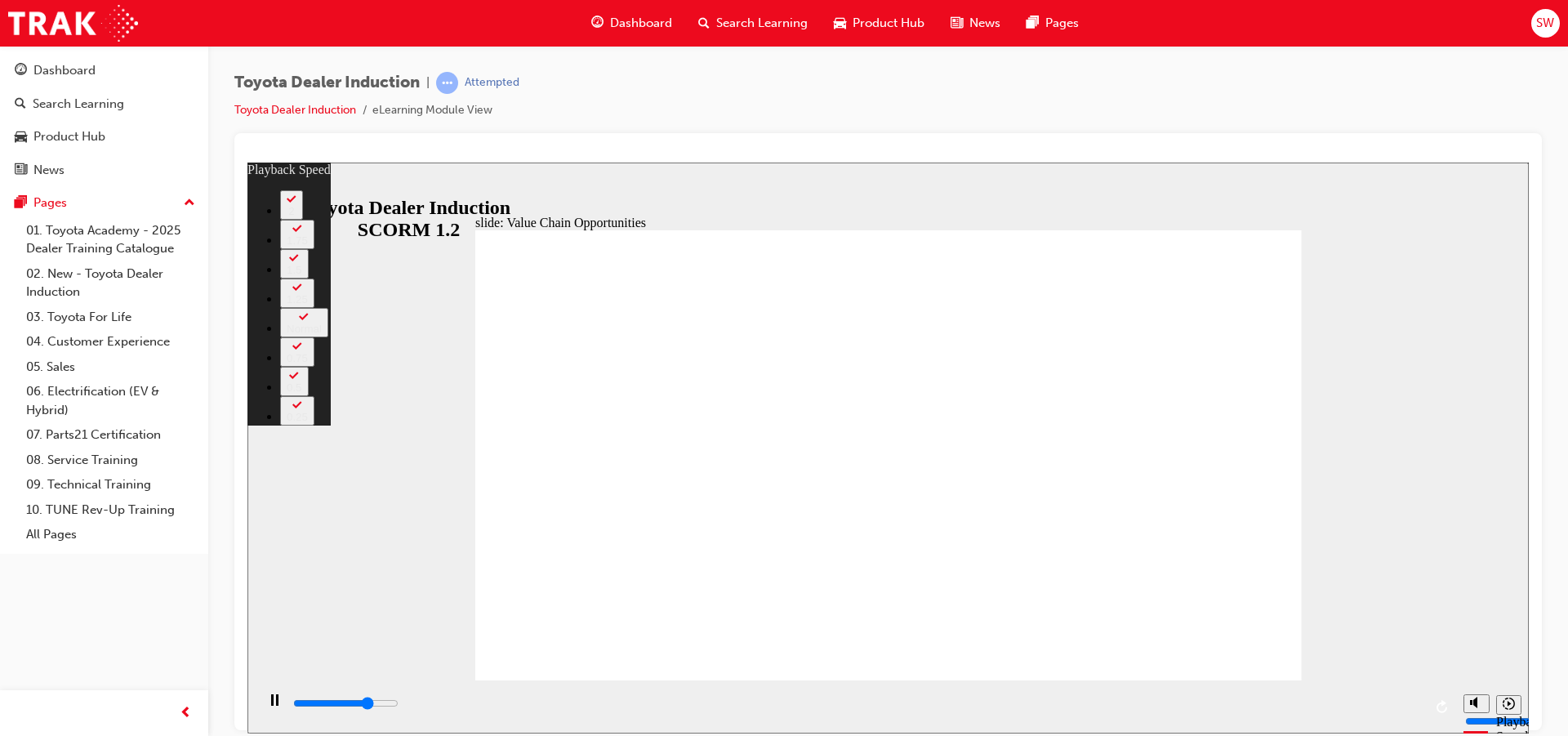
type input "8300"
type input "5"
type input "8600"
type input "6"
type input "8800"
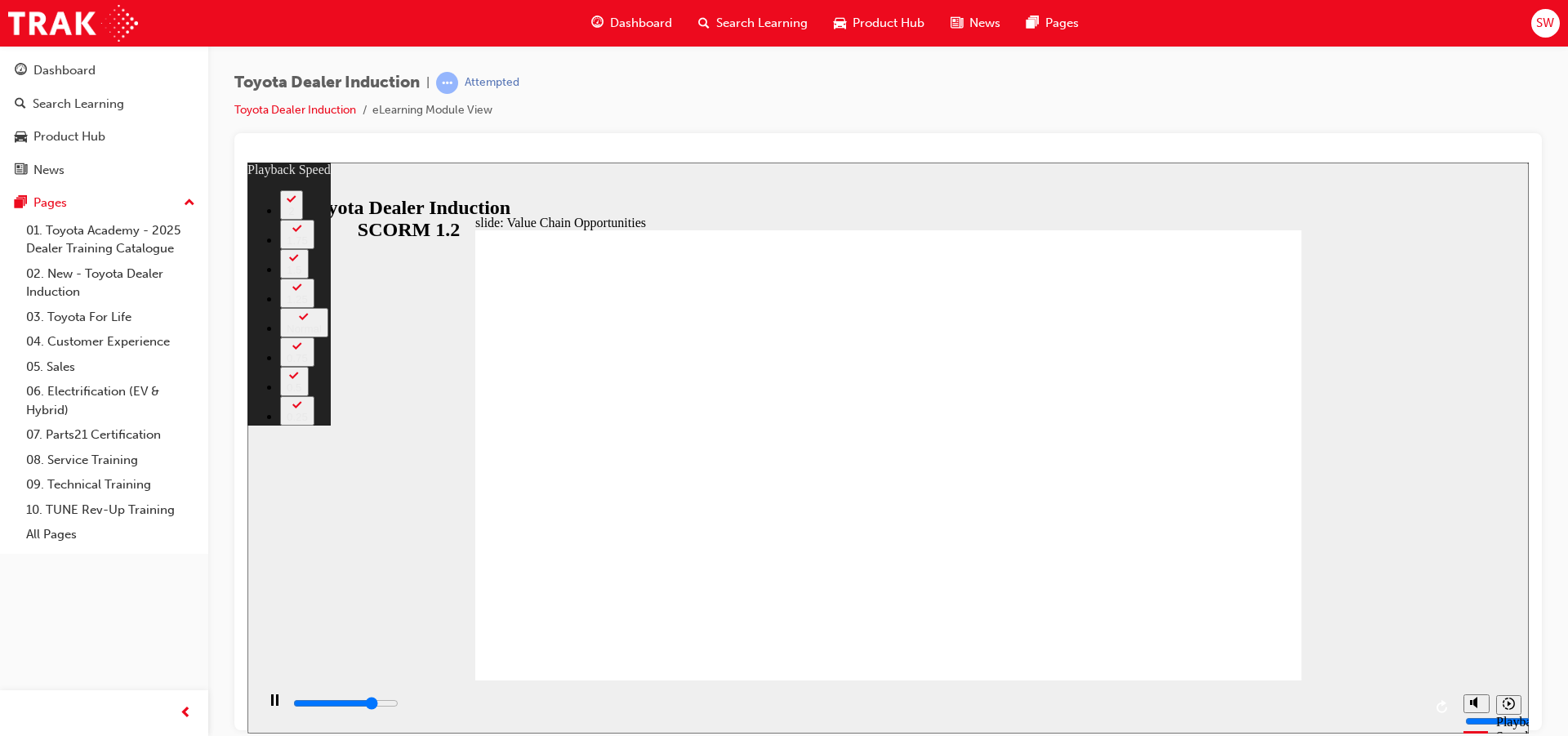
type input "6"
type input "9100"
type input "6"
type input "9400"
type input "6"
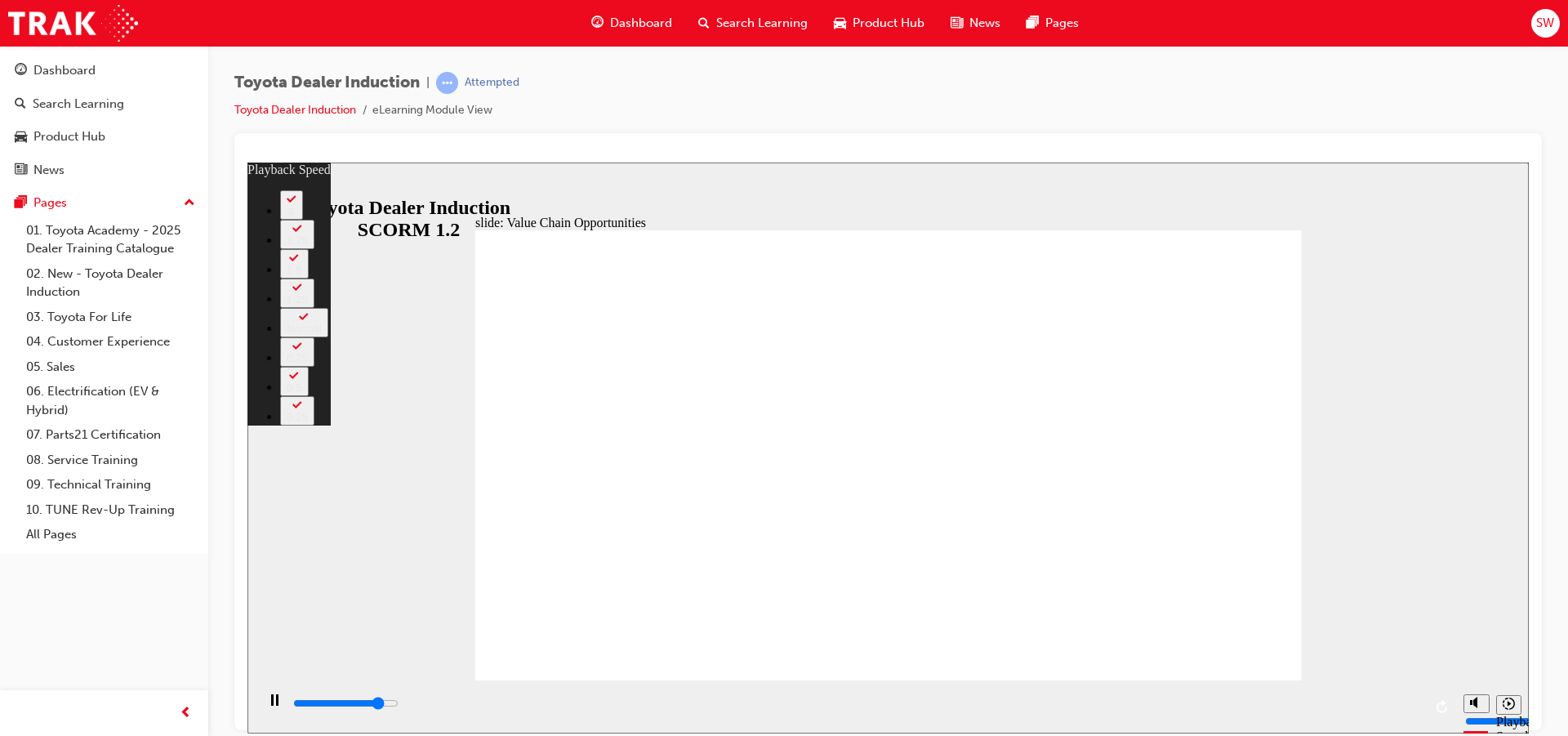
type input "9600"
type input "7"
type input "9900"
type input "7"
type input "10100"
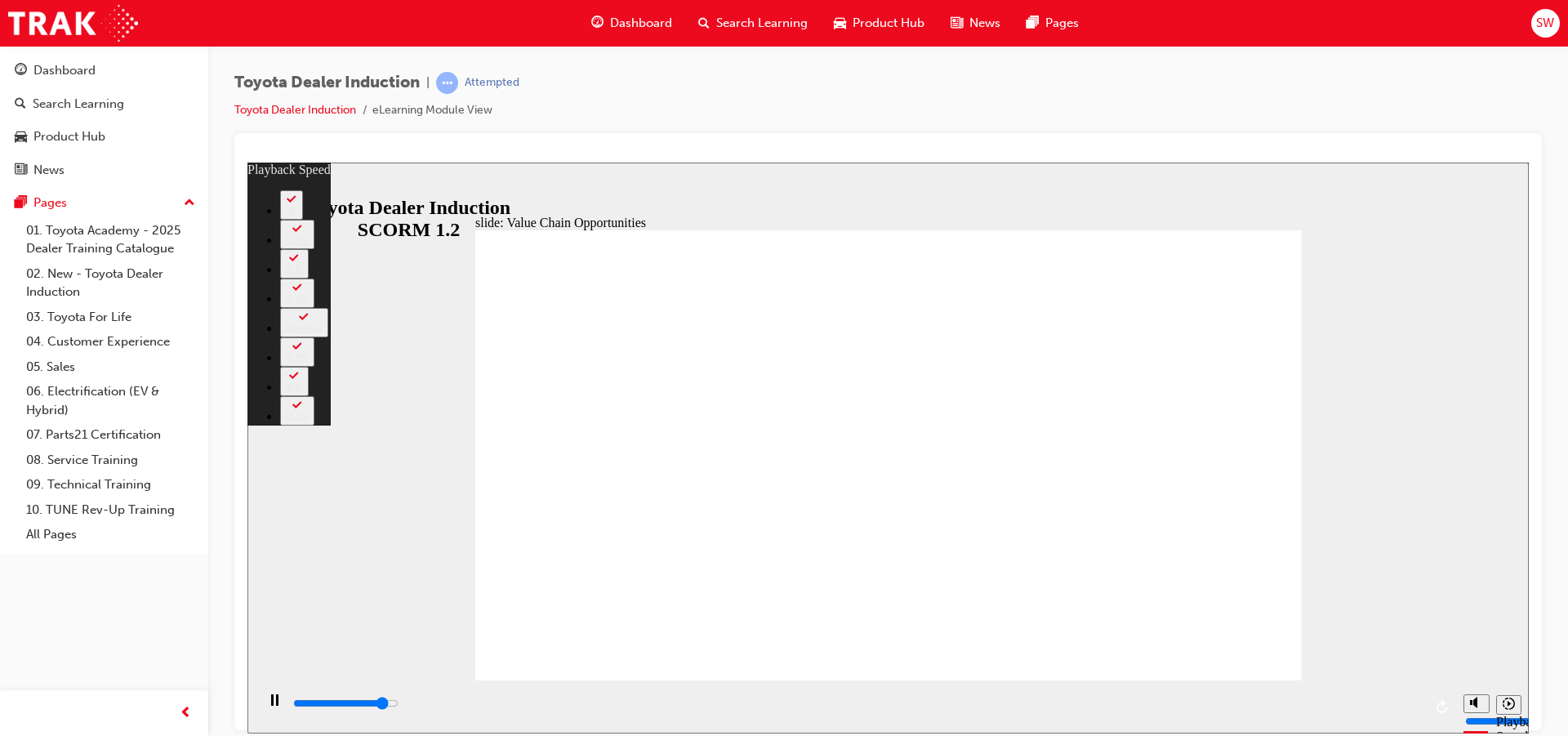
type input "7"
type input "10200"
type input "7"
type input "10400"
type input "7"
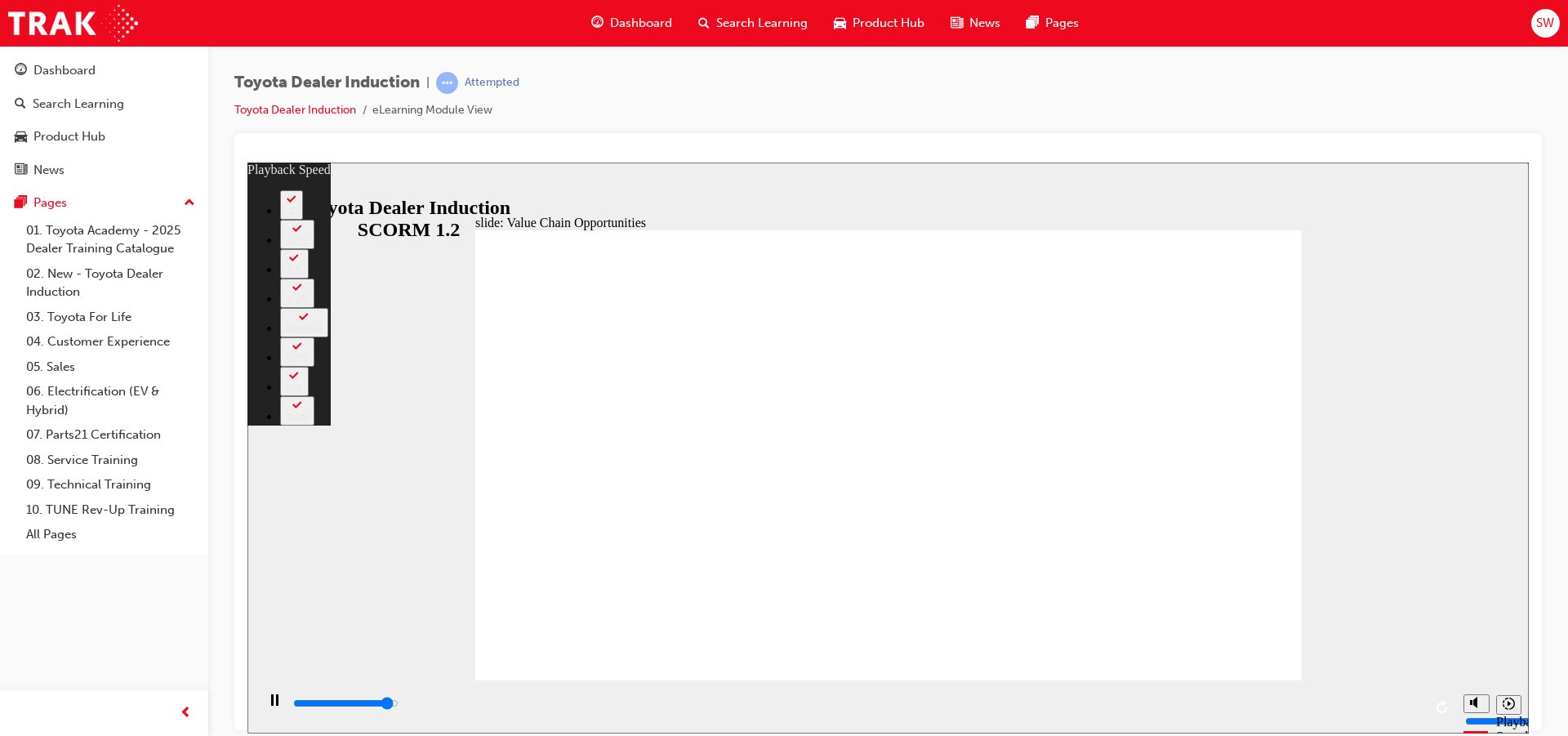
type input "10700"
type input "8"
type input "11000"
type input "8"
type input "11200"
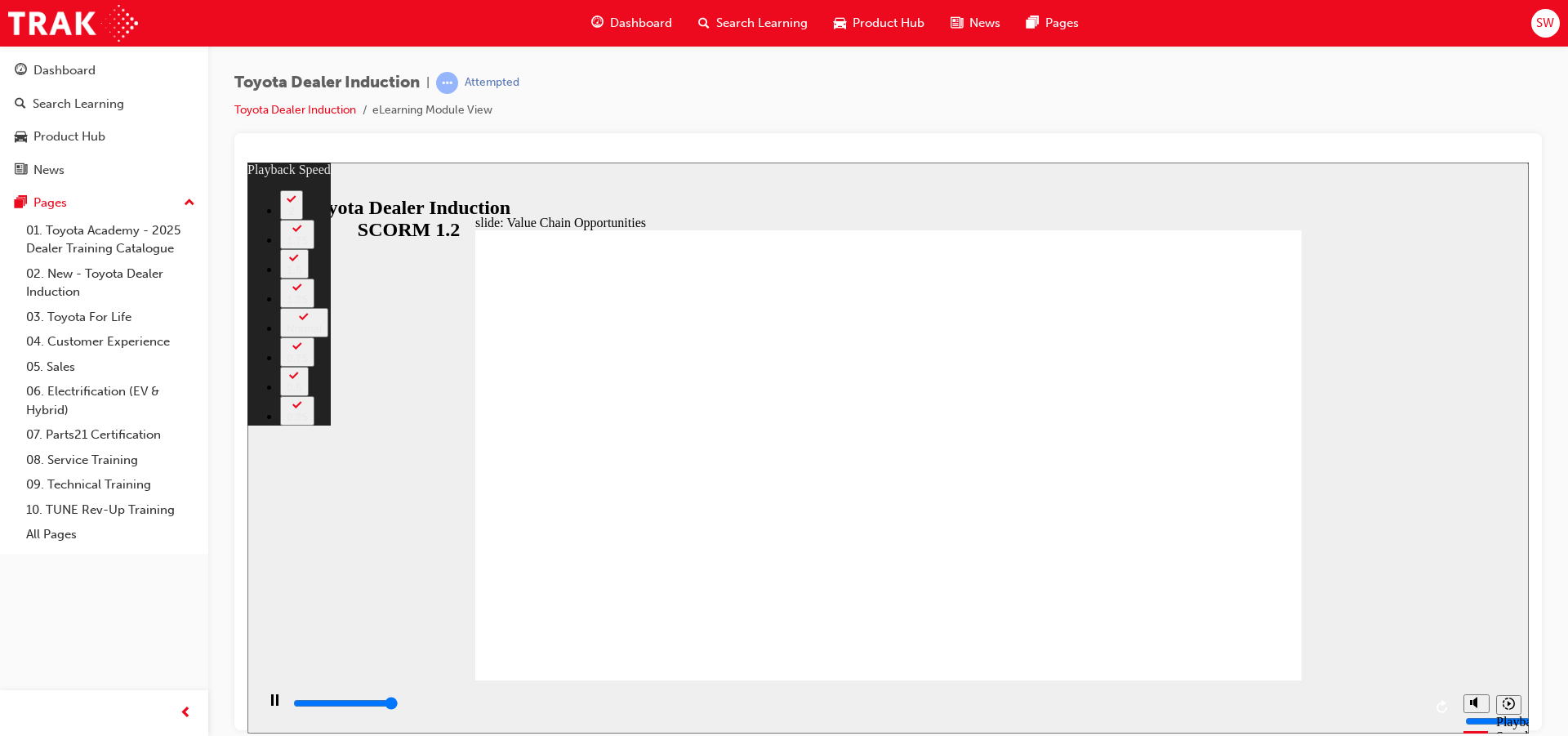
type input "8"
type input "11300"
type input "64"
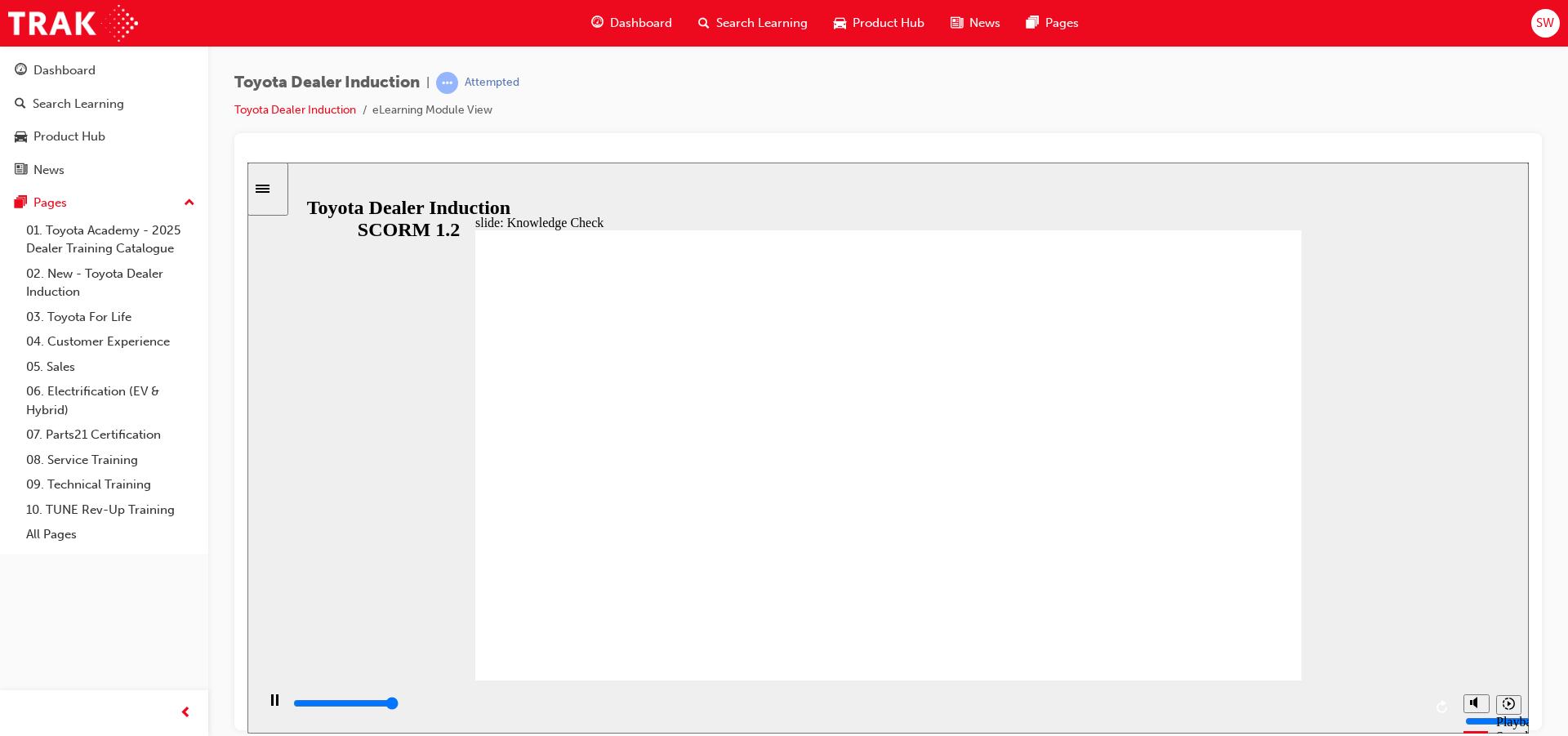
type input "5000"
radio input "true"
type input "5000"
radio input "true"
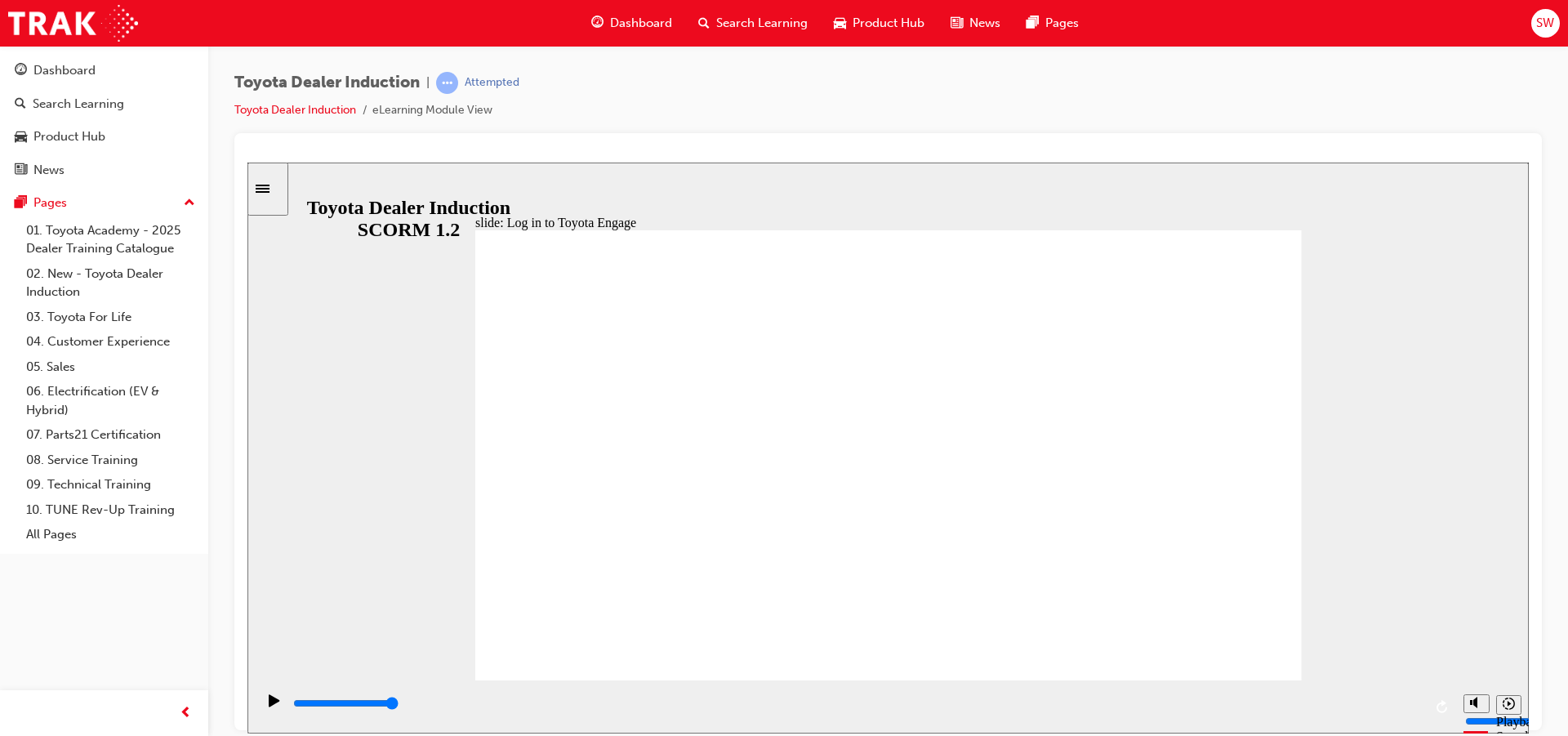
type input "4900"
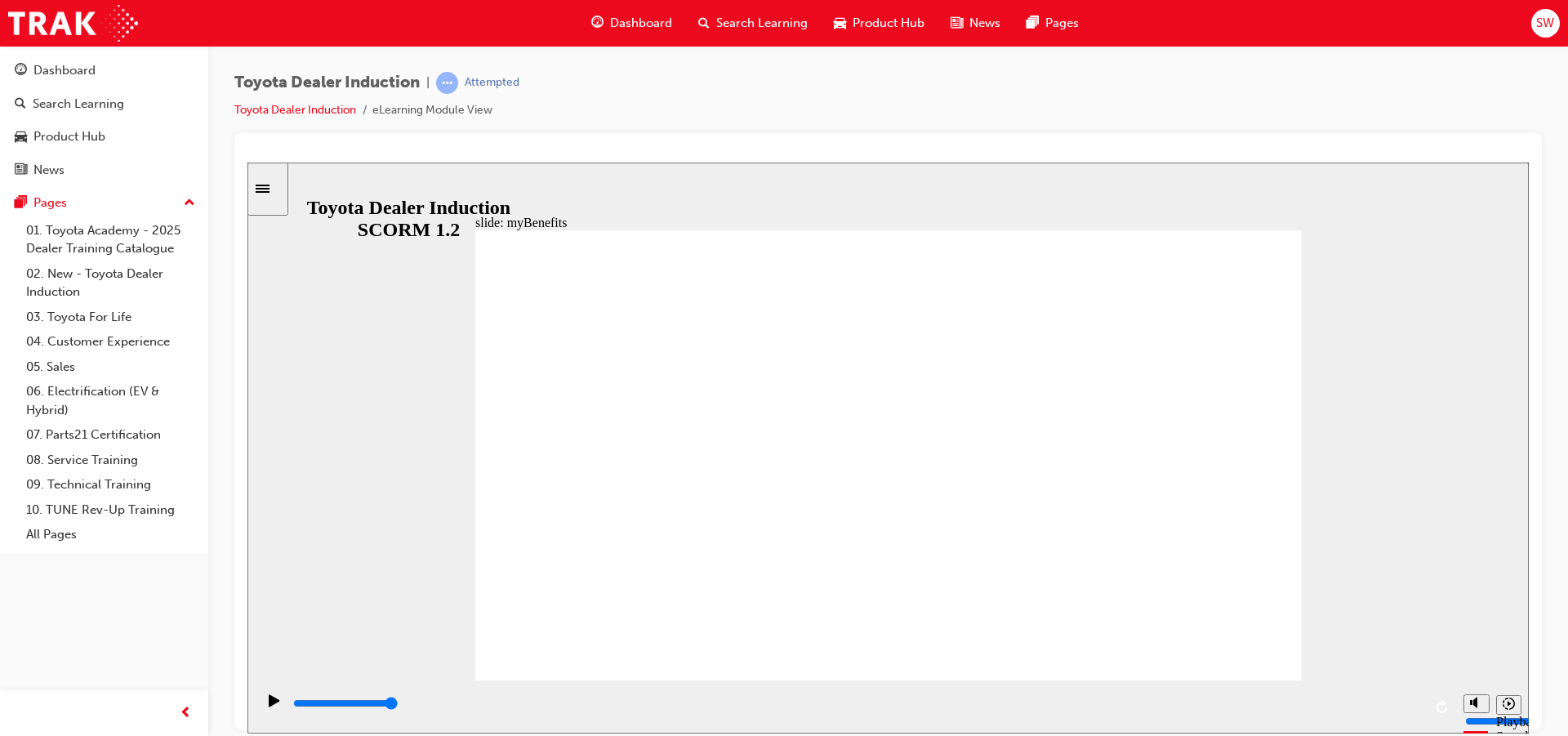
type input "5000"
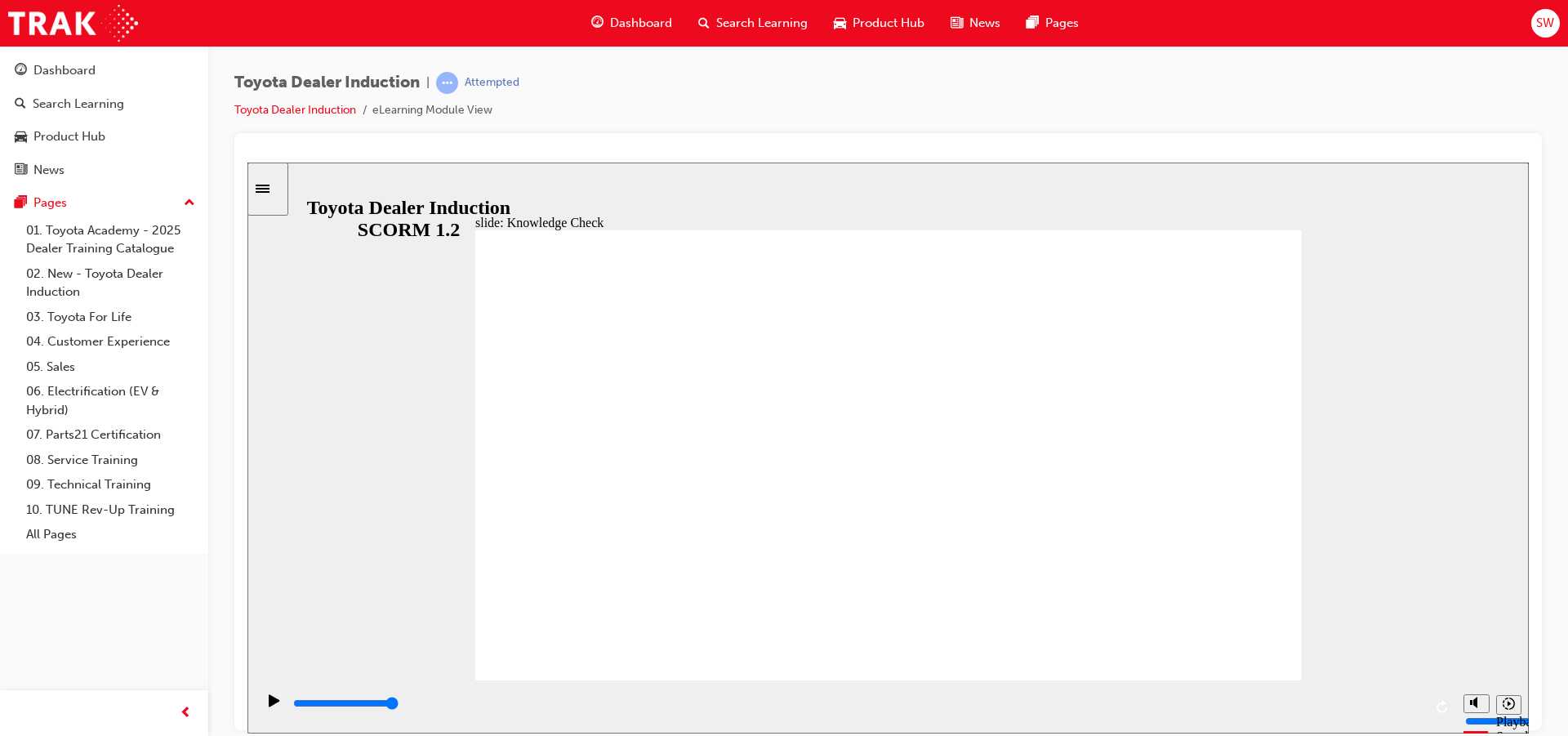
type input "T"
type input "To"
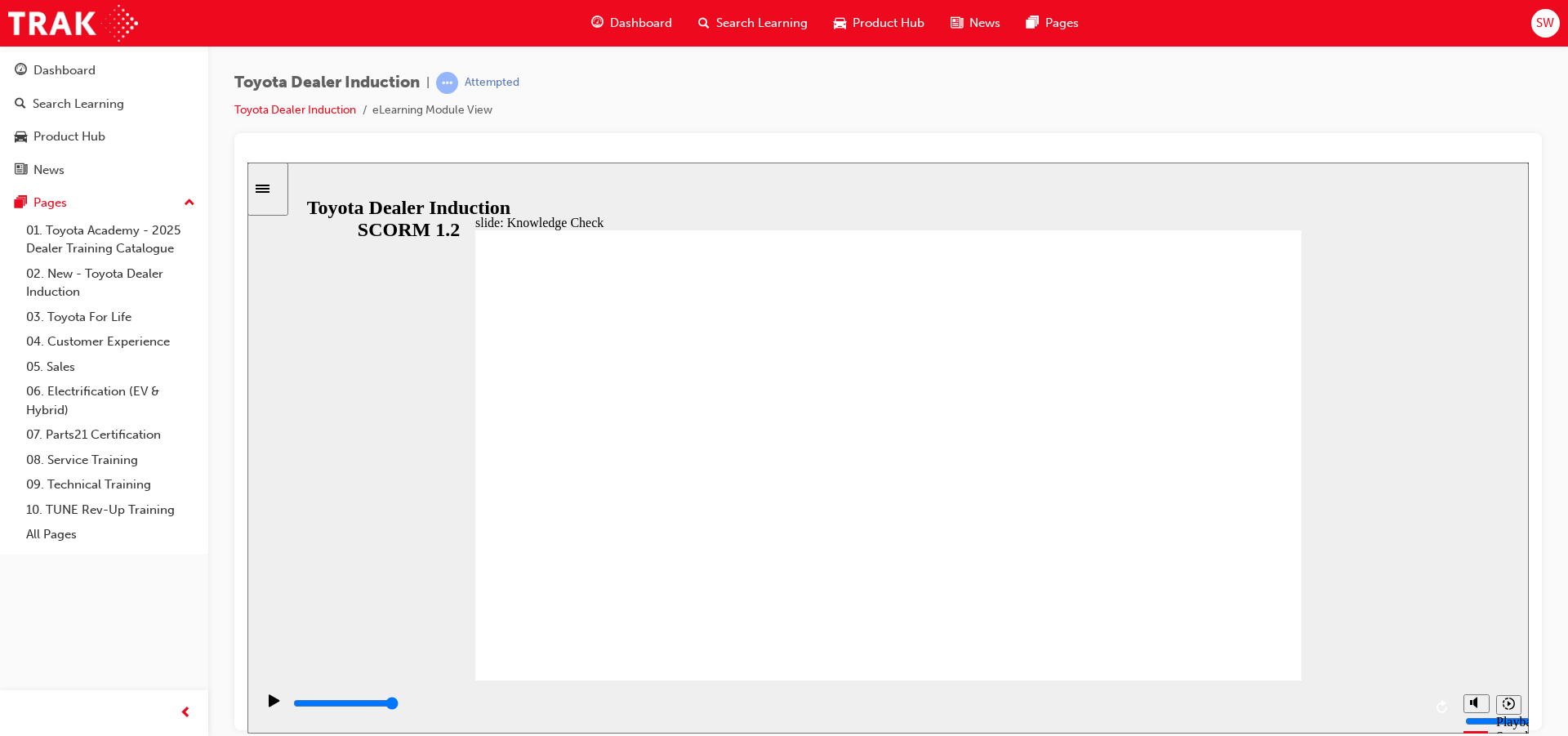
type input "Toy"
type input "Toyo"
type input "Toyot"
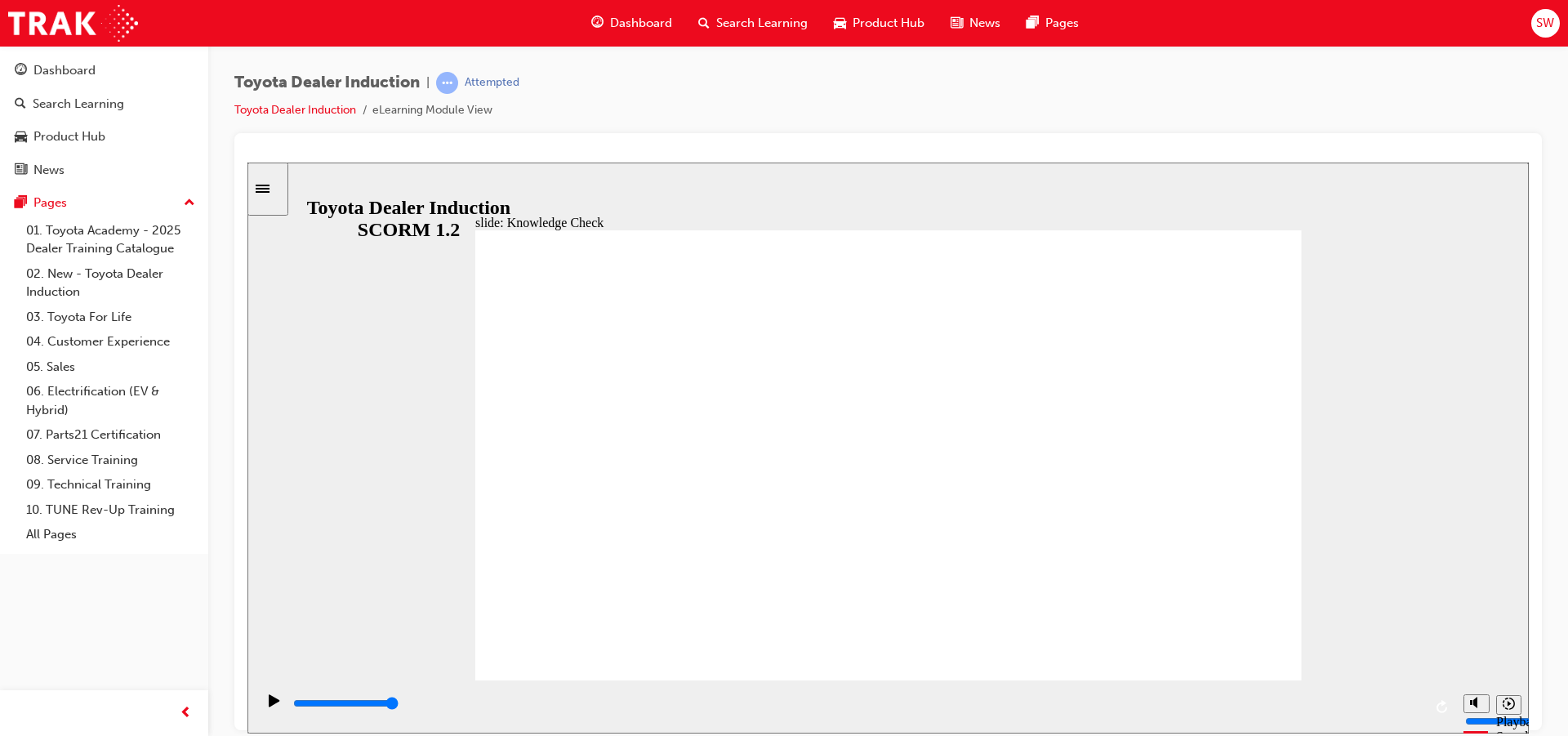
type input "Toyot"
type input "Toyota"
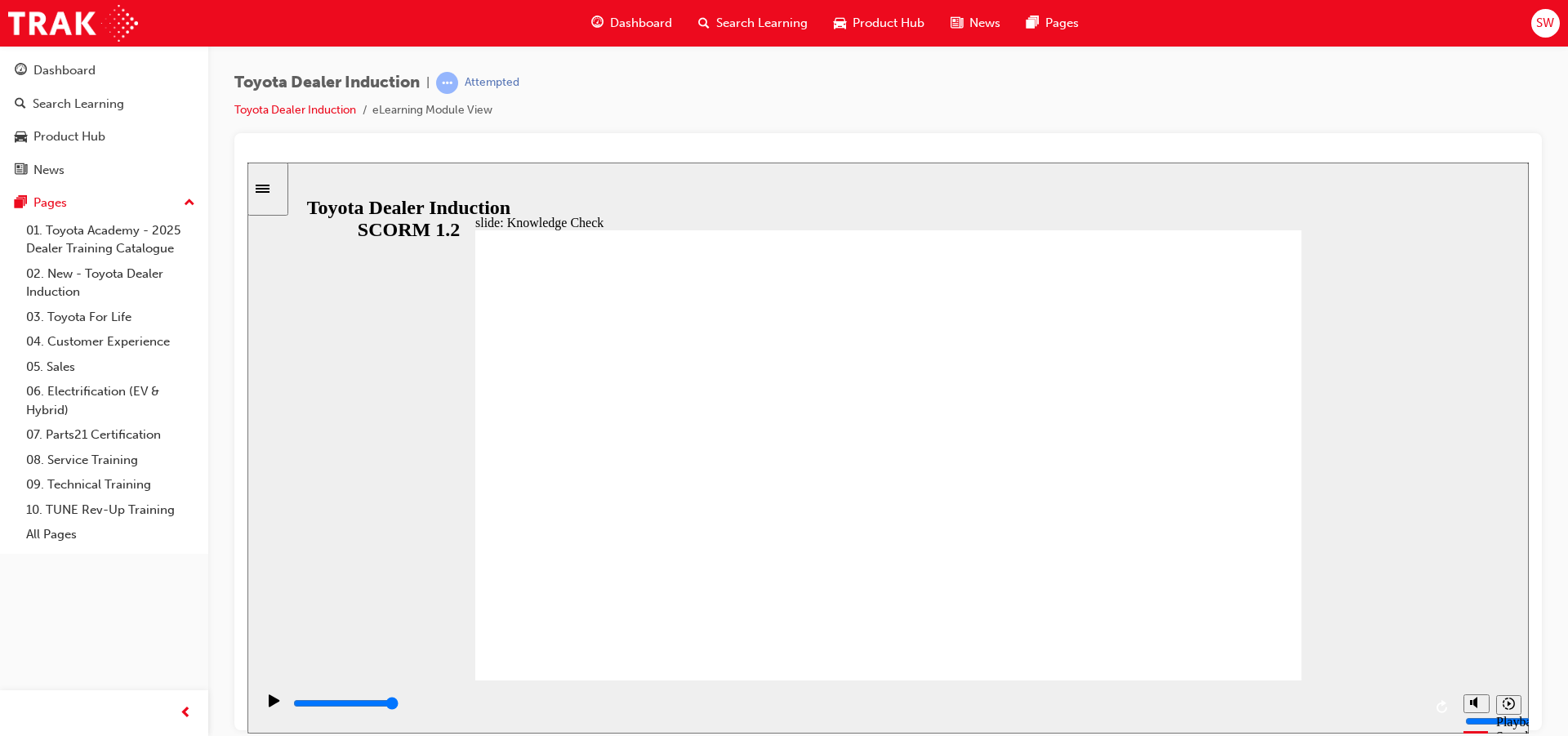
type input "Toyota a"
type input "Toyota ap"
type input "Toyota app"
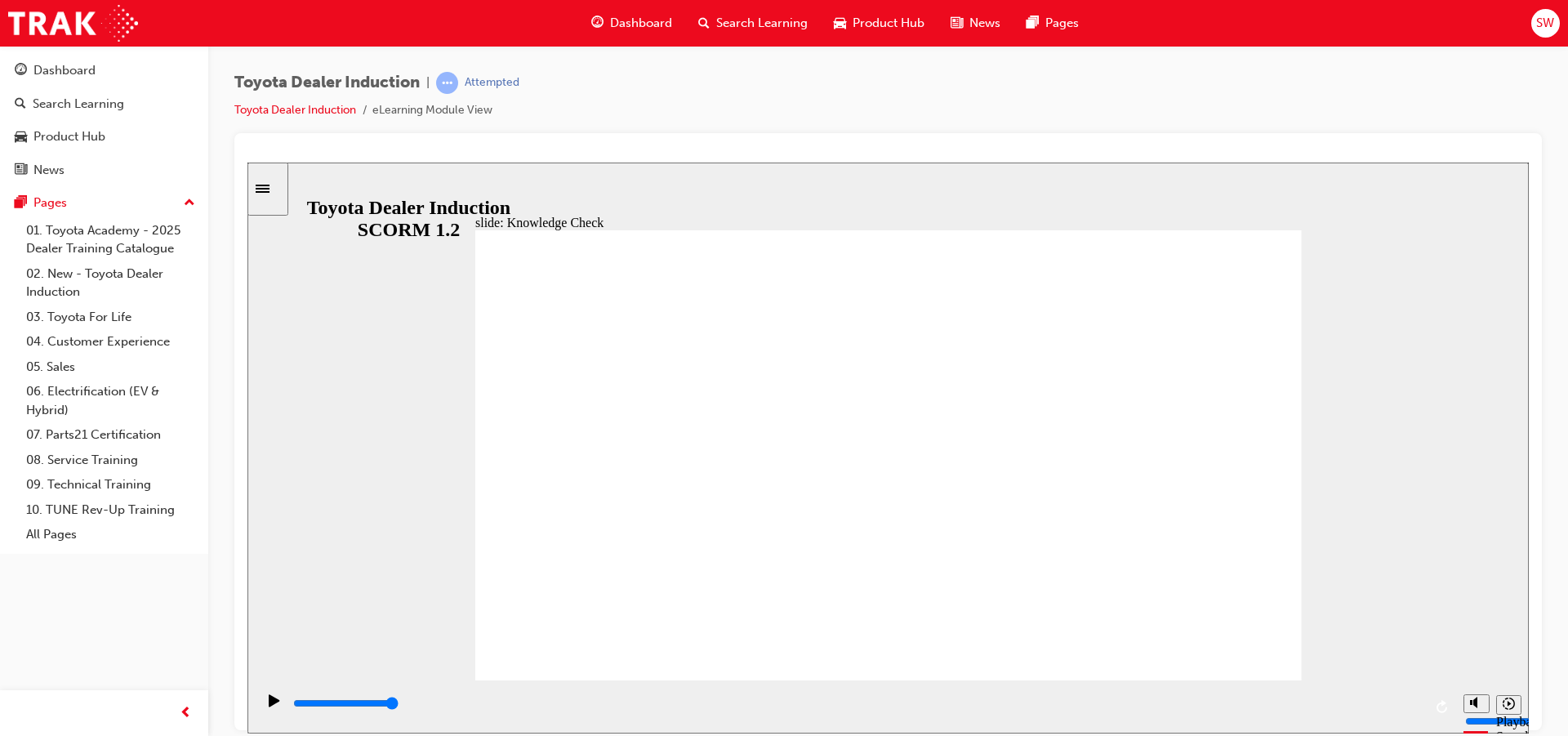
type input "Toyota app"
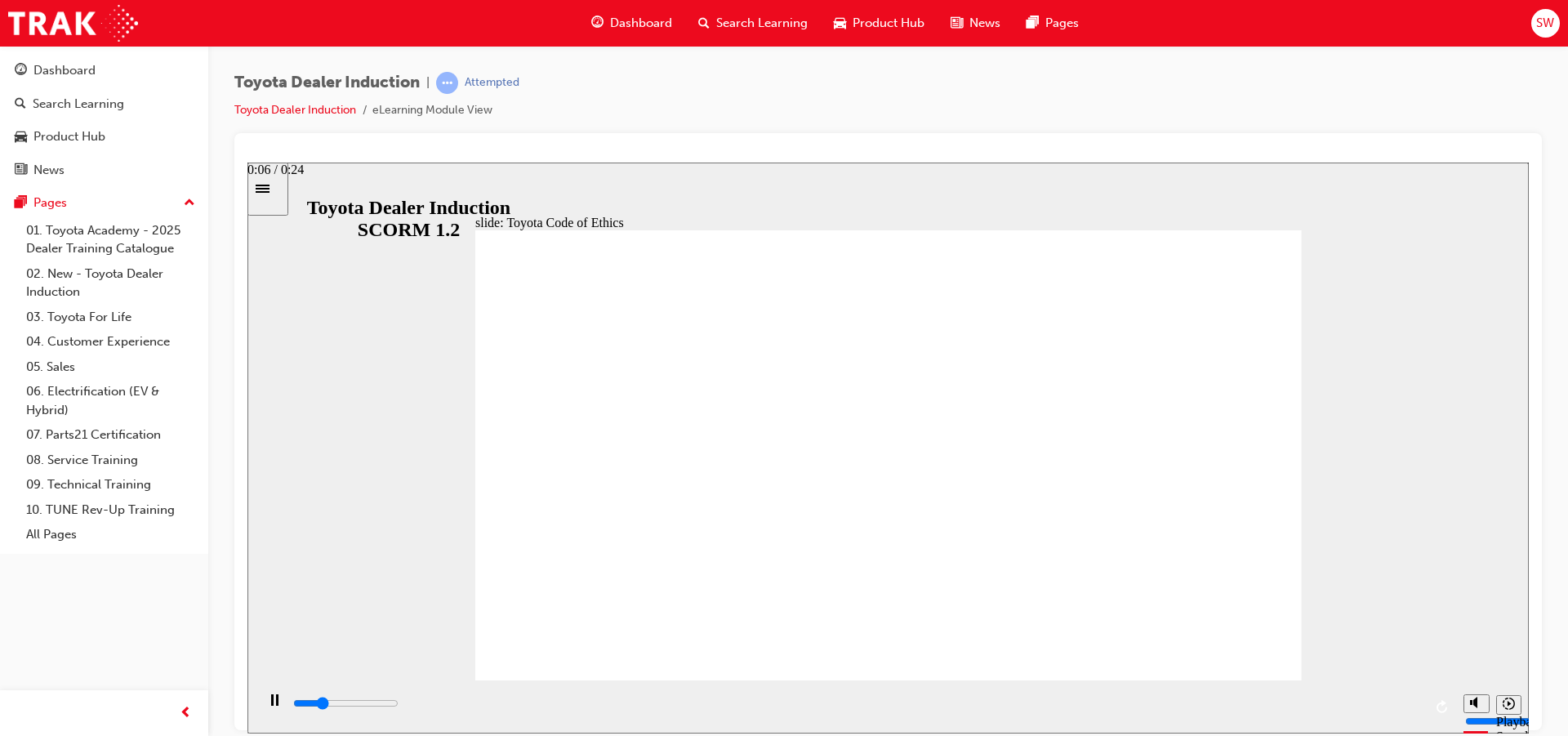
drag, startPoint x: 569, startPoint y: 694, endPoint x: 804, endPoint y: 660, distance: 237.4
click at [804, 663] on div "slide: Toyota Code of Ethics Toyota Code of Conduct Ethical behaviour extends b…" at bounding box center [888, 447] width 1282 height 571
drag, startPoint x: 948, startPoint y: 700, endPoint x: 1274, endPoint y: 723, distance: 326.8
click at [1285, 730] on div "playback controls" at bounding box center [856, 706] width 1200 height 53
click at [1529, 714] on html "slide: Toyota Code of Ethics Toyota Code of Conduct Ethical behaviour extends b…" at bounding box center [888, 447] width 1282 height 571
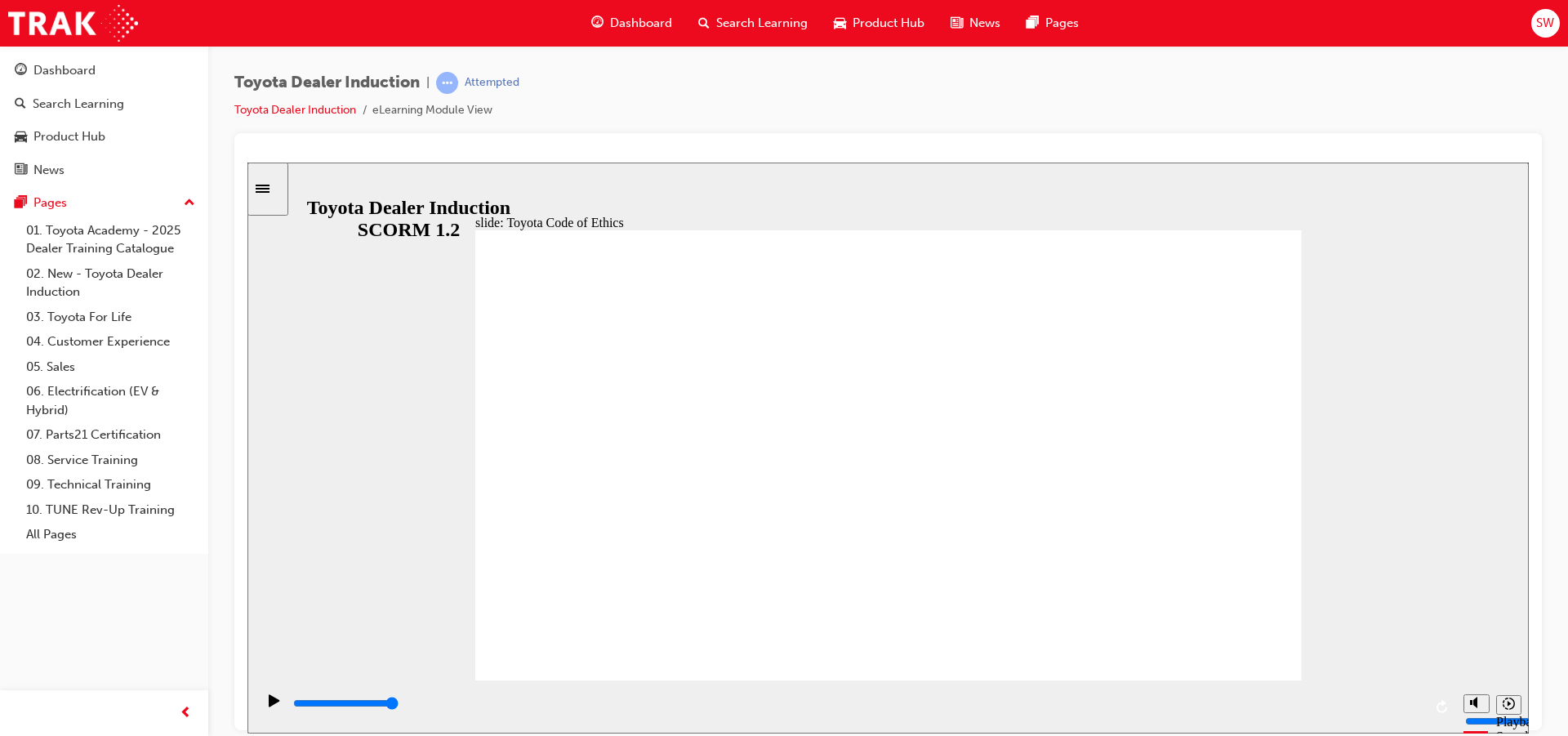
drag, startPoint x: 747, startPoint y: 698, endPoint x: 1156, endPoint y: 695, distance: 409.0
click at [1156, 695] on div "playback controls" at bounding box center [857, 707] width 1132 height 25
drag, startPoint x: 1236, startPoint y: 700, endPoint x: 1446, endPoint y: 694, distance: 210.1
click at [1446, 694] on div "playback controls" at bounding box center [856, 706] width 1200 height 53
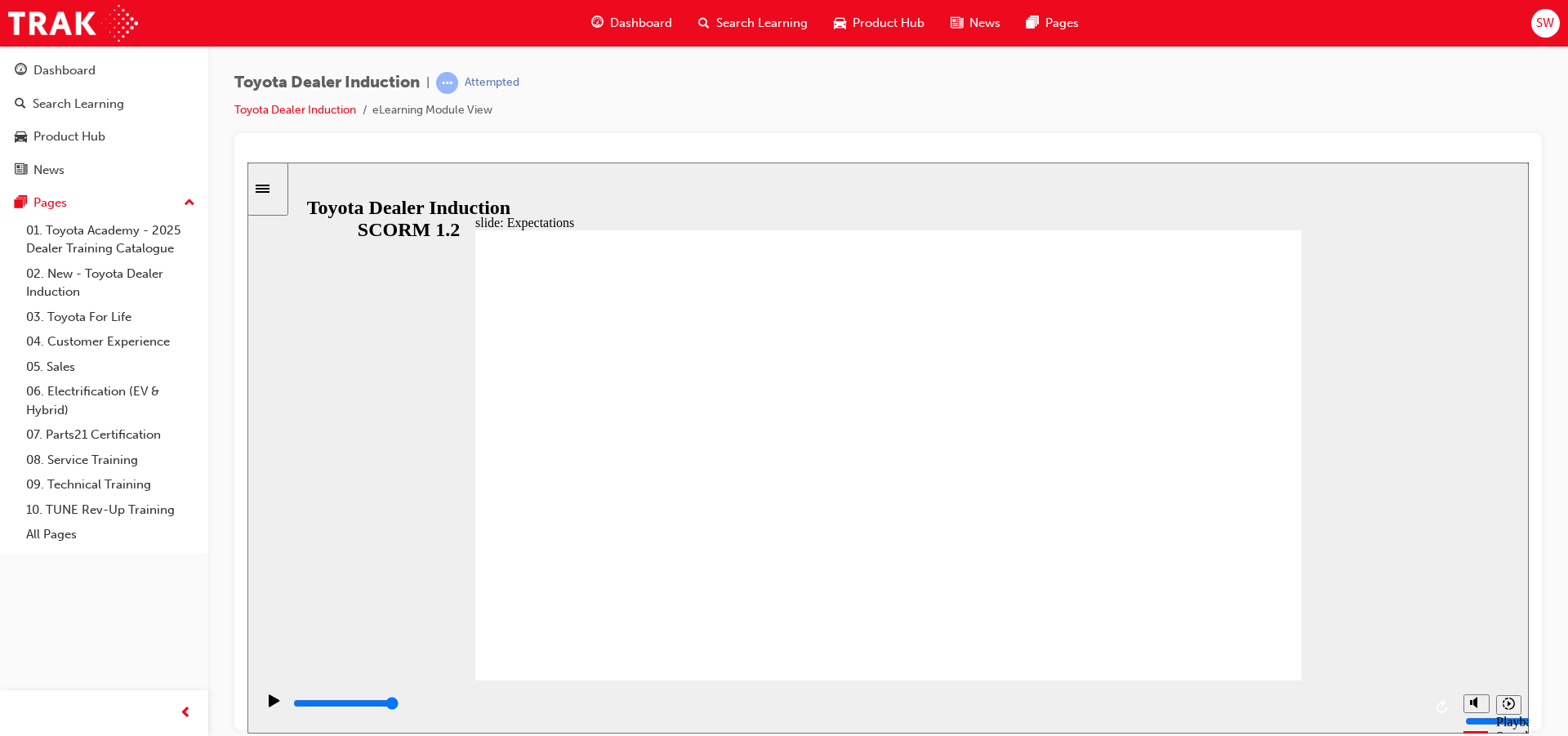
click at [1401, 520] on div "slide: Expectations Toyota Code of Conduct Oval 3 Group 1 Rectangle 5 integrity…" at bounding box center [888, 447] width 1282 height 571
drag, startPoint x: 939, startPoint y: 299, endPoint x: 939, endPoint y: 332, distance: 33.0
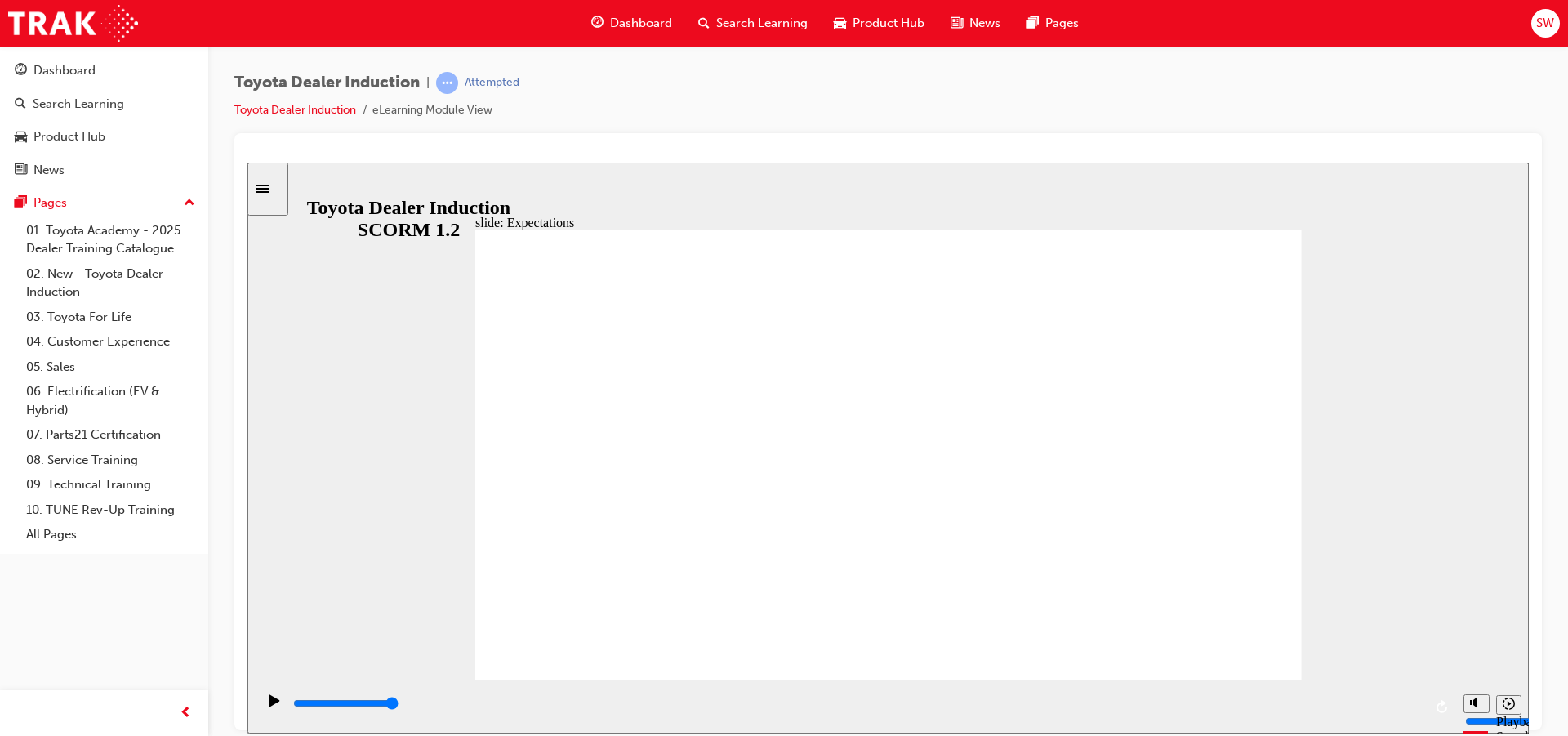
click at [260, 709] on div "Play (Ctrl+Alt+P)" at bounding box center [274, 707] width 28 height 28
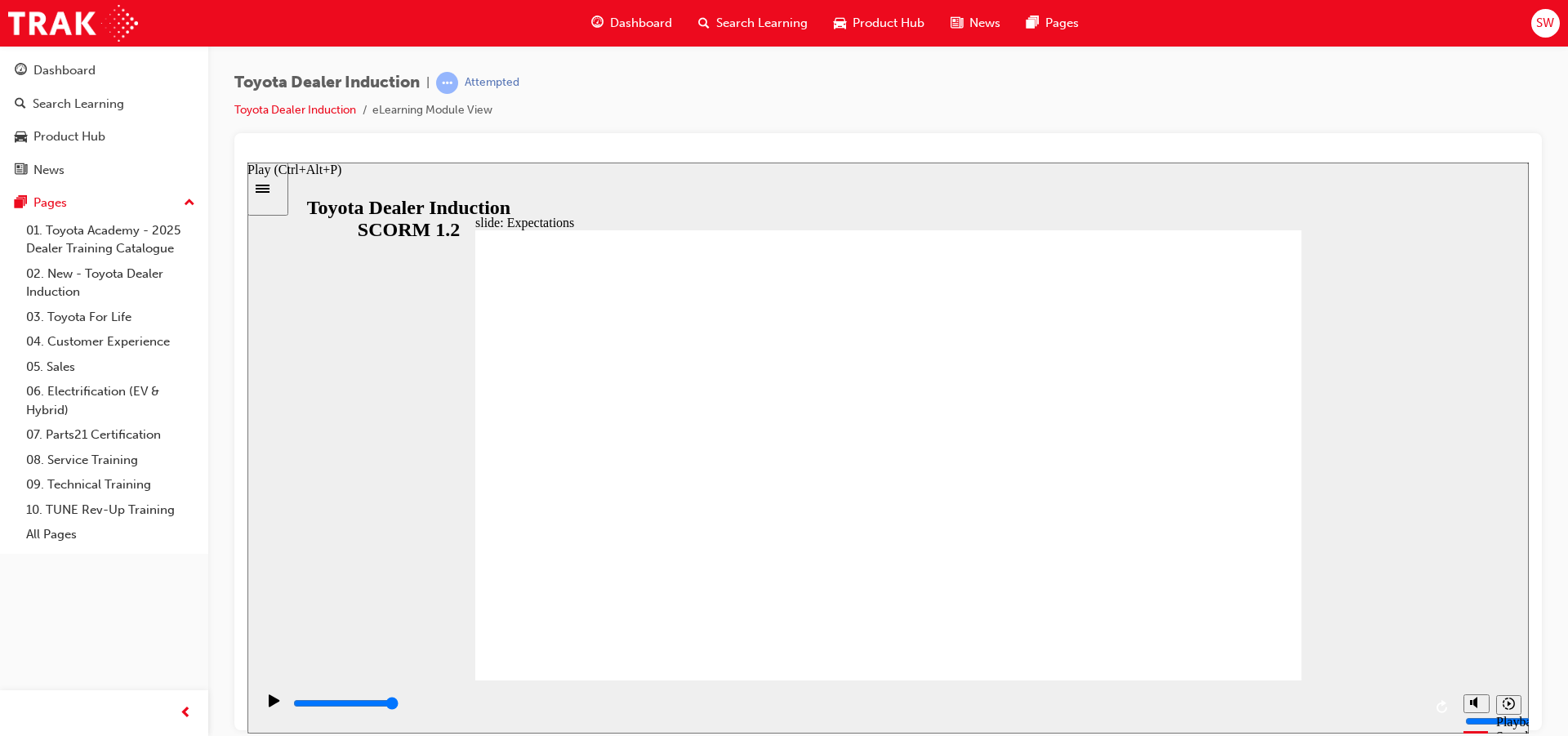
click at [272, 700] on icon "Play (Ctrl+Alt+P)" at bounding box center [274, 700] width 12 height 13
click at [316, 700] on div "playback controls" at bounding box center [857, 703] width 1132 height 18
click at [340, 700] on div "playback controls" at bounding box center [857, 703] width 1132 height 18
click at [375, 701] on div "playback controls" at bounding box center [857, 703] width 1132 height 18
click at [418, 702] on div "playback controls" at bounding box center [857, 703] width 1132 height 18
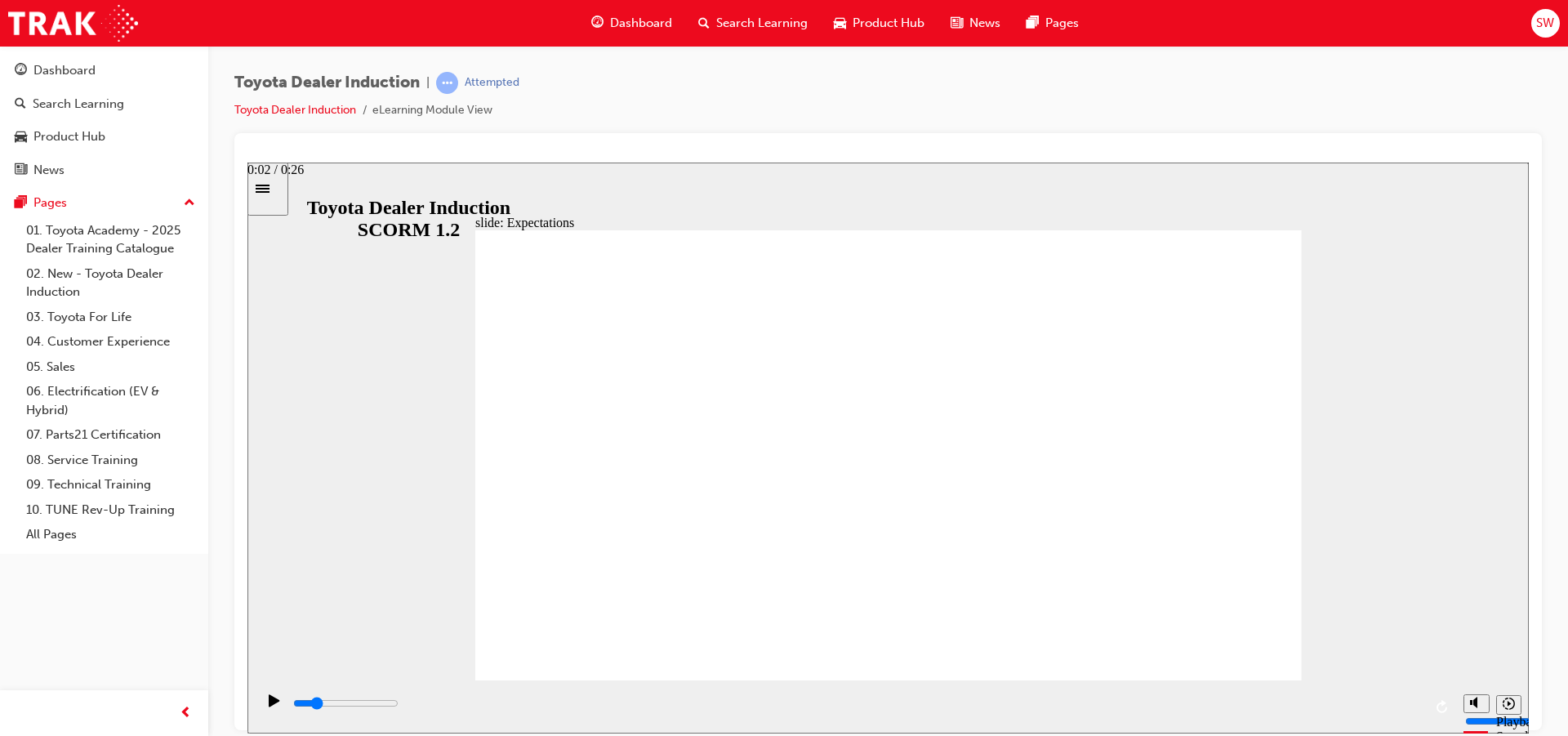
click at [398, 706] on input "slide progress" at bounding box center [346, 702] width 106 height 13
click at [398, 705] on input "slide progress" at bounding box center [346, 702] width 106 height 13
click at [638, 709] on div "playback controls" at bounding box center [857, 703] width 1132 height 18
click at [810, 699] on div "playback controls" at bounding box center [857, 703] width 1132 height 18
click at [895, 695] on div "playback controls" at bounding box center [857, 707] width 1132 height 25
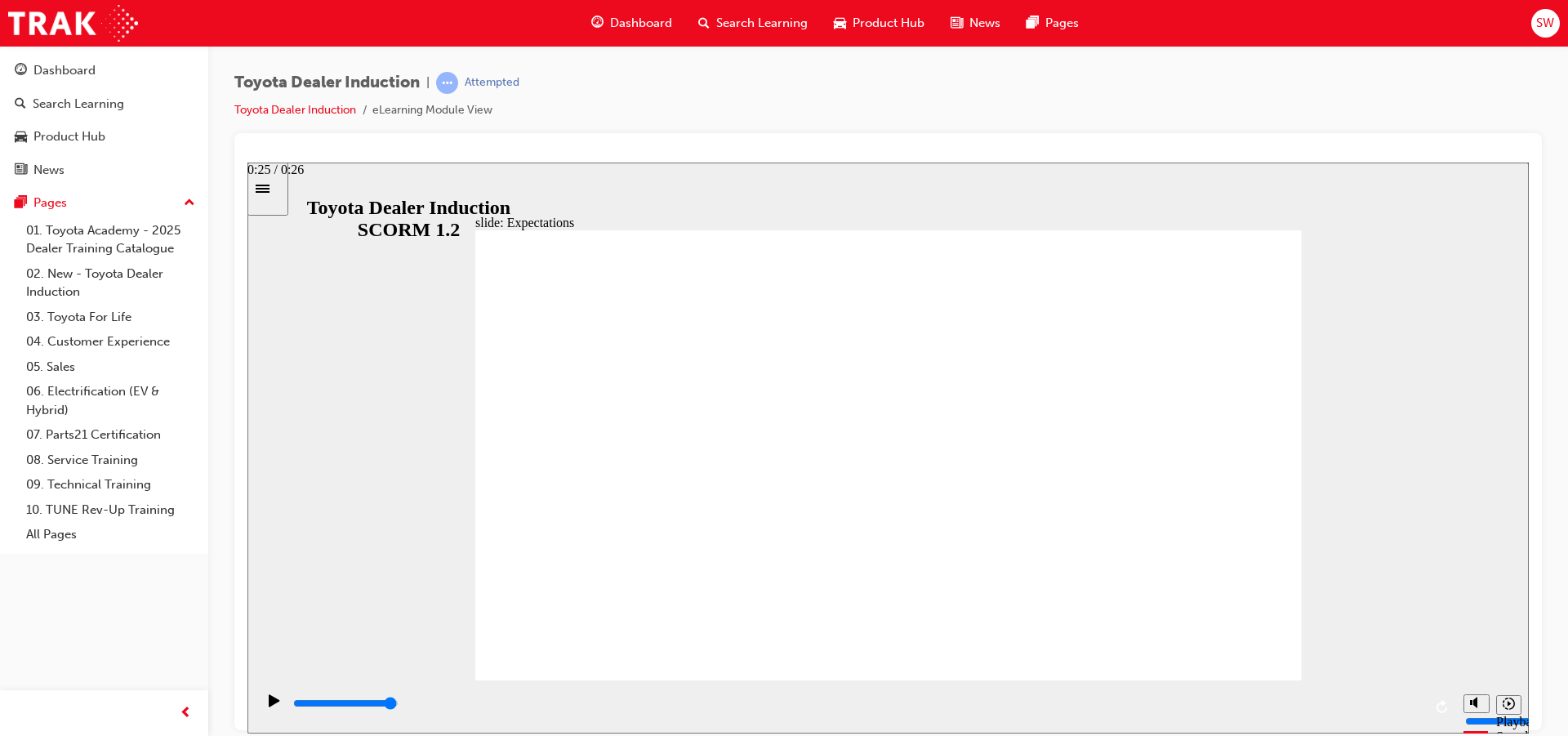
click at [1399, 702] on div "playback controls" at bounding box center [857, 703] width 1132 height 18
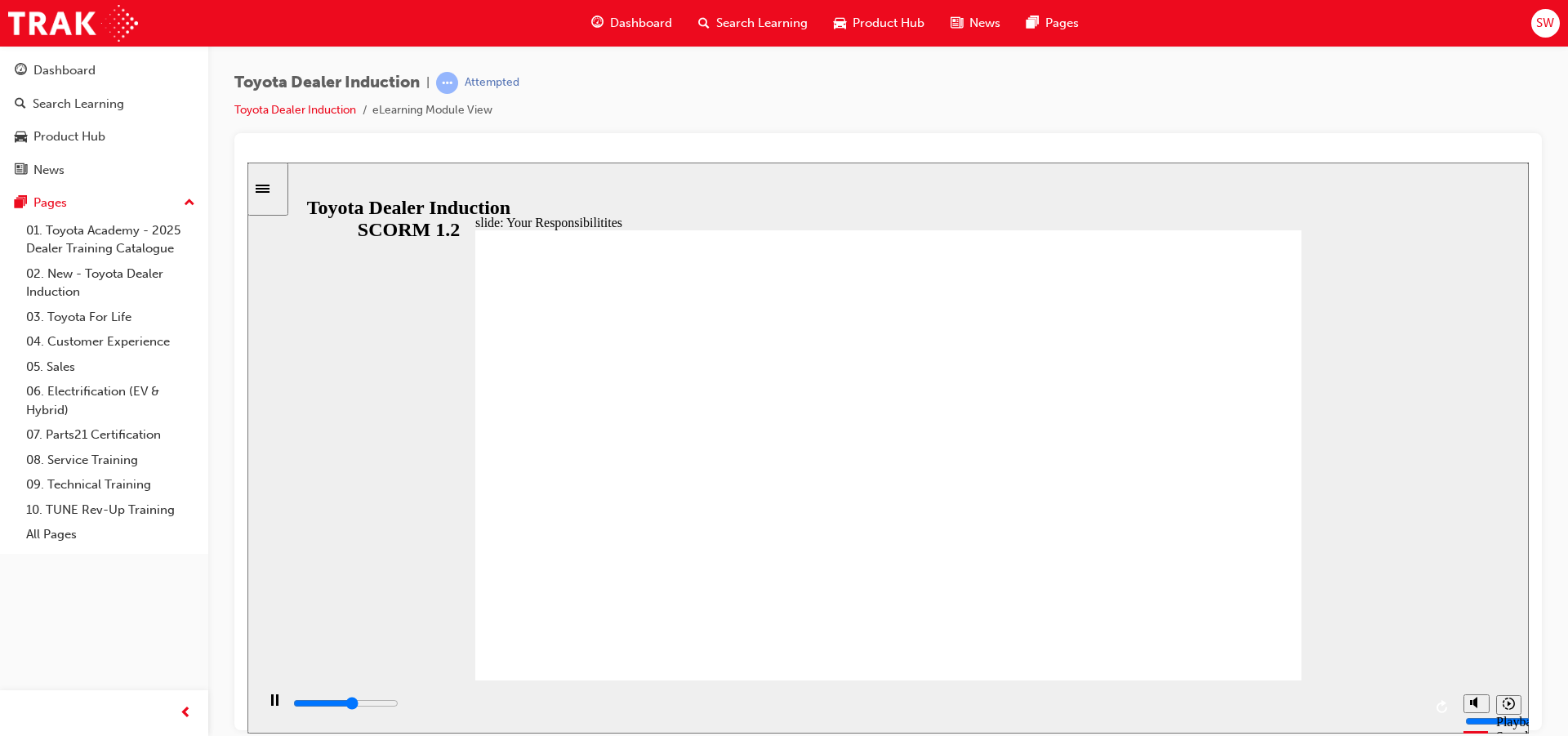
type input "4900"
checkbox input "true"
drag, startPoint x: 549, startPoint y: 344, endPoint x: 541, endPoint y: 348, distance: 8.9
type input "5200"
checkbox input "true"
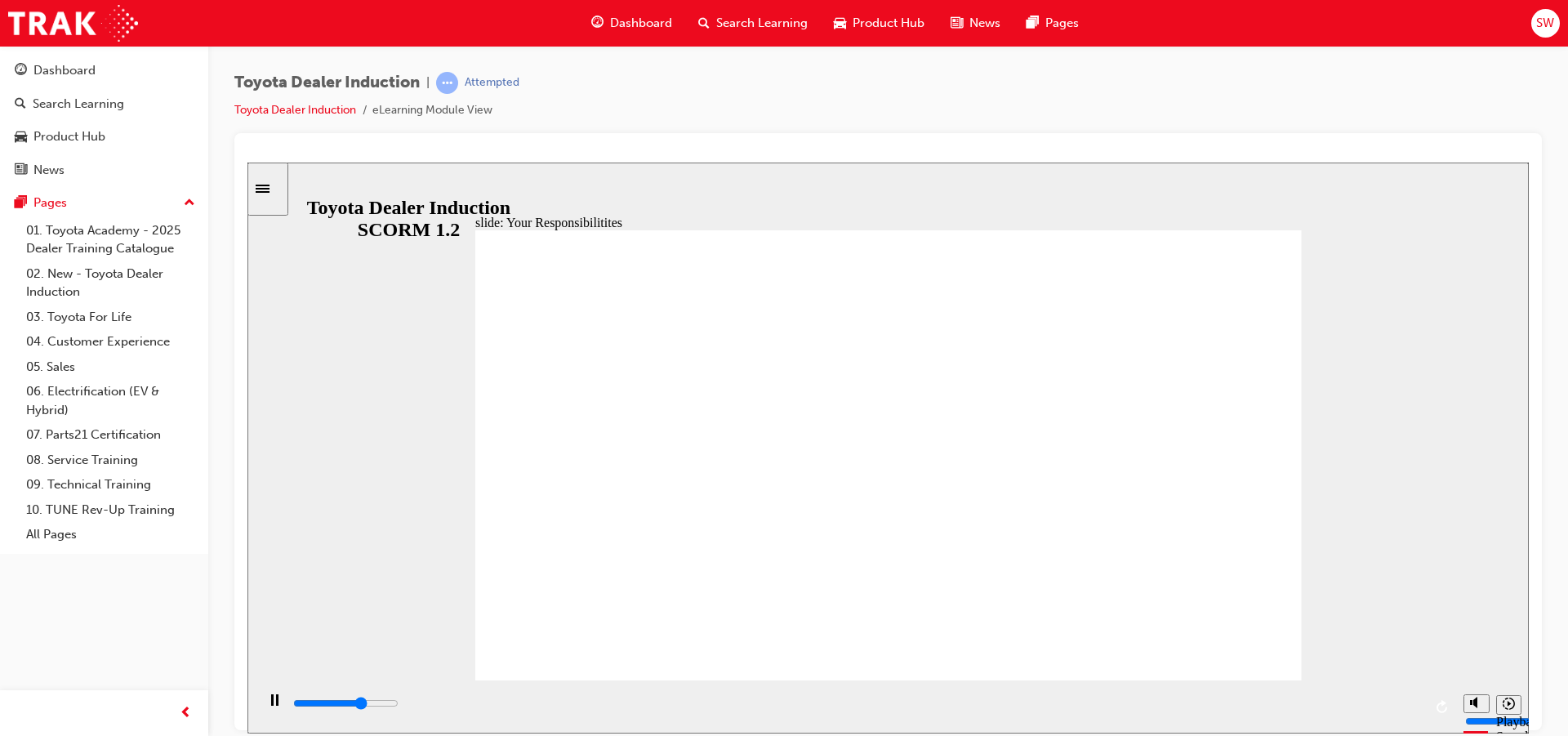
type input "5600"
checkbox input "true"
drag, startPoint x: 549, startPoint y: 404, endPoint x: 551, endPoint y: 437, distance: 33.1
type input "6000"
checkbox input "true"
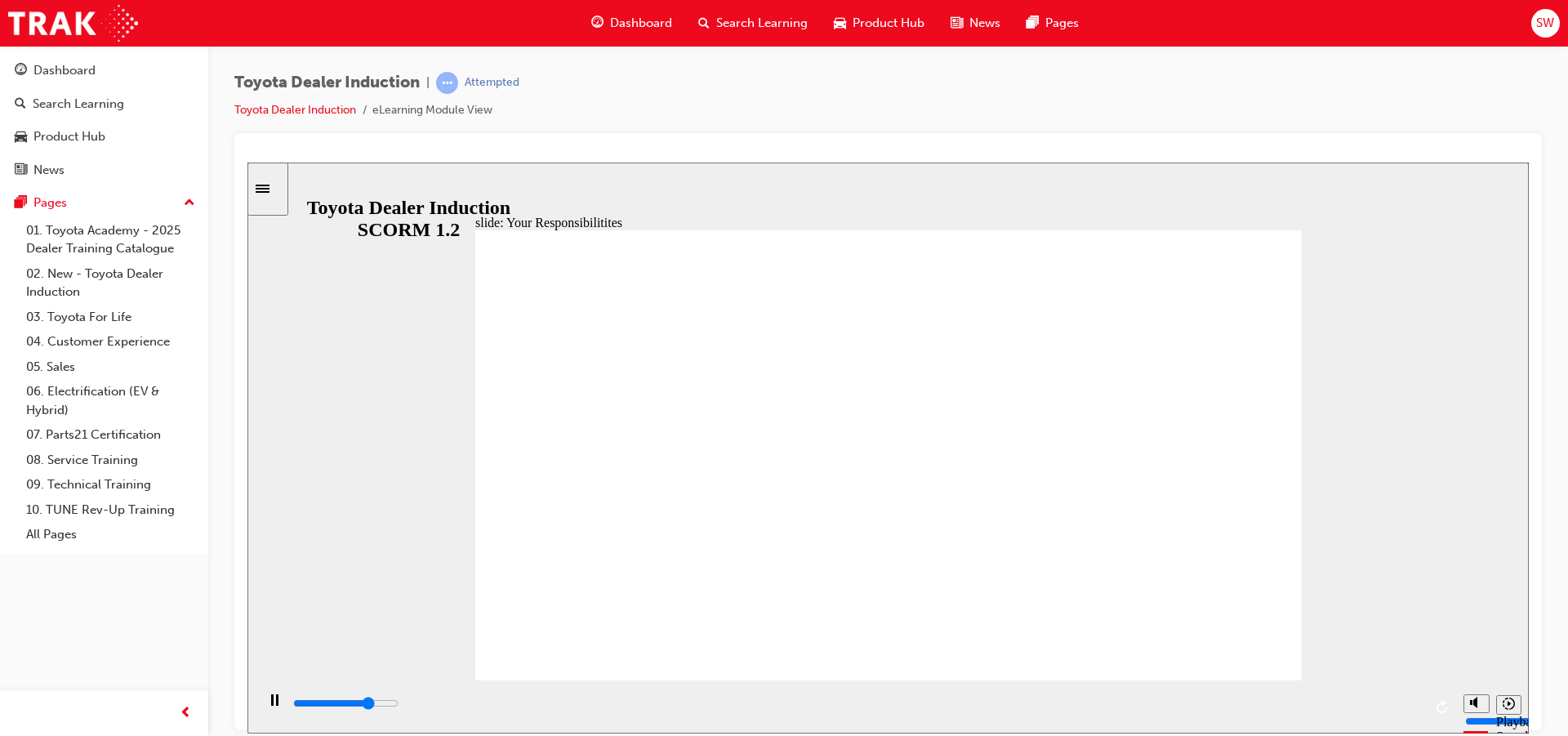
type input "6300"
checkbox input "true"
drag, startPoint x: 555, startPoint y: 455, endPoint x: 550, endPoint y: 490, distance: 35.4
type input "6700"
checkbox input "true"
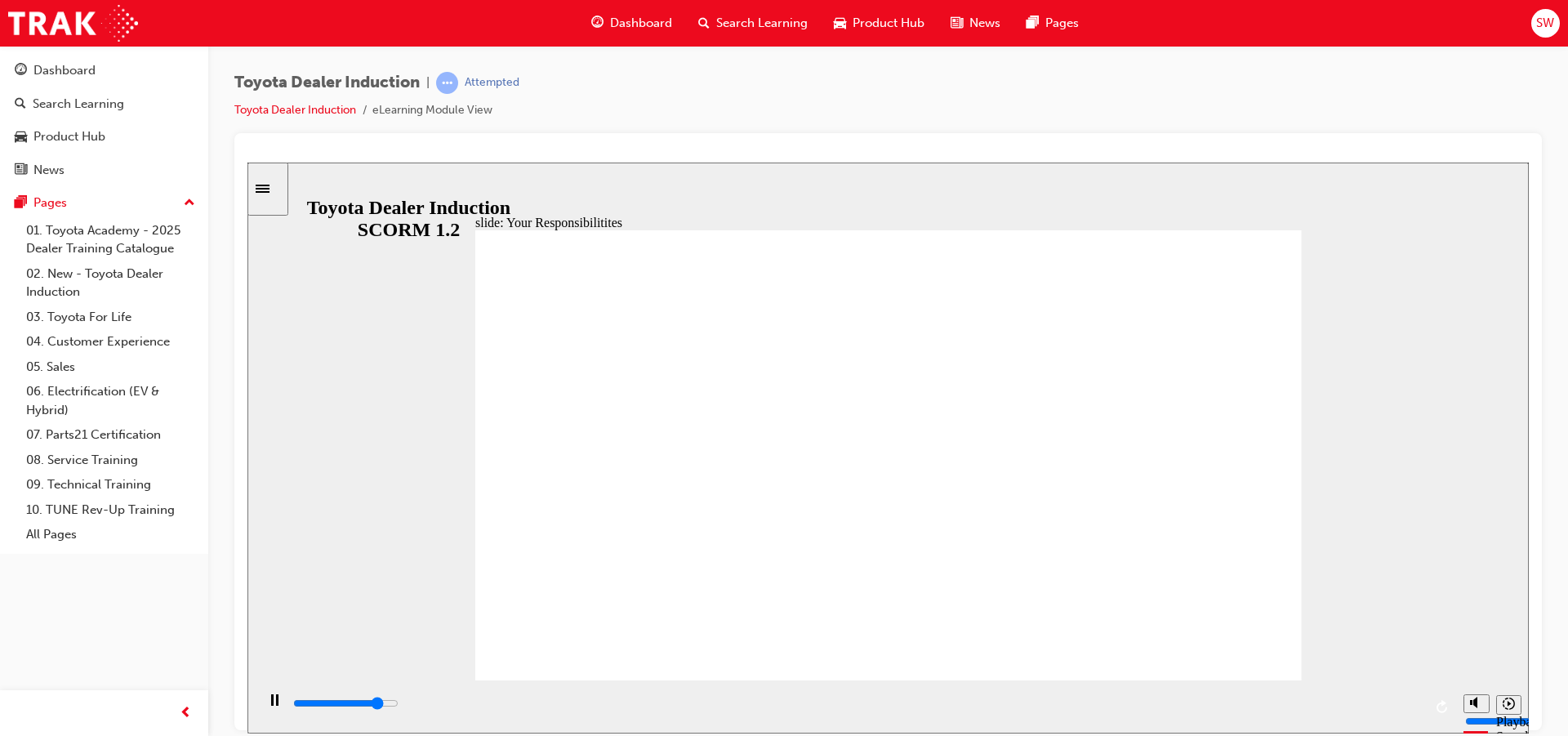
type input "7100"
checkbox input "true"
drag, startPoint x: 796, startPoint y: 364, endPoint x: 987, endPoint y: 417, distance: 198.2
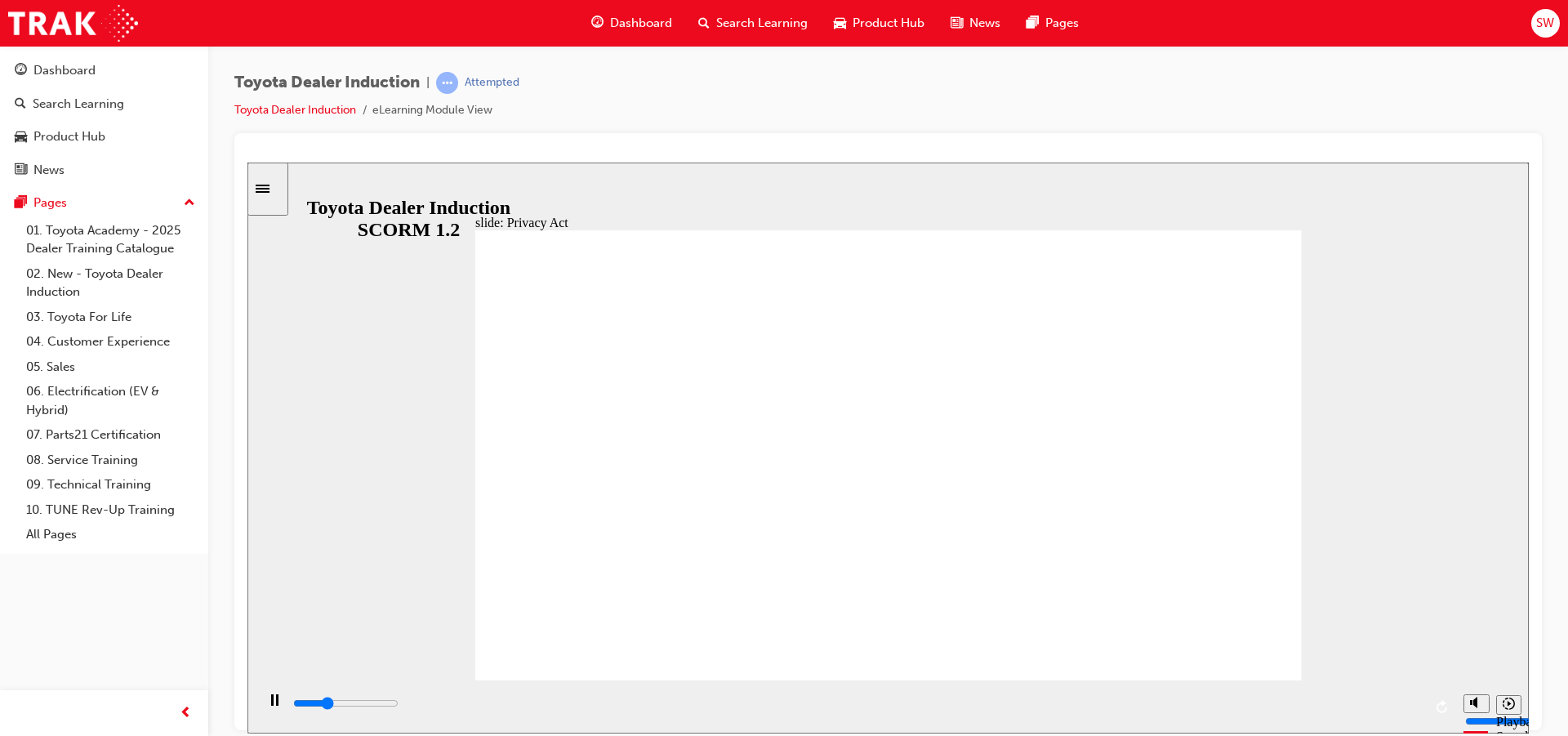
drag, startPoint x: 1149, startPoint y: 703, endPoint x: 1440, endPoint y: 753, distance: 295.3
click at [1440, 732] on html "slide: Privacy Act Privacy Act The Privacy Act regulates how personal informati…" at bounding box center [888, 447] width 1282 height 571
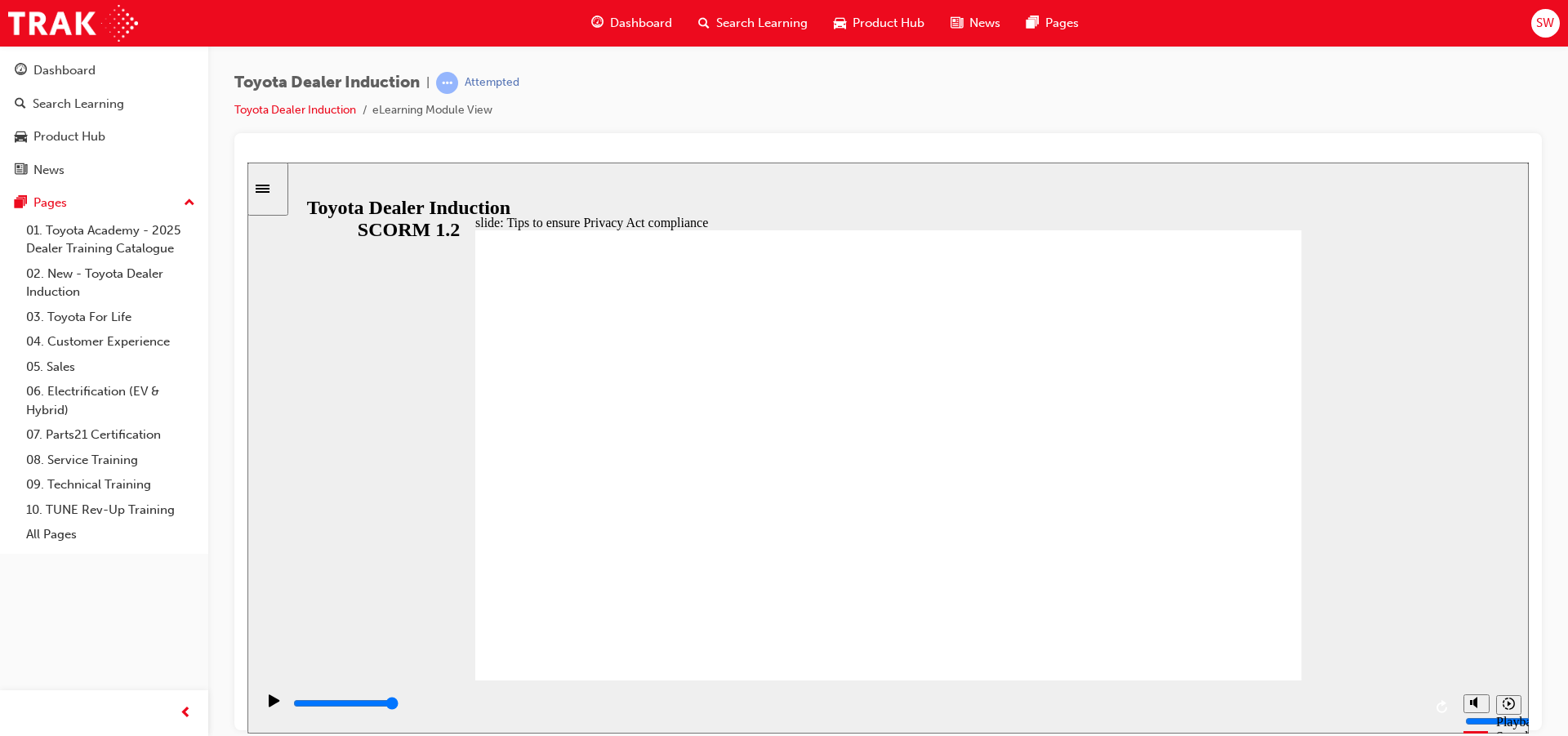
drag, startPoint x: 1020, startPoint y: 700, endPoint x: 1368, endPoint y: 708, distance: 348.1
click at [1368, 708] on div "playback controls" at bounding box center [857, 703] width 1132 height 18
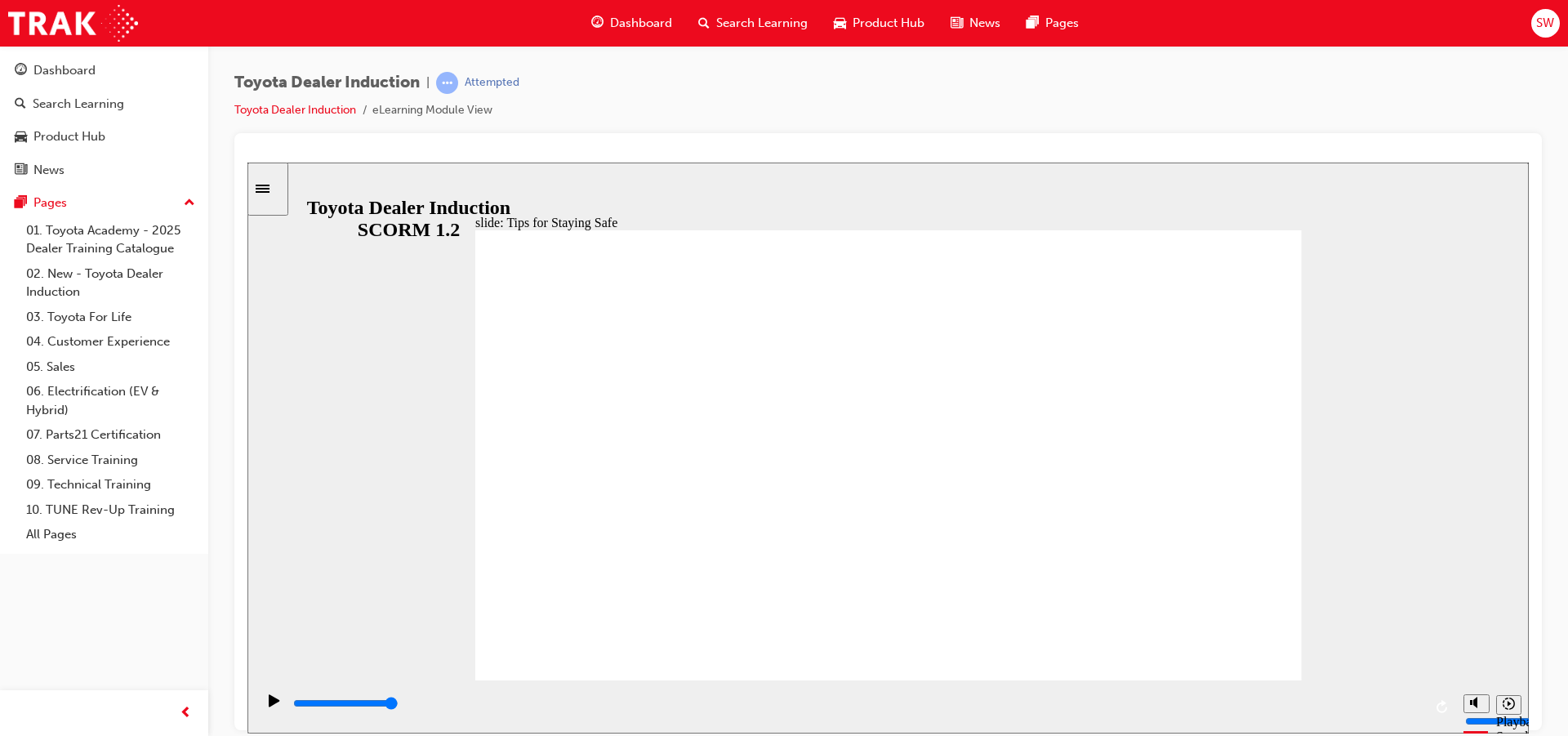
type input "5000"
checkbox input "true"
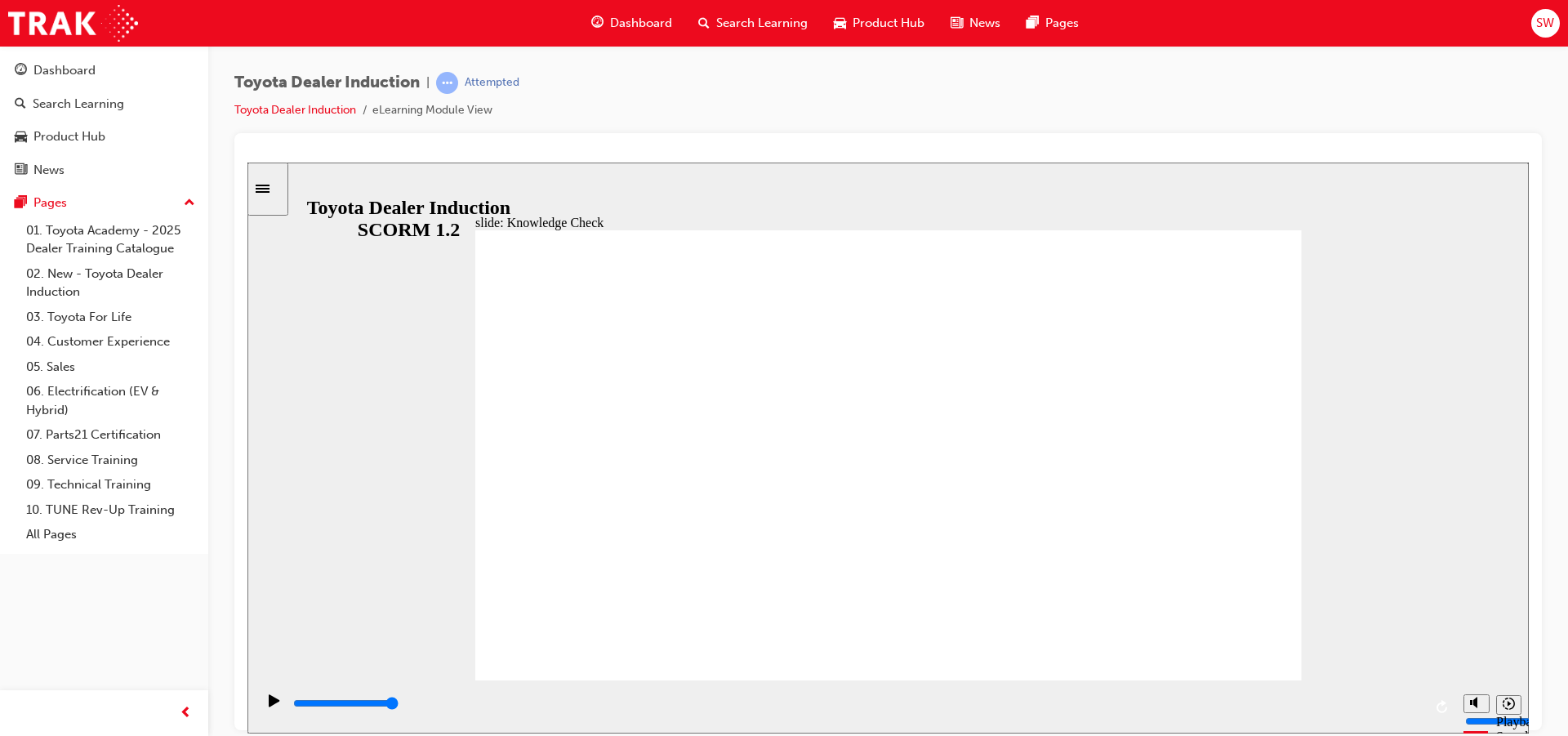
checkbox input "true"
drag, startPoint x: 700, startPoint y: 621, endPoint x: 1269, endPoint y: 254, distance: 677.1
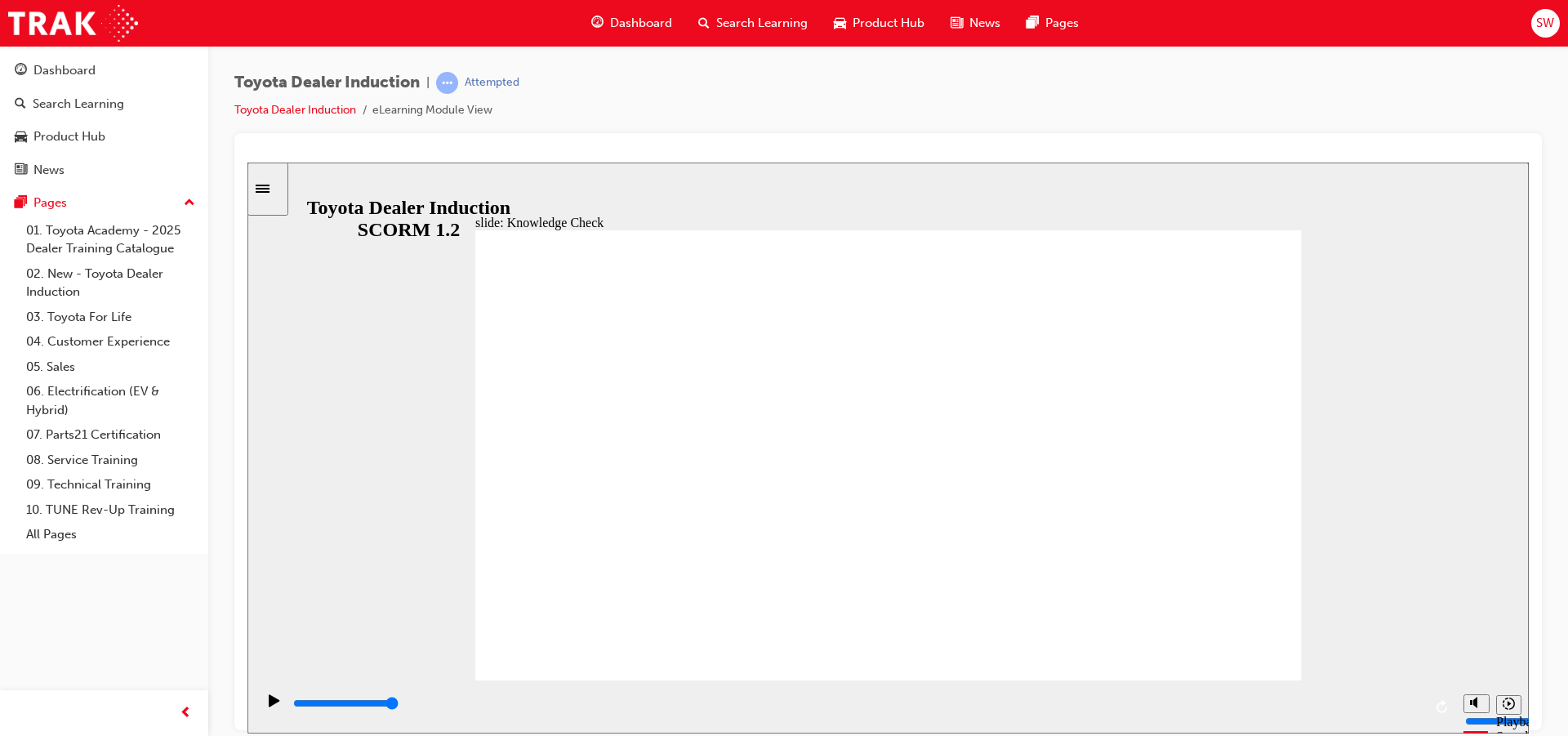
type input "4200"
radio input "true"
type input "5000"
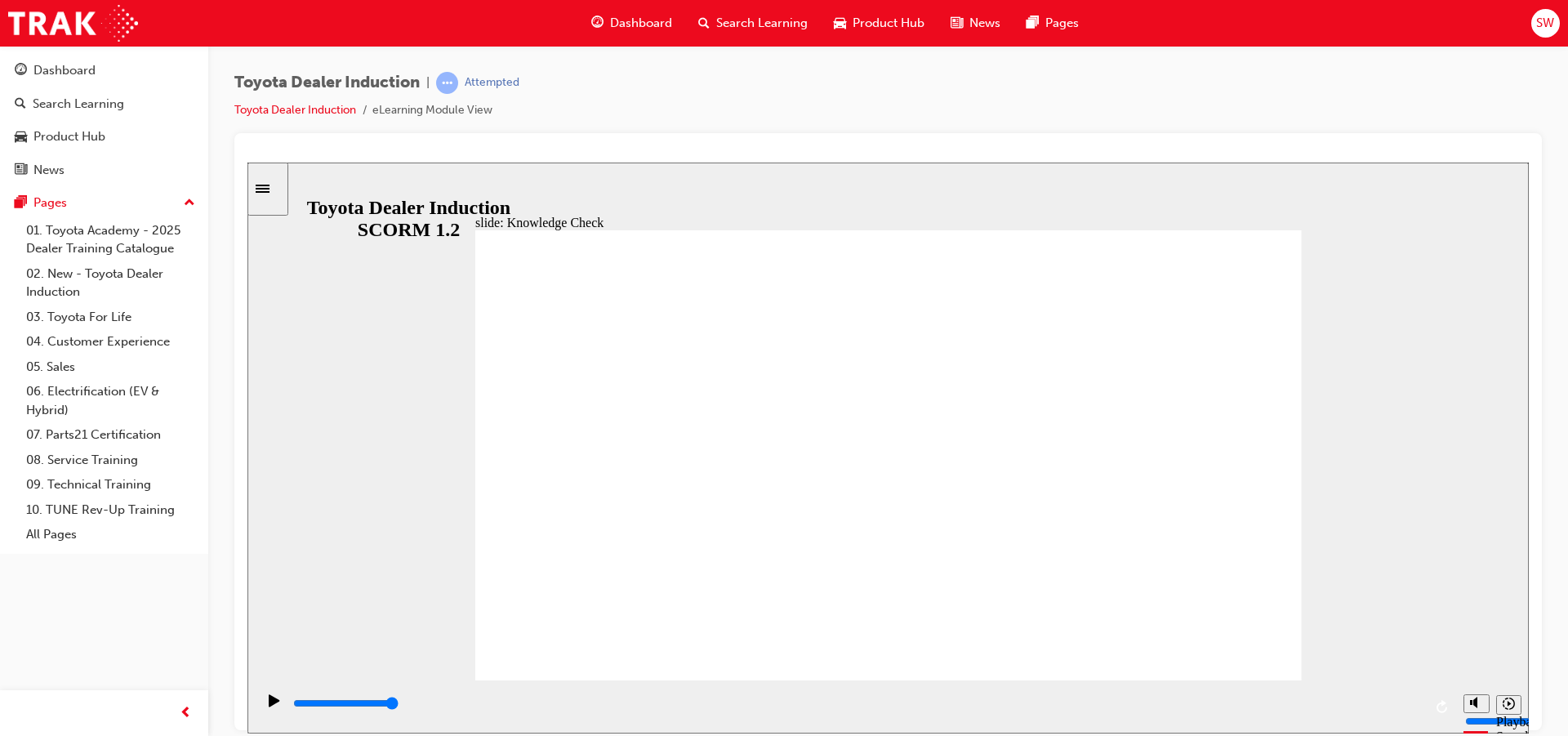
checkbox input "true"
type input "5000"
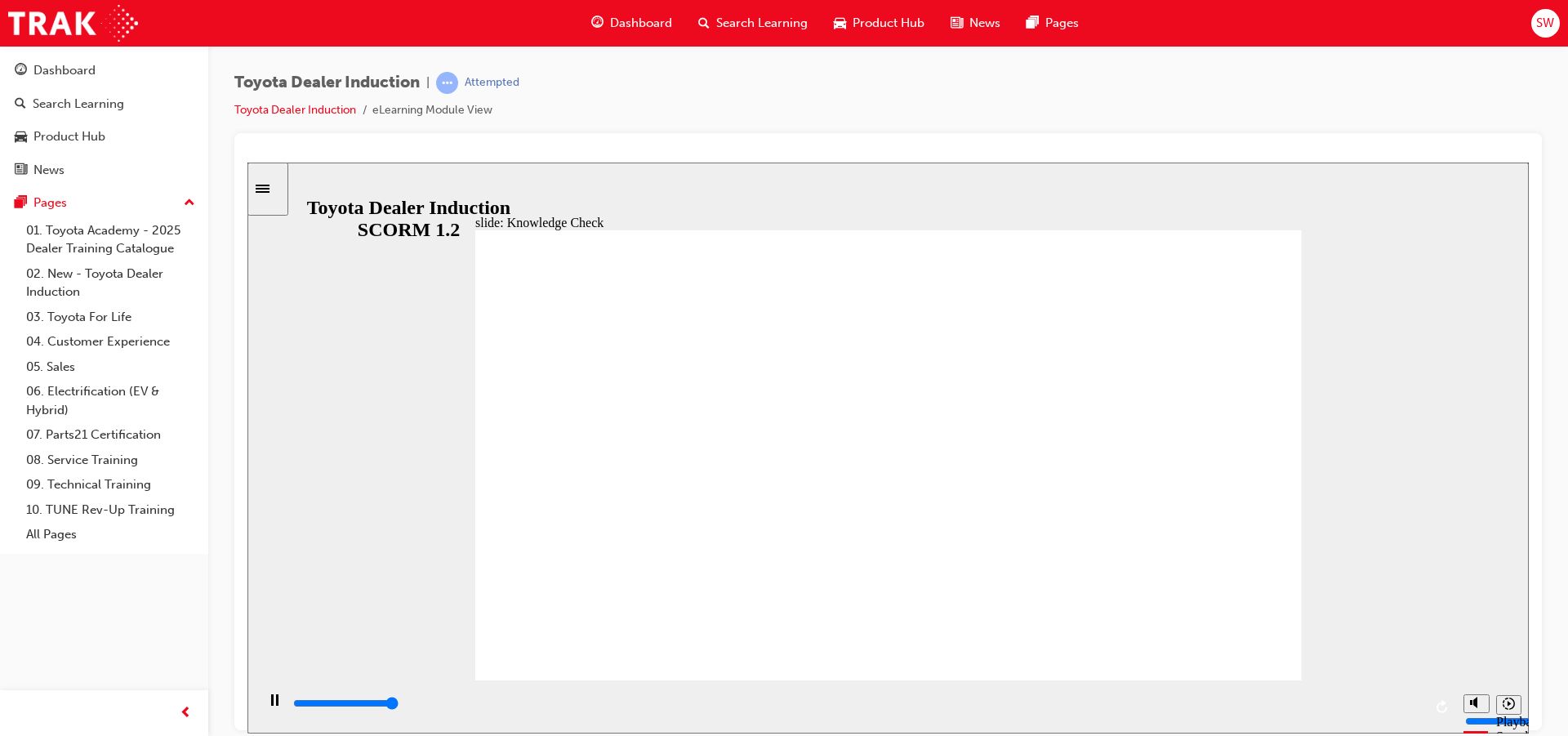
checkbox input "true"
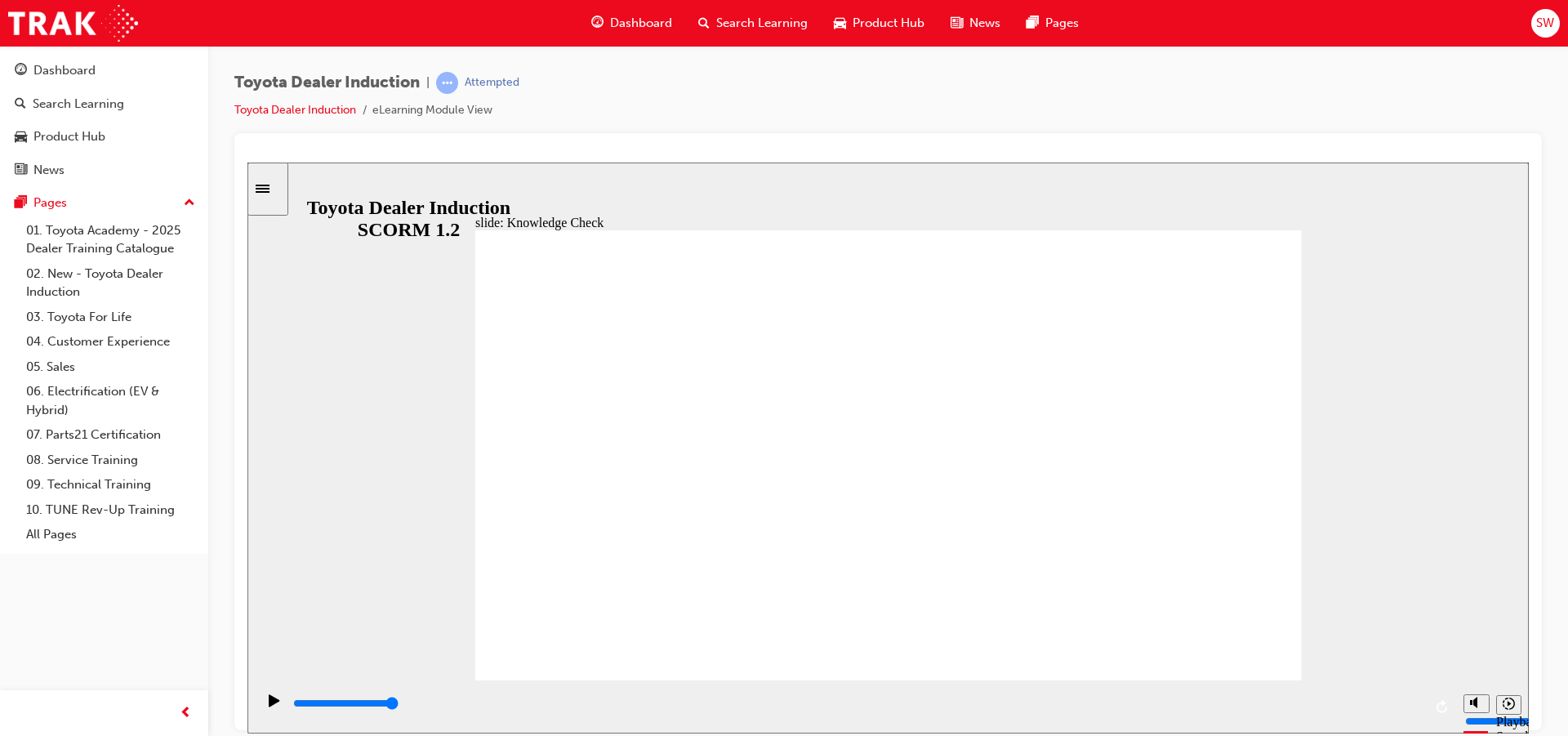
type input "9100"
